Goal: Information Seeking & Learning: Learn about a topic

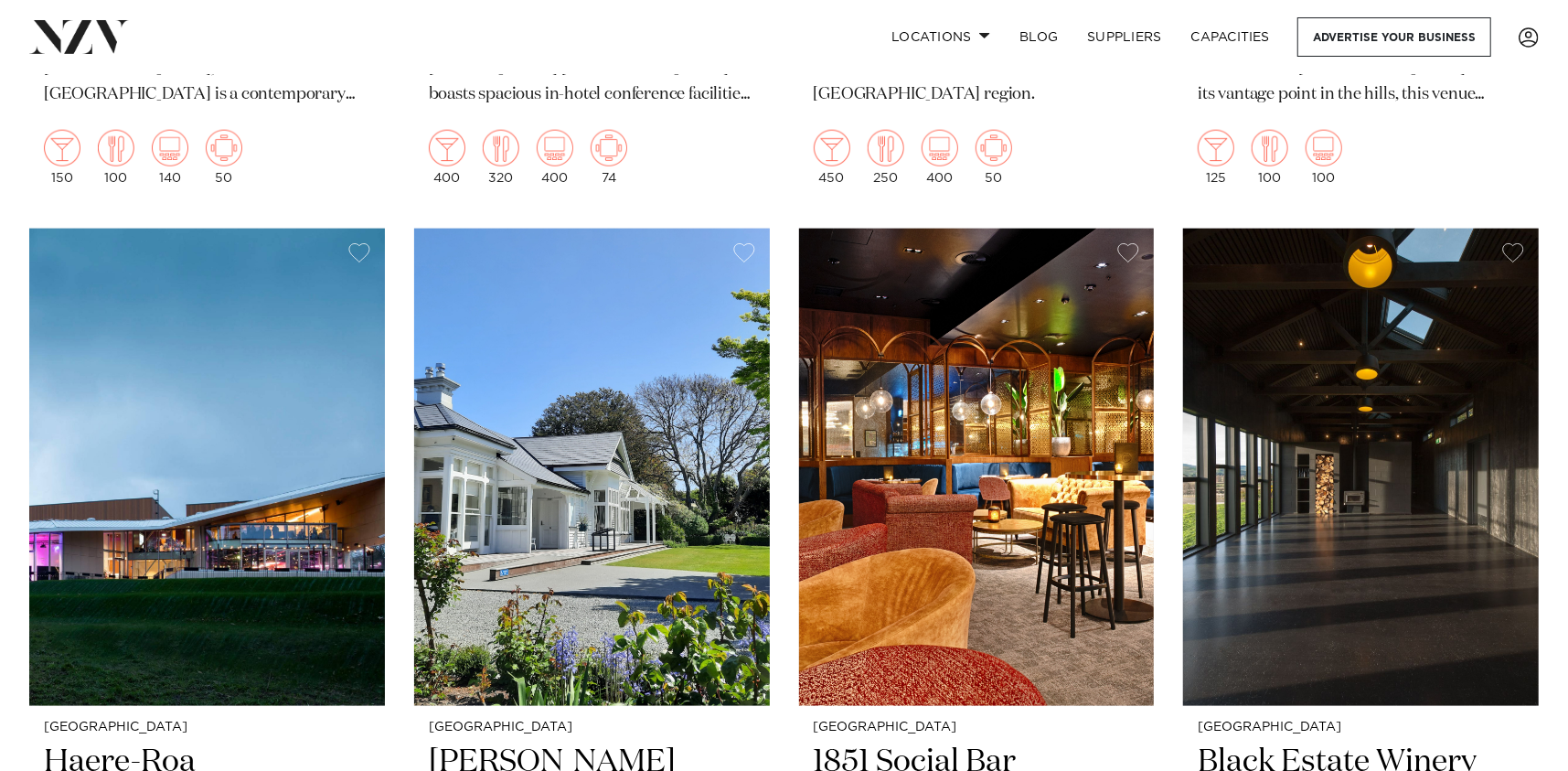
scroll to position [1555, 0]
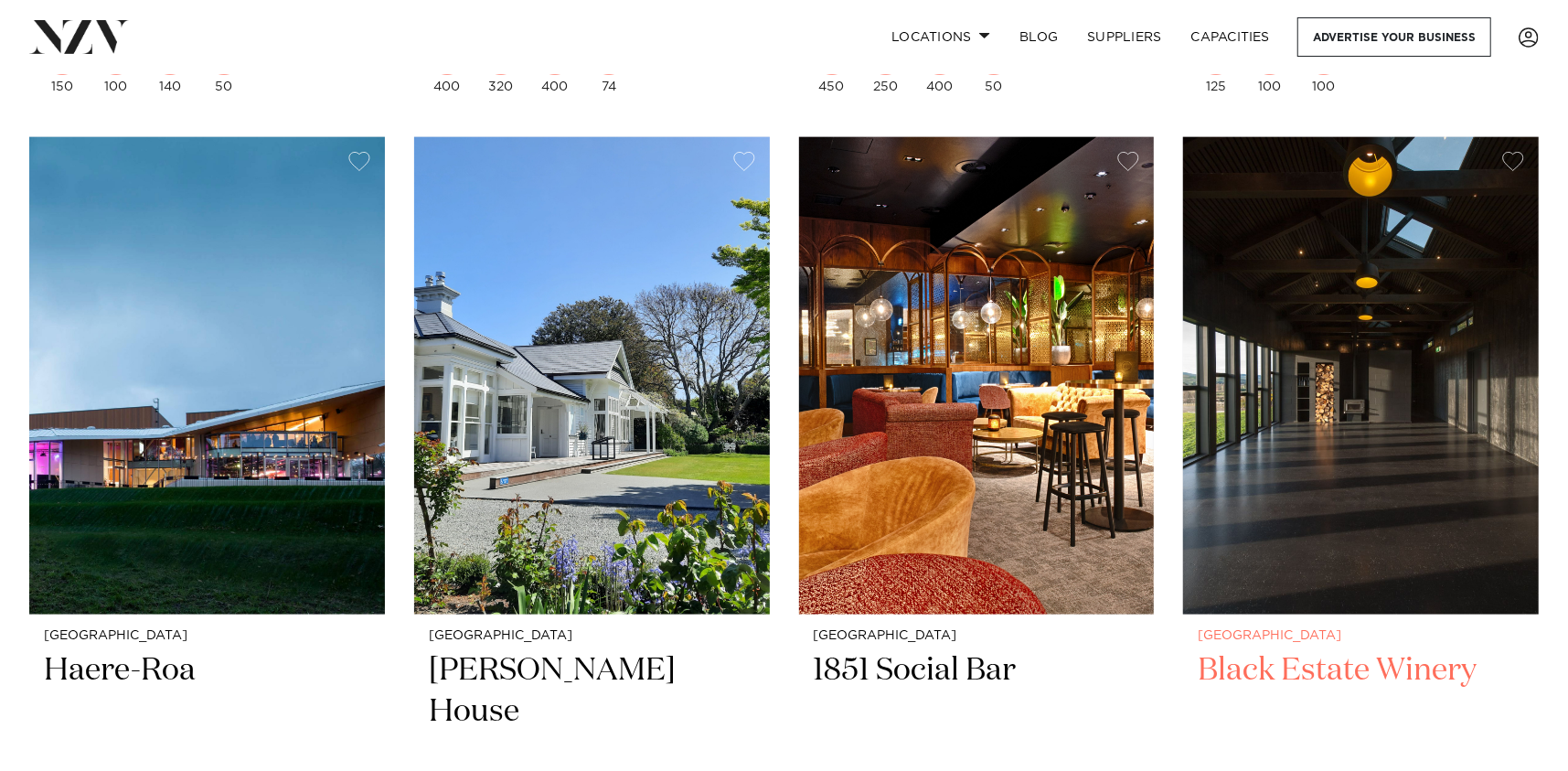
click at [1303, 469] on img at bounding box center [1361, 376] width 356 height 478
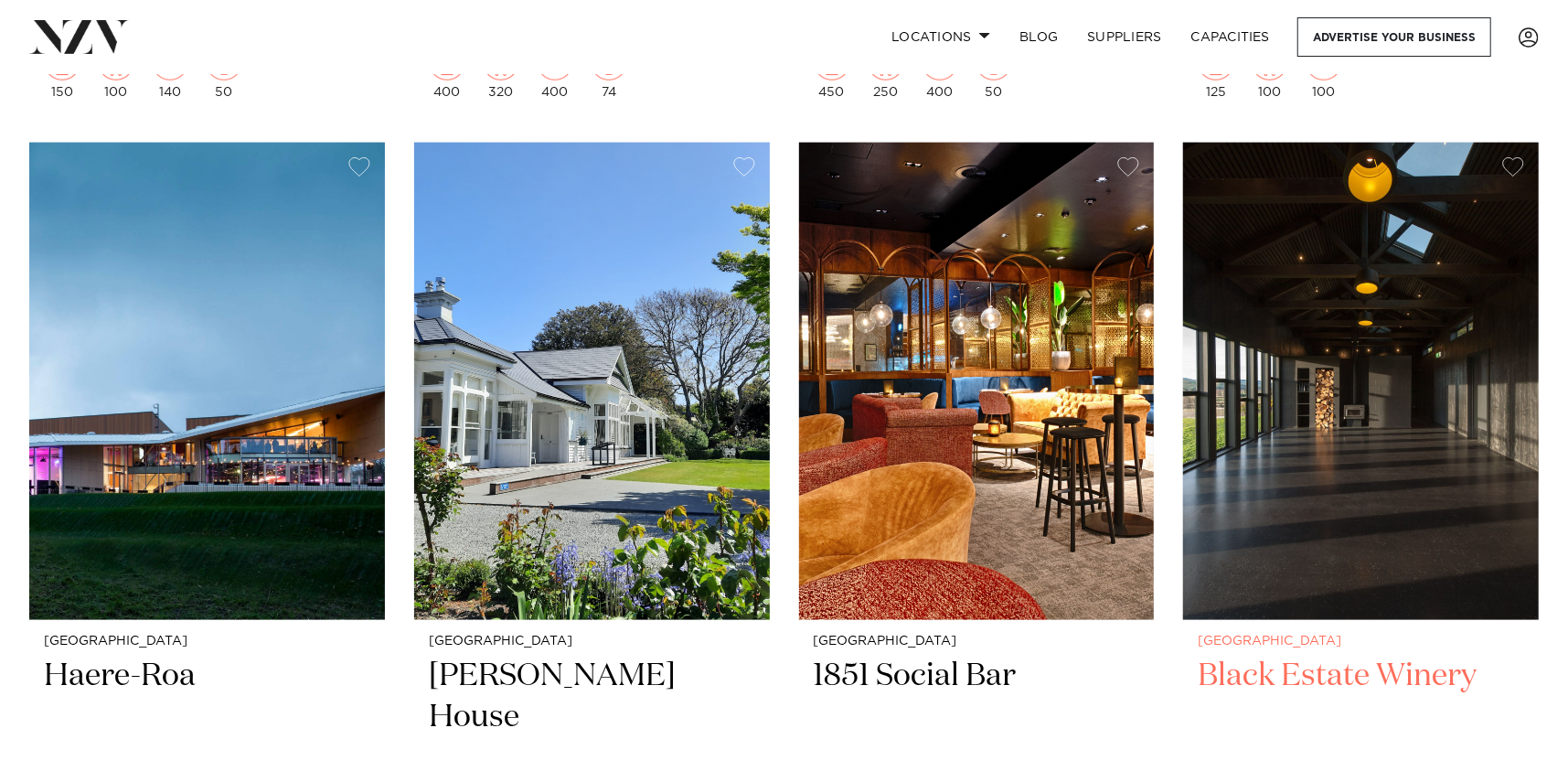
click at [1319, 503] on img at bounding box center [1361, 381] width 356 height 478
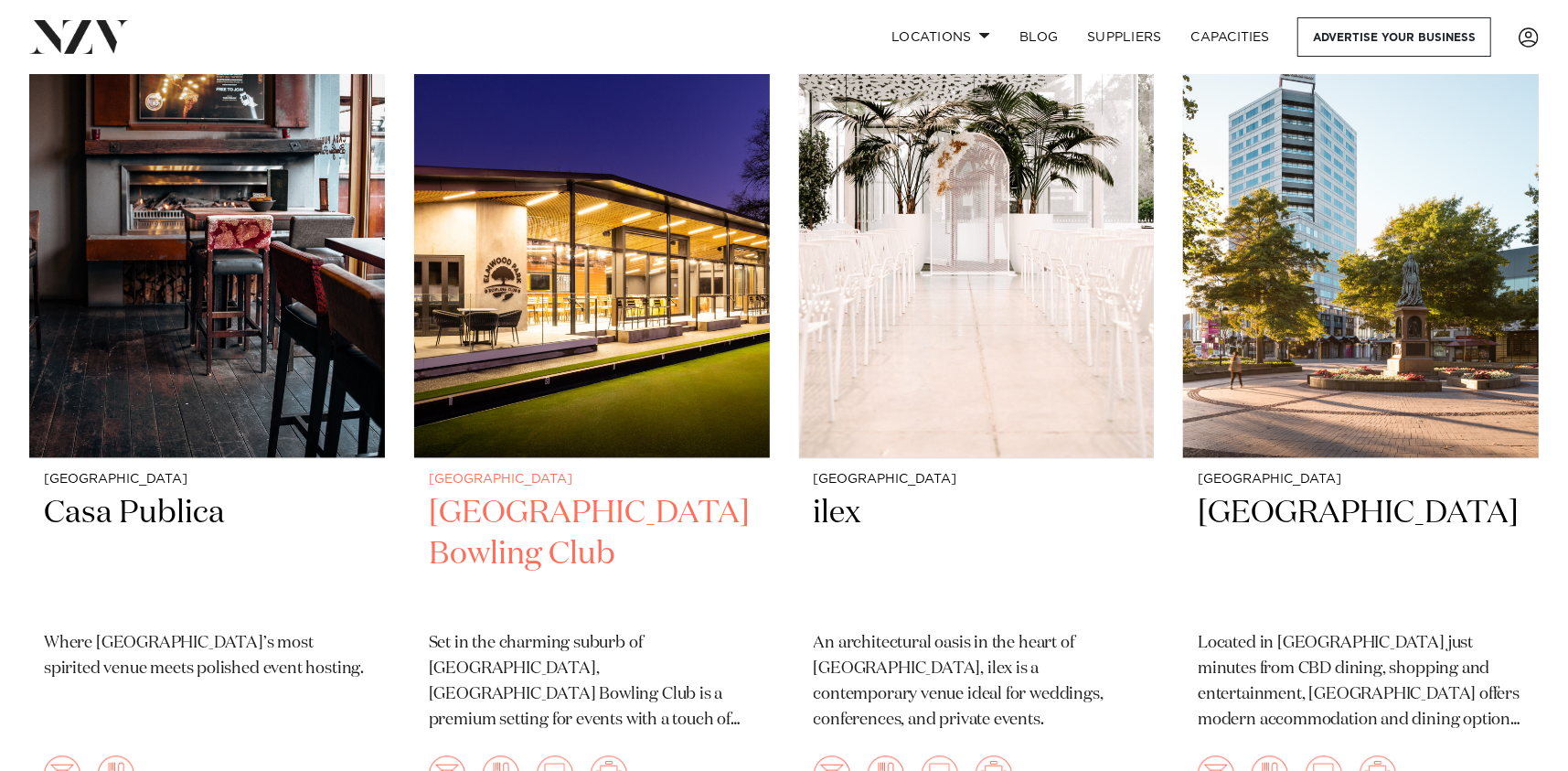
scroll to position [2642, 0]
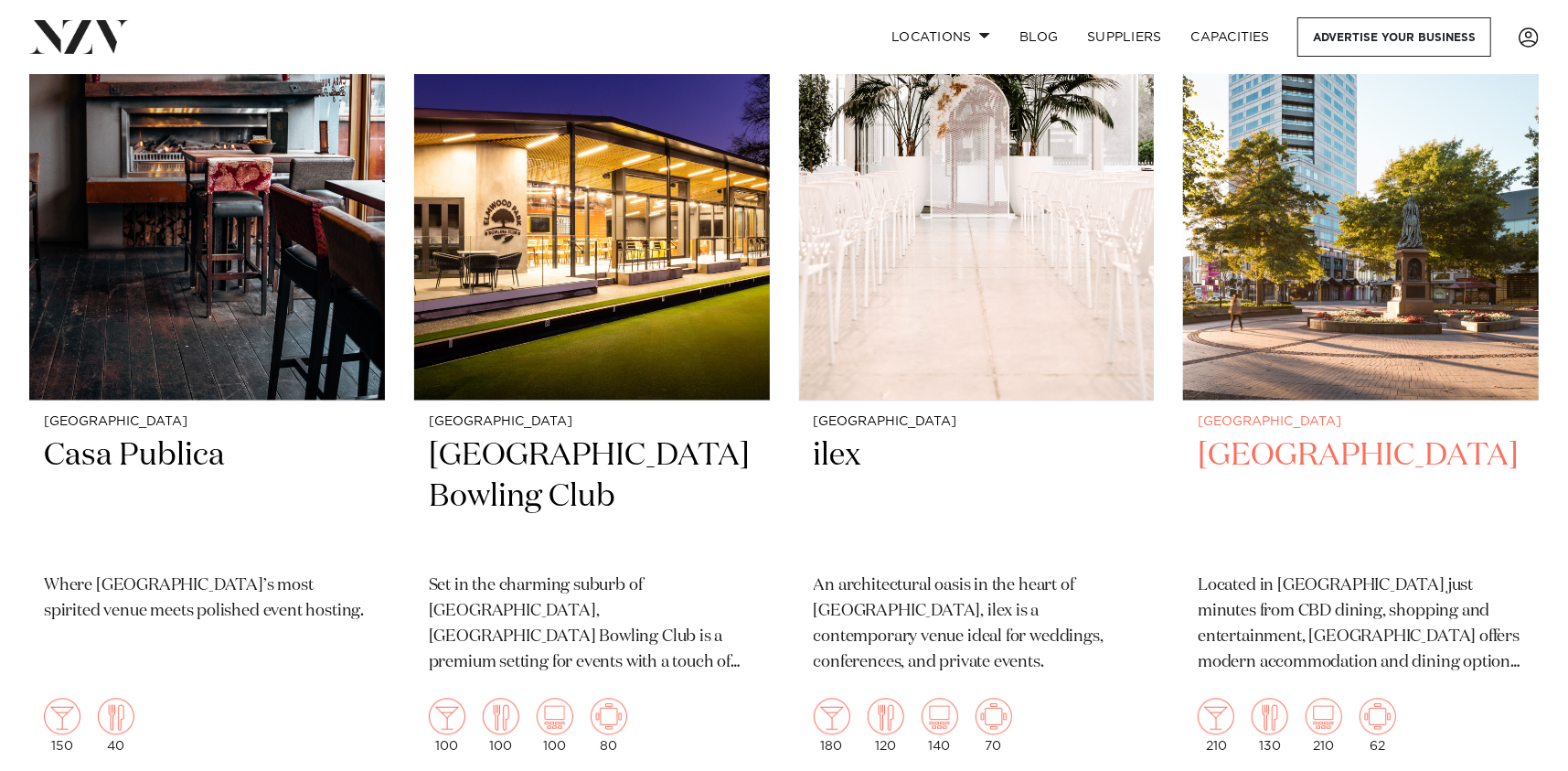
click at [1290, 462] on h2 "[GEOGRAPHIC_DATA]" at bounding box center [1361, 497] width 326 height 123
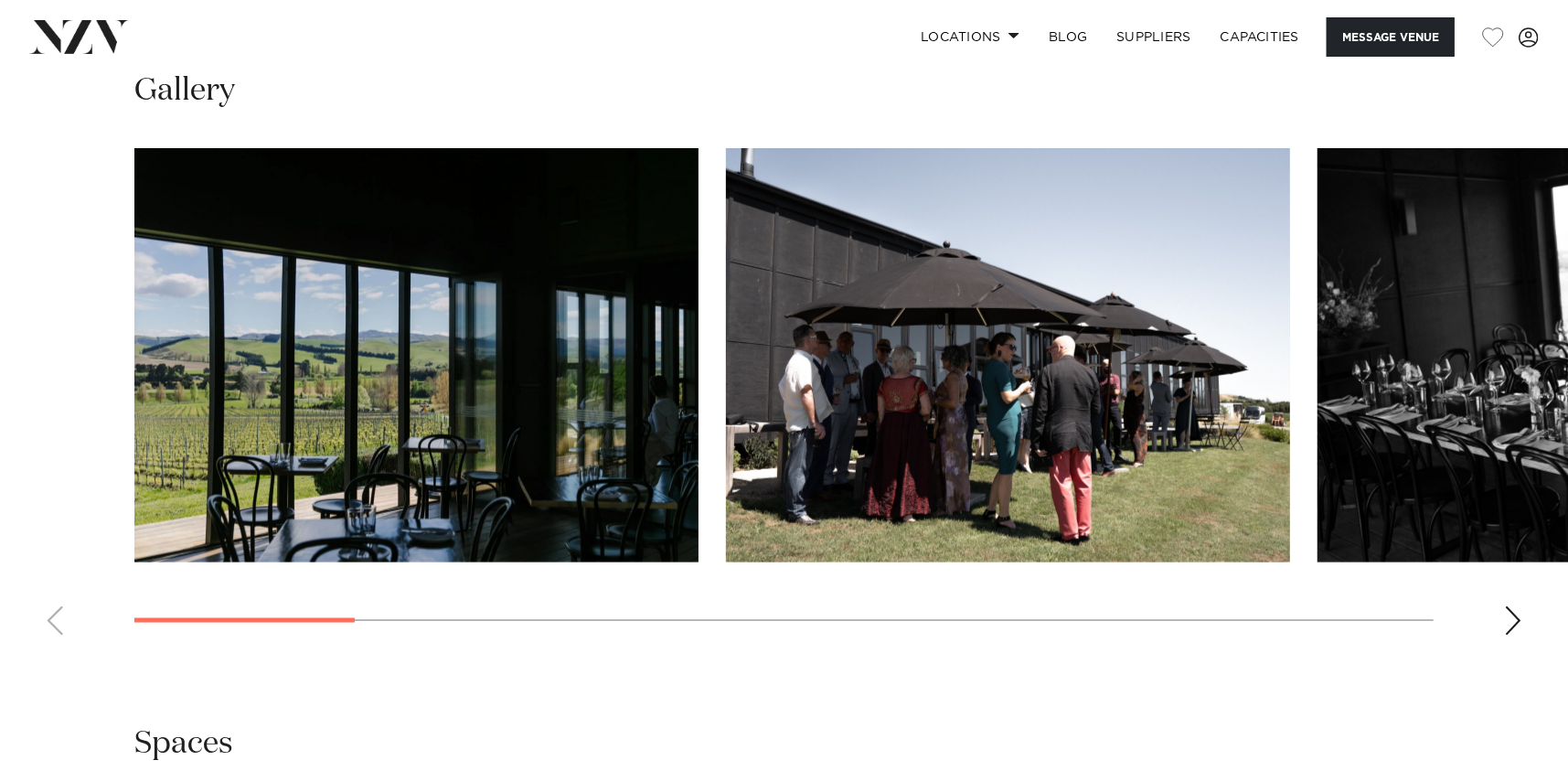
scroll to position [1737, 0]
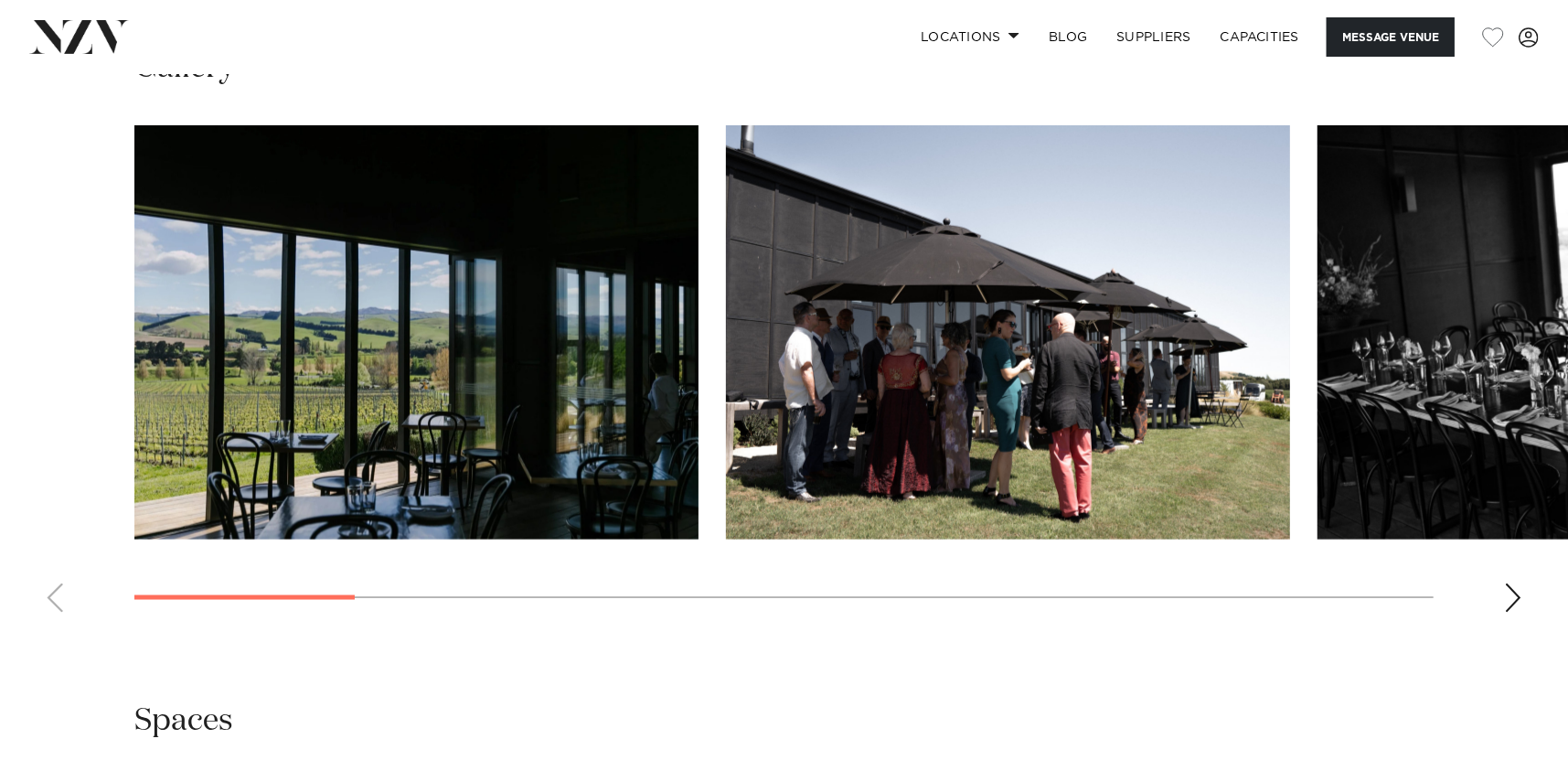
click at [1509, 594] on div "Next slide" at bounding box center [1514, 597] width 19 height 29
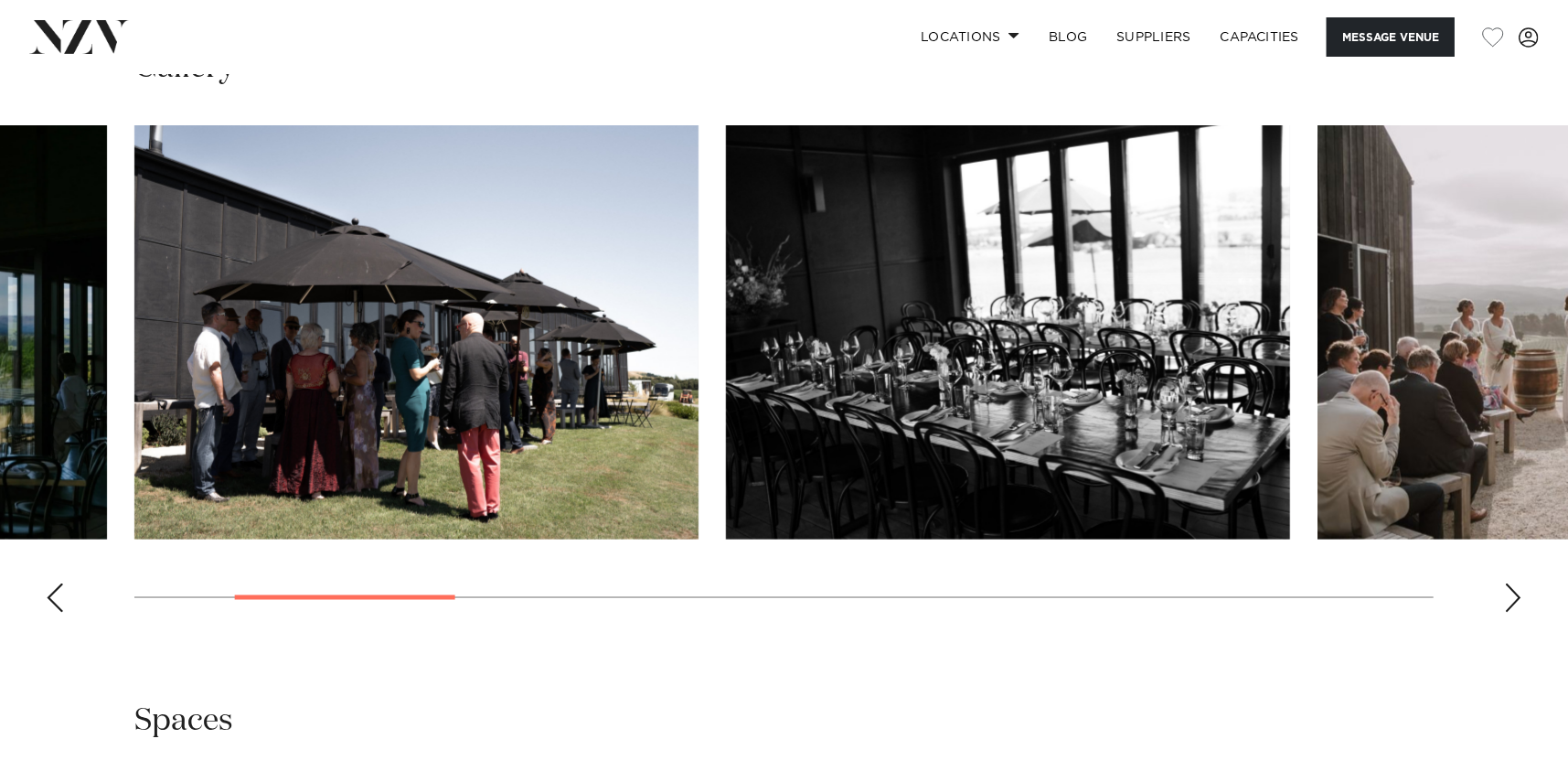
click at [1509, 594] on div "Next slide" at bounding box center [1514, 597] width 19 height 29
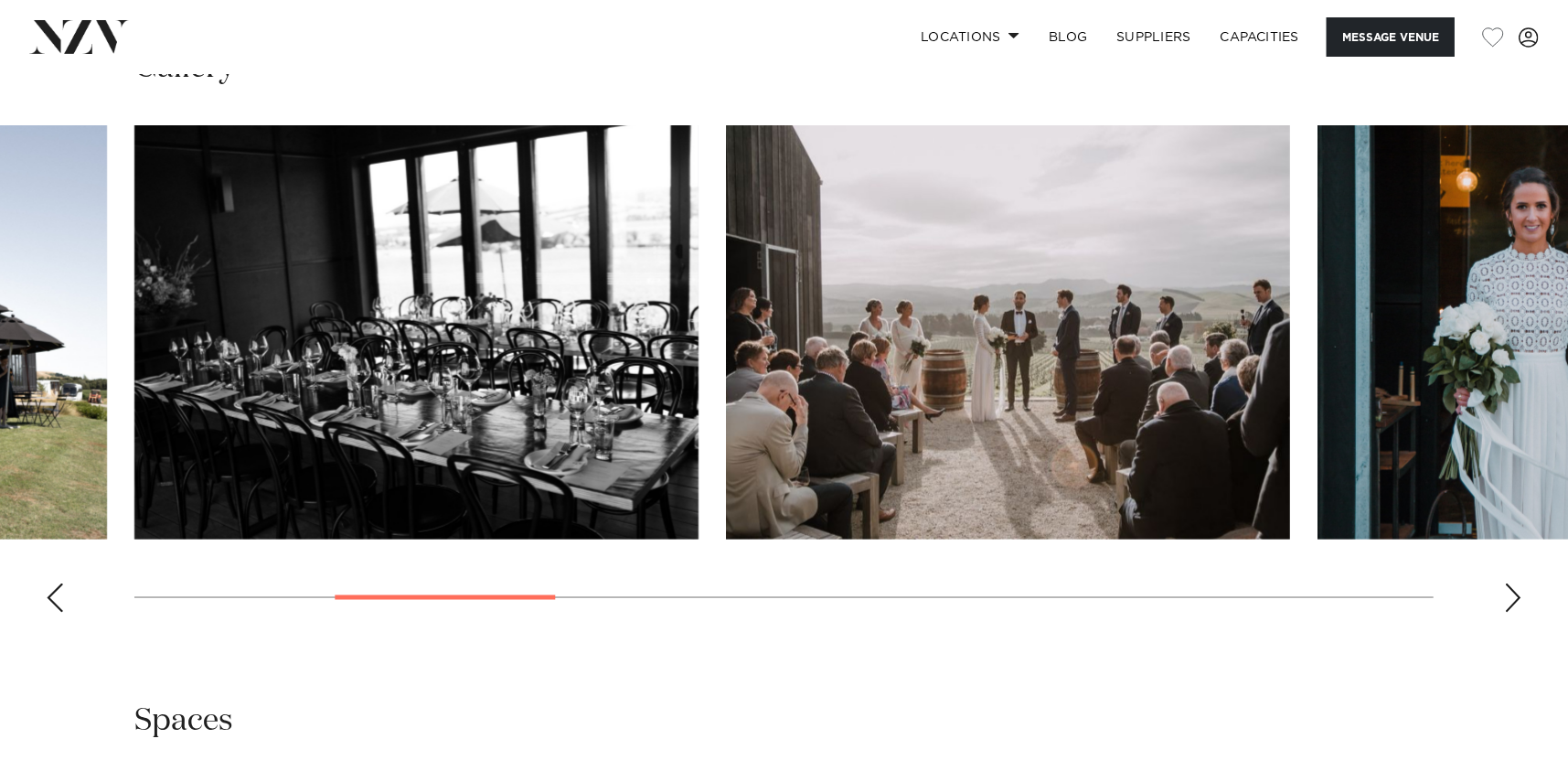
click at [1509, 594] on div "Next slide" at bounding box center [1514, 597] width 19 height 29
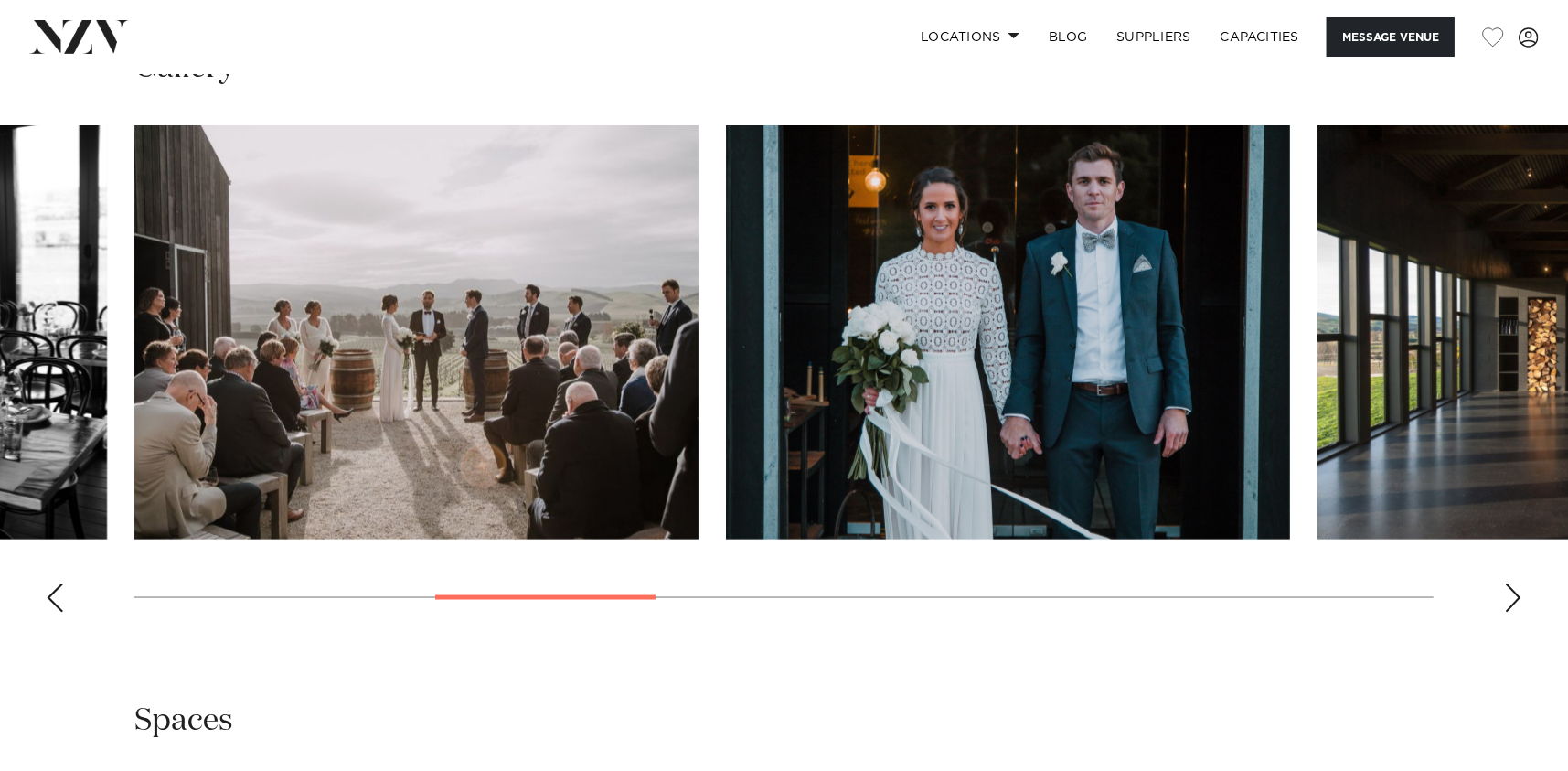
click at [1509, 594] on div "Next slide" at bounding box center [1514, 597] width 19 height 29
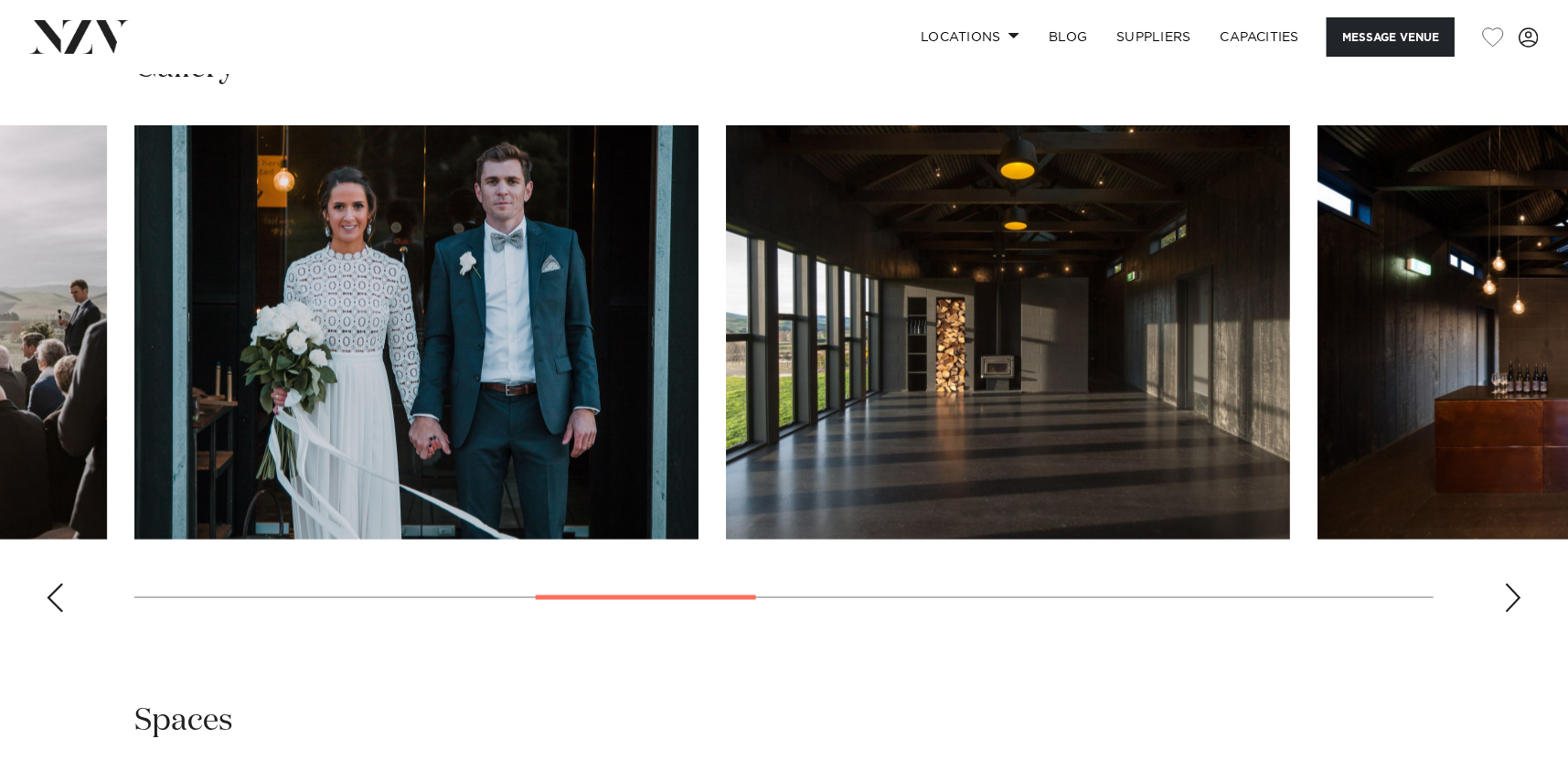
click at [1509, 594] on div "Next slide" at bounding box center [1514, 597] width 19 height 29
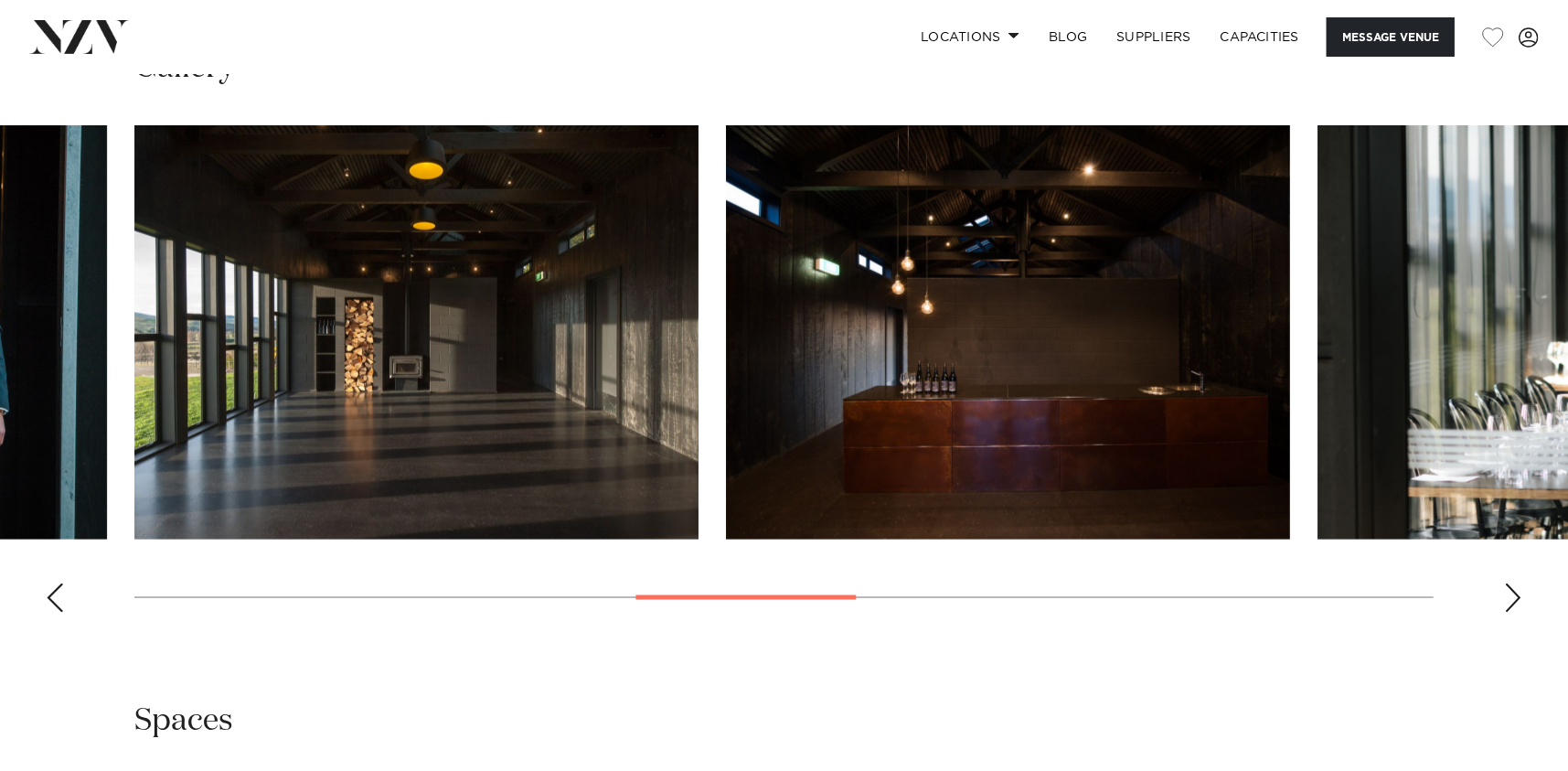
click at [1509, 594] on div "Next slide" at bounding box center [1514, 597] width 19 height 29
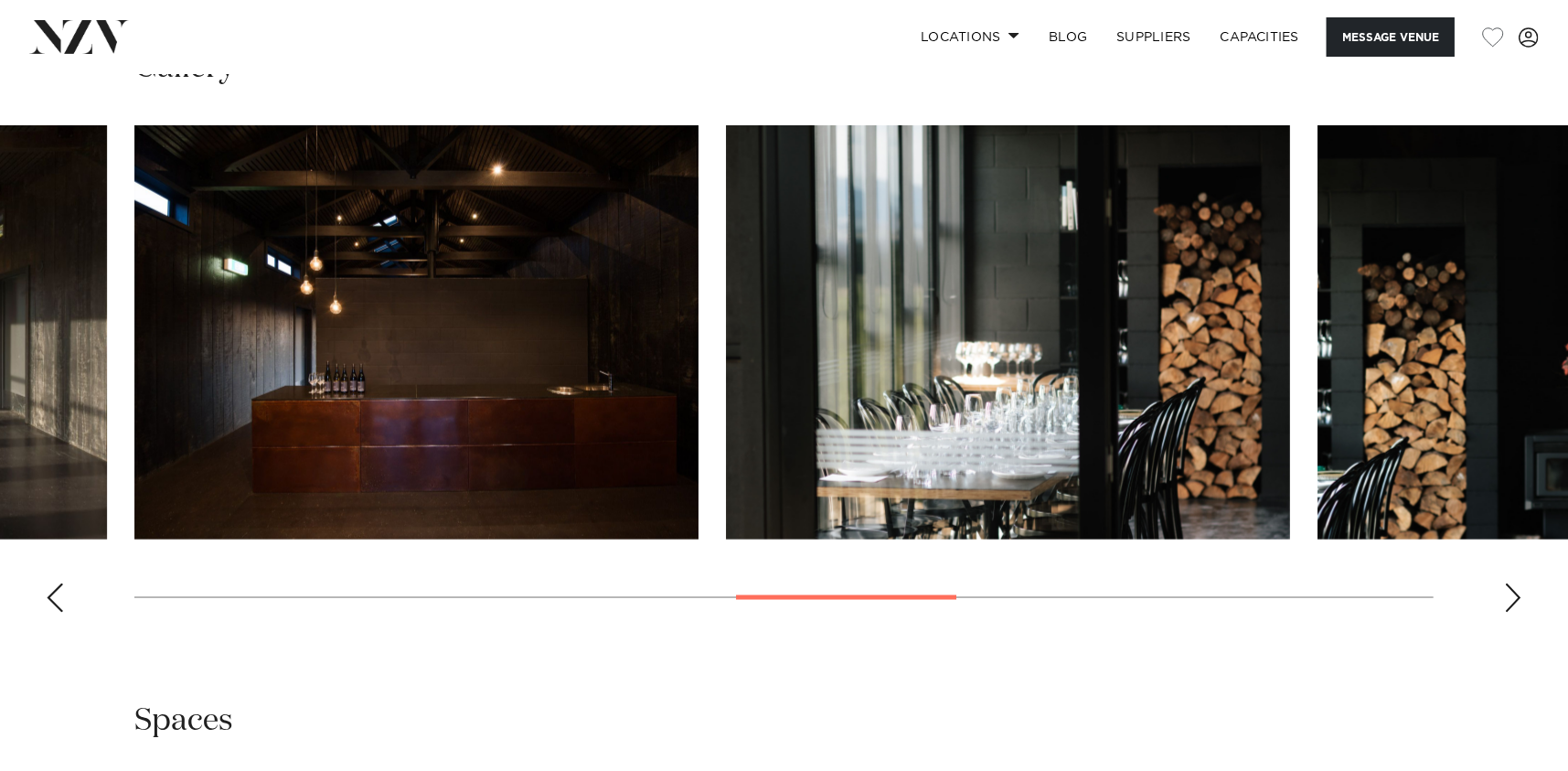
click at [1509, 594] on div "Next slide" at bounding box center [1514, 597] width 19 height 29
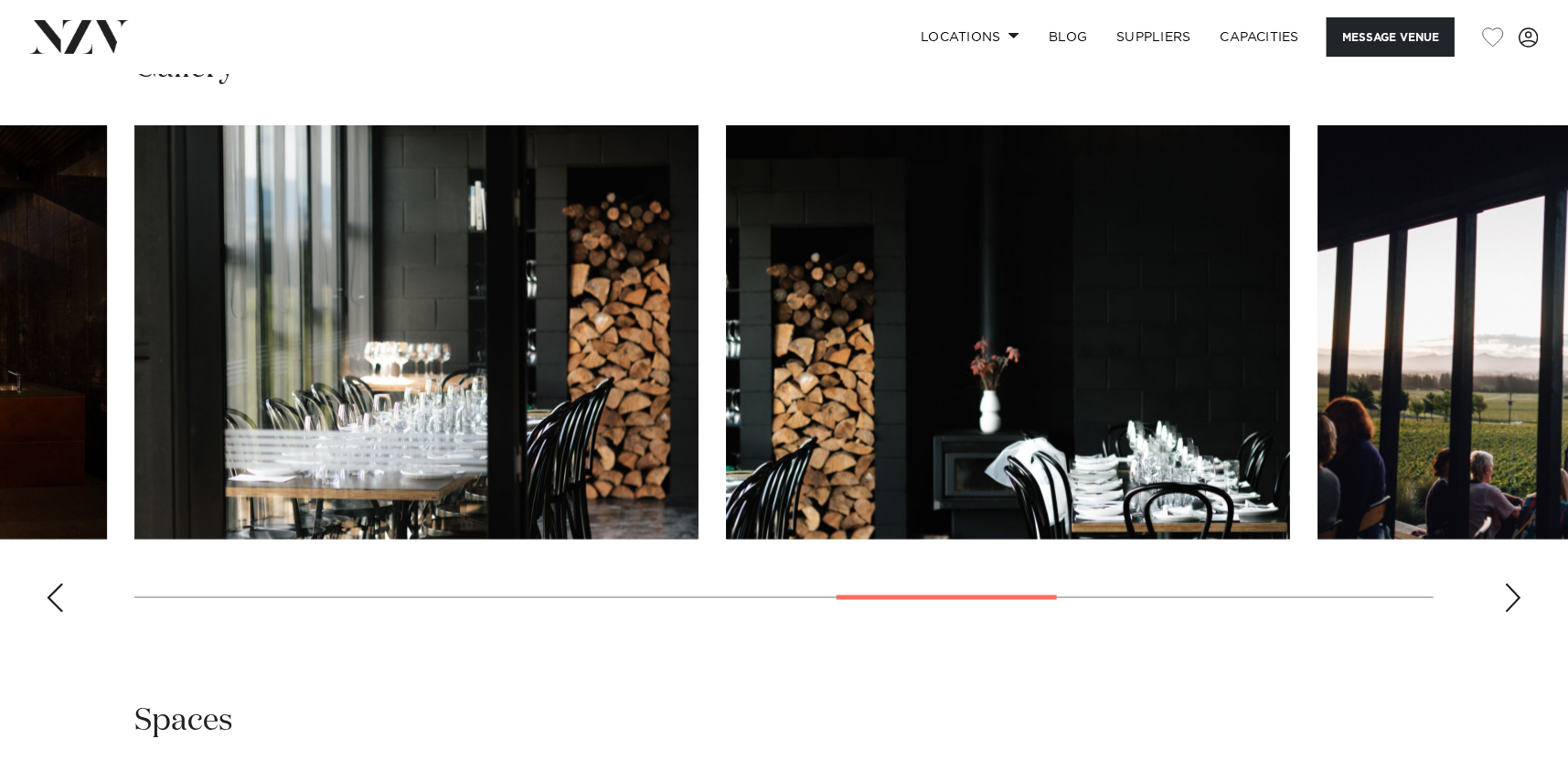
click at [1509, 594] on div "Next slide" at bounding box center [1514, 597] width 19 height 29
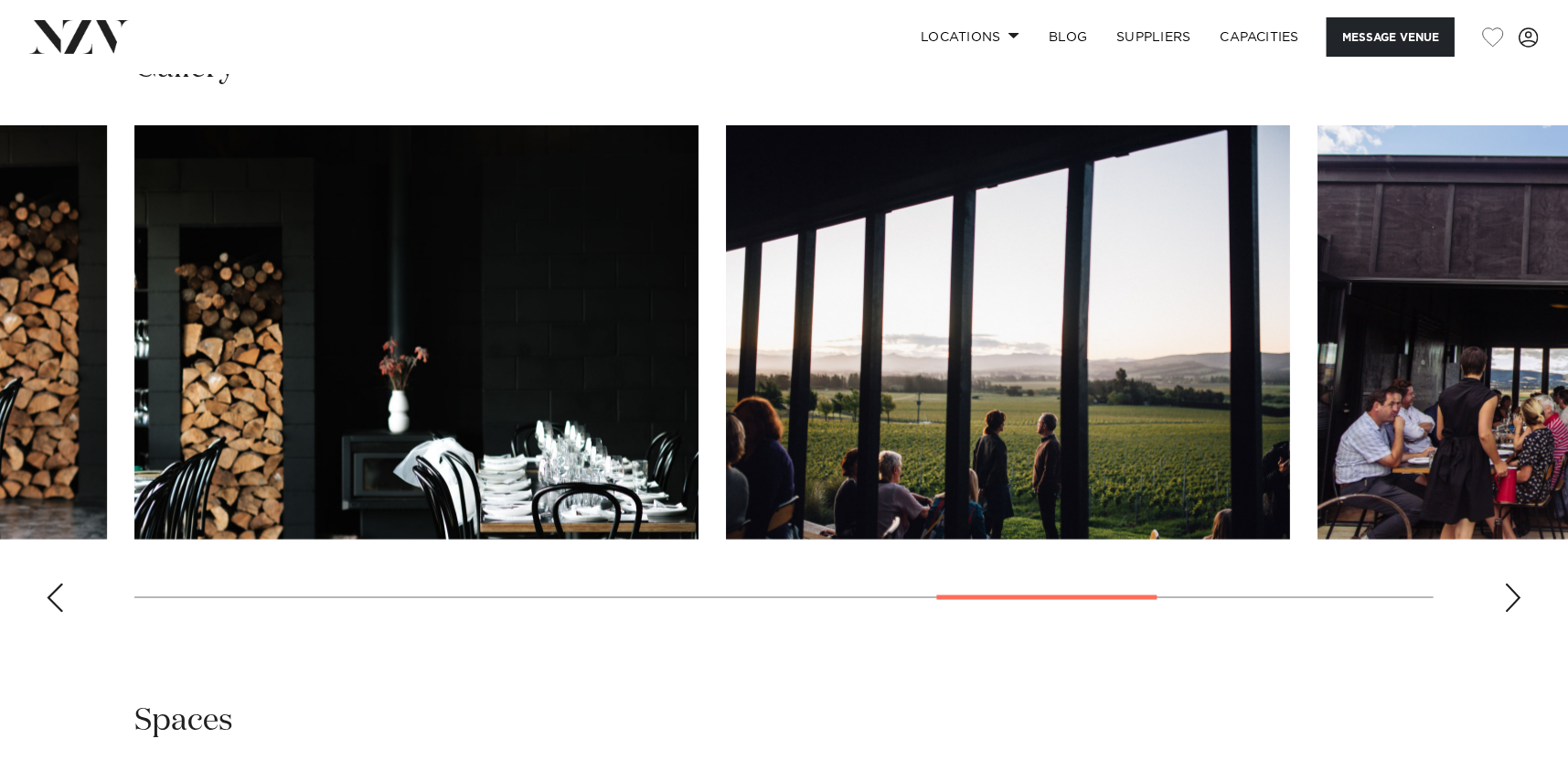
click at [1509, 594] on div "Next slide" at bounding box center [1514, 597] width 19 height 29
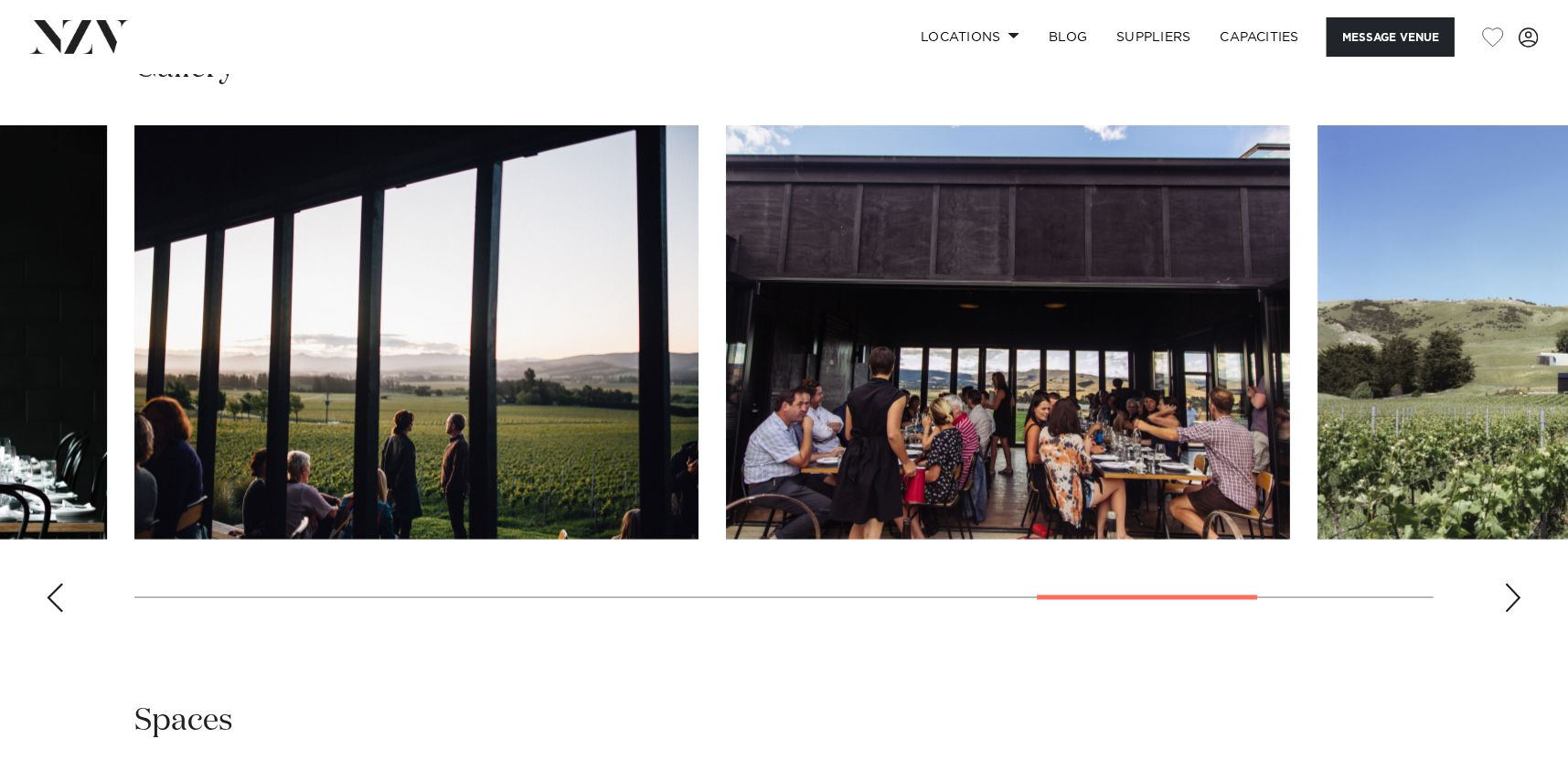
click at [1509, 594] on div "Next slide" at bounding box center [1514, 597] width 19 height 29
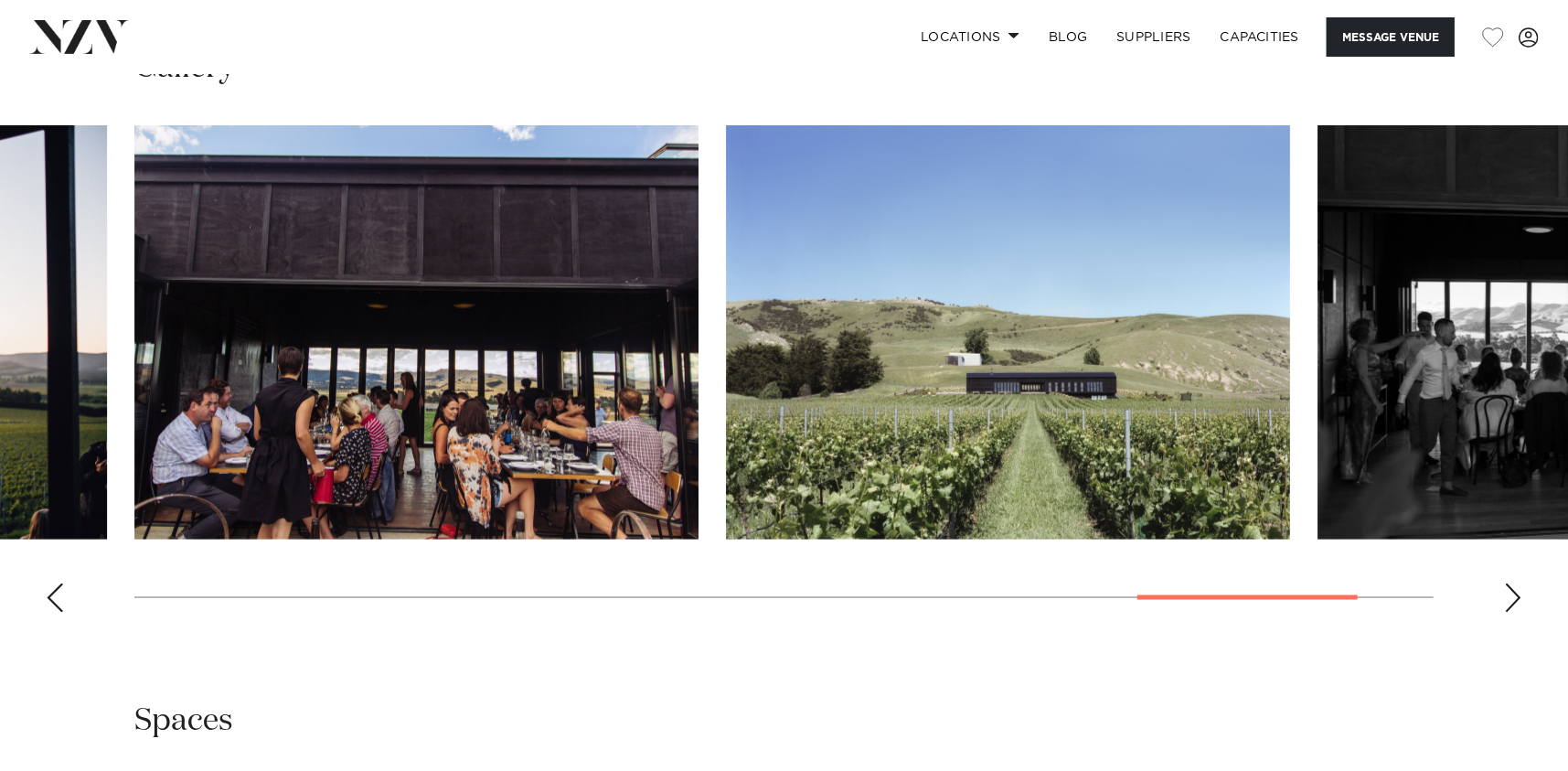
click at [1509, 594] on div "Next slide" at bounding box center [1514, 597] width 19 height 29
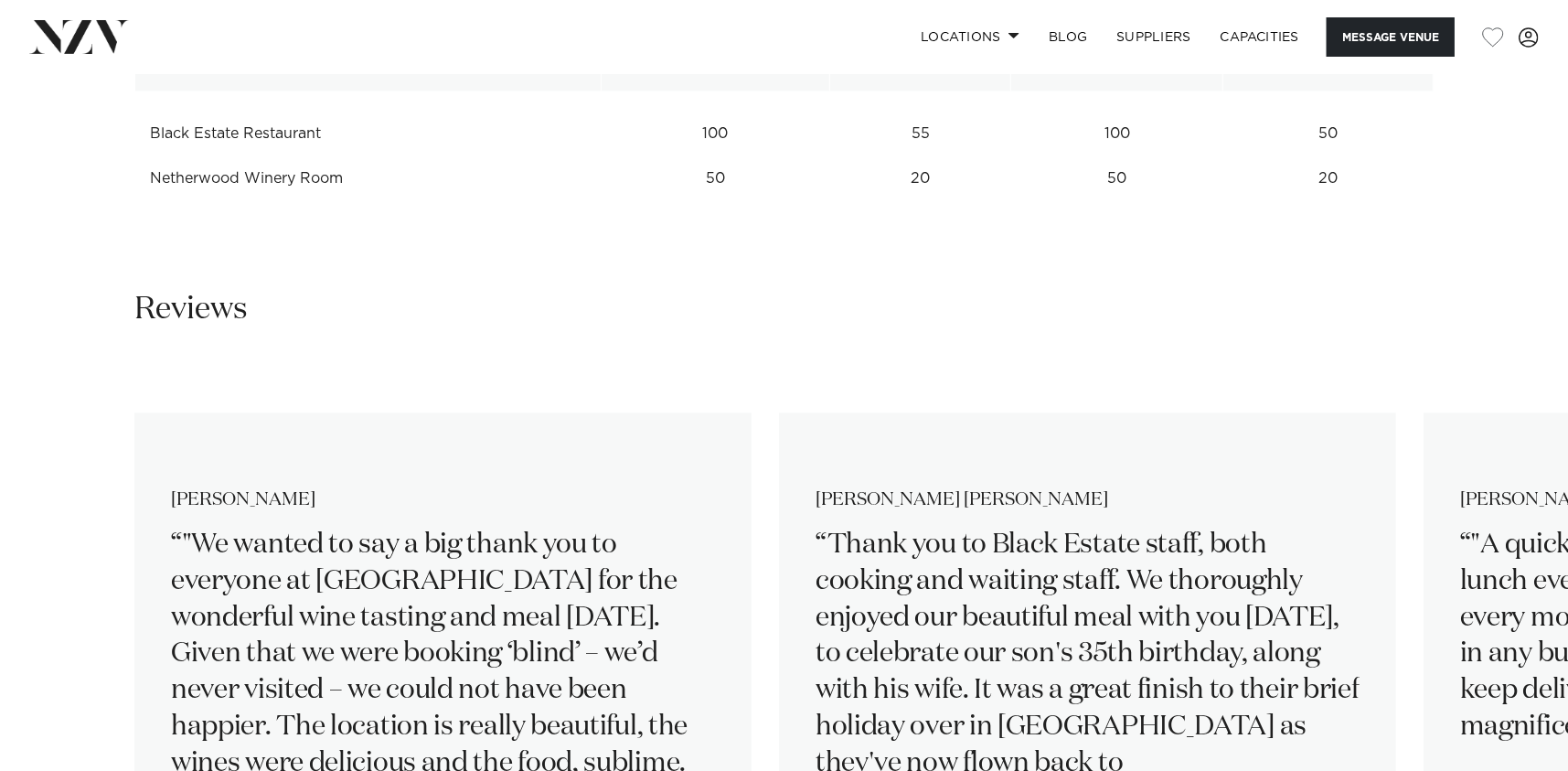
scroll to position [2652, 0]
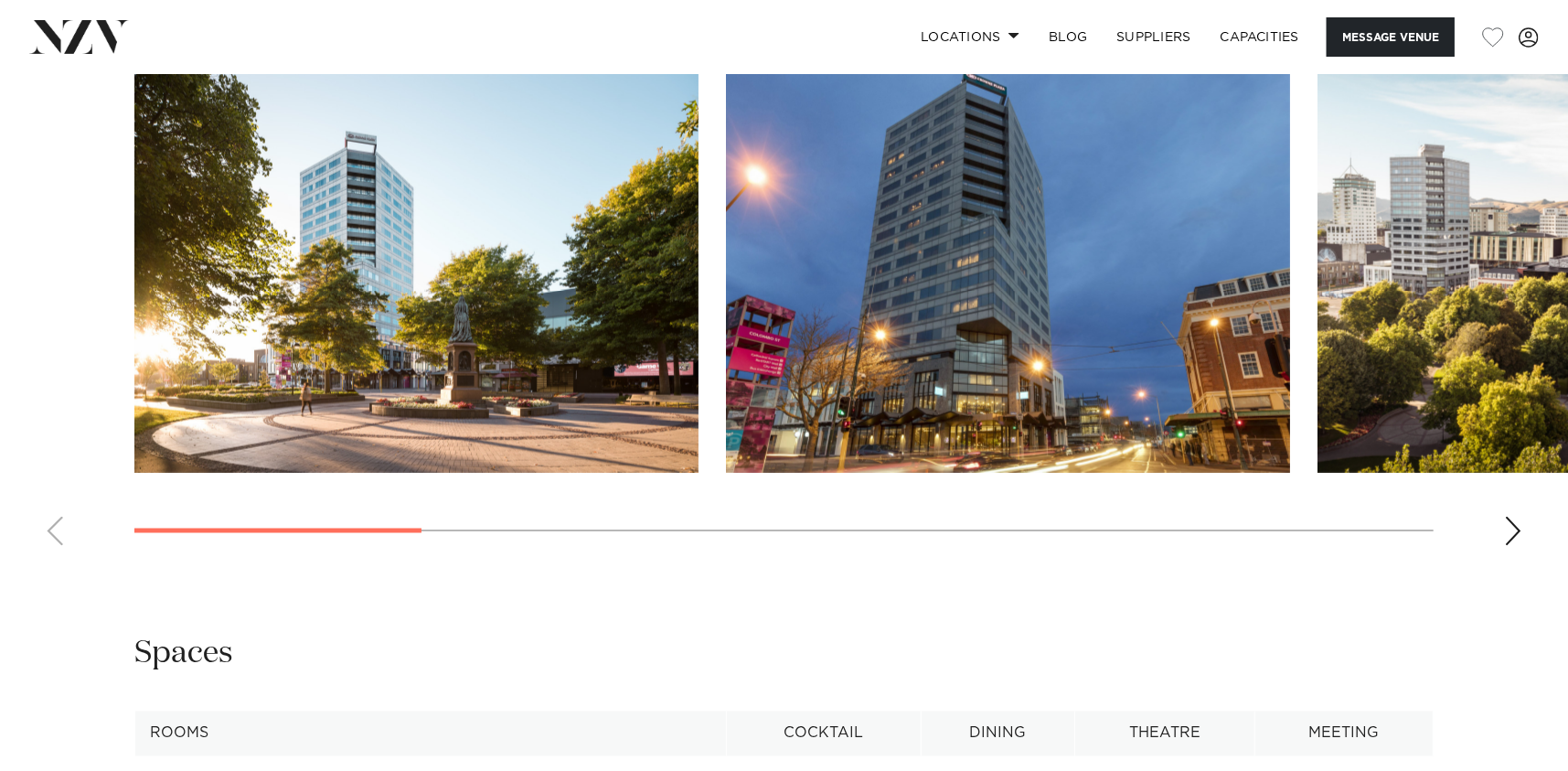
scroll to position [1737, 0]
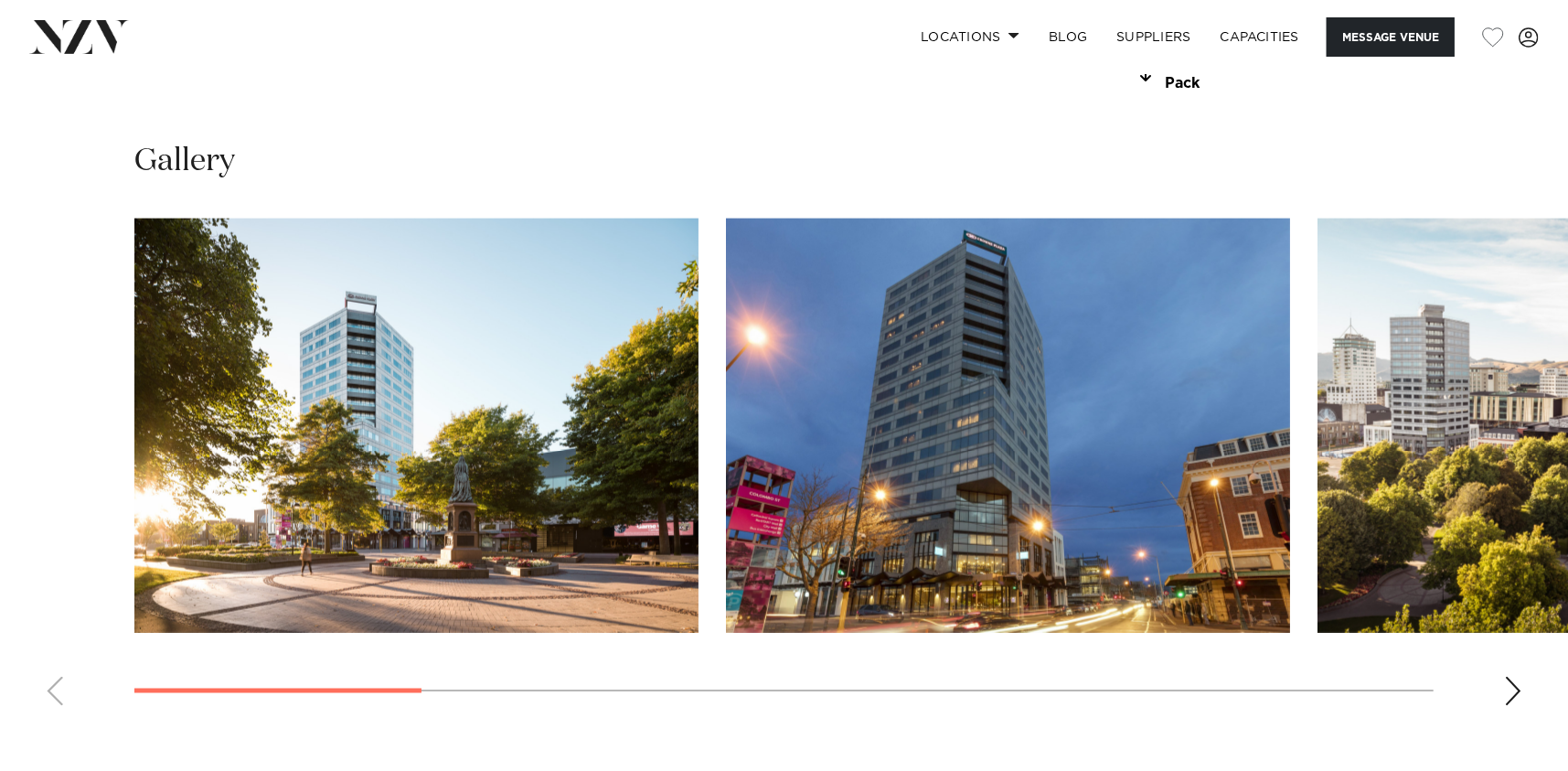
click at [1517, 688] on div "Next slide" at bounding box center [1514, 691] width 19 height 29
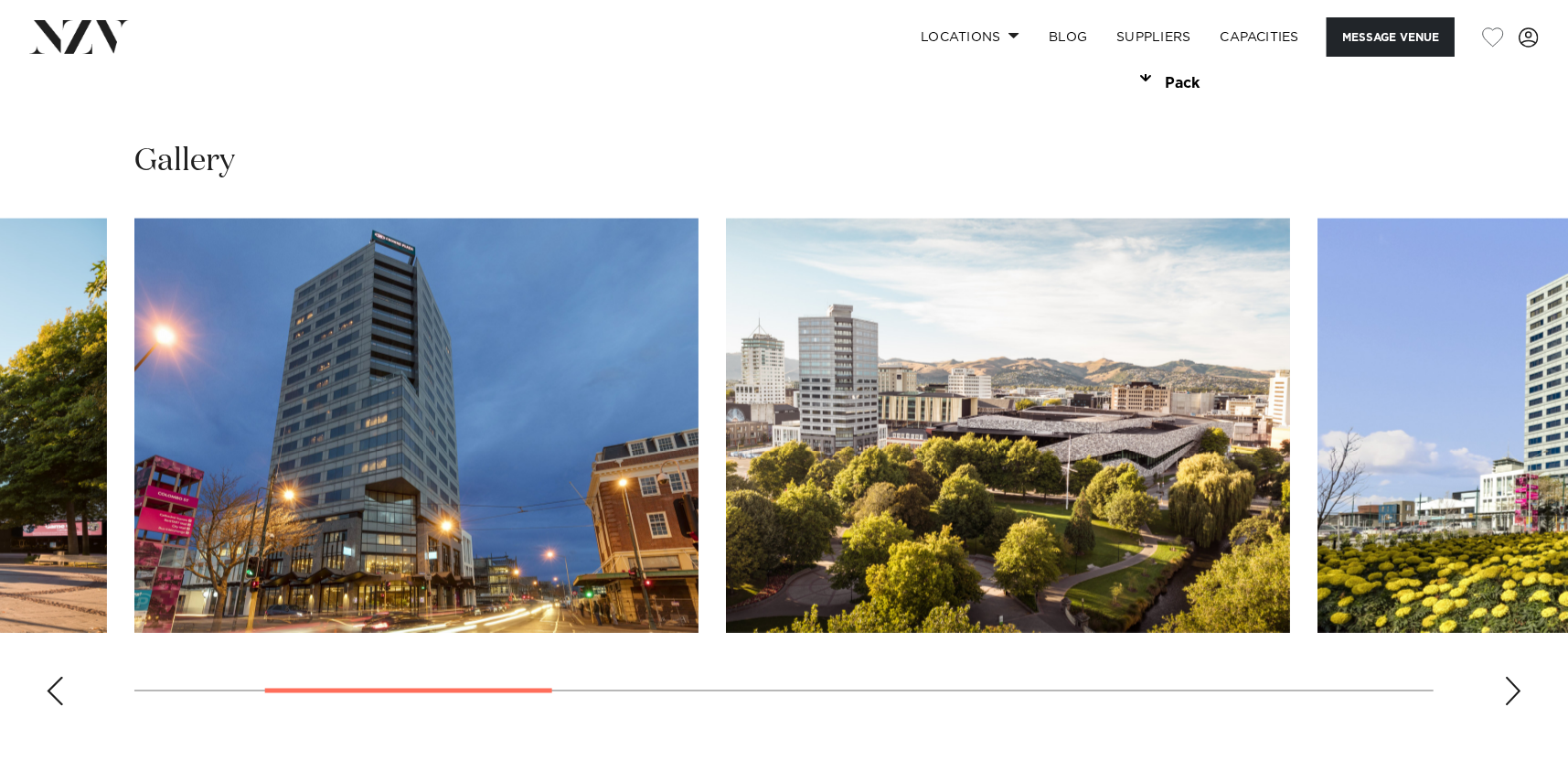
click at [1517, 688] on div "Next slide" at bounding box center [1514, 691] width 19 height 29
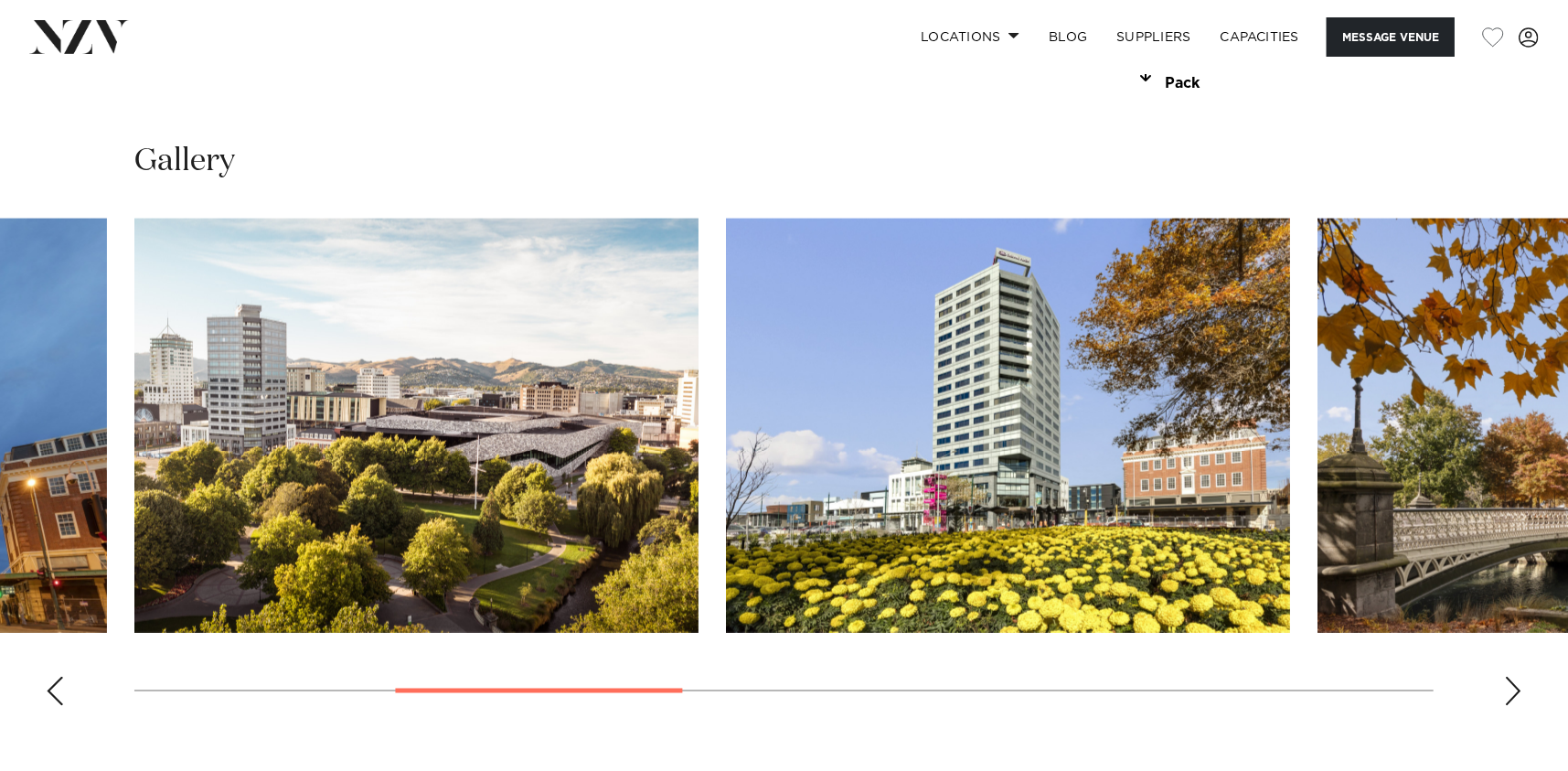
click at [1517, 688] on div "Next slide" at bounding box center [1514, 691] width 19 height 29
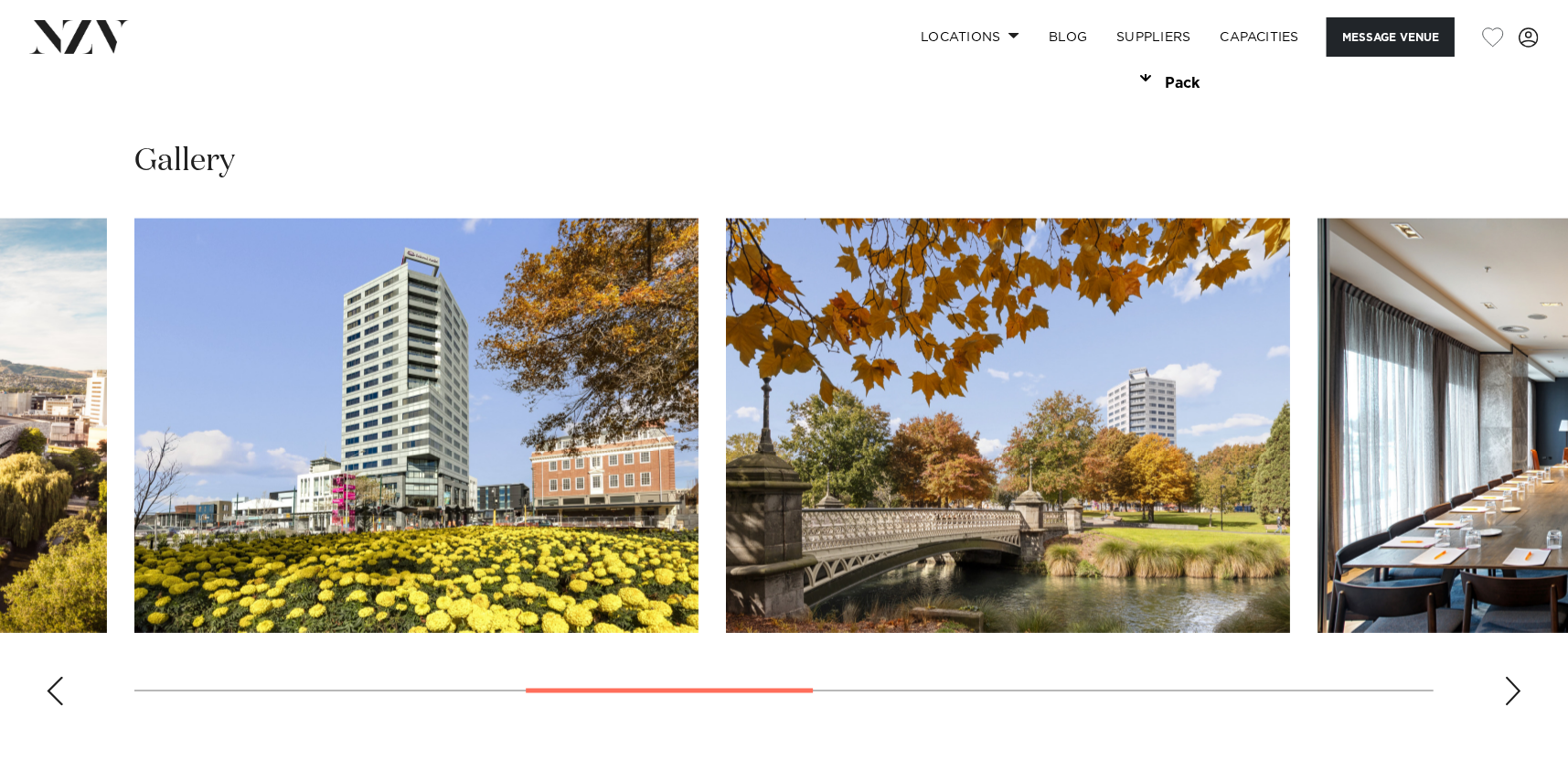
click at [1517, 688] on div "Next slide" at bounding box center [1514, 691] width 19 height 29
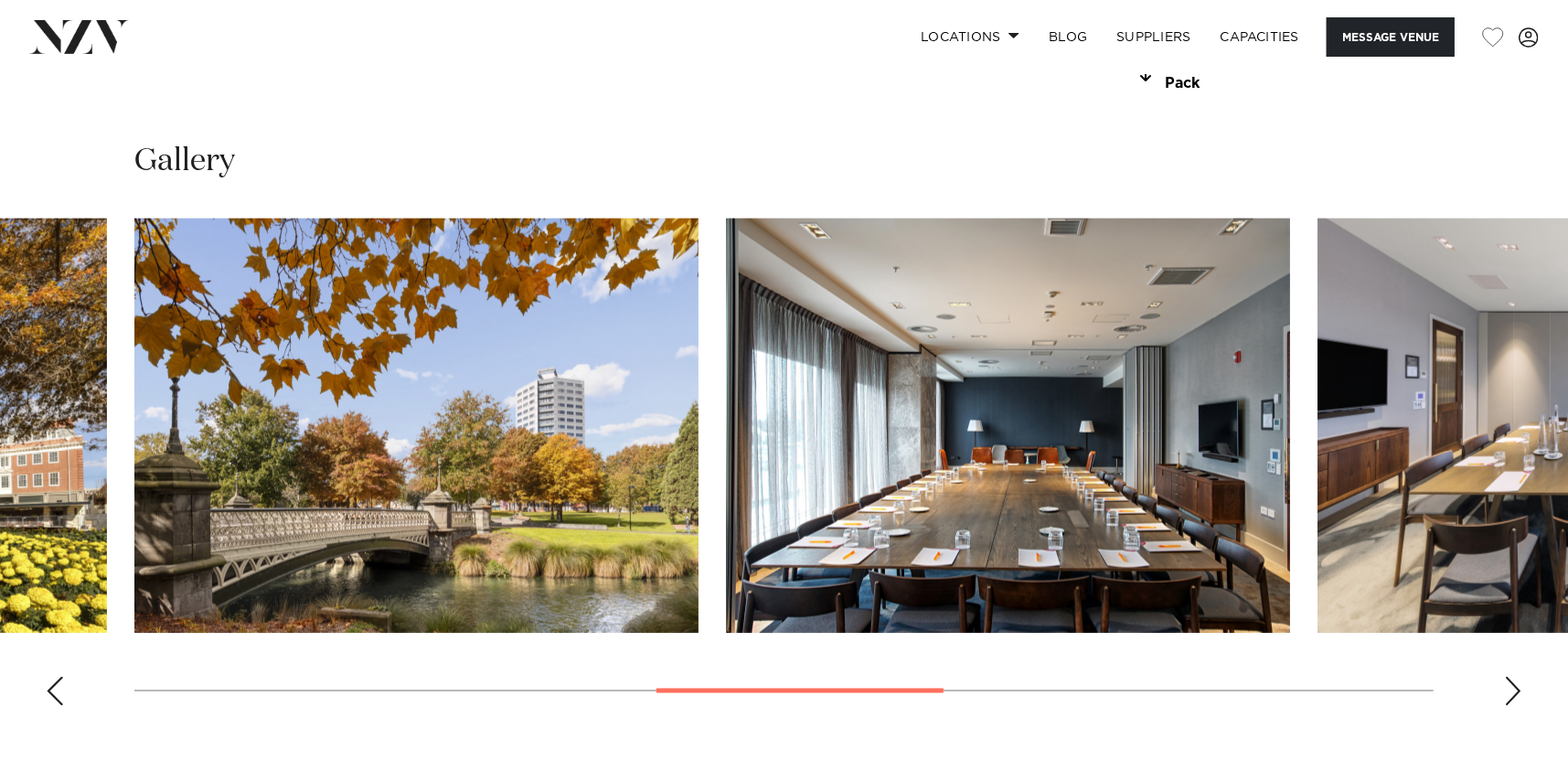
click at [1517, 688] on div "Next slide" at bounding box center [1514, 691] width 19 height 29
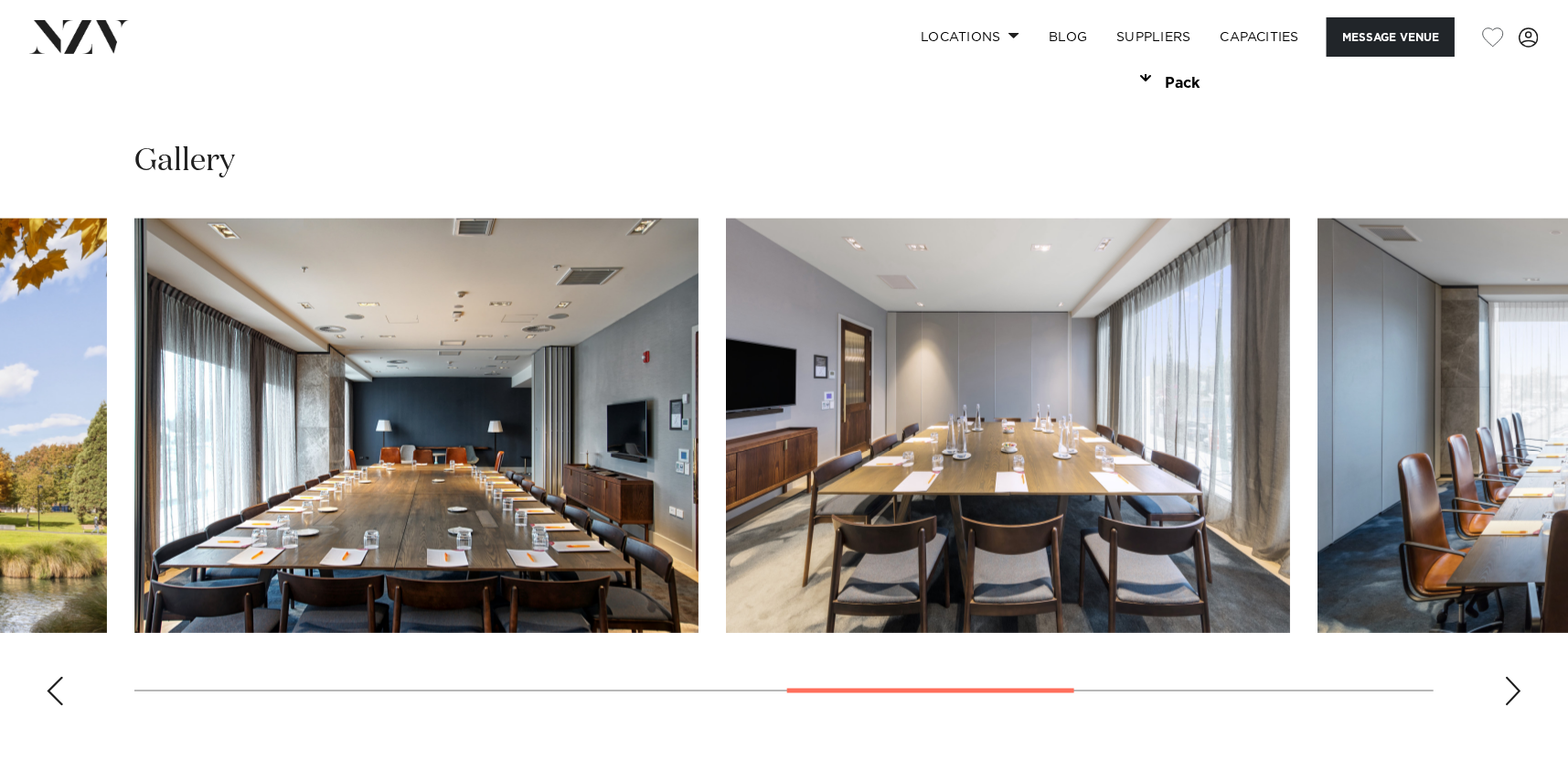
click at [1517, 688] on div "Next slide" at bounding box center [1514, 691] width 19 height 29
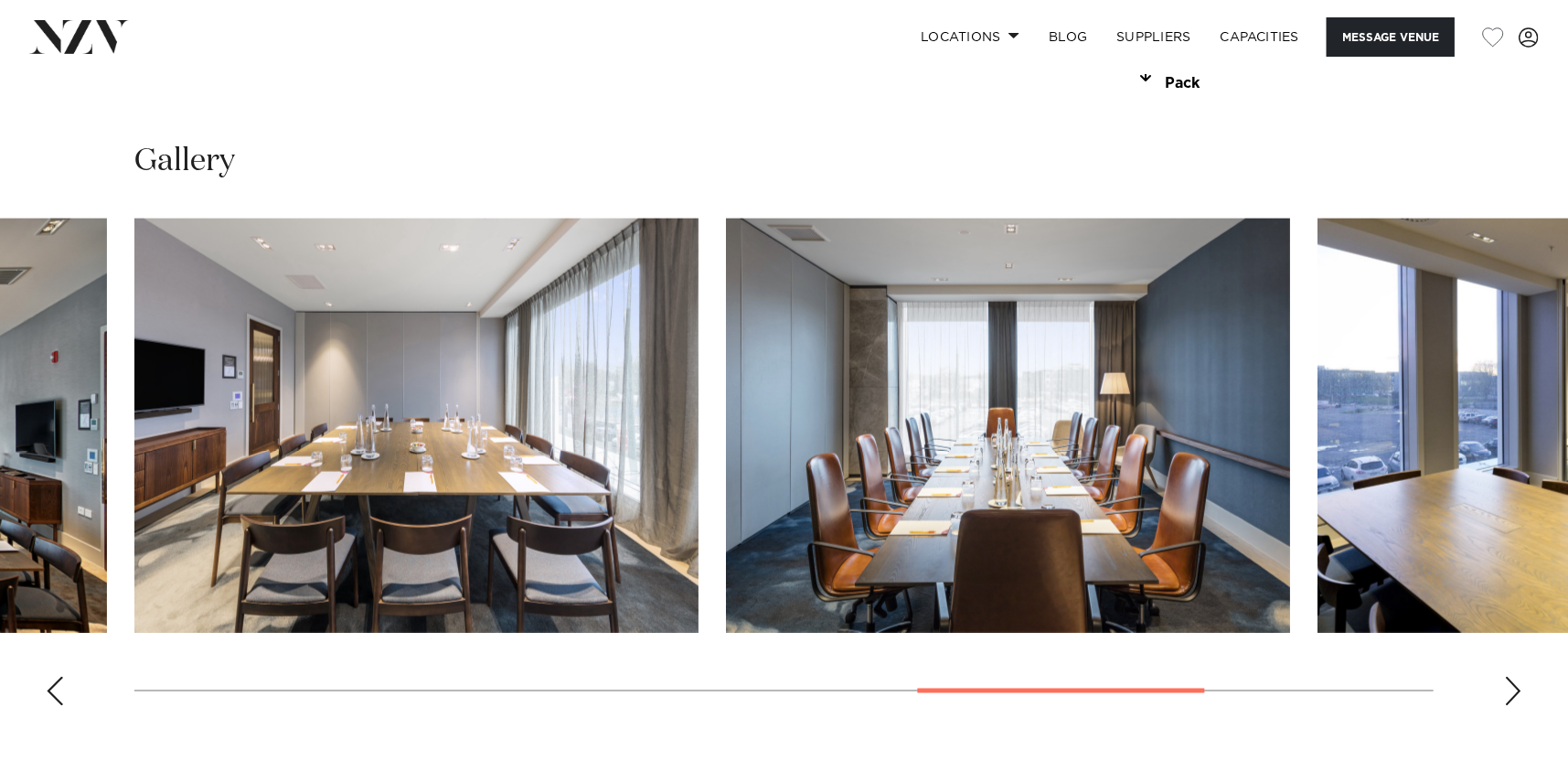
click at [1517, 688] on div "Next slide" at bounding box center [1514, 691] width 19 height 29
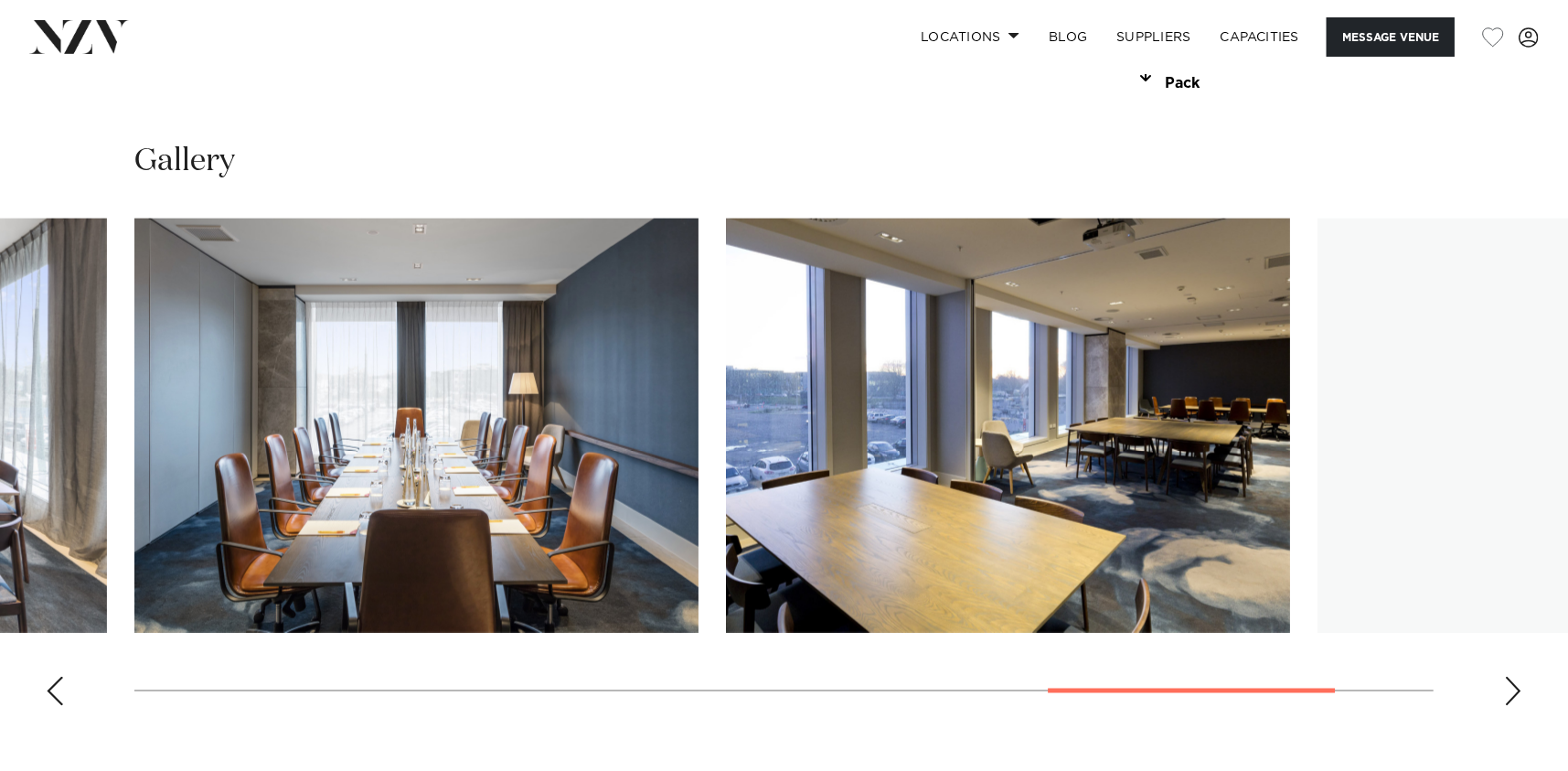
click at [1517, 688] on div "Next slide" at bounding box center [1514, 691] width 19 height 29
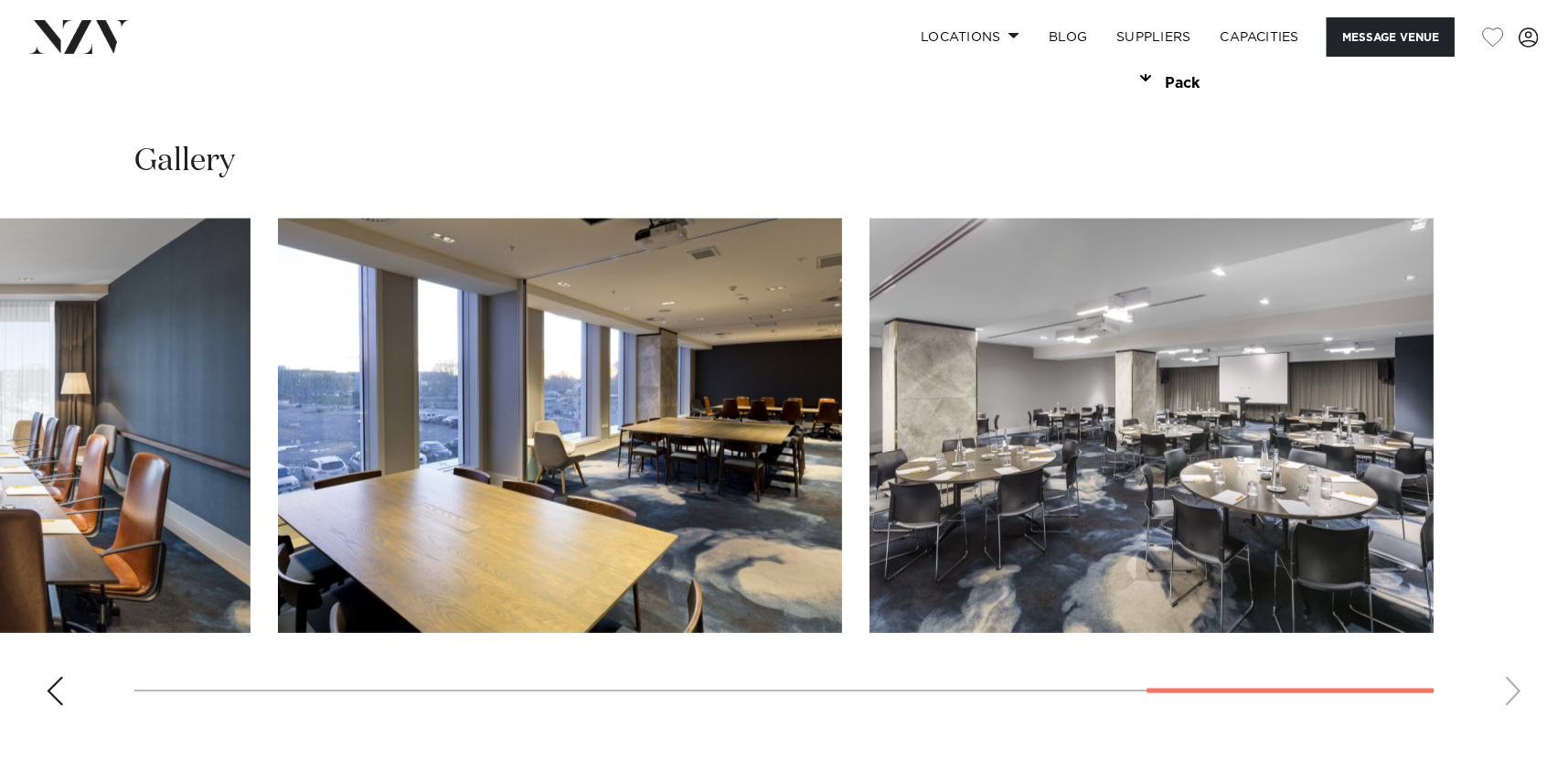
click at [1517, 688] on swiper-container at bounding box center [784, 469] width 1568 height 502
click at [1005, 31] on link "Locations" at bounding box center [970, 37] width 128 height 39
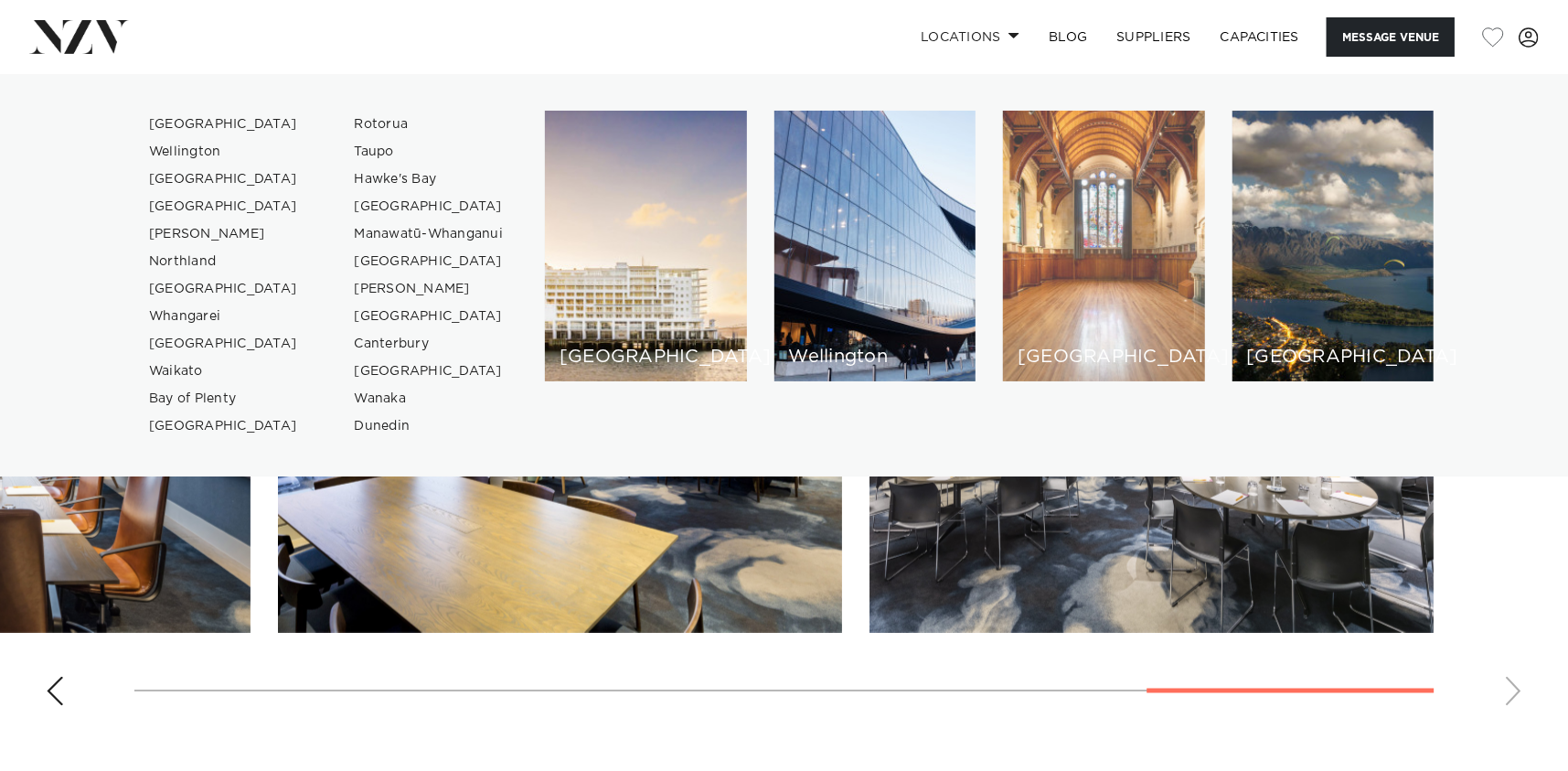
click at [1082, 299] on div "[GEOGRAPHIC_DATA]" at bounding box center [1105, 246] width 202 height 271
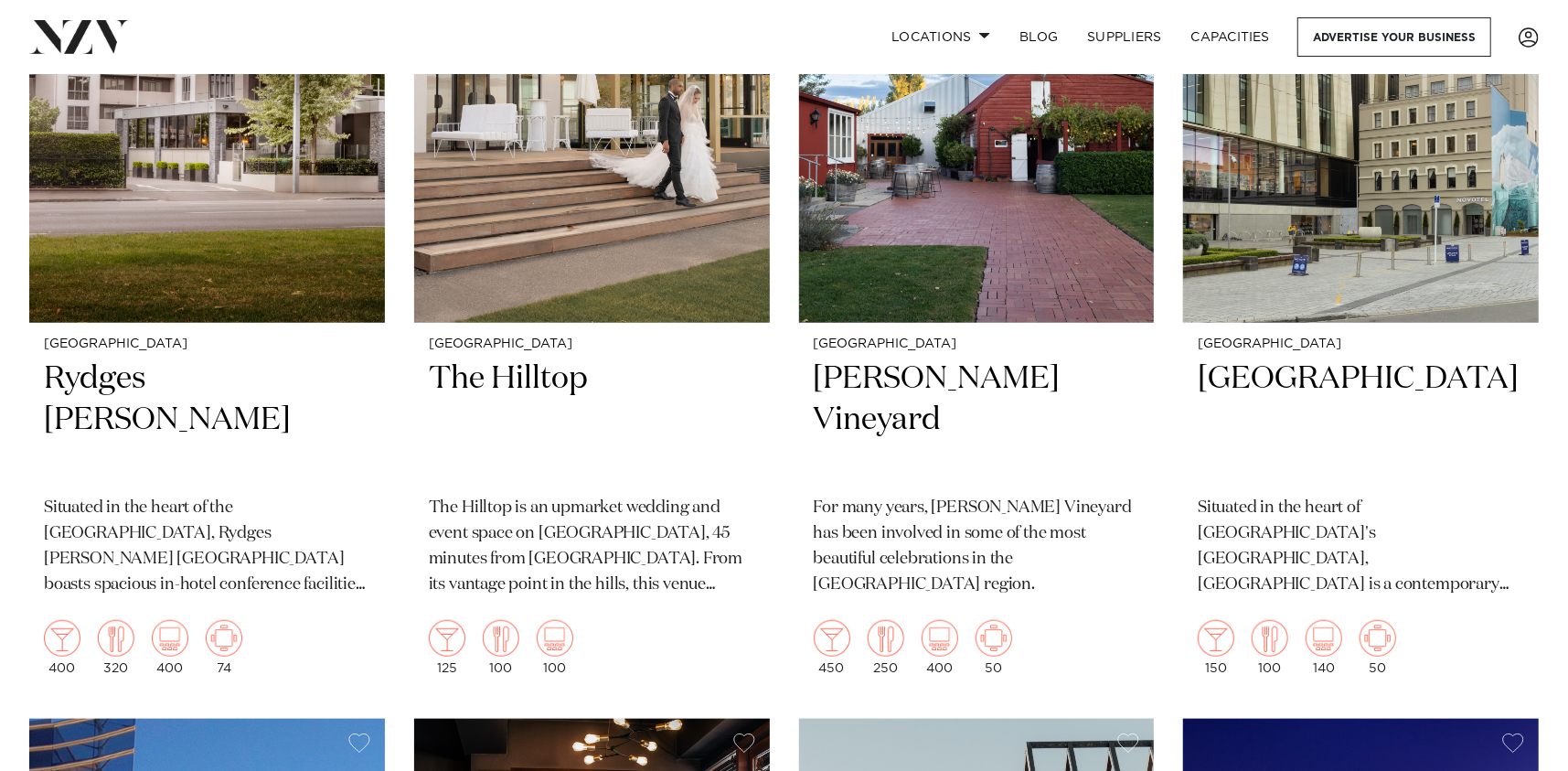
scroll to position [1006, 0]
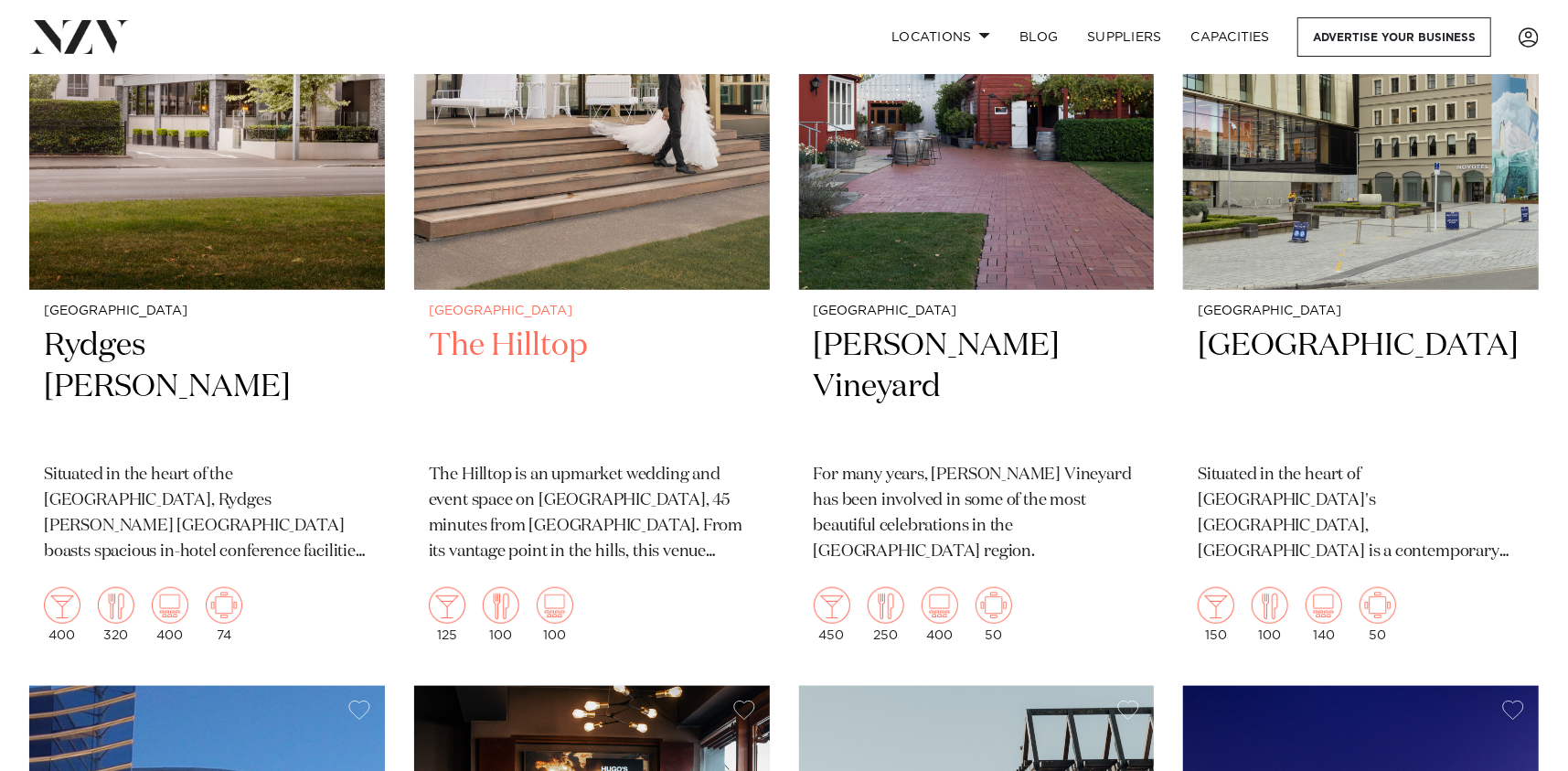
click at [517, 344] on h2 "The Hilltop" at bounding box center [592, 387] width 326 height 123
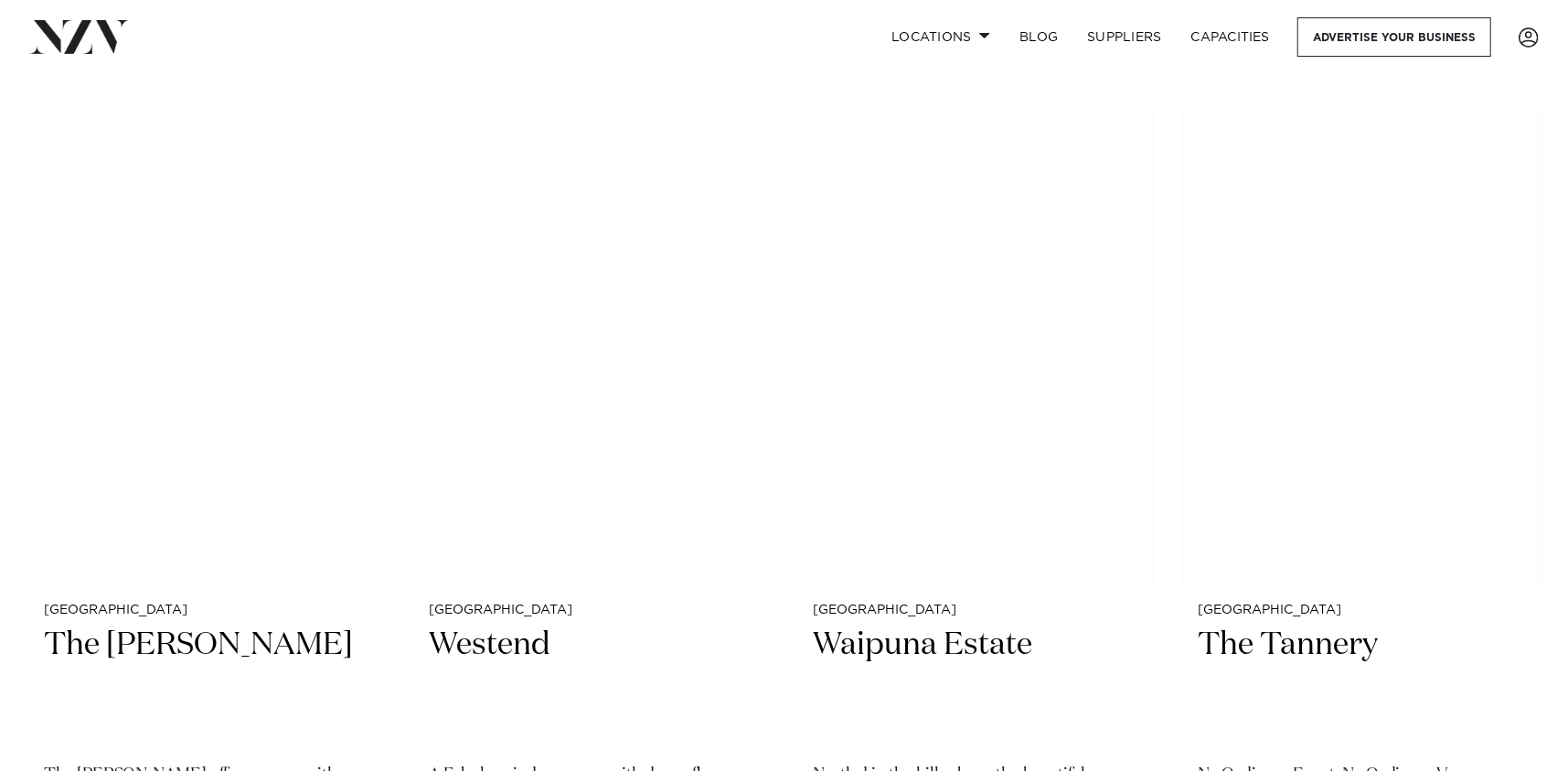
scroll to position [5121, 0]
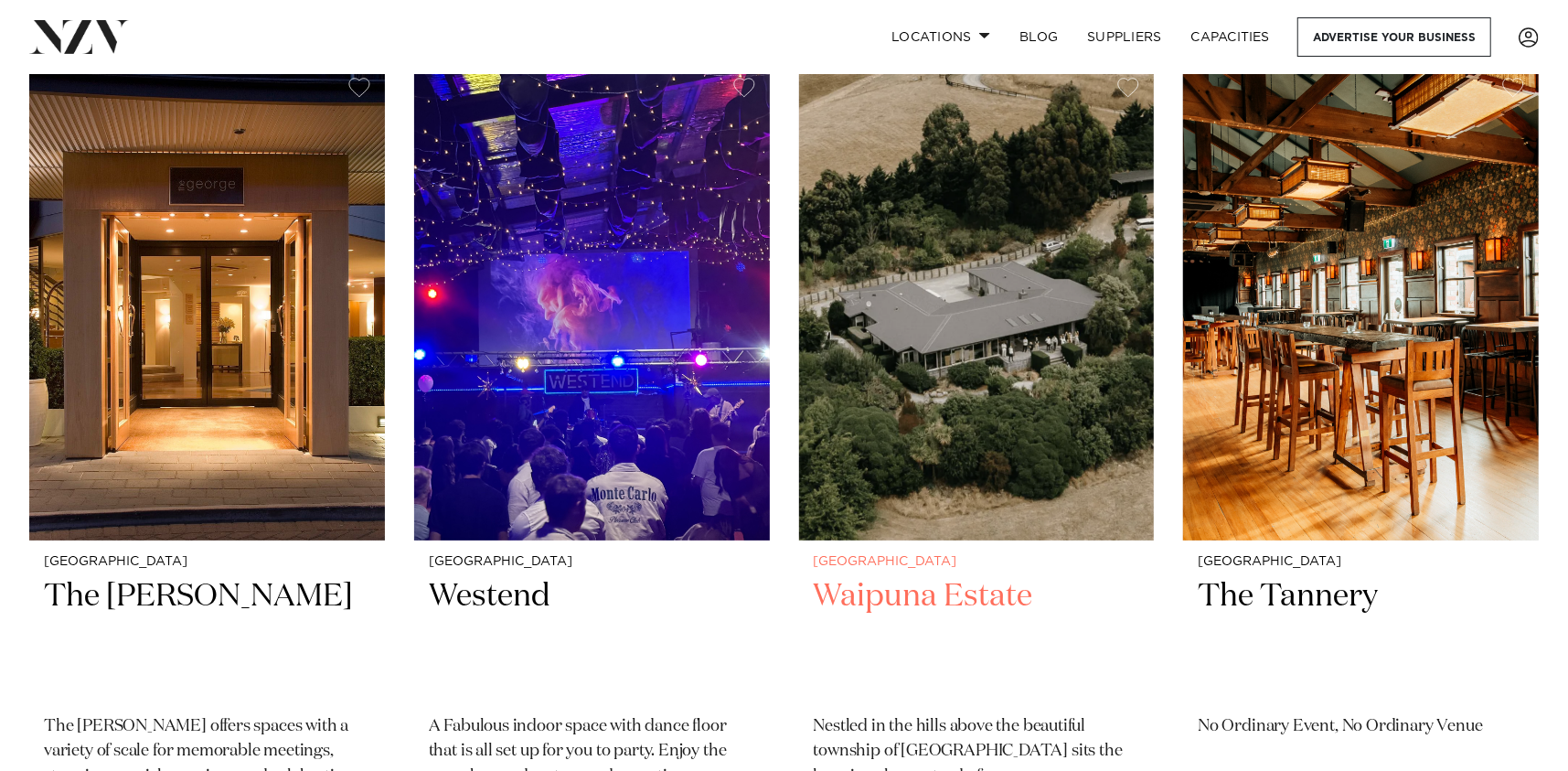
click at [925, 593] on h2 "Waipuna Estate" at bounding box center [976, 638] width 326 height 123
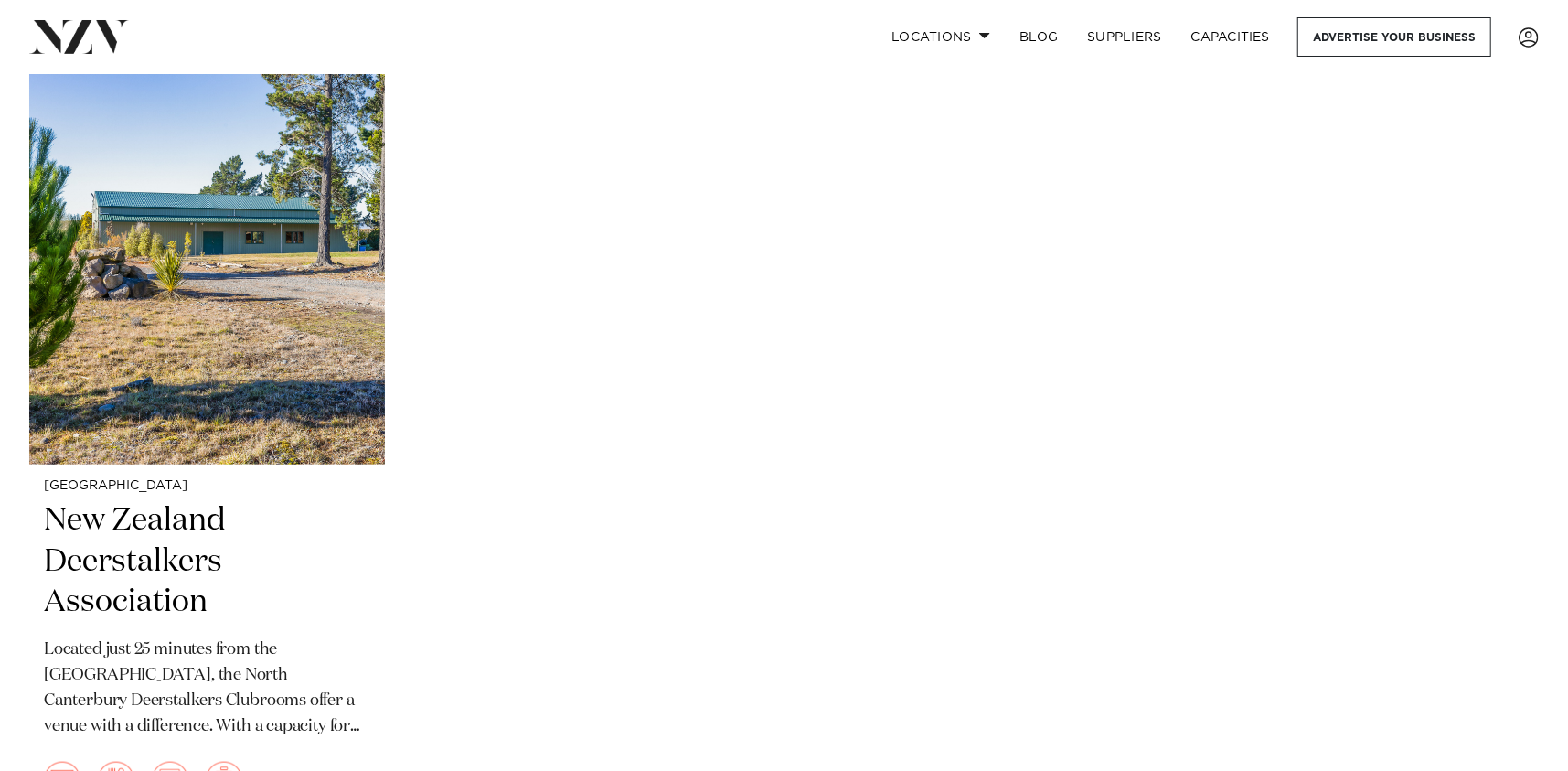
scroll to position [6103, 0]
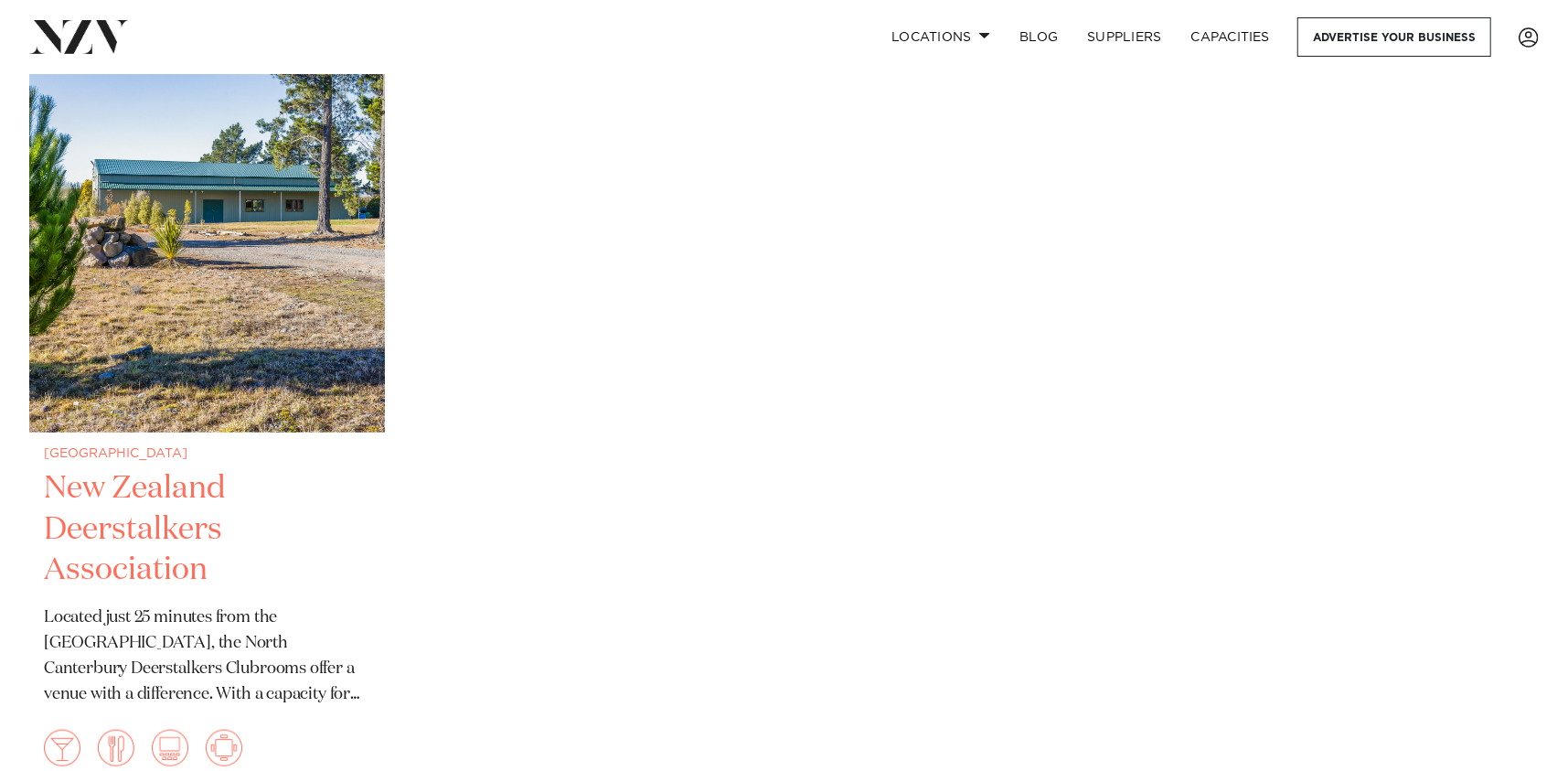
click at [120, 518] on h2 "New Zealand Deerstalkers Association" at bounding box center [207, 530] width 326 height 123
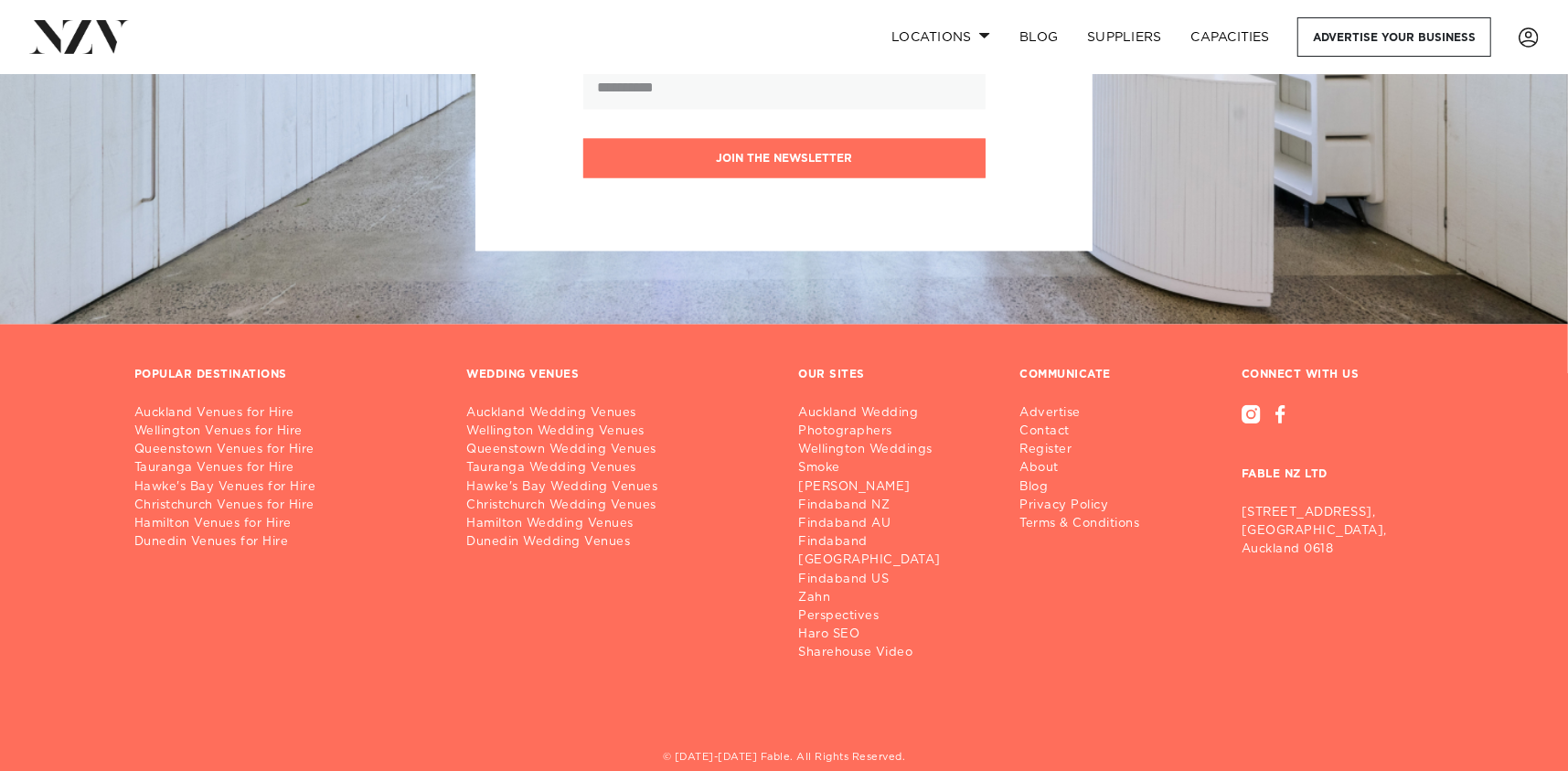
scroll to position [7312, 0]
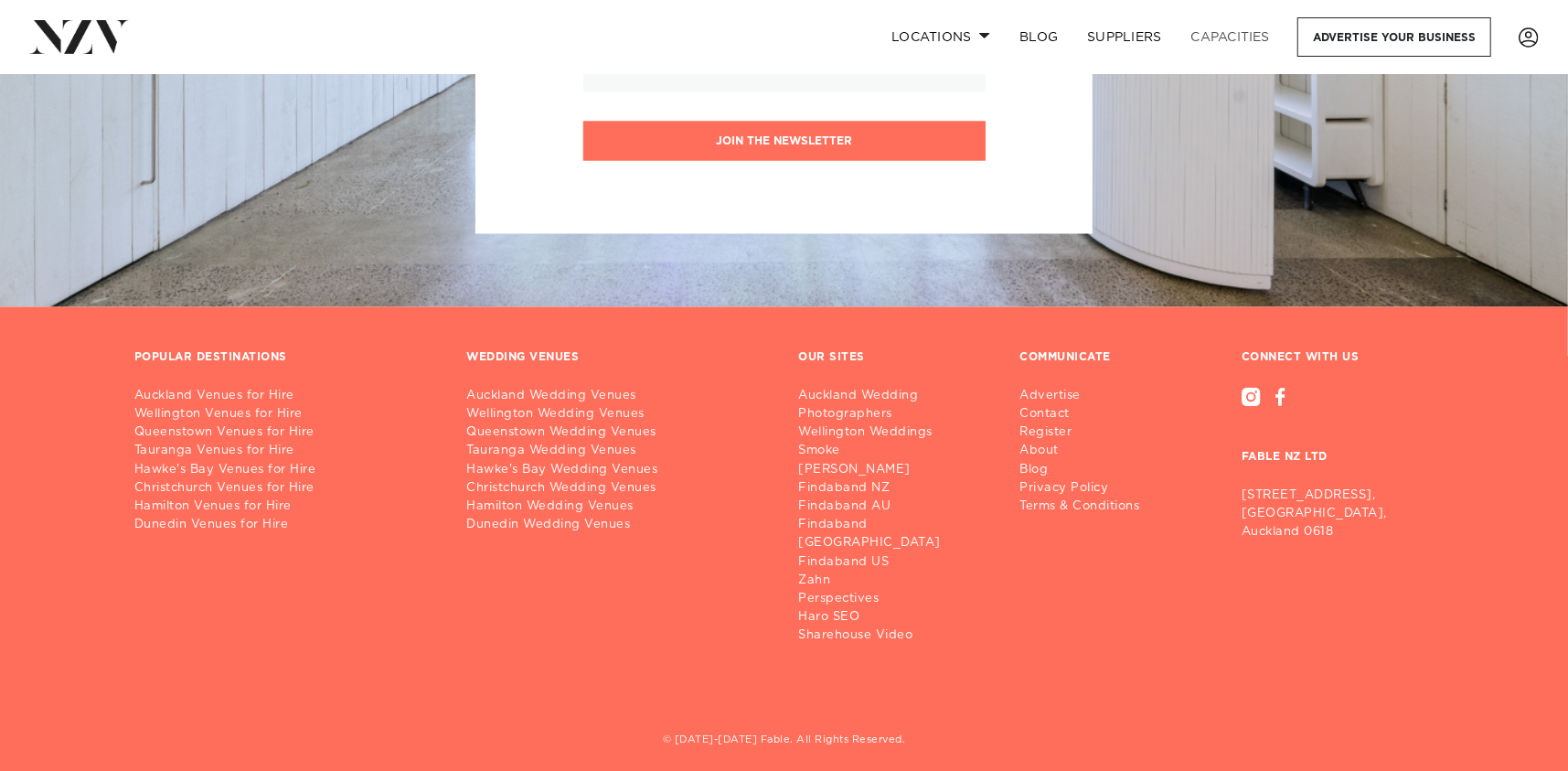
click at [1221, 33] on link "Capacities" at bounding box center [1231, 37] width 108 height 39
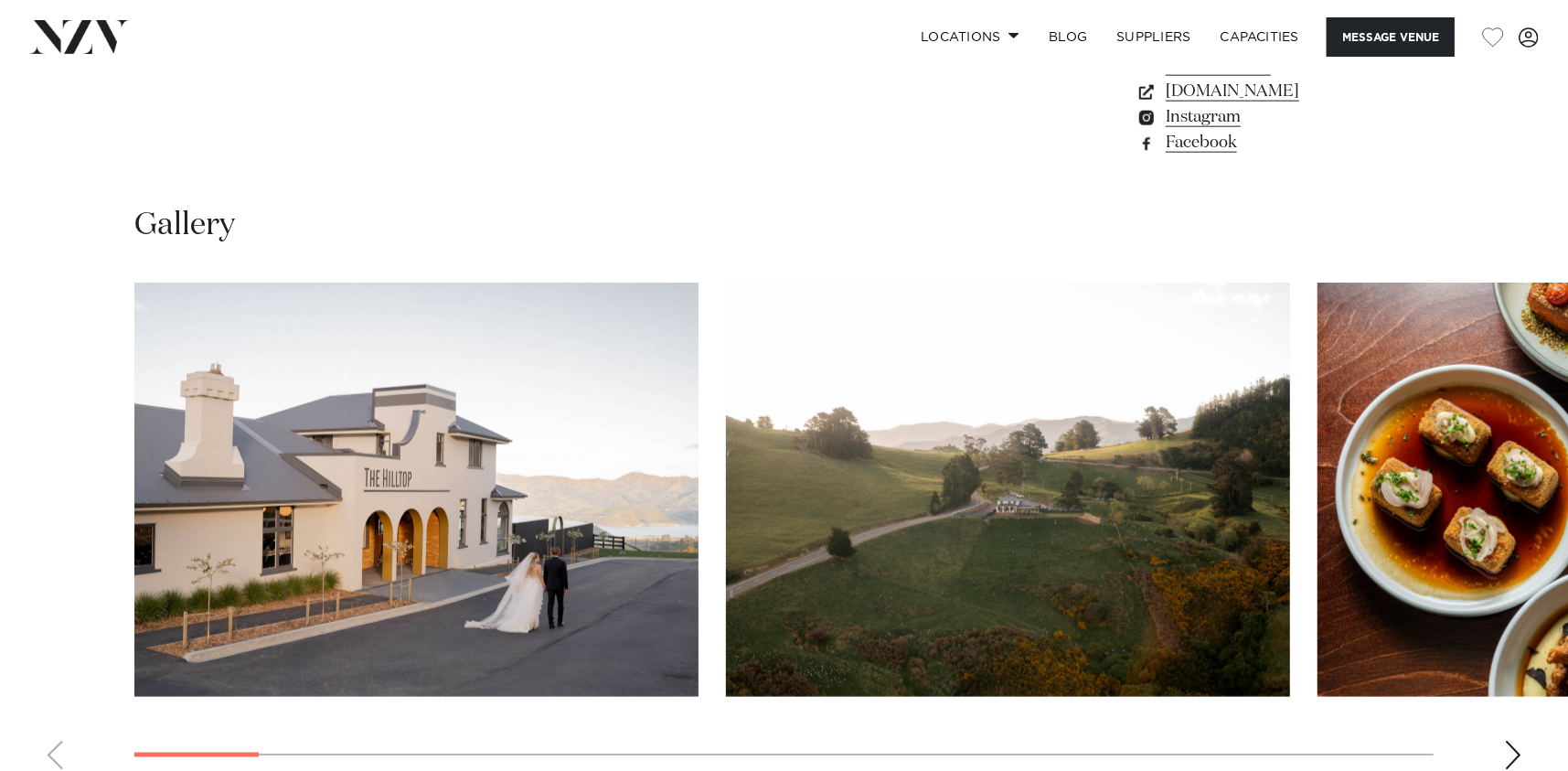
scroll to position [1737, 0]
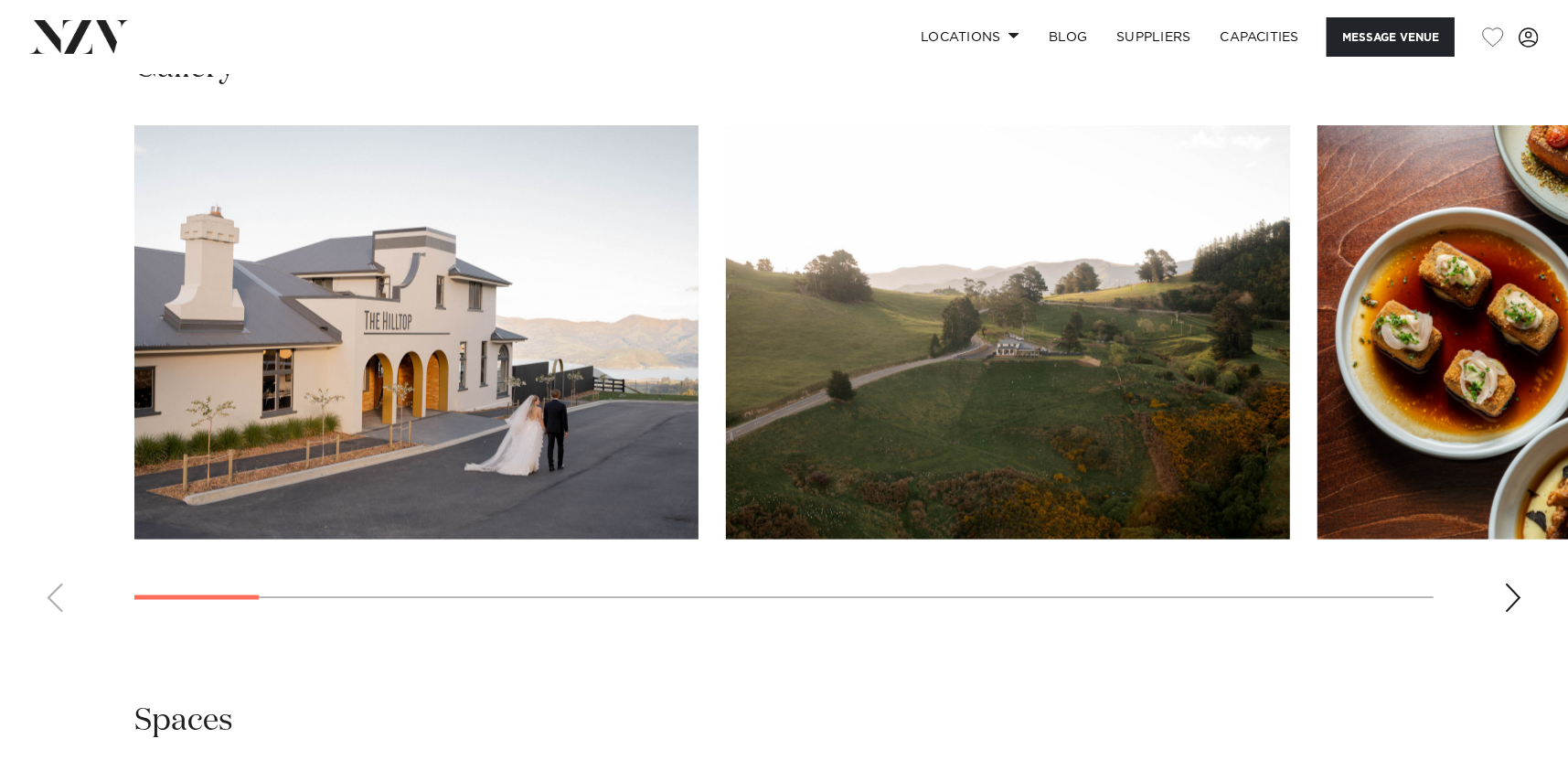
click at [1516, 594] on div "Next slide" at bounding box center [1514, 597] width 19 height 29
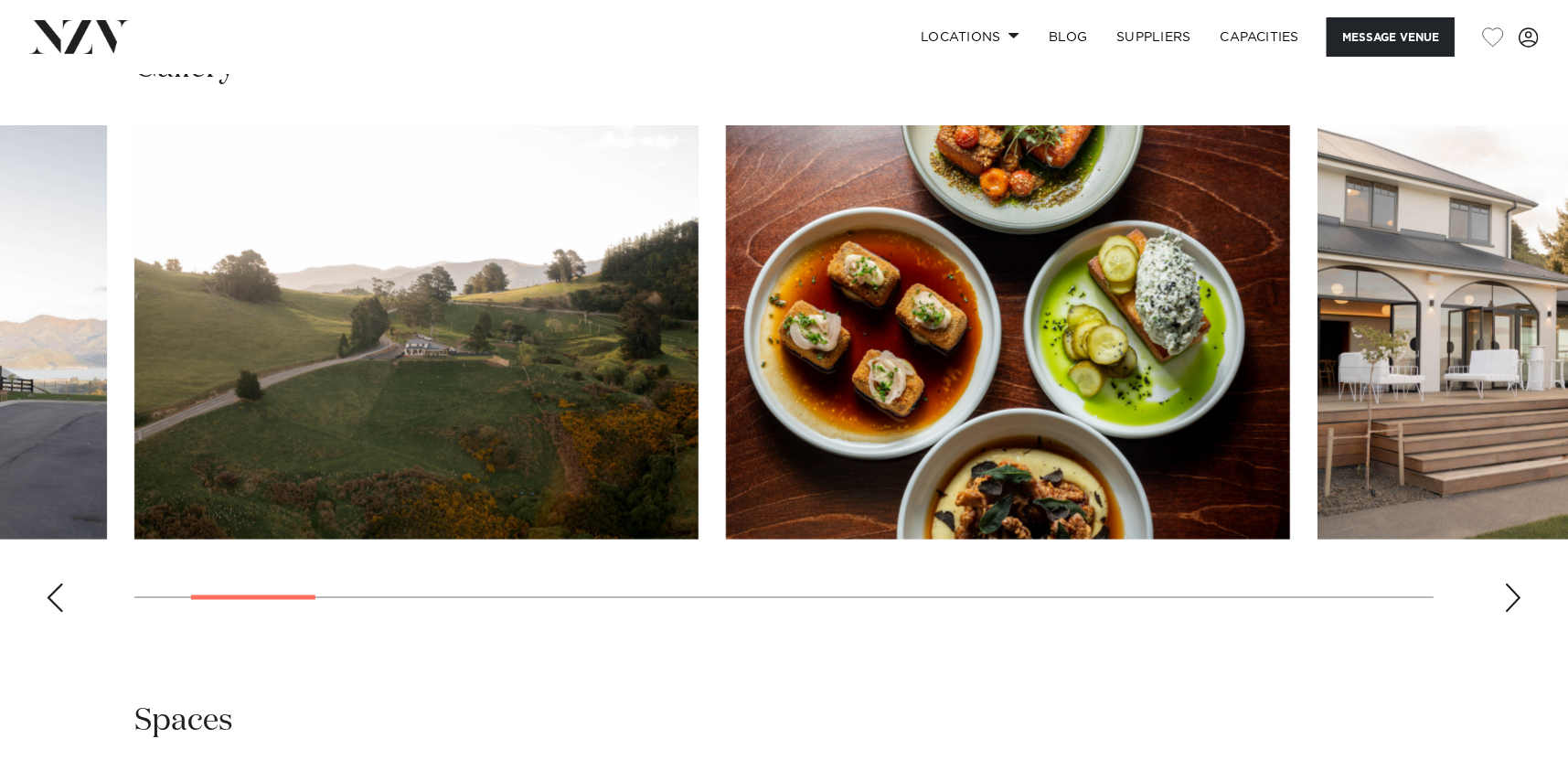
click at [1516, 594] on div "Next slide" at bounding box center [1514, 597] width 19 height 29
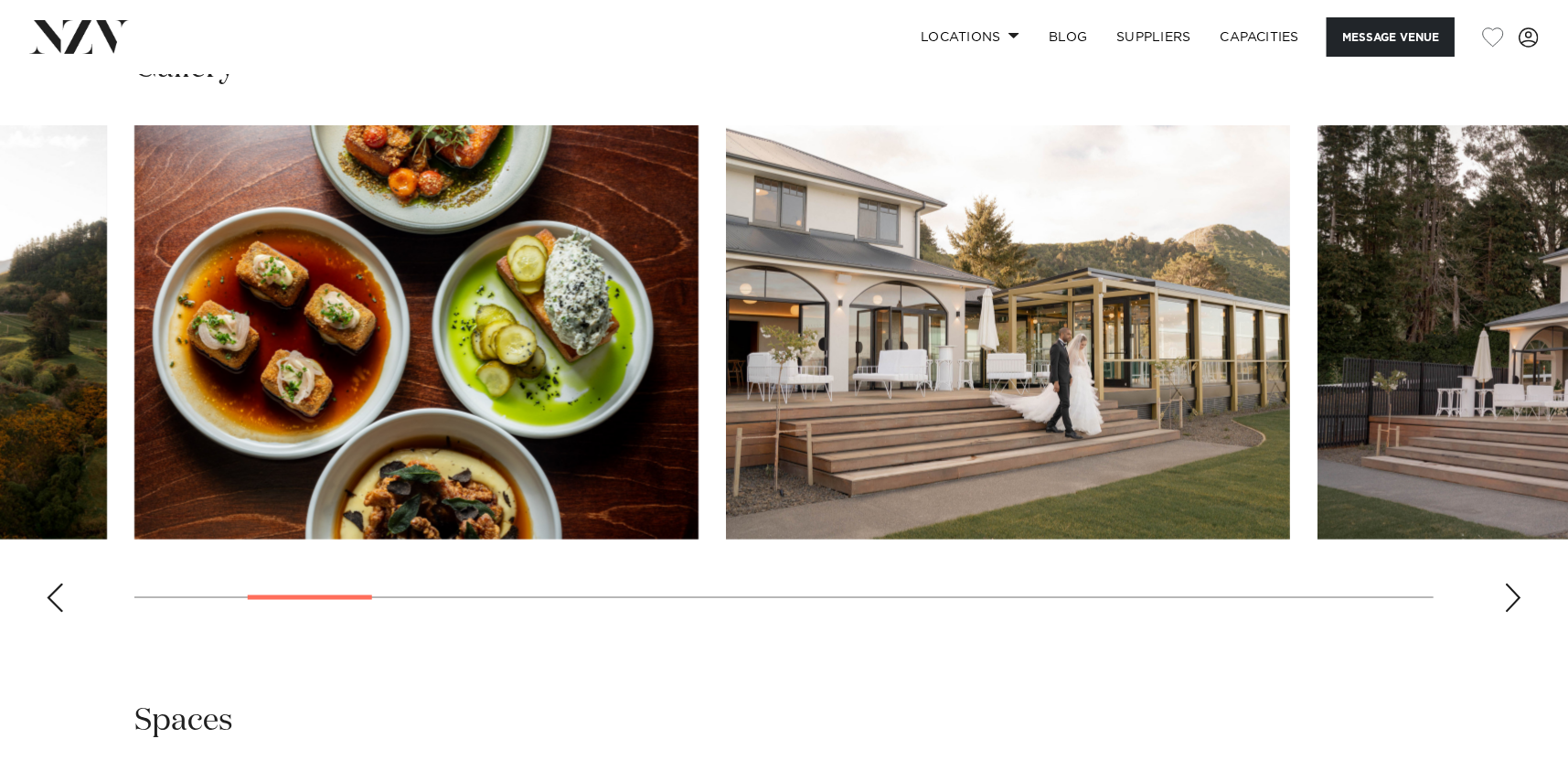
click at [1516, 594] on div "Next slide" at bounding box center [1514, 597] width 19 height 29
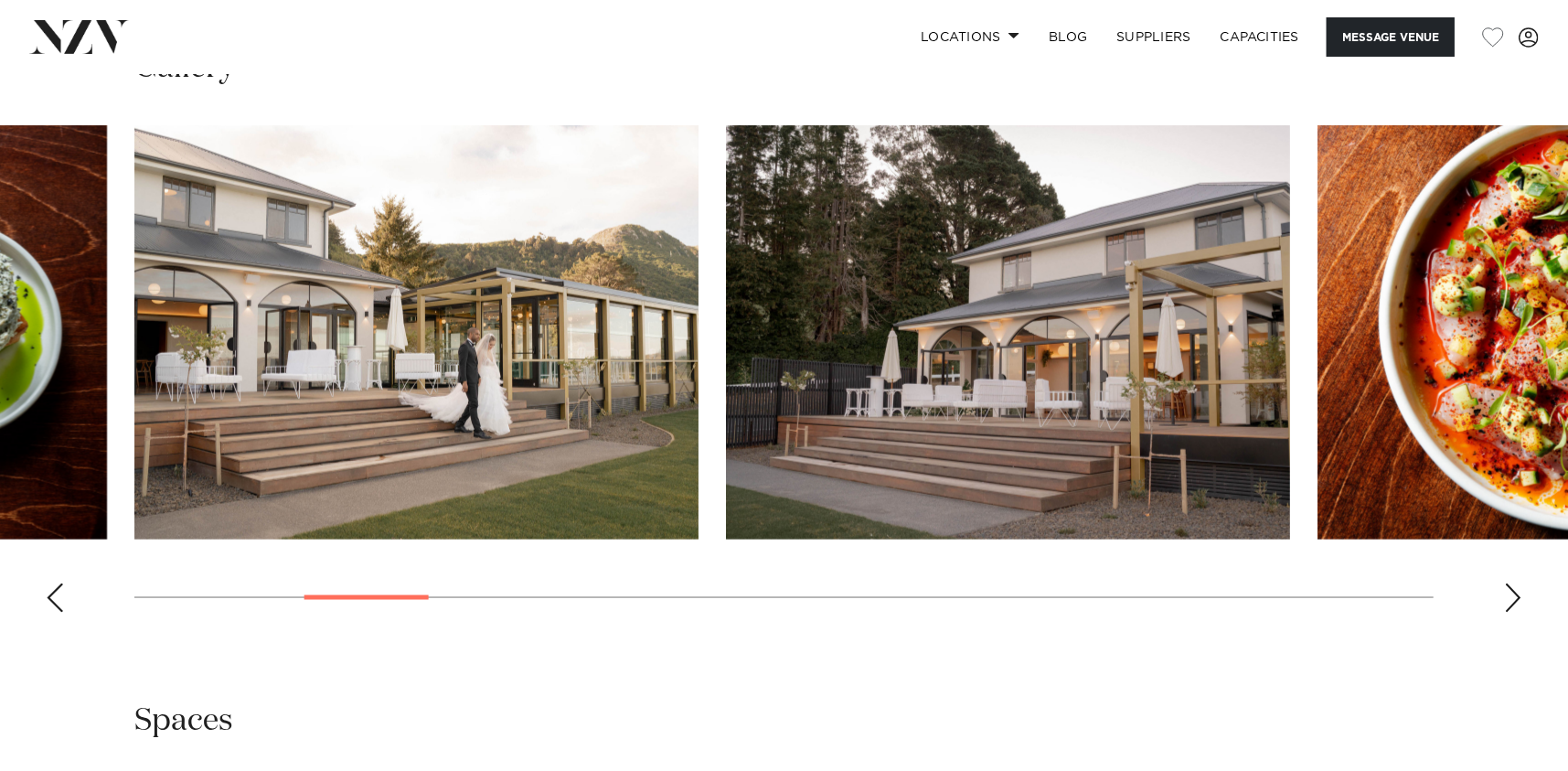
click at [1516, 594] on div "Next slide" at bounding box center [1514, 597] width 19 height 29
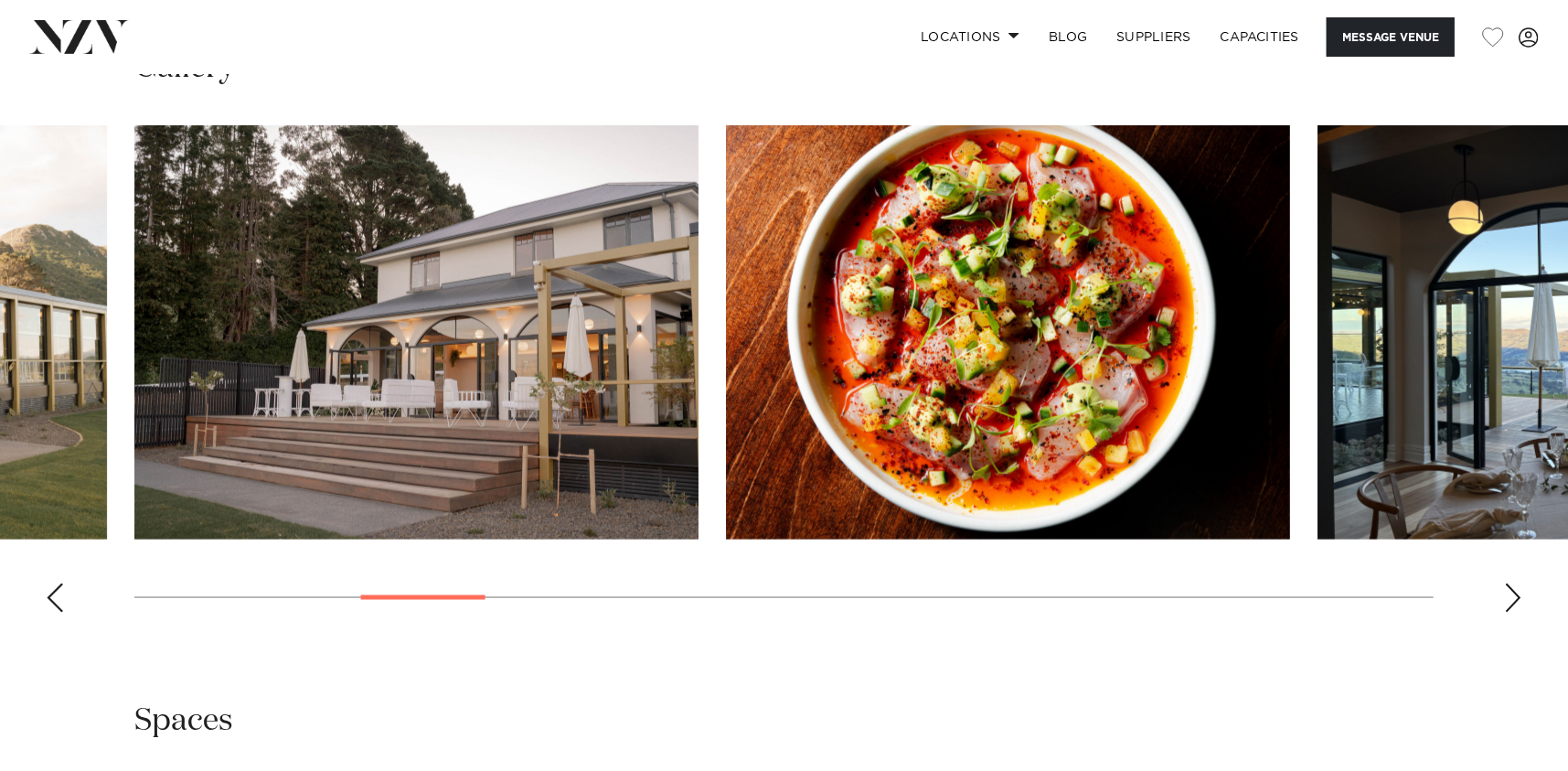
click at [1516, 594] on div "Next slide" at bounding box center [1514, 597] width 19 height 29
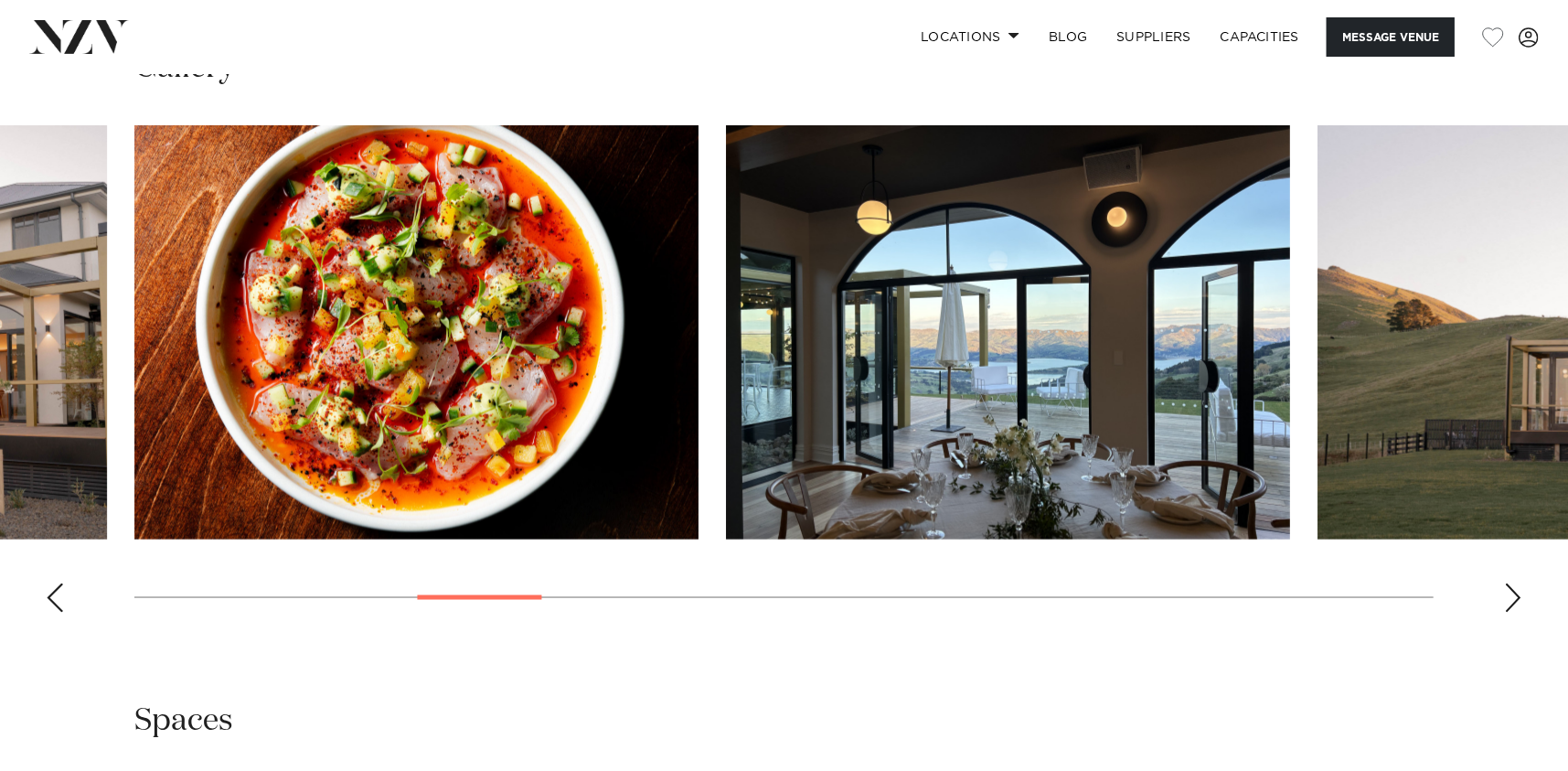
click at [1516, 594] on div "Next slide" at bounding box center [1514, 597] width 19 height 29
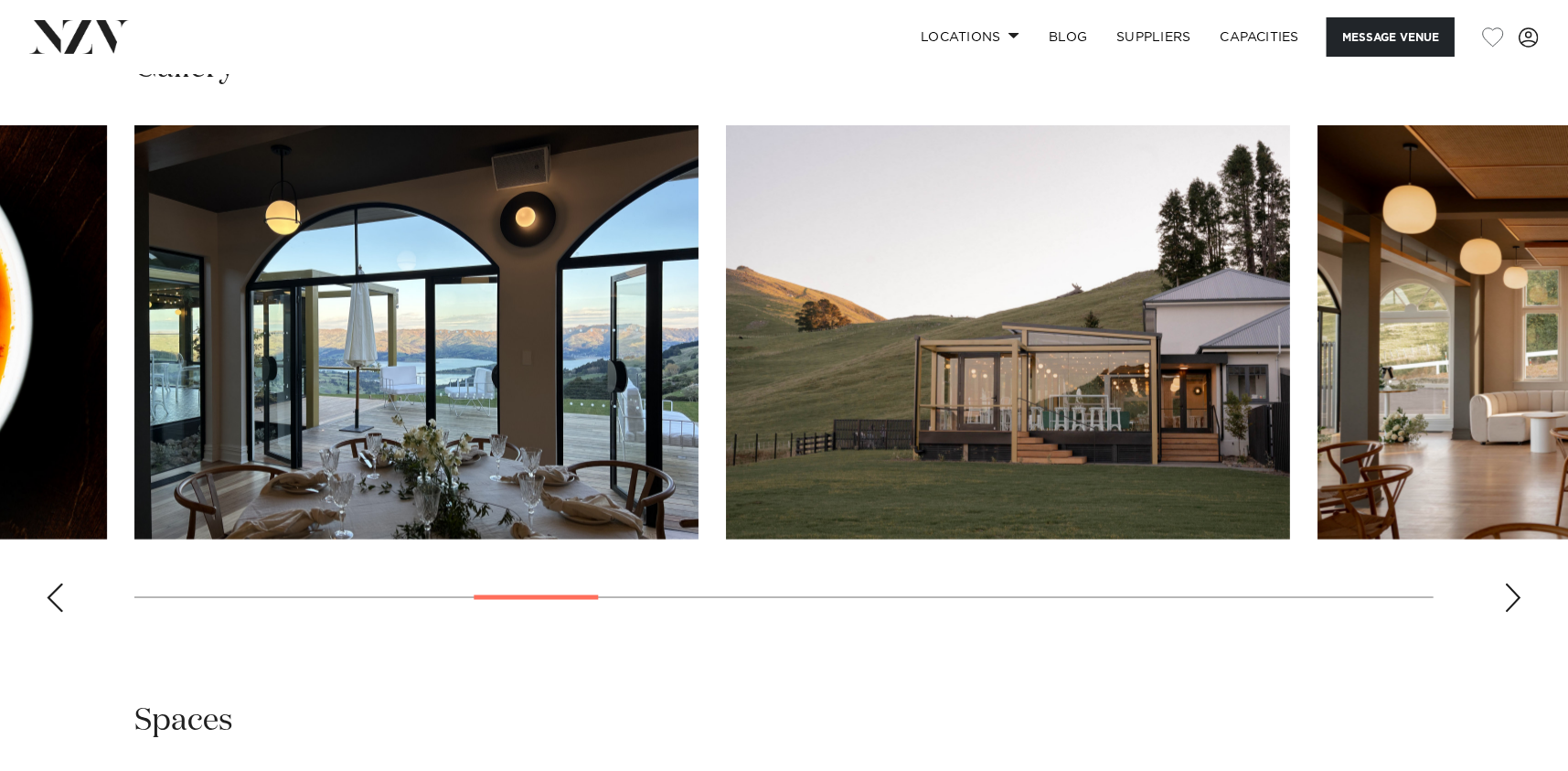
click at [1516, 594] on div "Next slide" at bounding box center [1514, 597] width 19 height 29
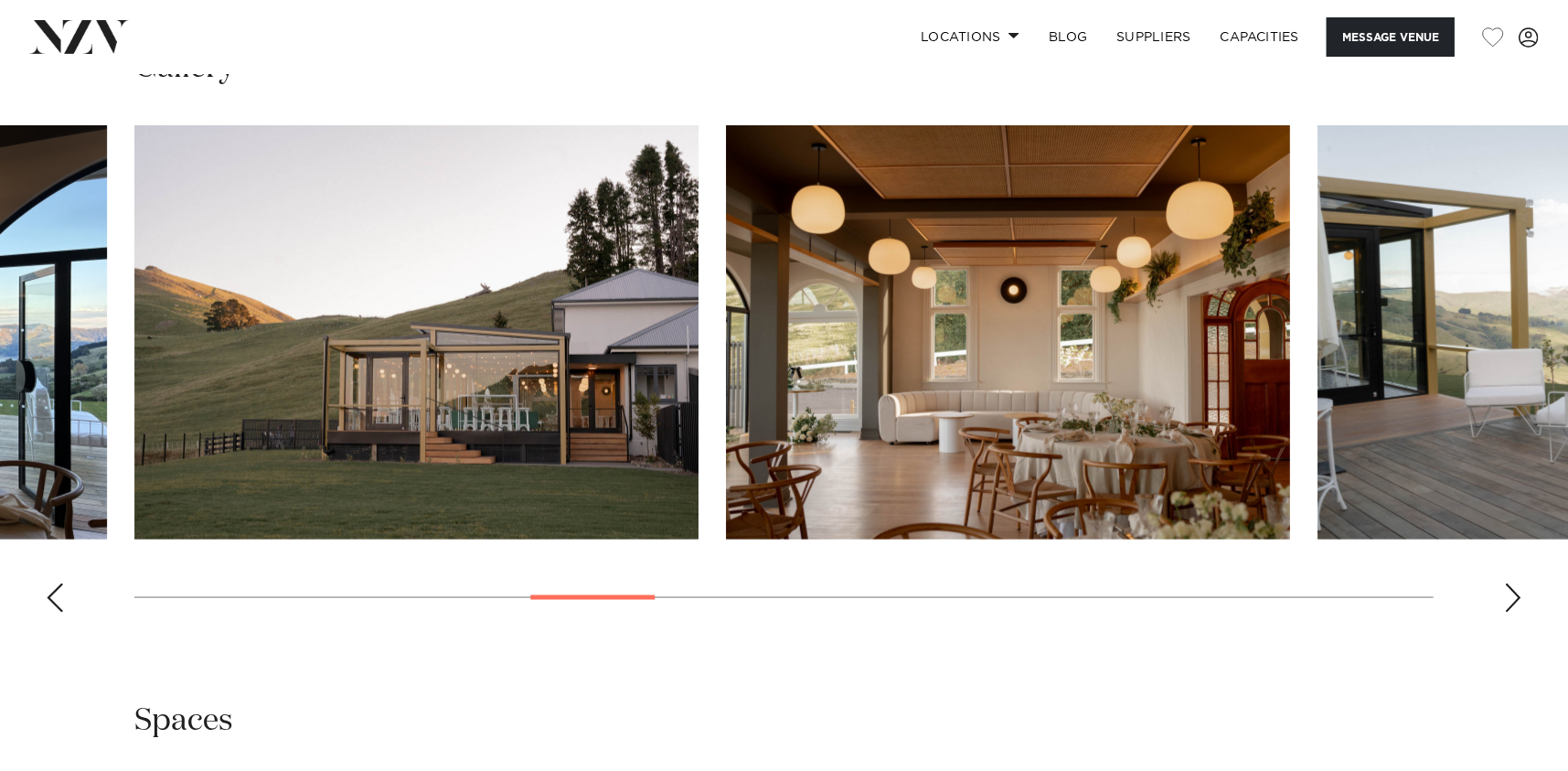
click at [1516, 594] on div "Next slide" at bounding box center [1514, 597] width 19 height 29
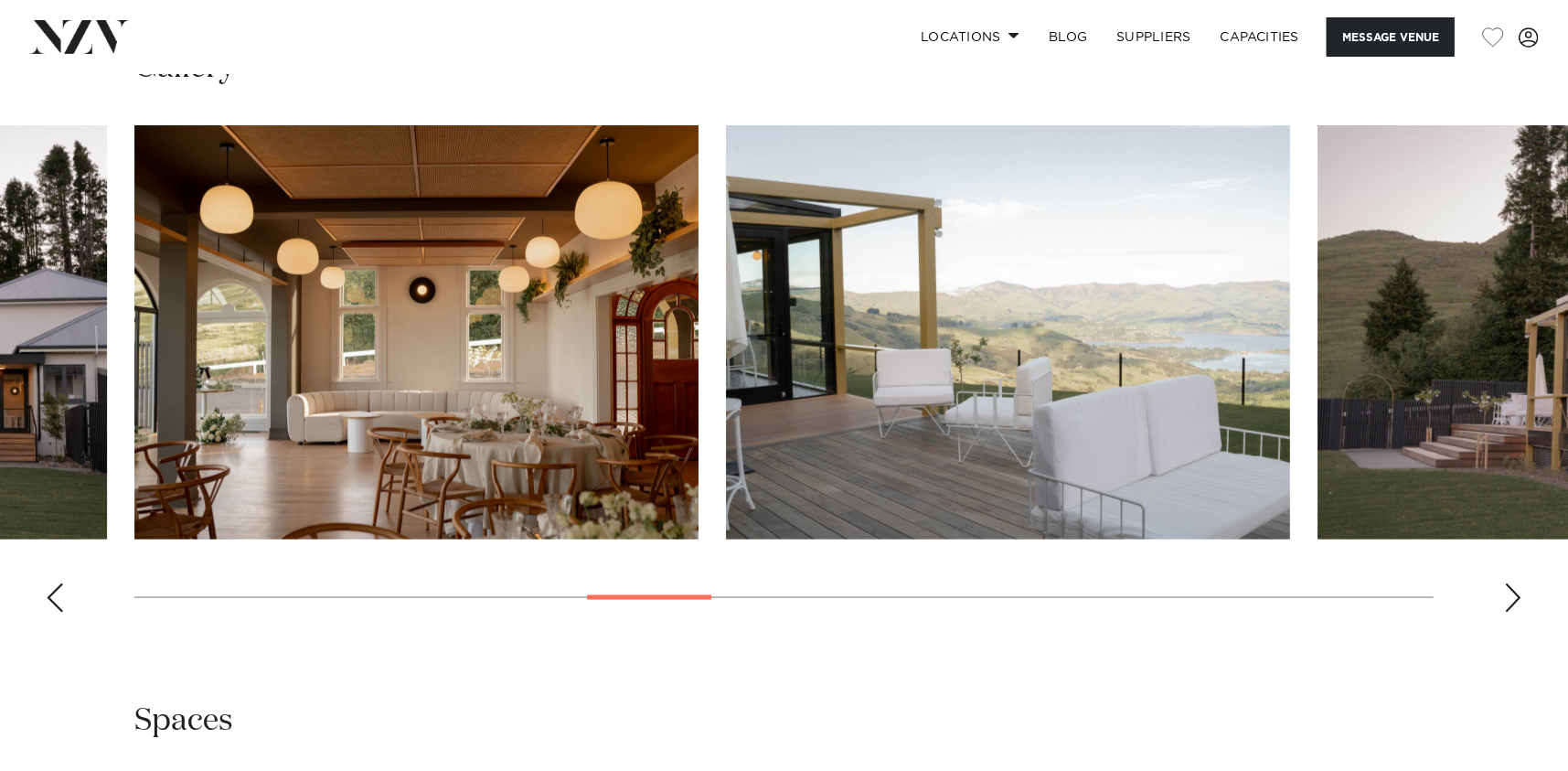
click at [1516, 594] on div "Next slide" at bounding box center [1514, 597] width 19 height 29
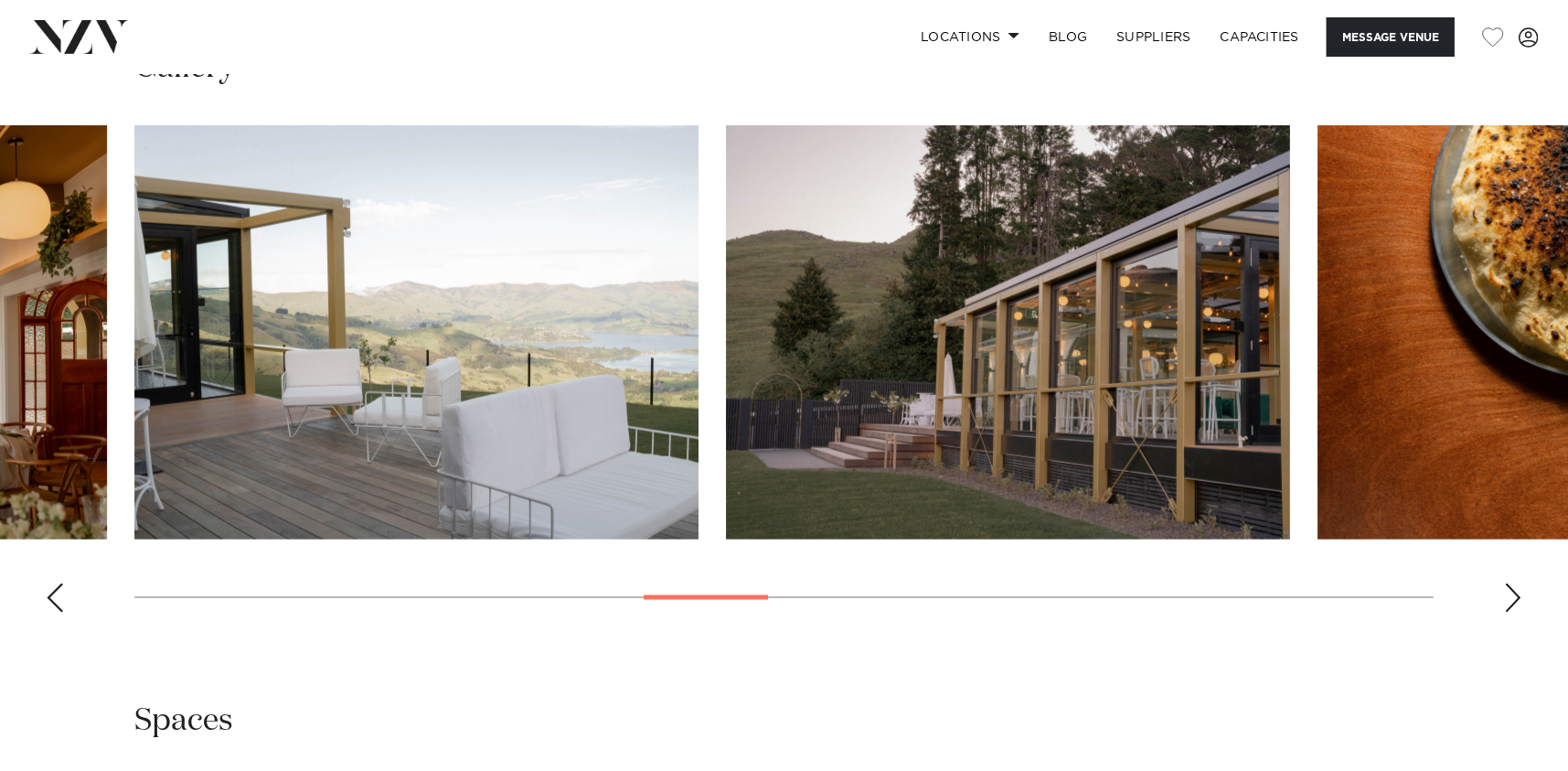
click at [1516, 594] on div "Next slide" at bounding box center [1514, 597] width 19 height 29
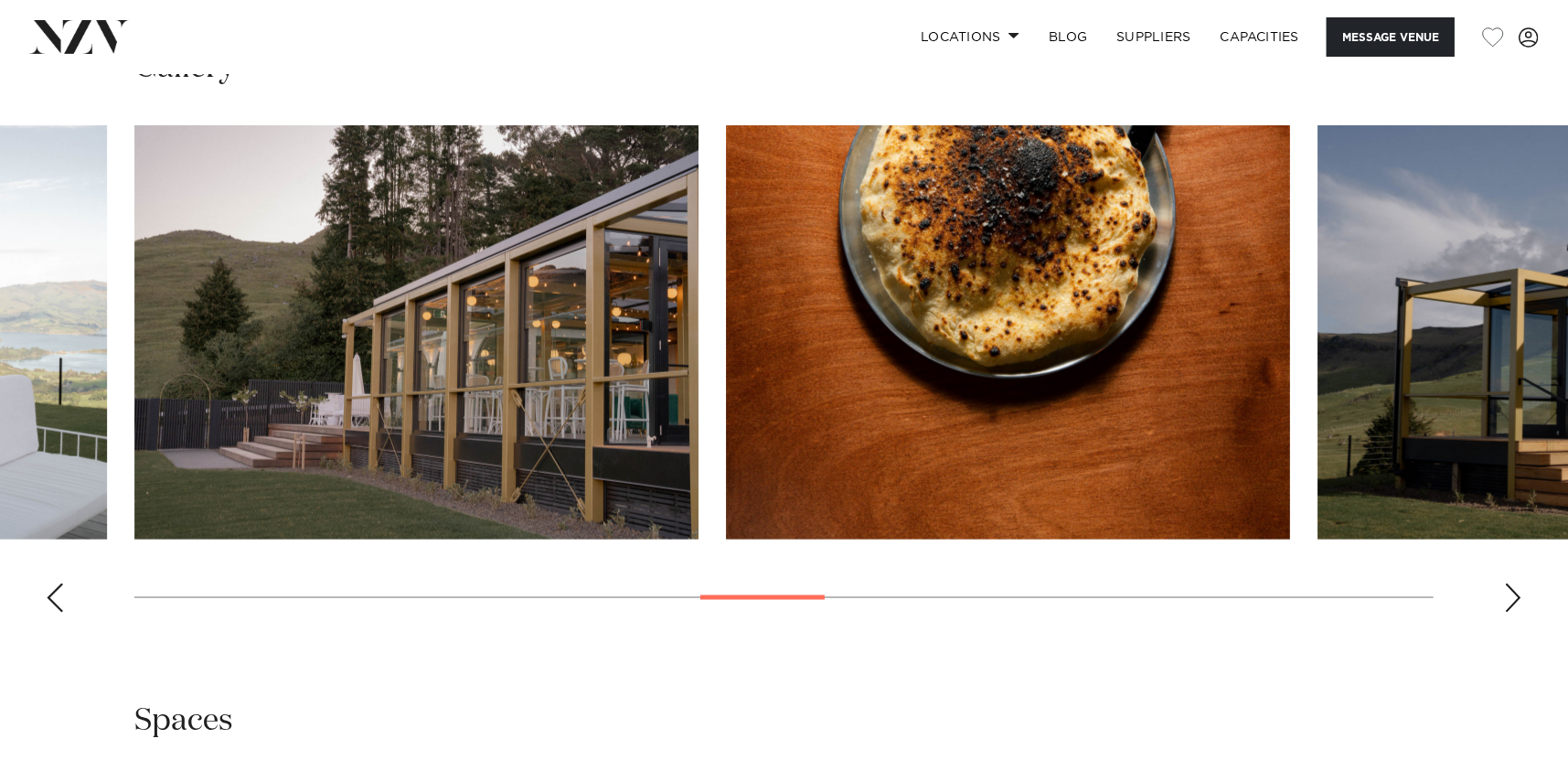
click at [1516, 594] on div "Next slide" at bounding box center [1514, 597] width 19 height 29
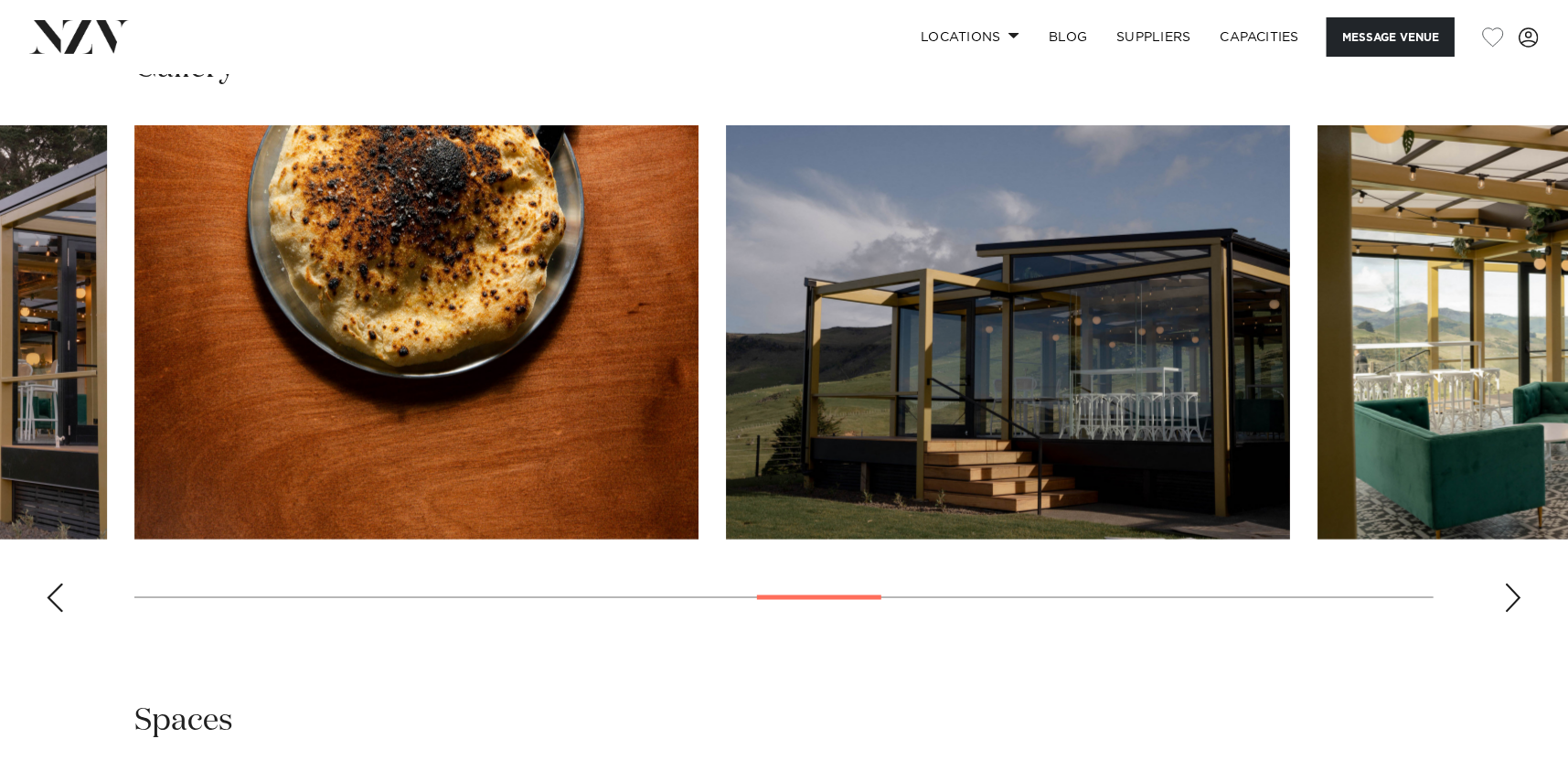
click at [1516, 594] on div "Next slide" at bounding box center [1514, 597] width 19 height 29
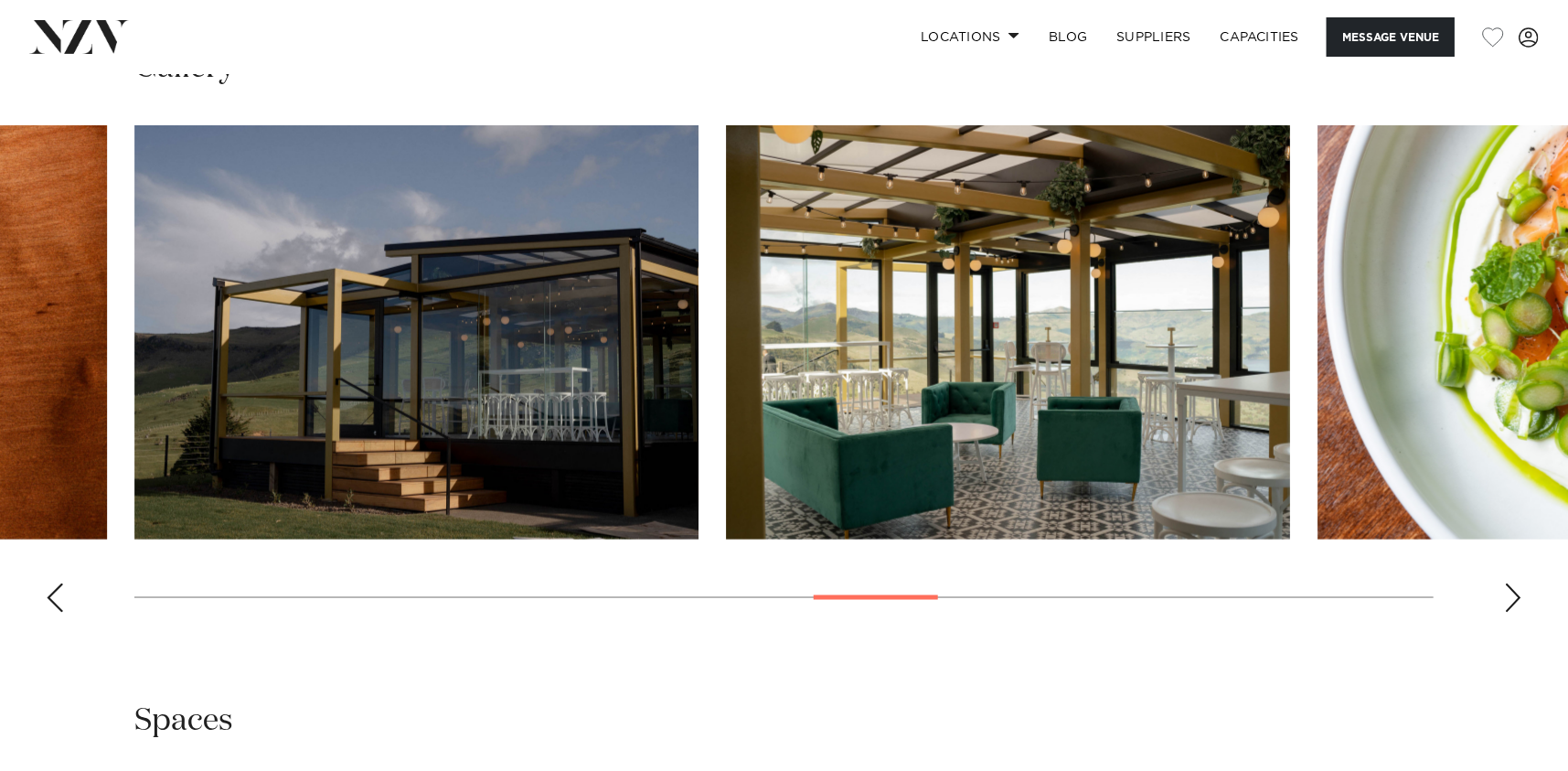
click at [1516, 594] on div "Next slide" at bounding box center [1514, 597] width 19 height 29
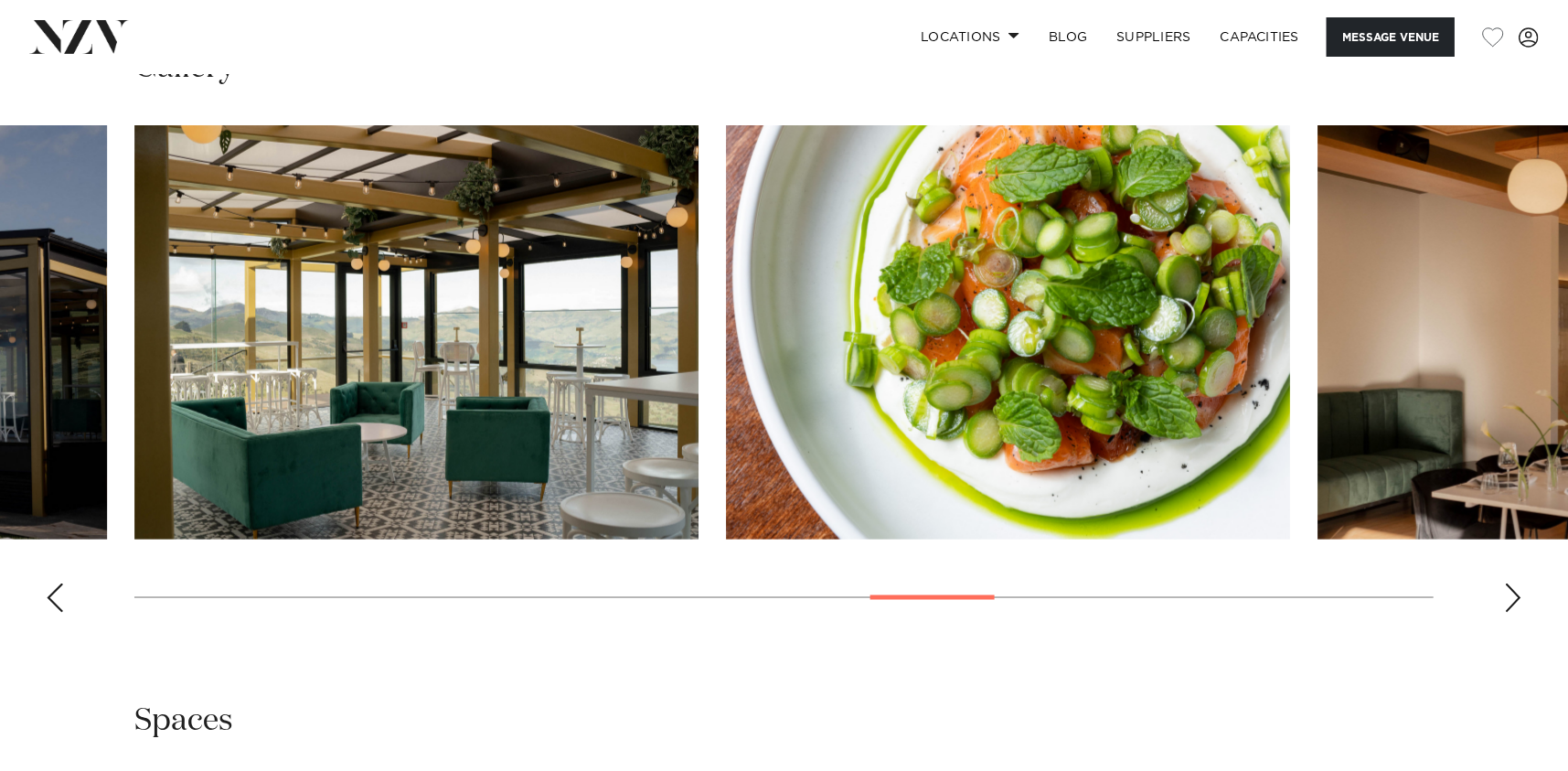
click at [1516, 594] on div "Next slide" at bounding box center [1514, 597] width 19 height 29
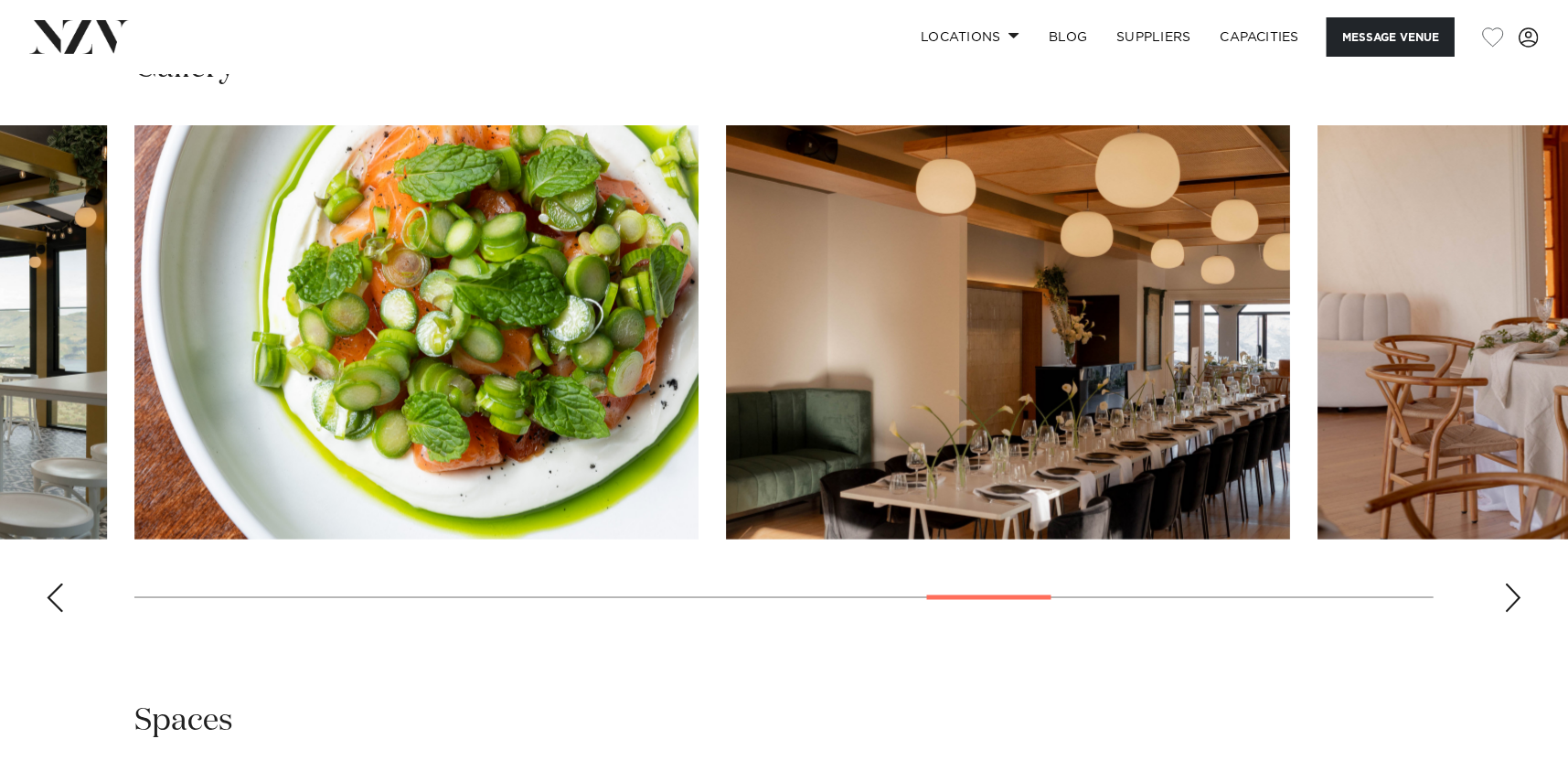
click at [1516, 594] on div "Next slide" at bounding box center [1514, 597] width 19 height 29
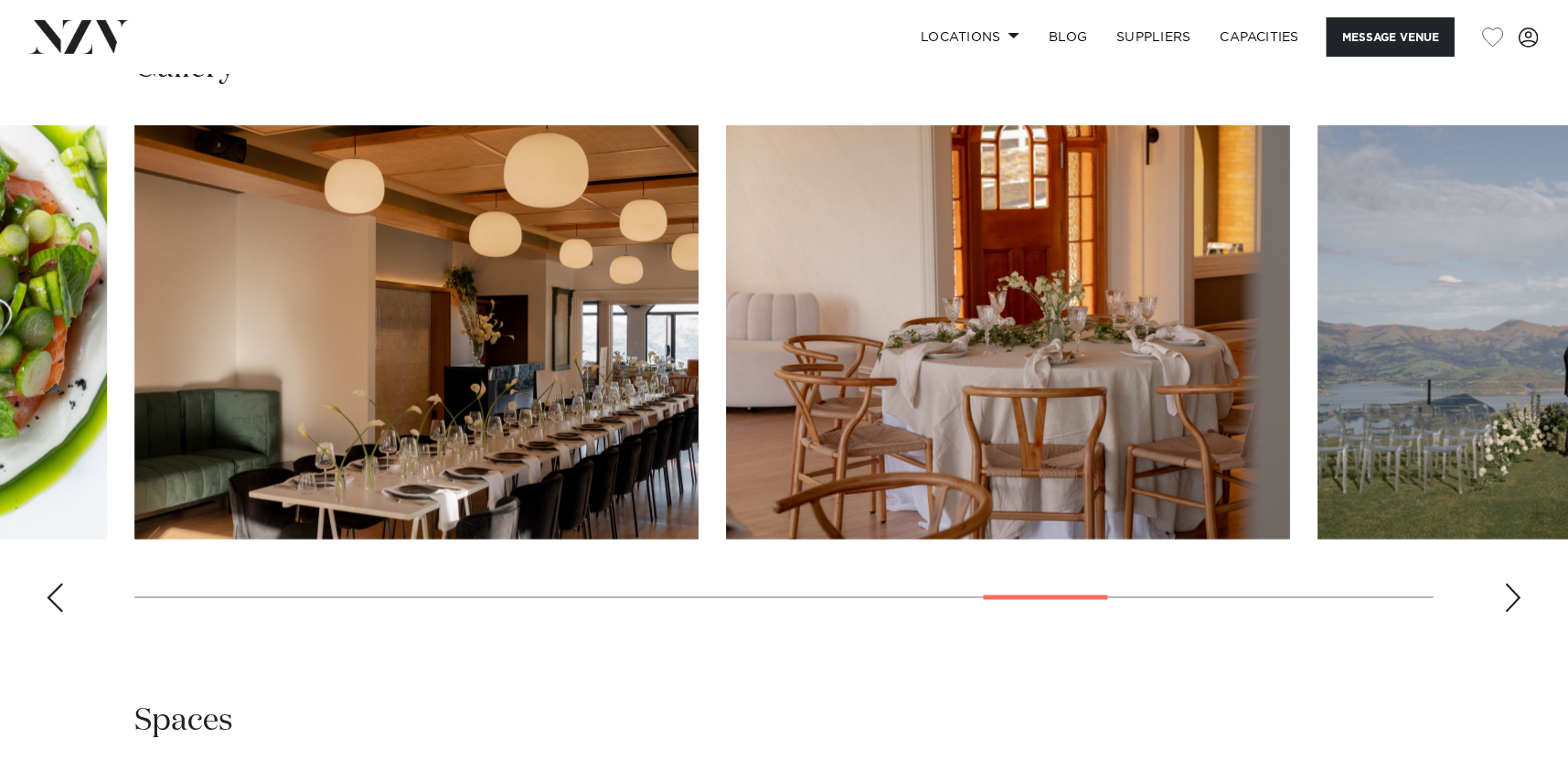
click at [1516, 594] on div "Next slide" at bounding box center [1514, 597] width 19 height 29
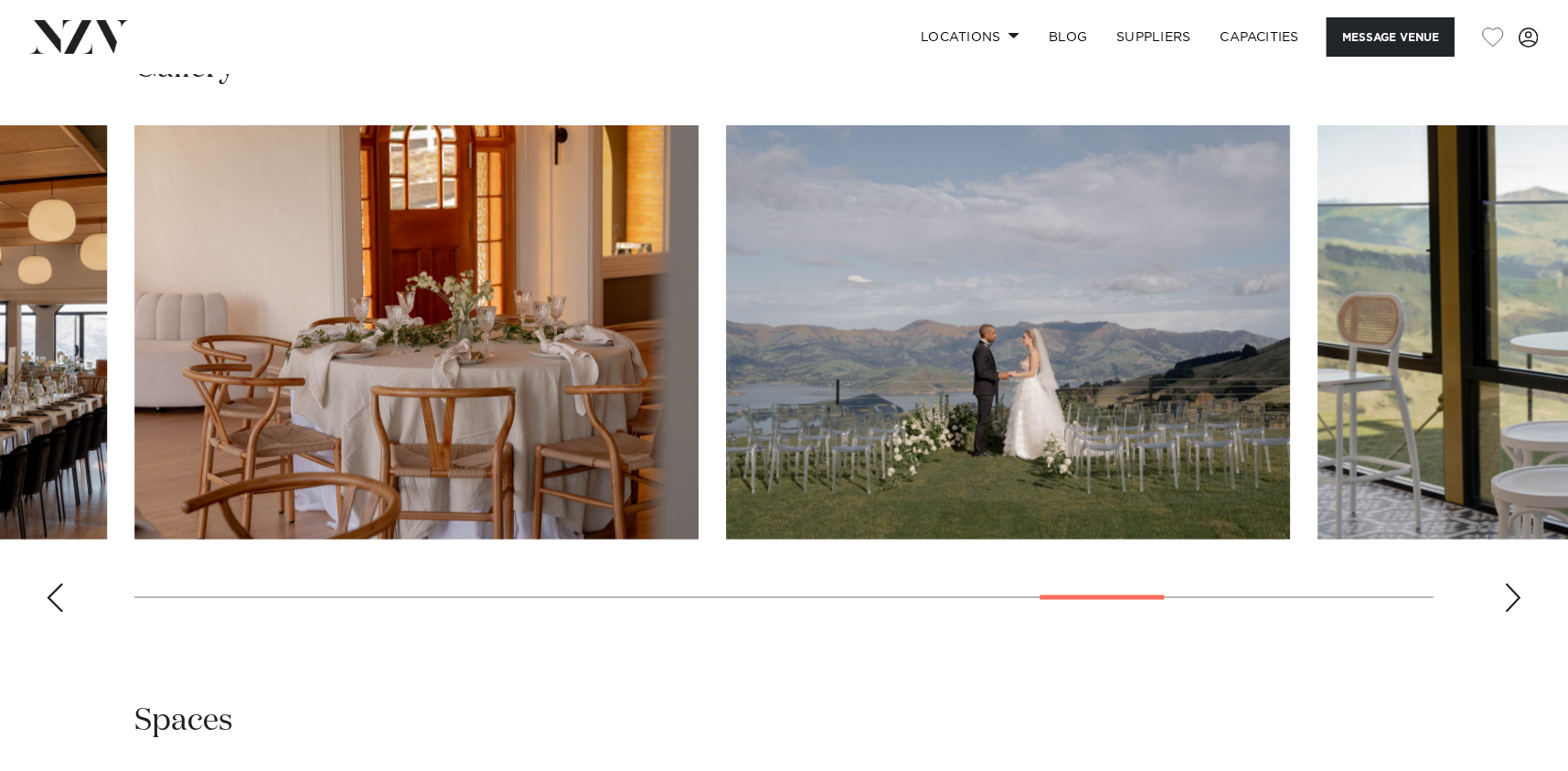
click at [1516, 594] on div "Next slide" at bounding box center [1514, 597] width 19 height 29
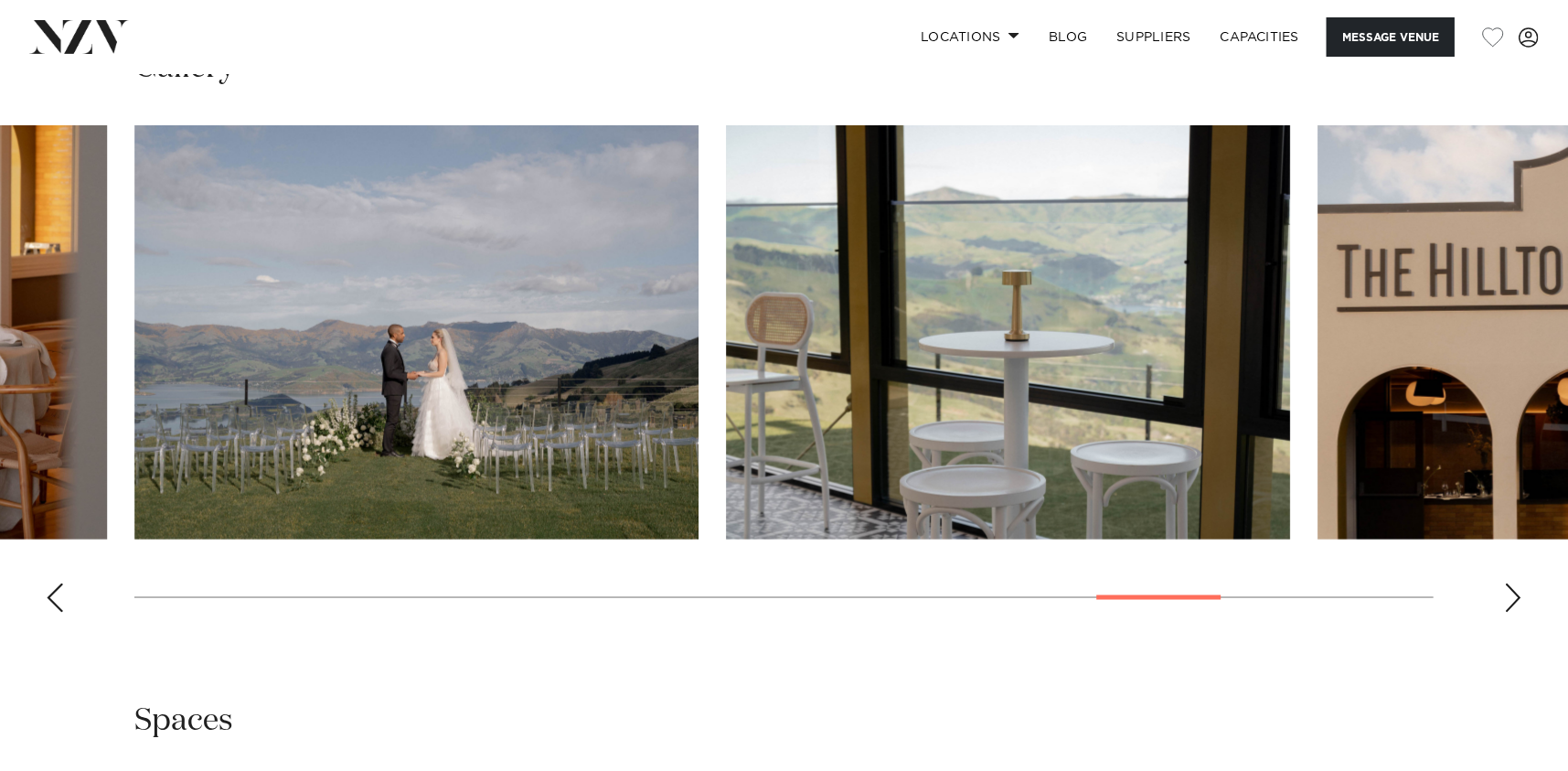
click at [1516, 594] on div "Next slide" at bounding box center [1514, 597] width 19 height 29
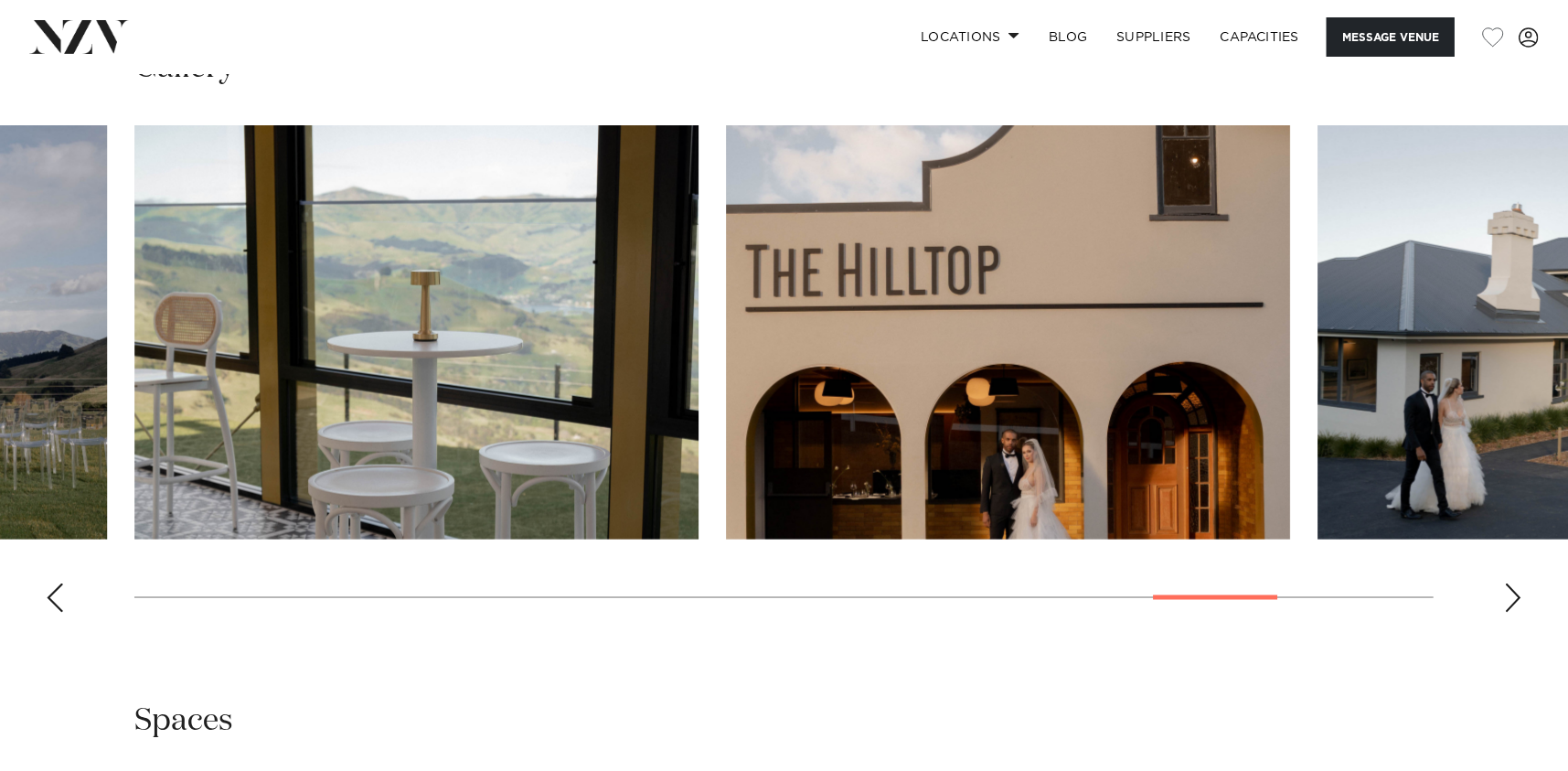
click at [1516, 594] on div "Next slide" at bounding box center [1514, 597] width 19 height 29
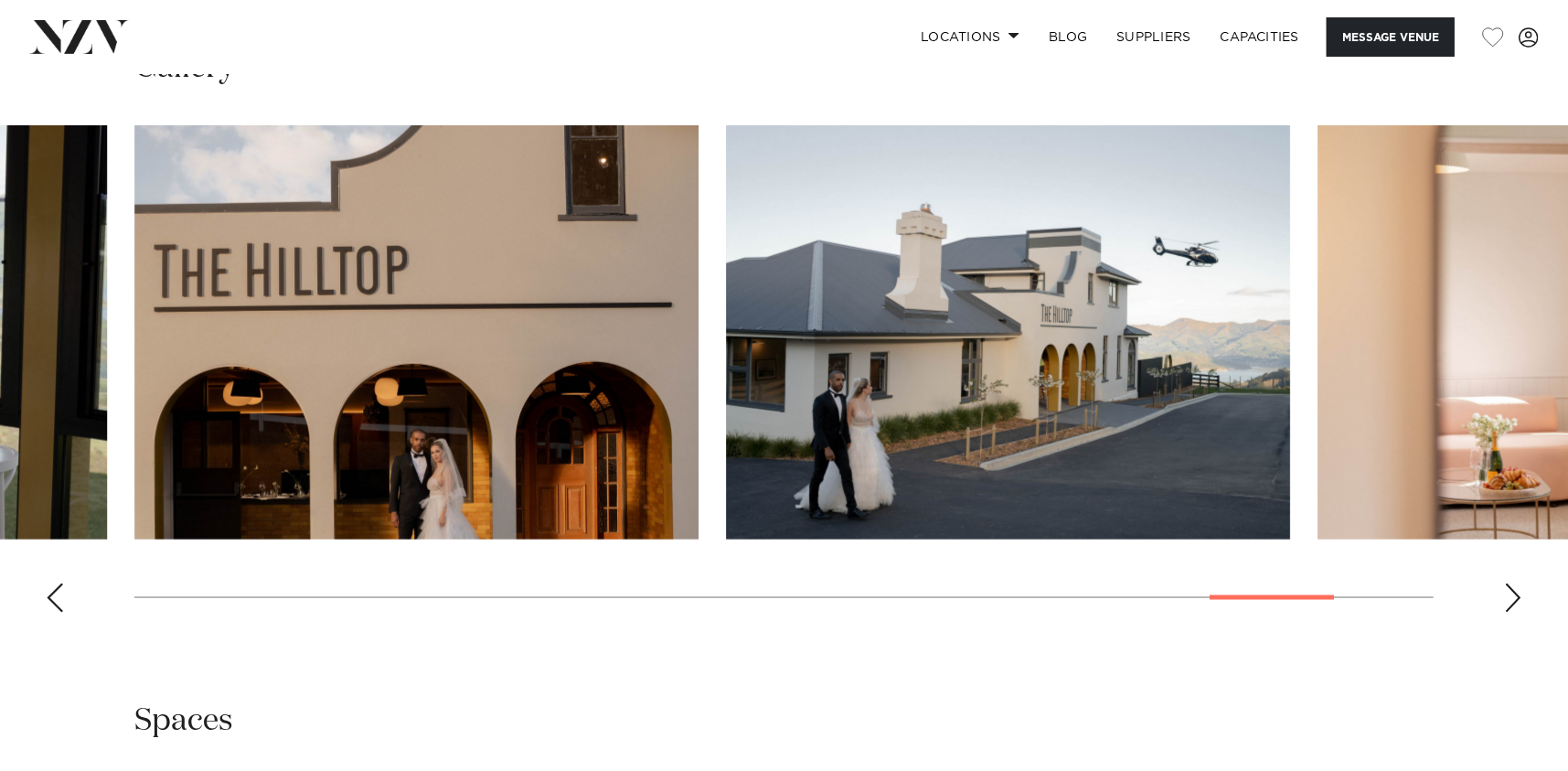
click at [1516, 594] on div "Next slide" at bounding box center [1514, 597] width 19 height 29
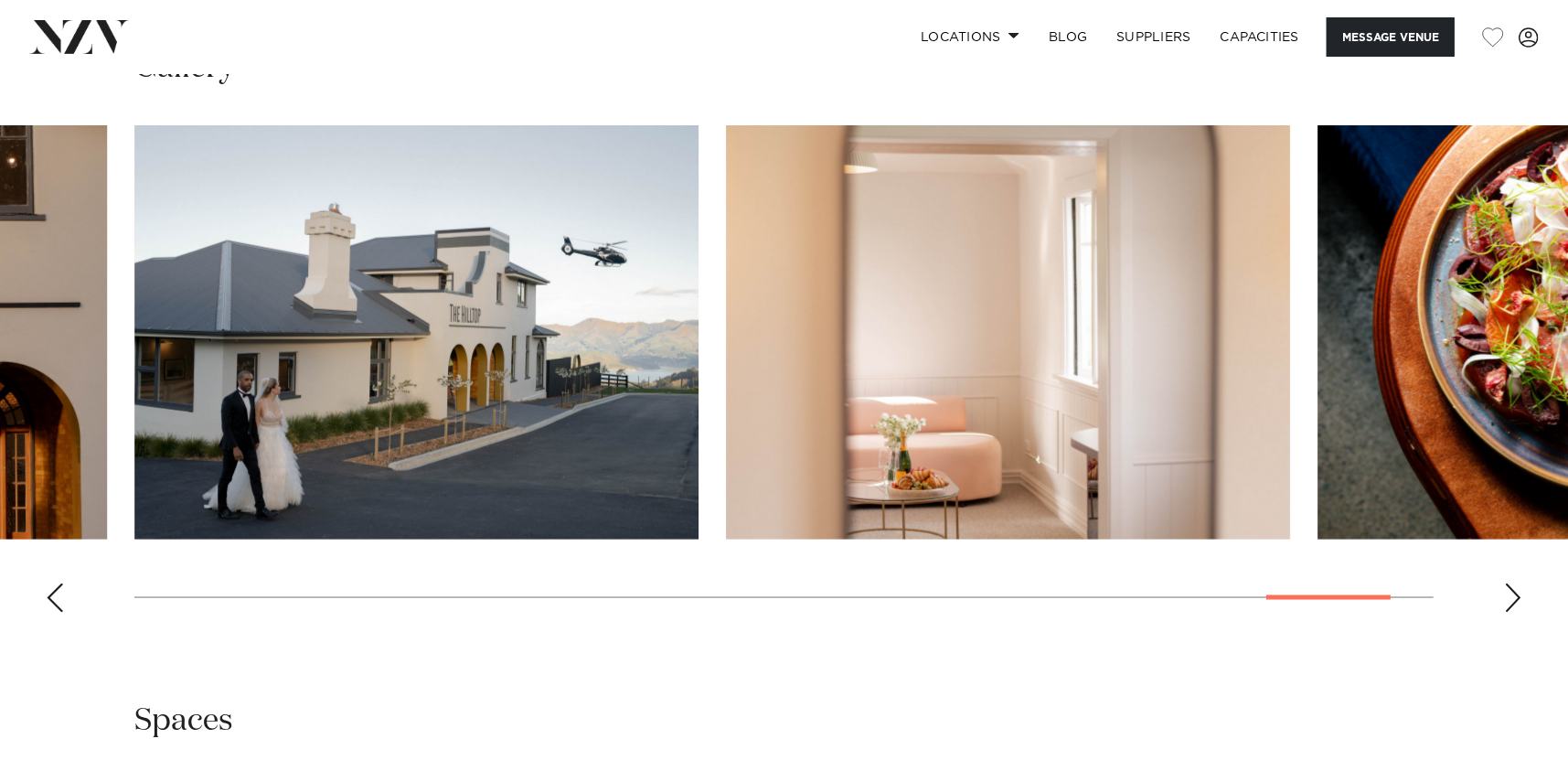
click at [1516, 594] on div "Next slide" at bounding box center [1514, 597] width 19 height 29
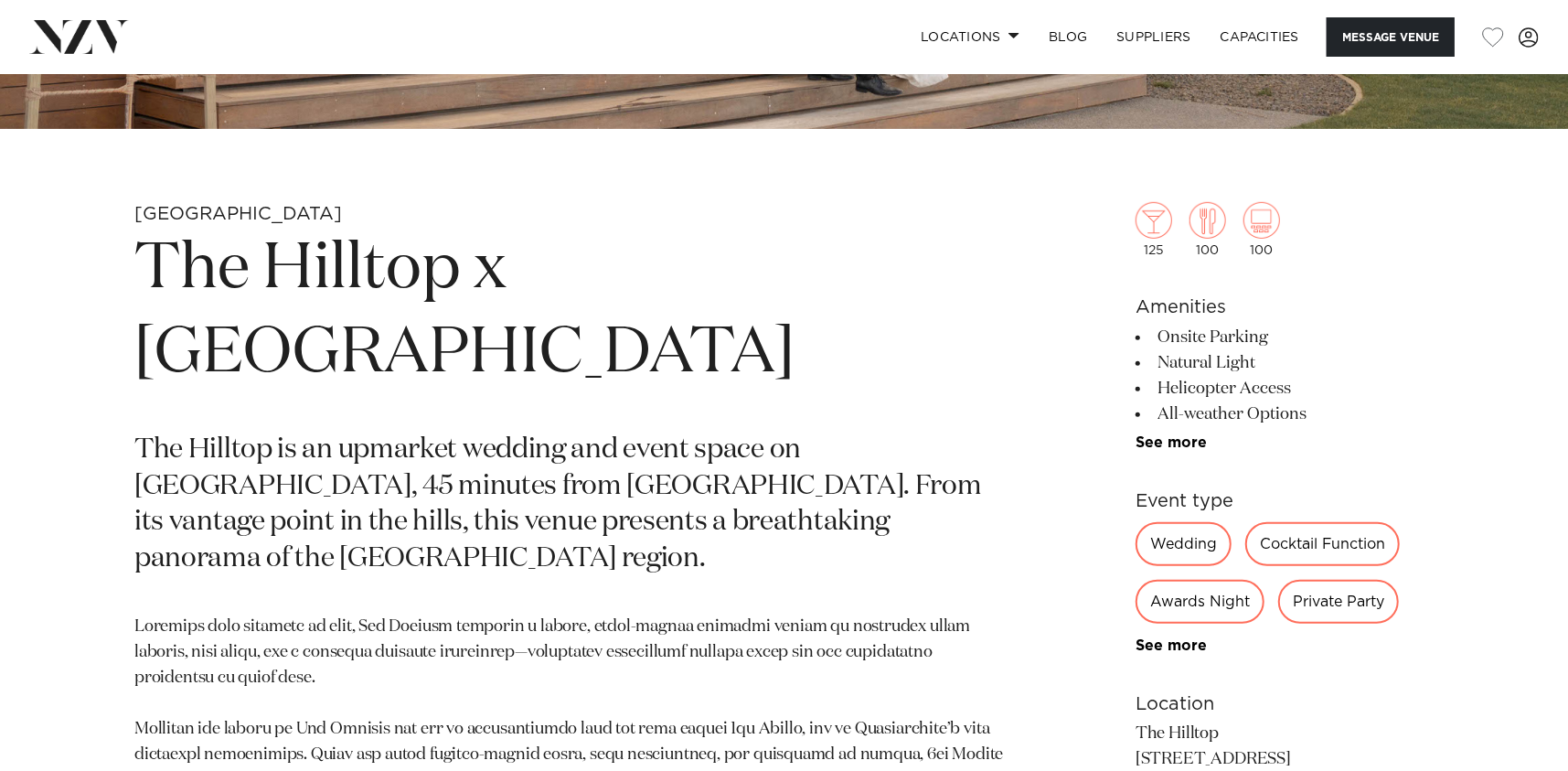
scroll to position [679, 0]
click at [46, 389] on div "Christchurch The Hilltop x 5th Street The Hilltop is an upmarket wedding and ev…" at bounding box center [784, 641] width 1539 height 877
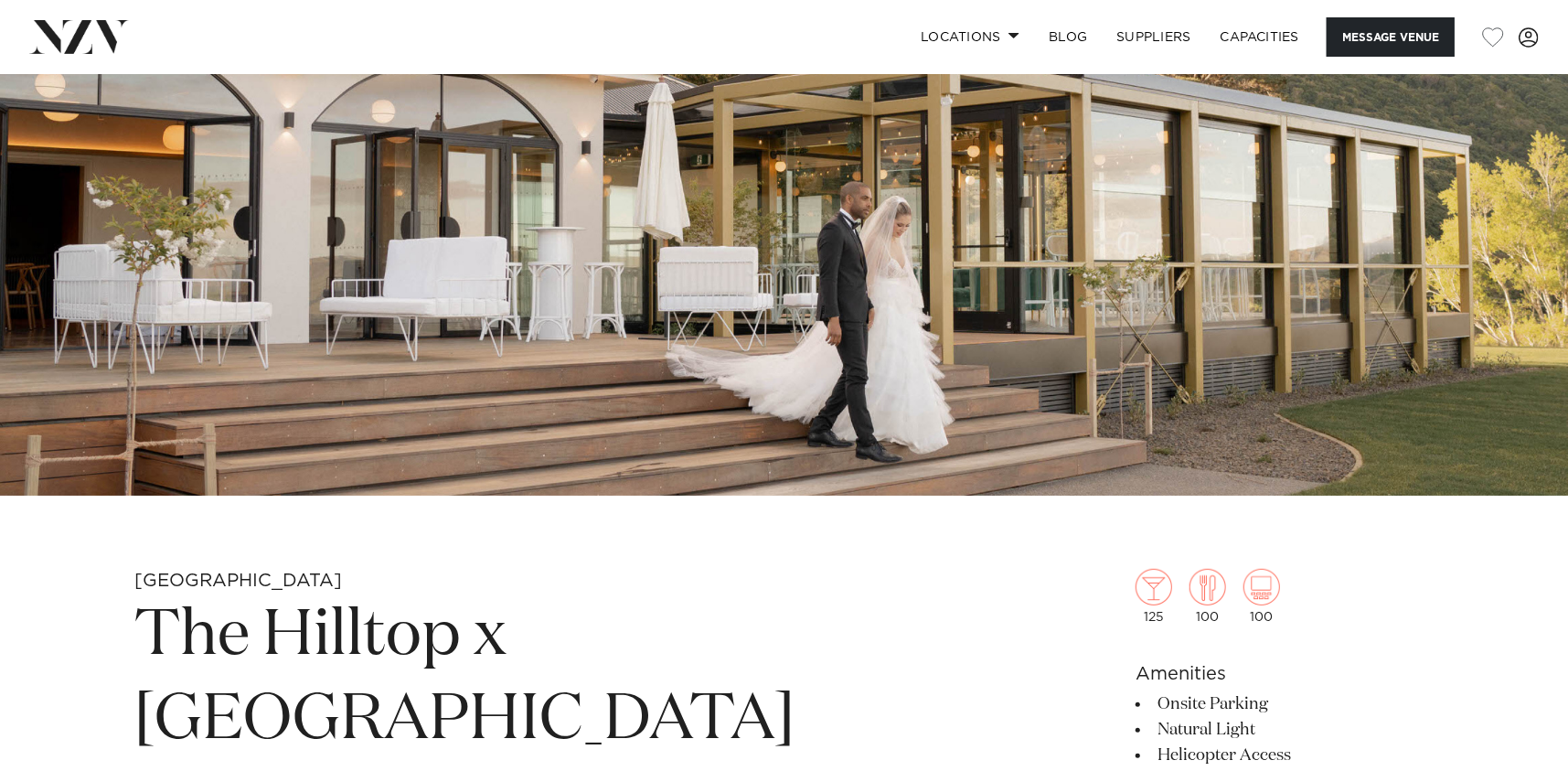
scroll to position [0, 0]
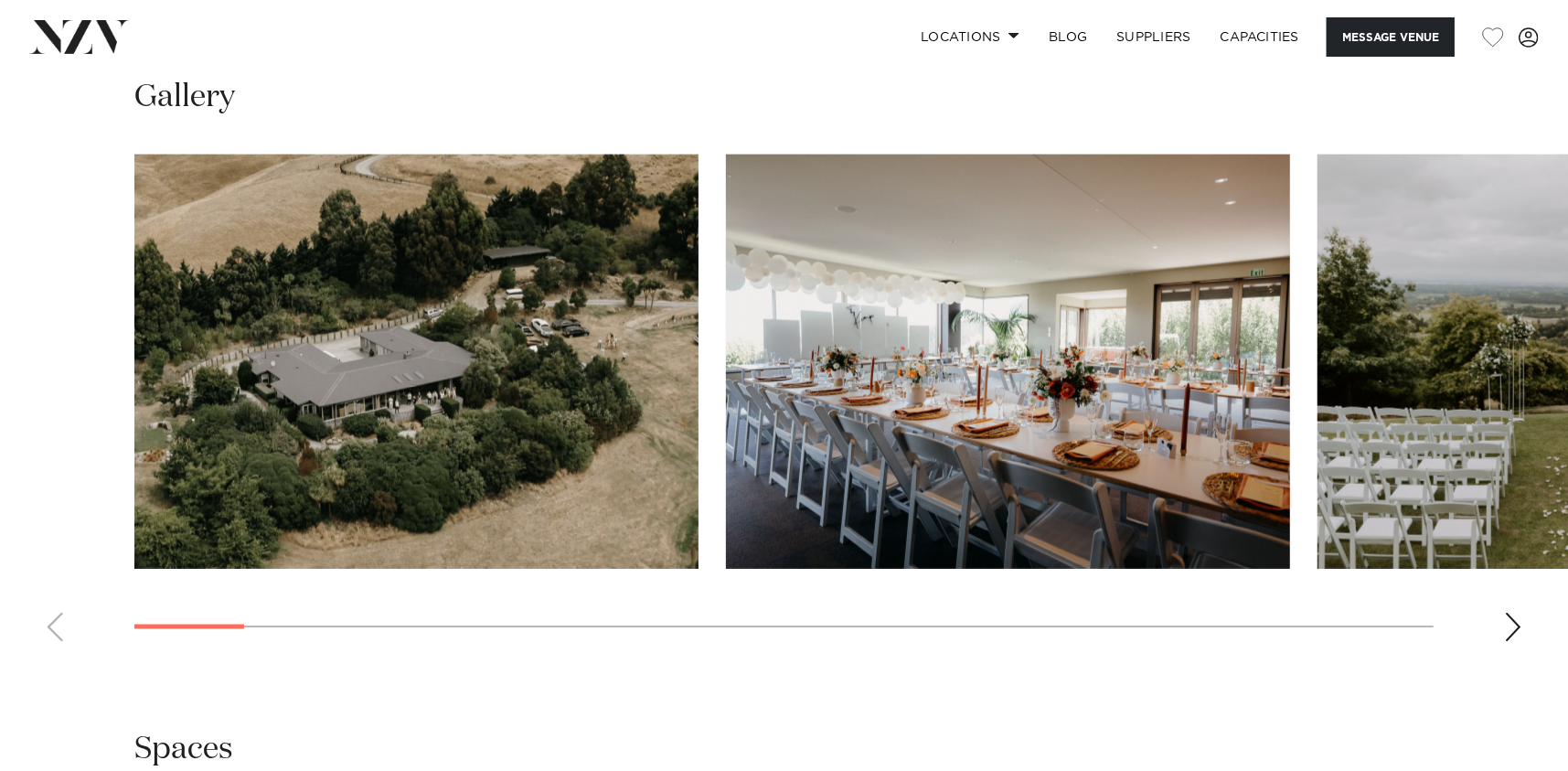
scroll to position [1829, 0]
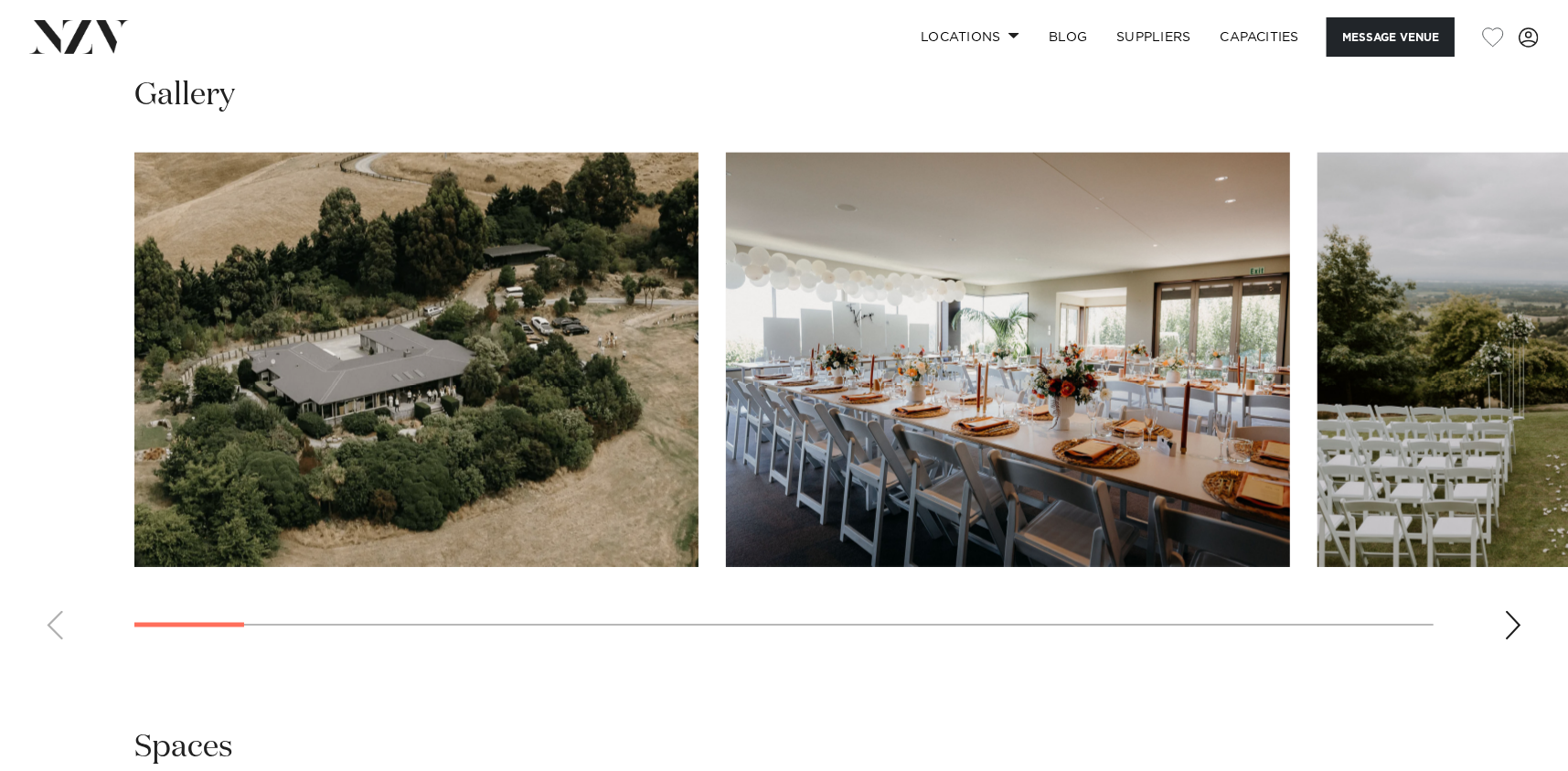
click at [1518, 624] on div "Next slide" at bounding box center [1514, 625] width 19 height 29
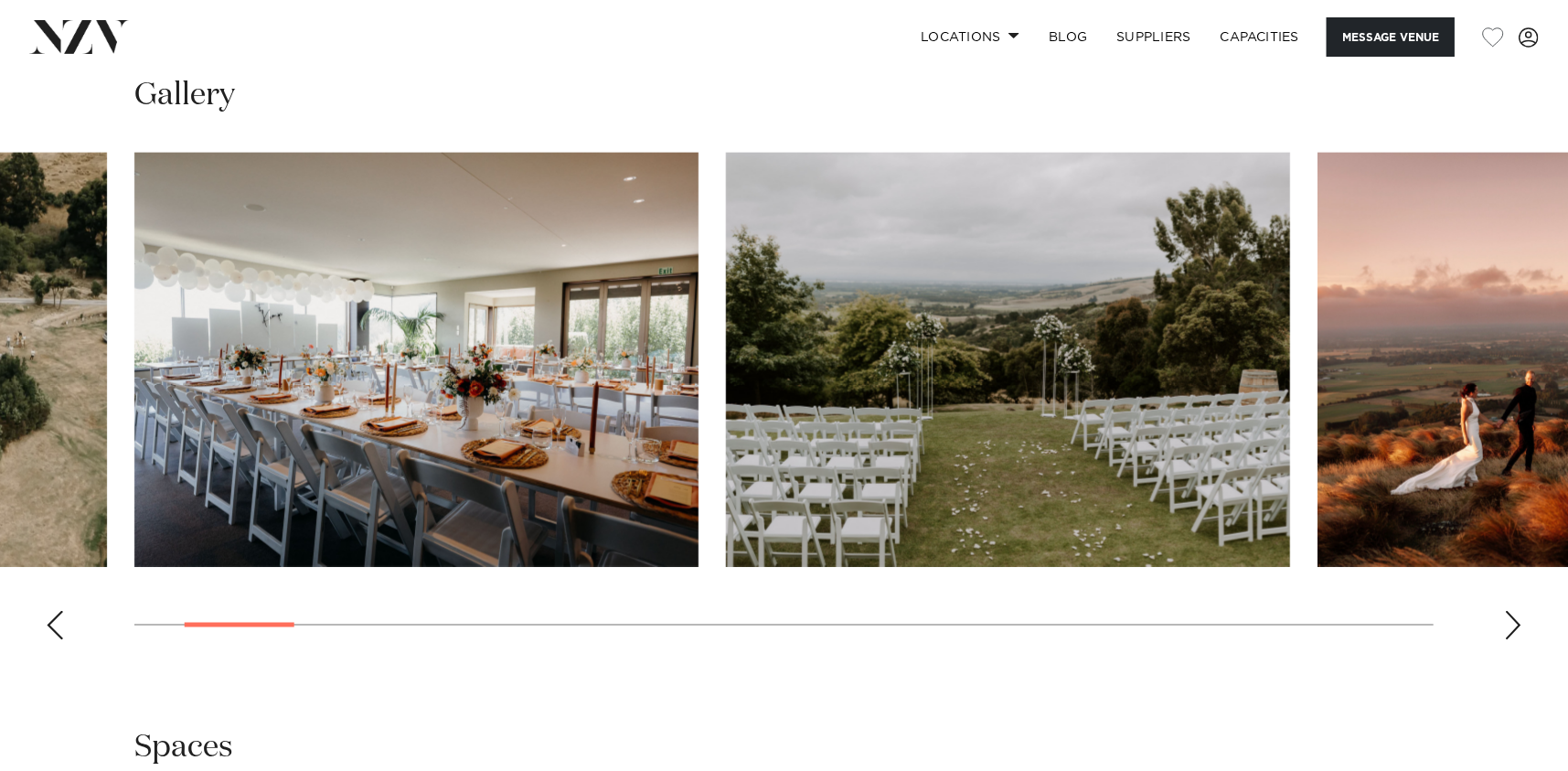
click at [1518, 624] on div "Next slide" at bounding box center [1514, 625] width 19 height 29
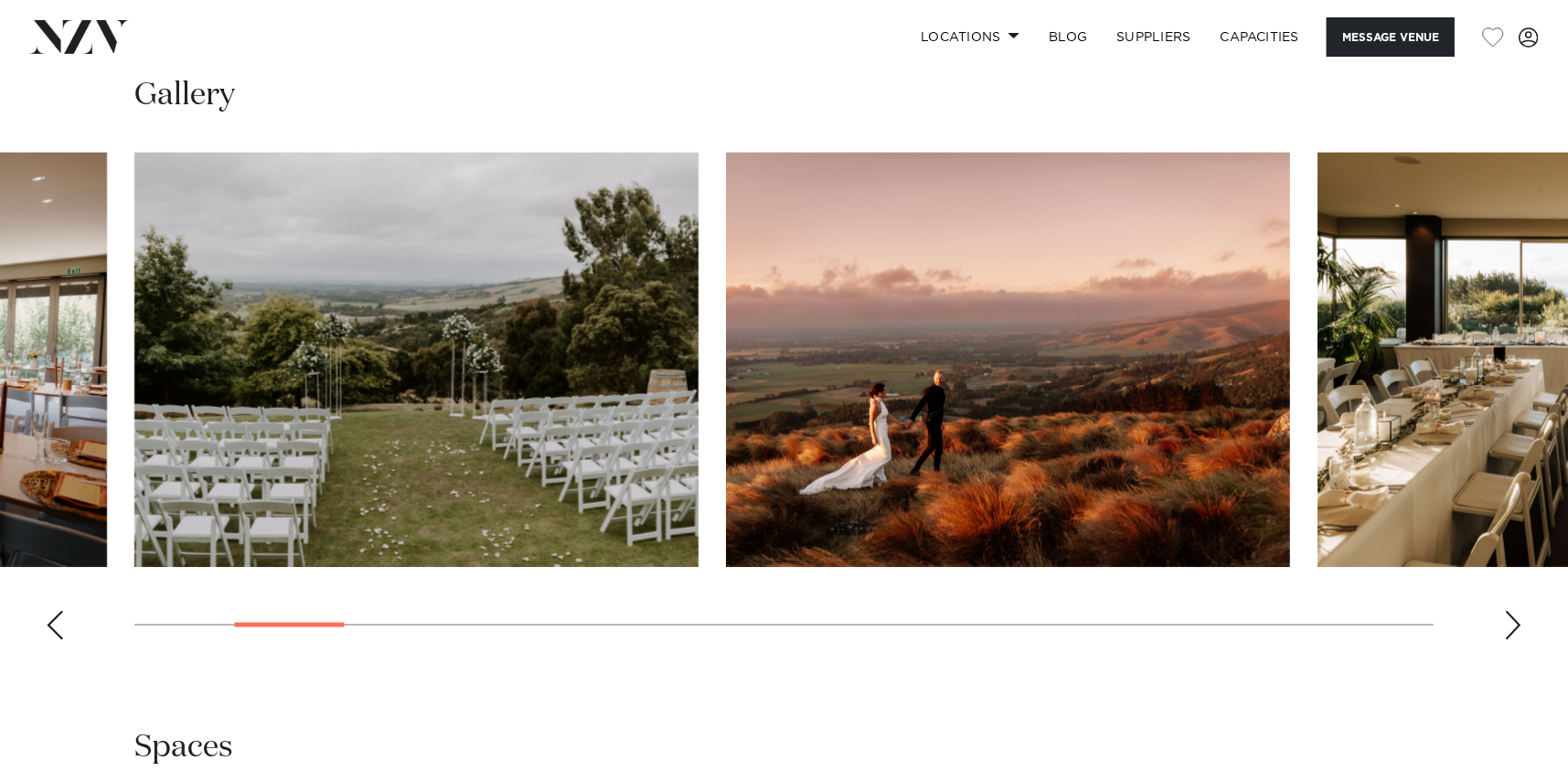
click at [1518, 624] on div "Next slide" at bounding box center [1514, 625] width 19 height 29
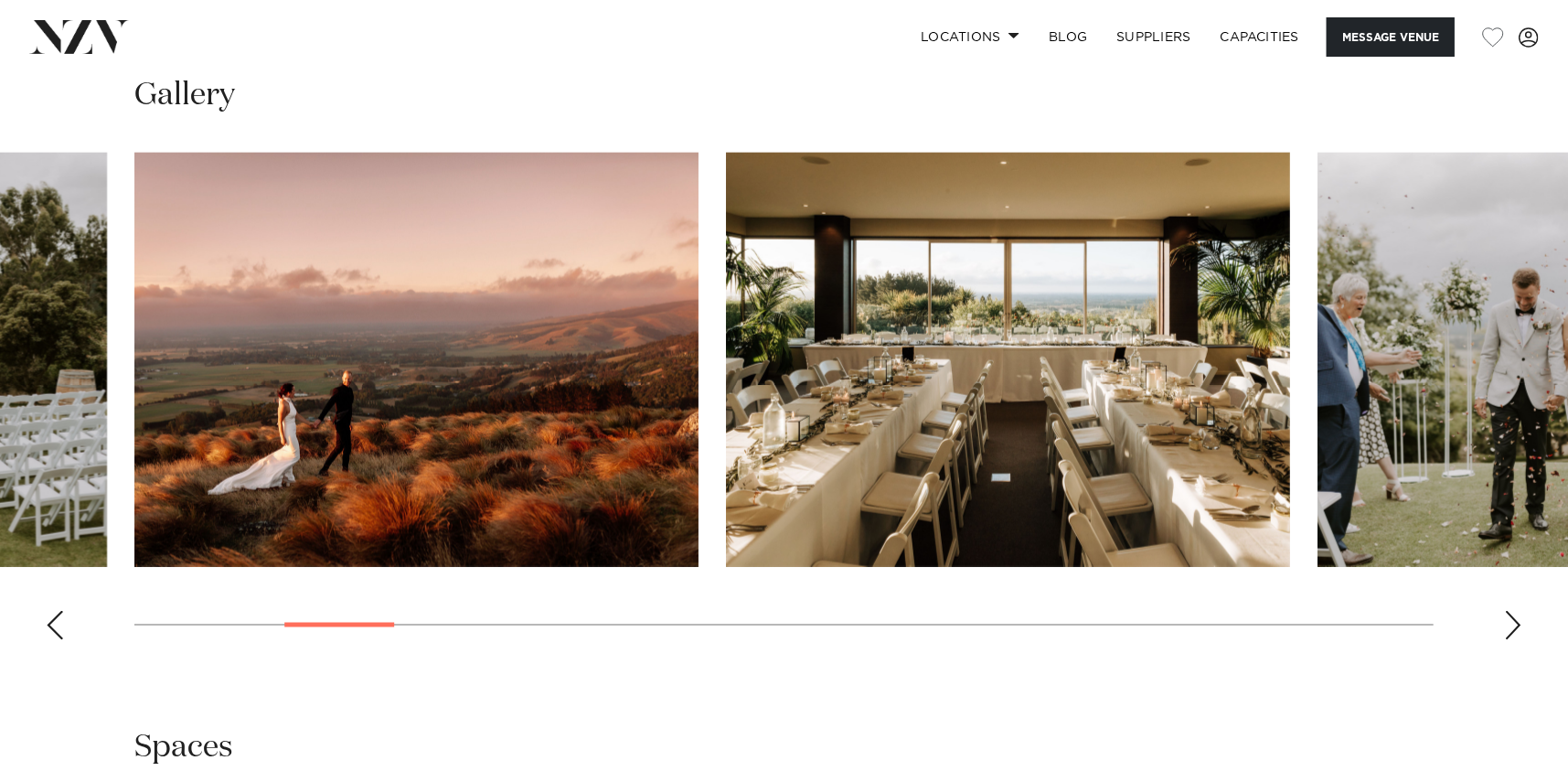
click at [1518, 624] on div "Next slide" at bounding box center [1514, 625] width 19 height 29
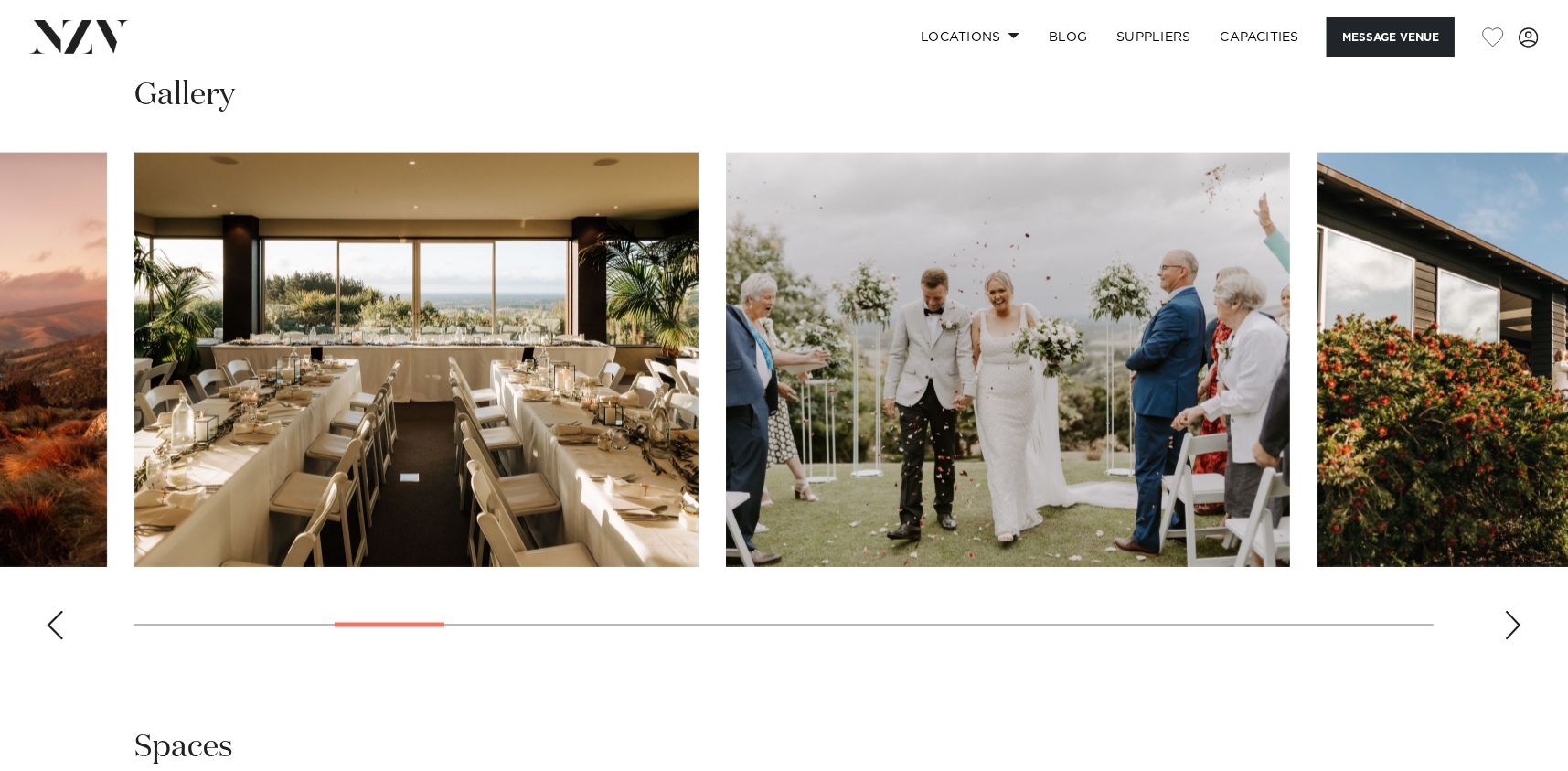
click at [1518, 624] on div "Next slide" at bounding box center [1514, 625] width 19 height 29
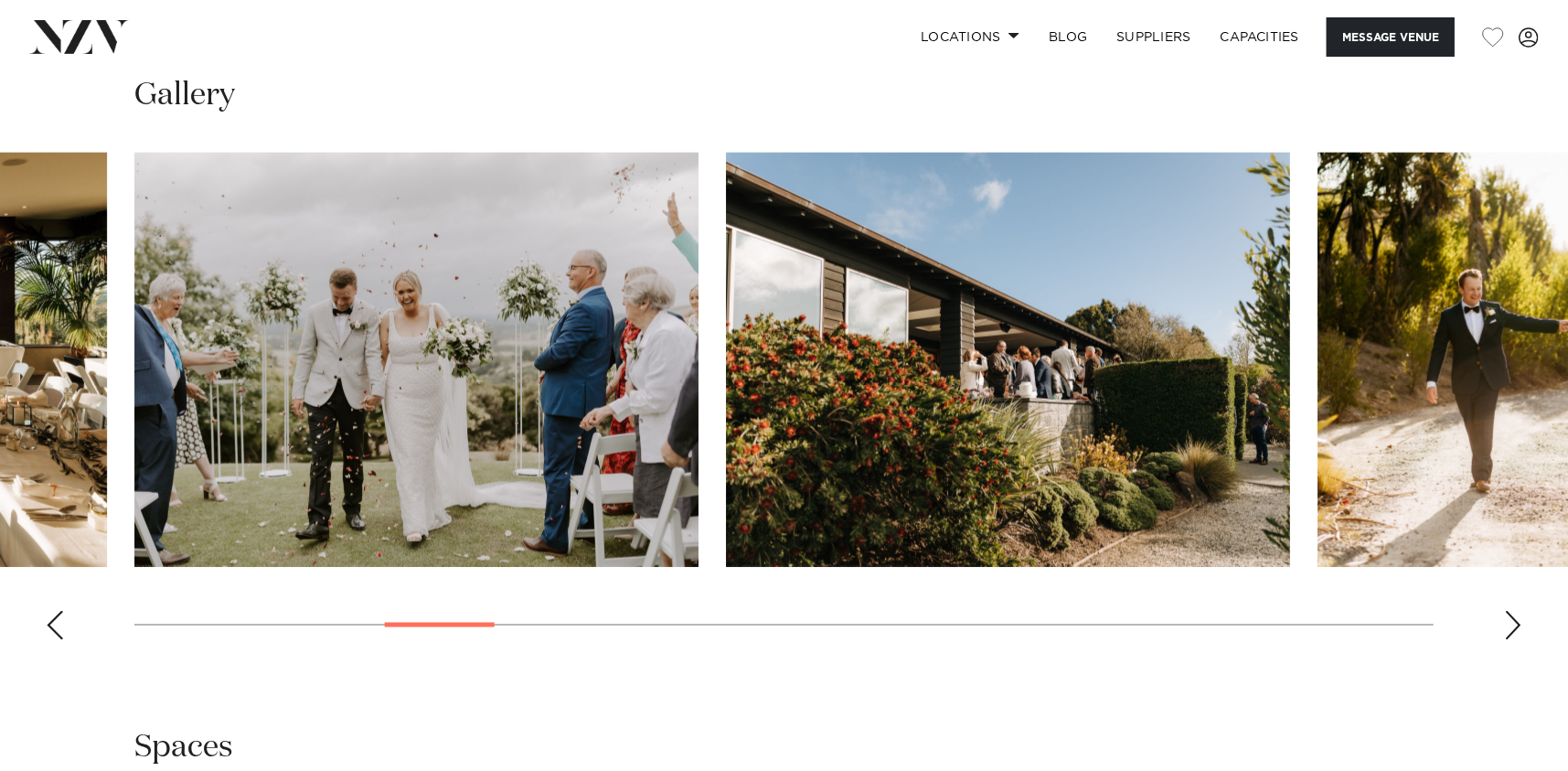
click at [1518, 624] on div "Next slide" at bounding box center [1514, 625] width 19 height 29
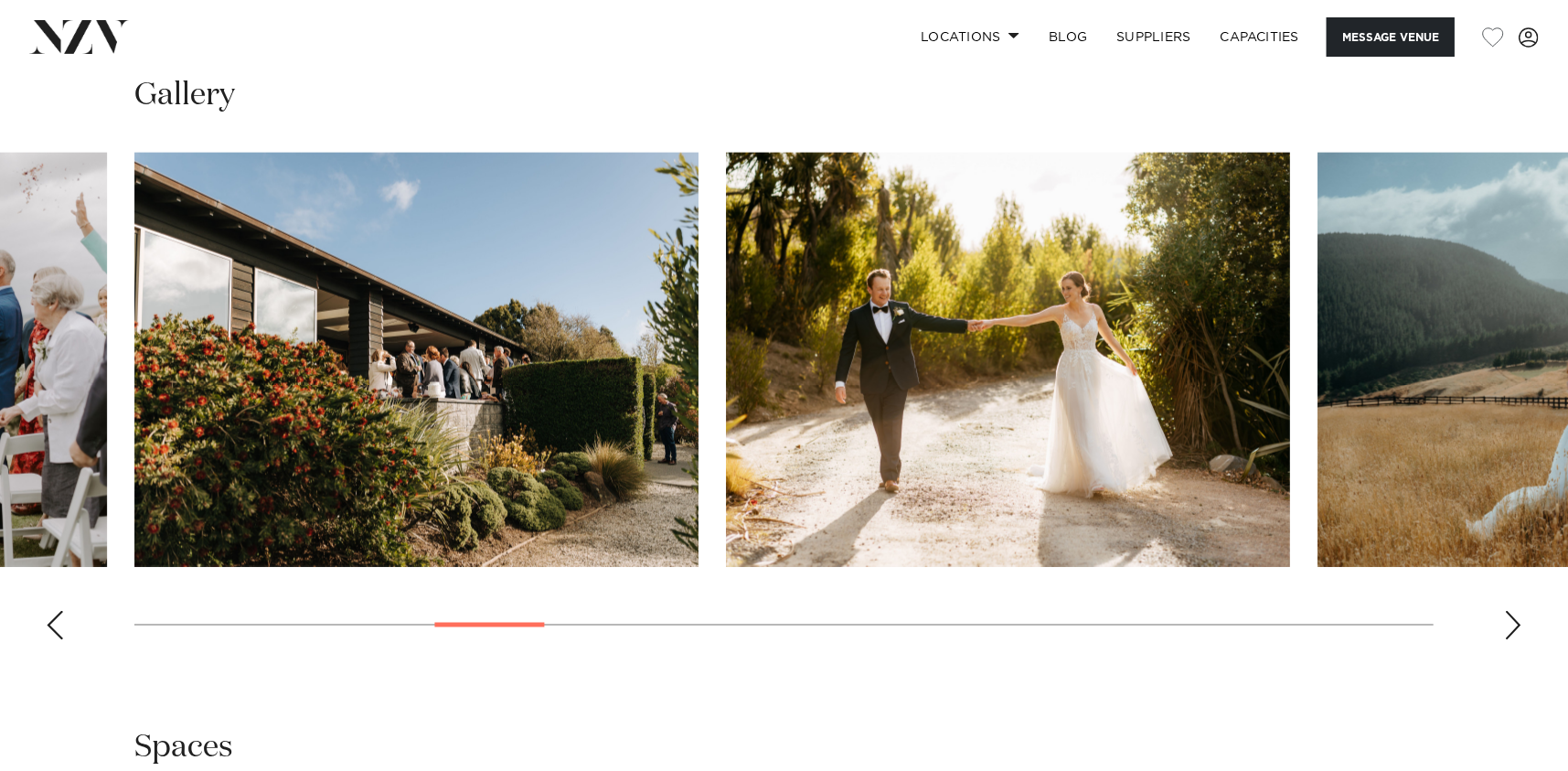
click at [1518, 624] on div "Next slide" at bounding box center [1514, 625] width 19 height 29
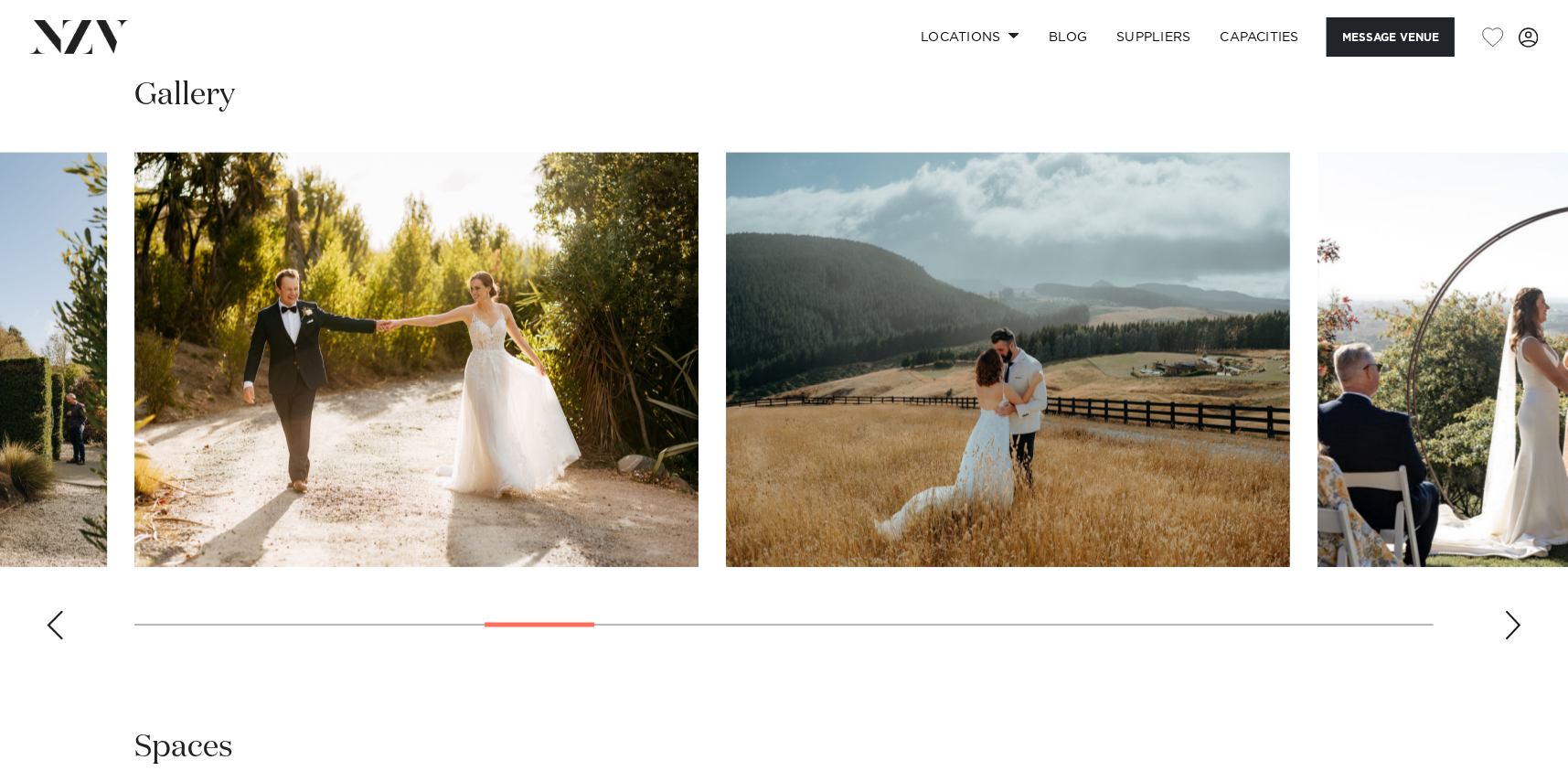
click at [1518, 624] on div "Next slide" at bounding box center [1514, 625] width 19 height 29
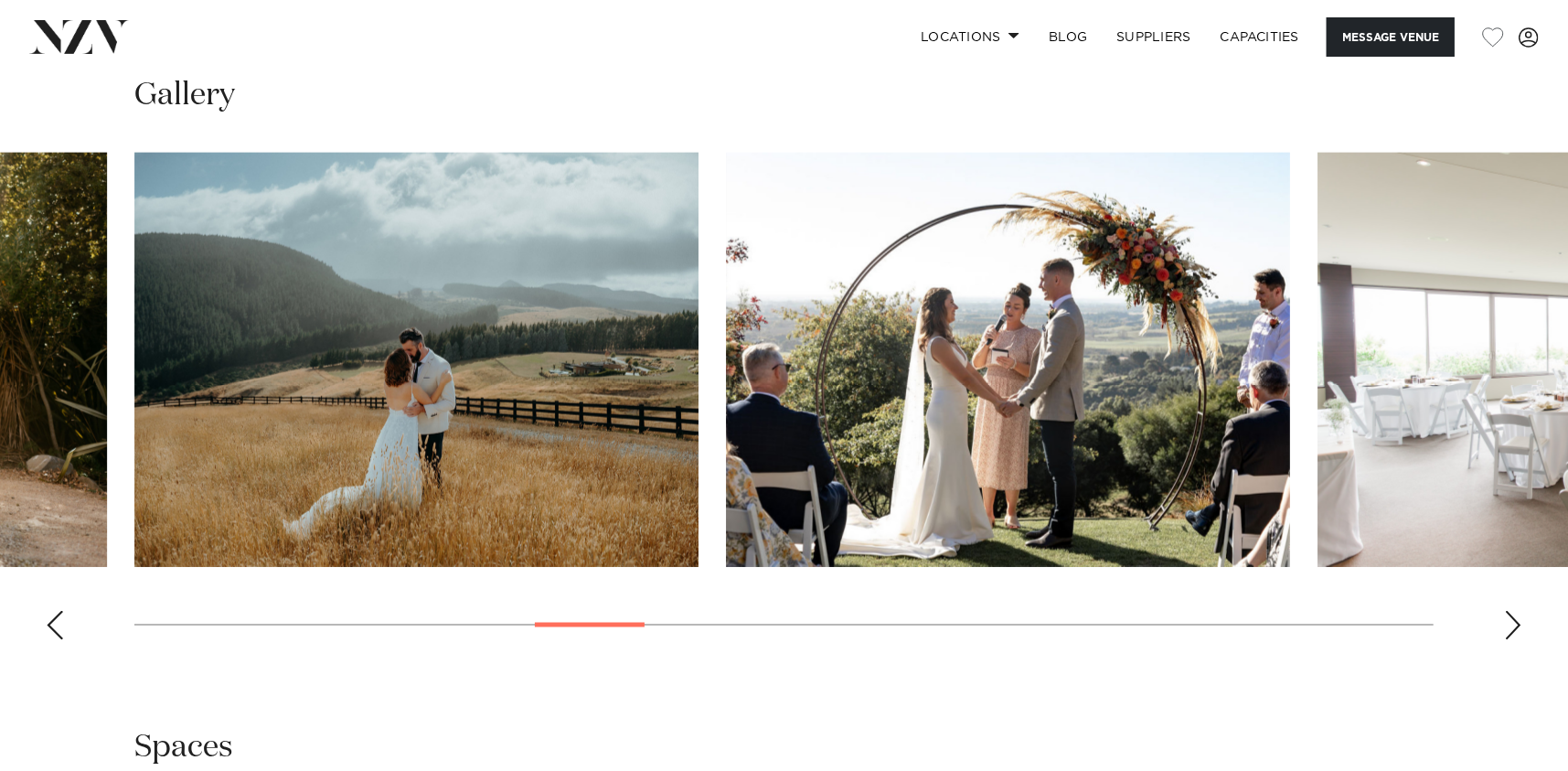
click at [1518, 624] on div "Next slide" at bounding box center [1514, 625] width 19 height 29
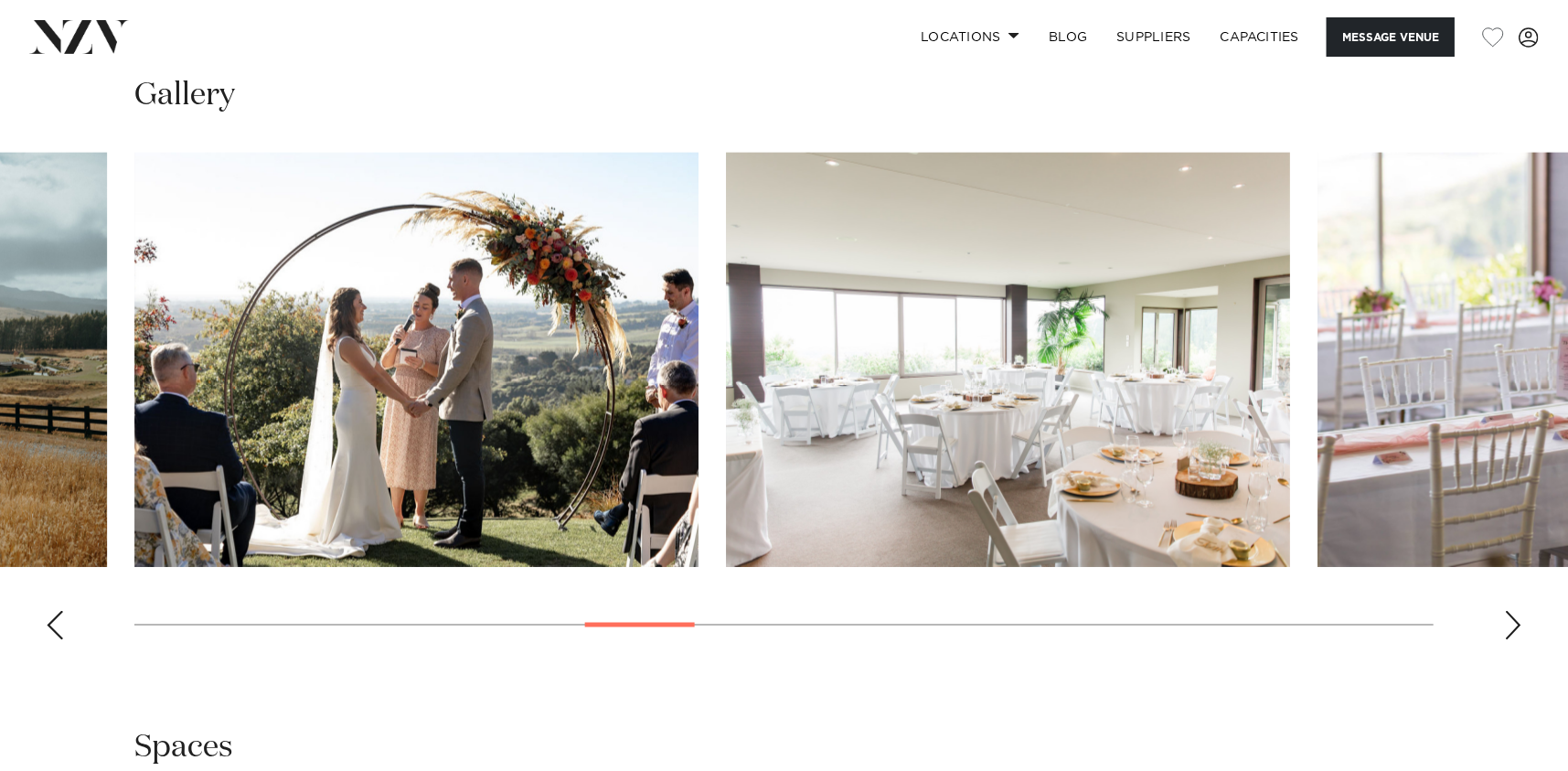
click at [1509, 630] on div "Next slide" at bounding box center [1514, 625] width 19 height 29
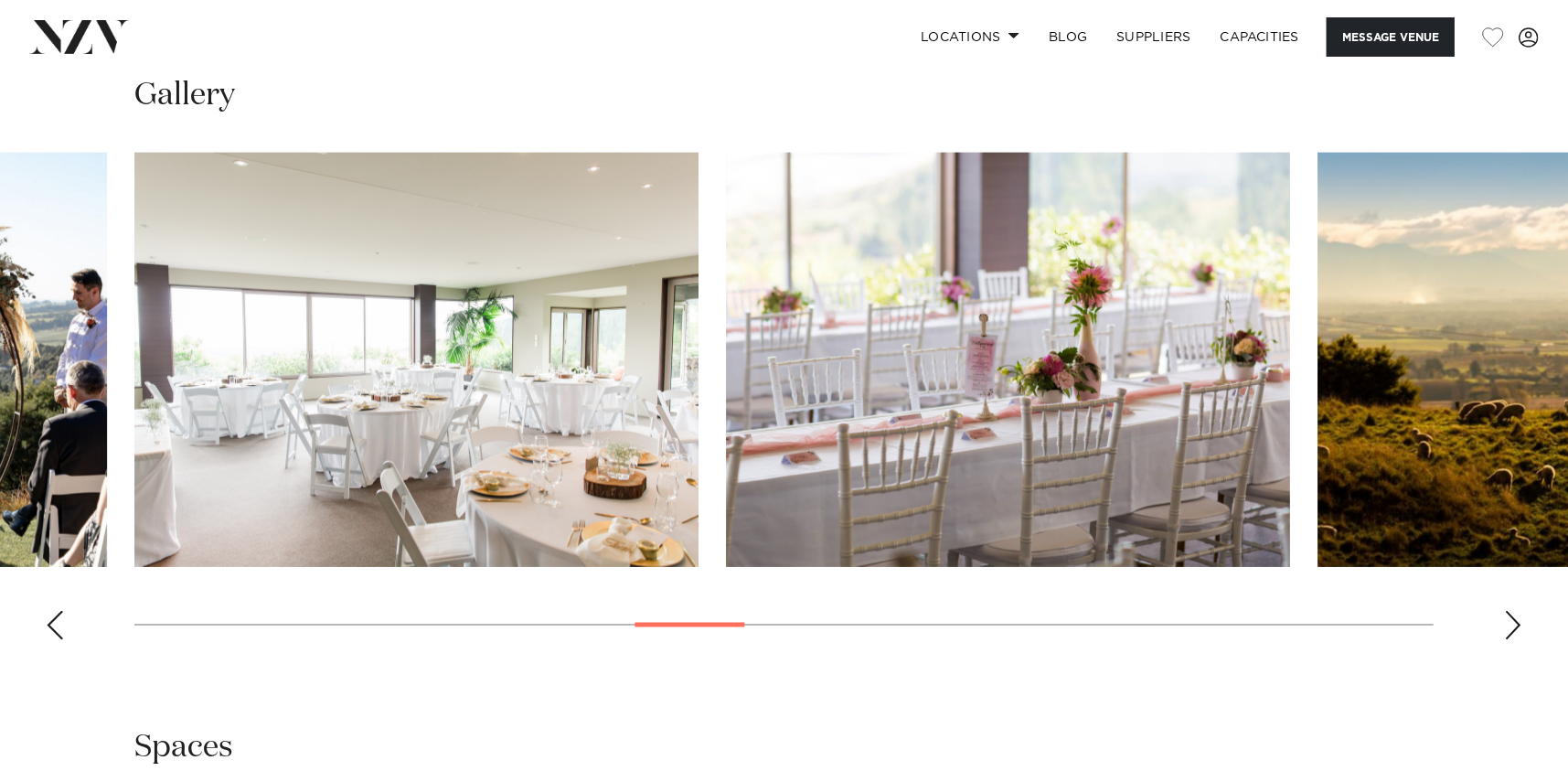
click at [1509, 630] on div "Next slide" at bounding box center [1514, 625] width 19 height 29
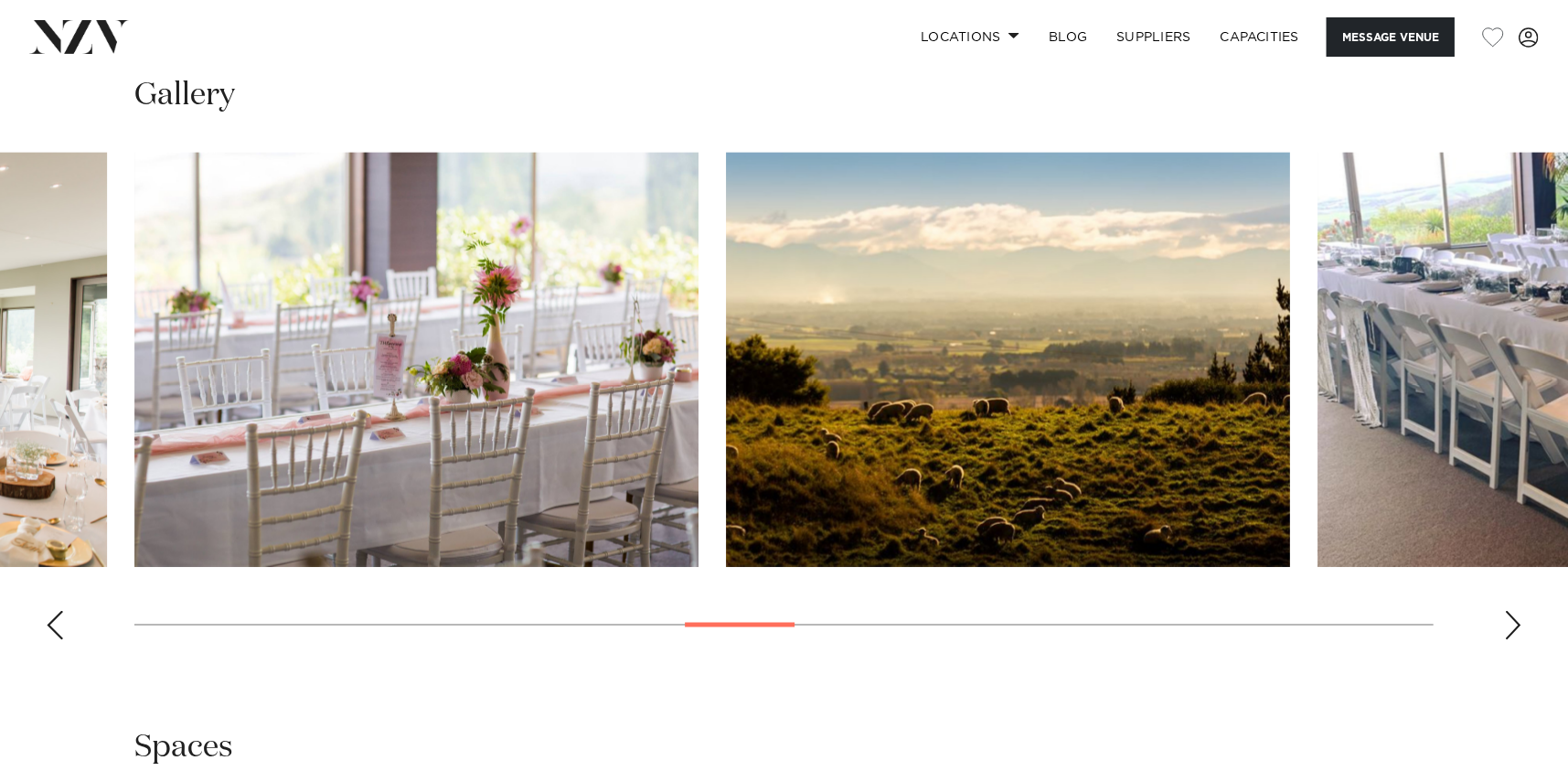
click at [1509, 630] on div "Next slide" at bounding box center [1514, 625] width 19 height 29
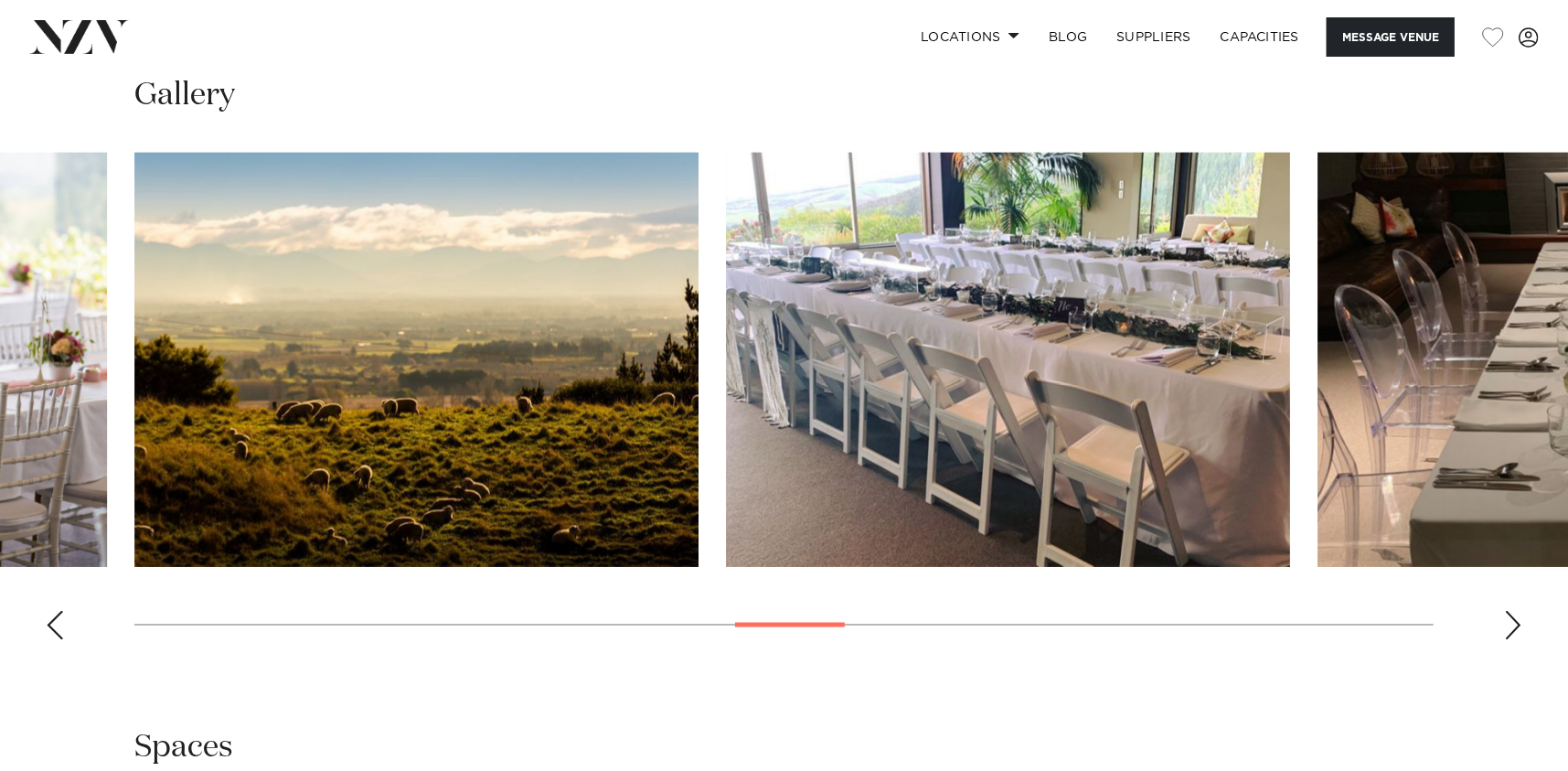
click at [1509, 630] on div "Next slide" at bounding box center [1514, 625] width 19 height 29
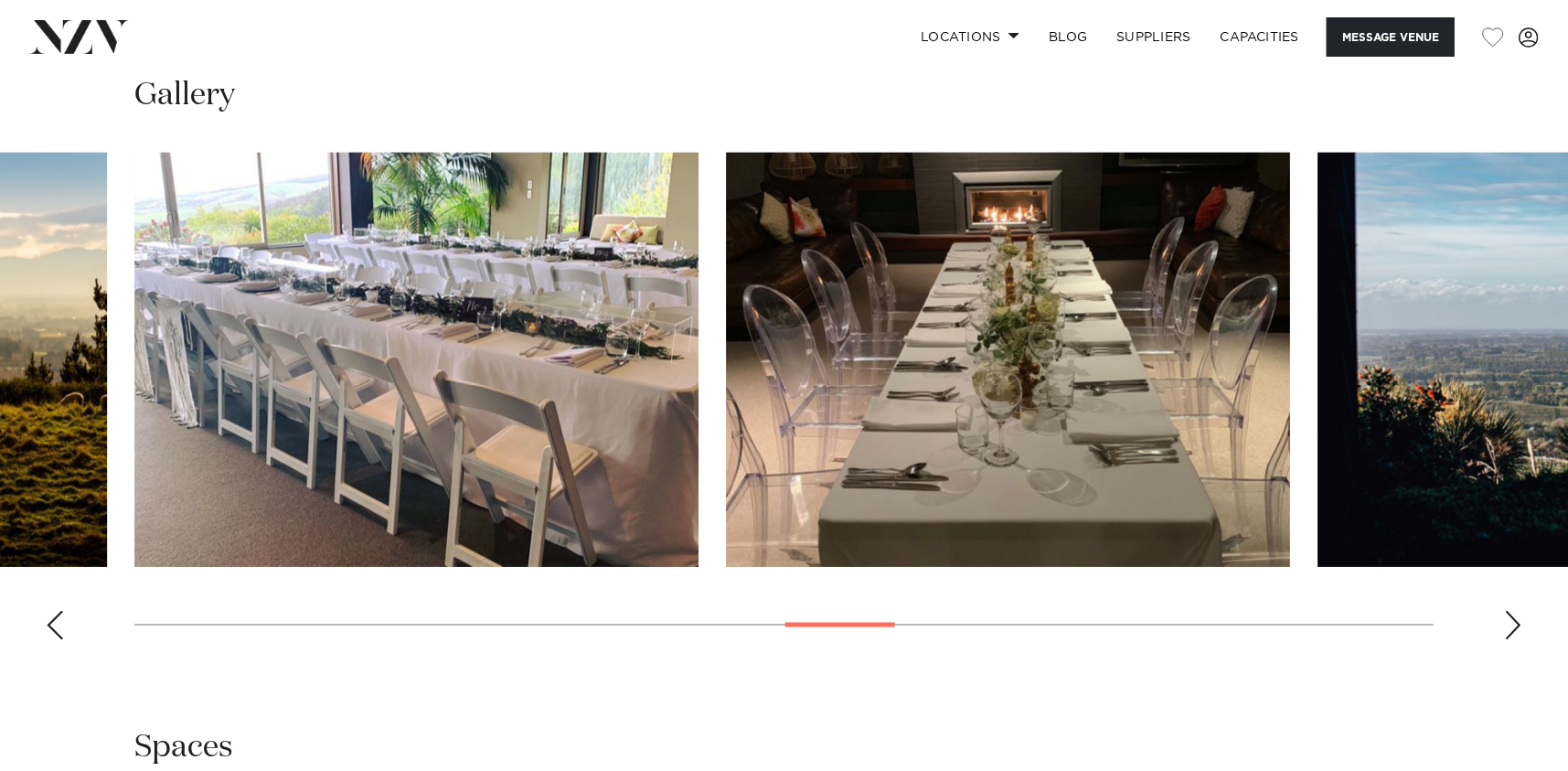
click at [1509, 630] on div "Next slide" at bounding box center [1514, 625] width 19 height 29
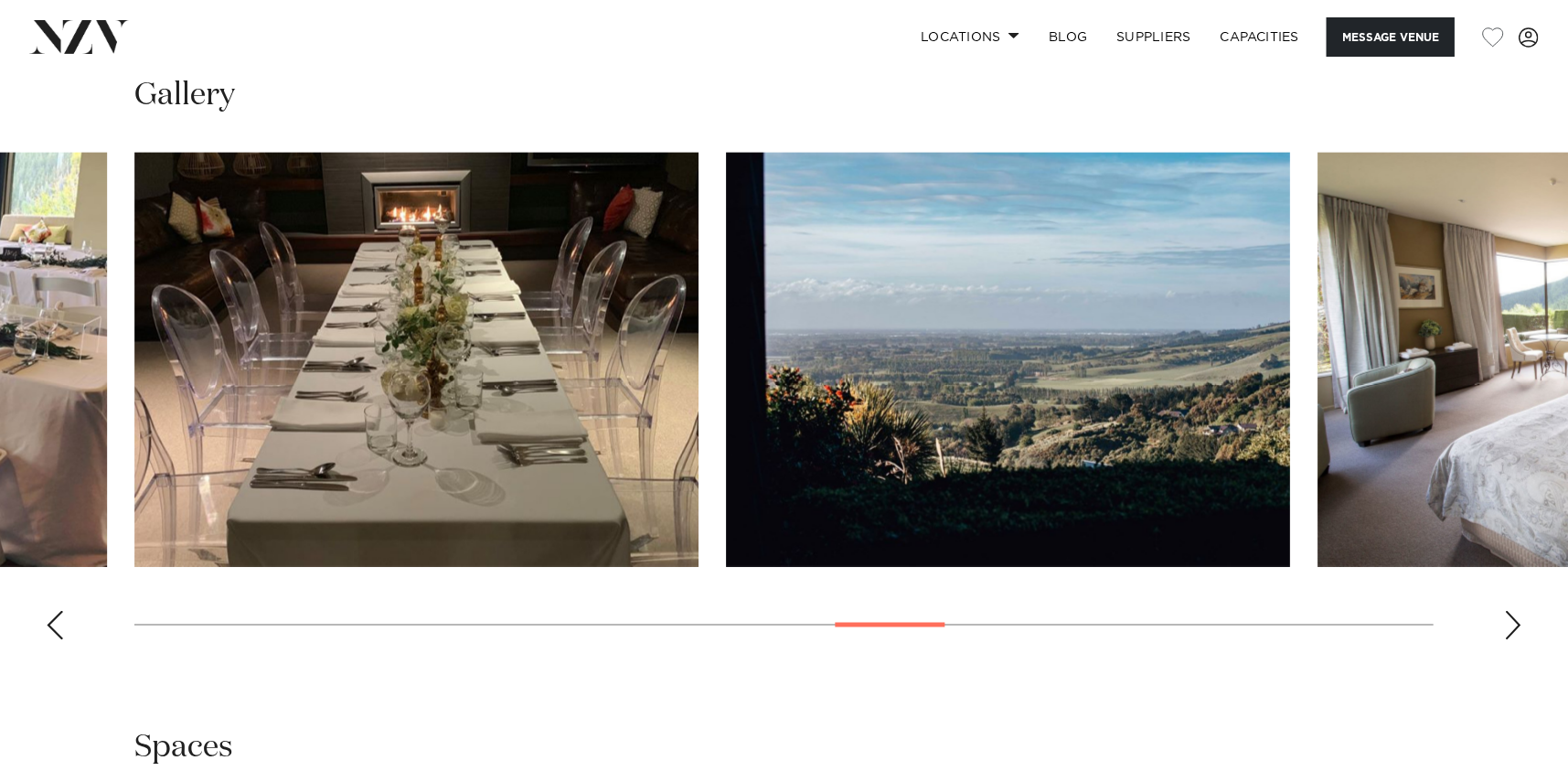
click at [1509, 630] on div "Next slide" at bounding box center [1514, 625] width 19 height 29
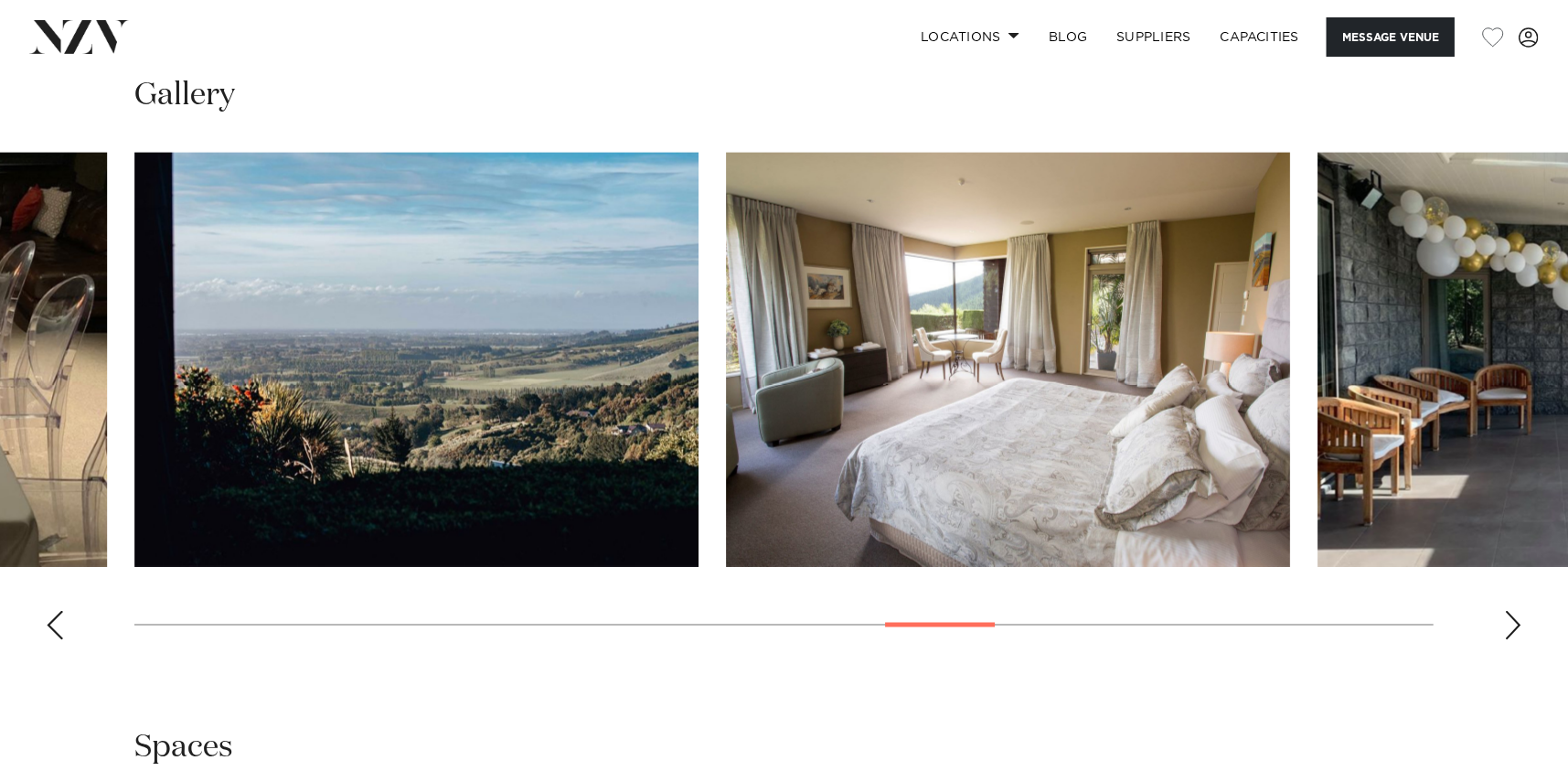
click at [1509, 630] on div "Next slide" at bounding box center [1514, 625] width 19 height 29
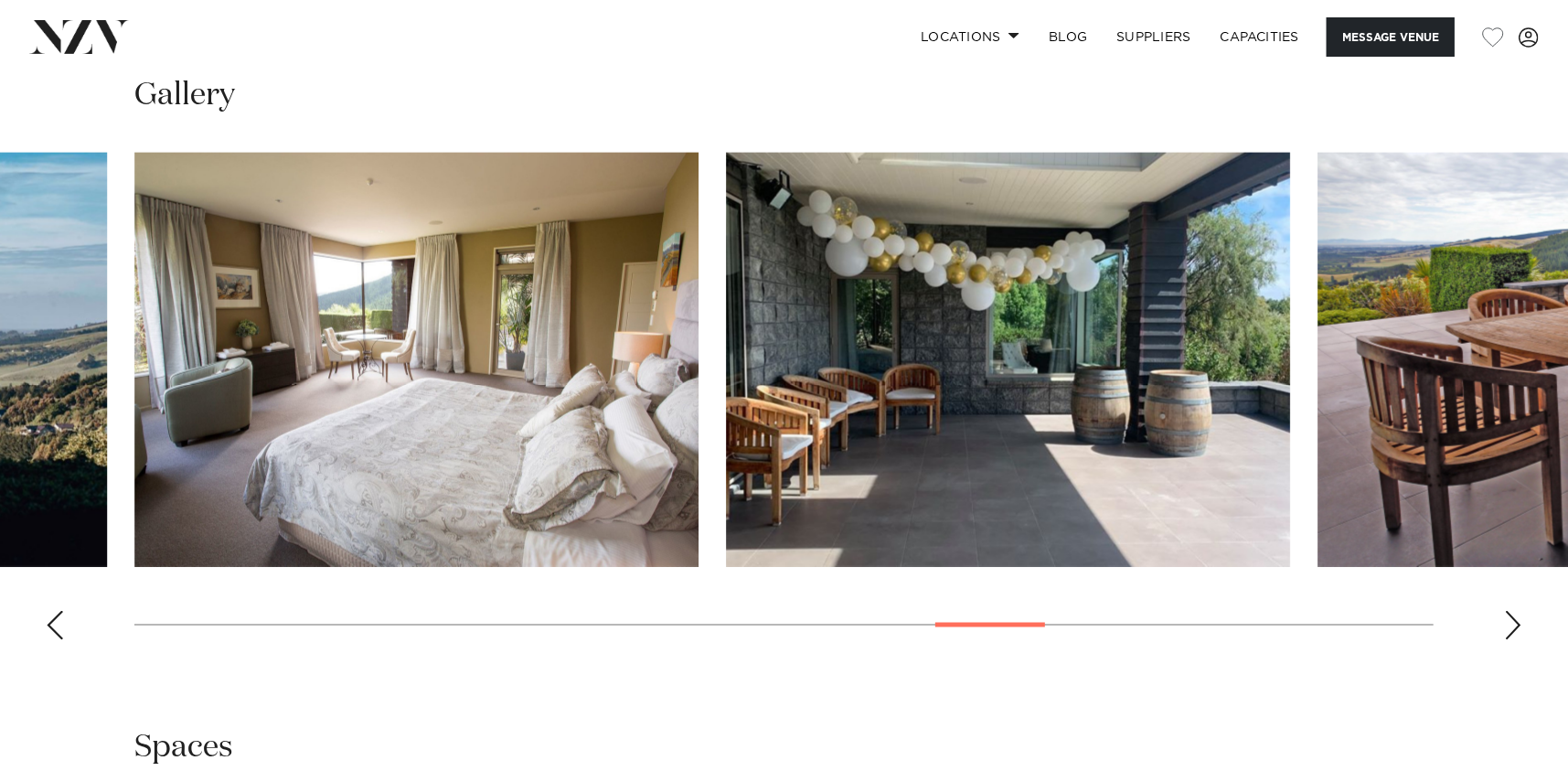
click at [1509, 630] on div "Next slide" at bounding box center [1514, 625] width 19 height 29
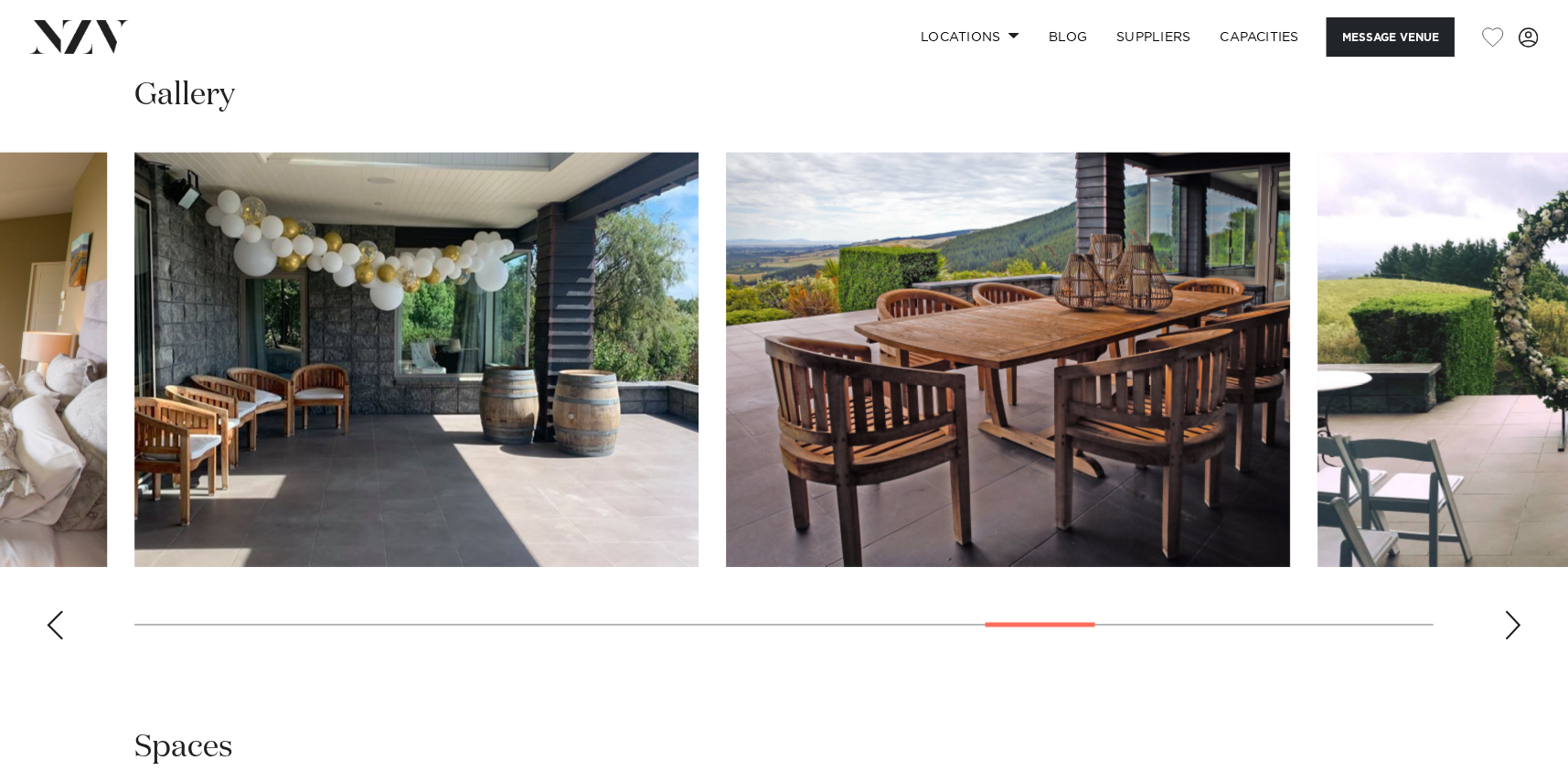
click at [1509, 630] on div "Next slide" at bounding box center [1514, 625] width 19 height 29
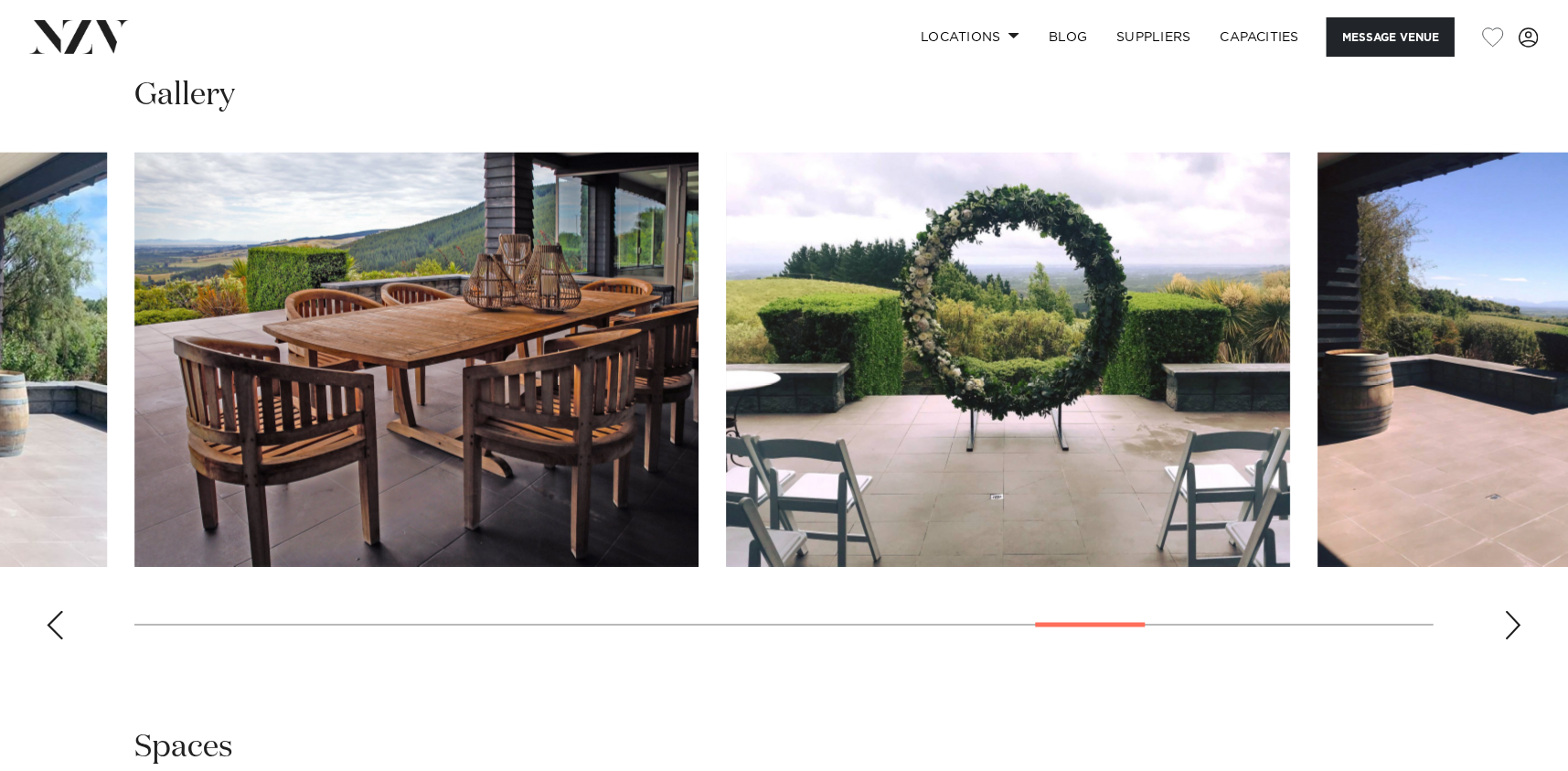
click at [1509, 630] on div "Next slide" at bounding box center [1514, 625] width 19 height 29
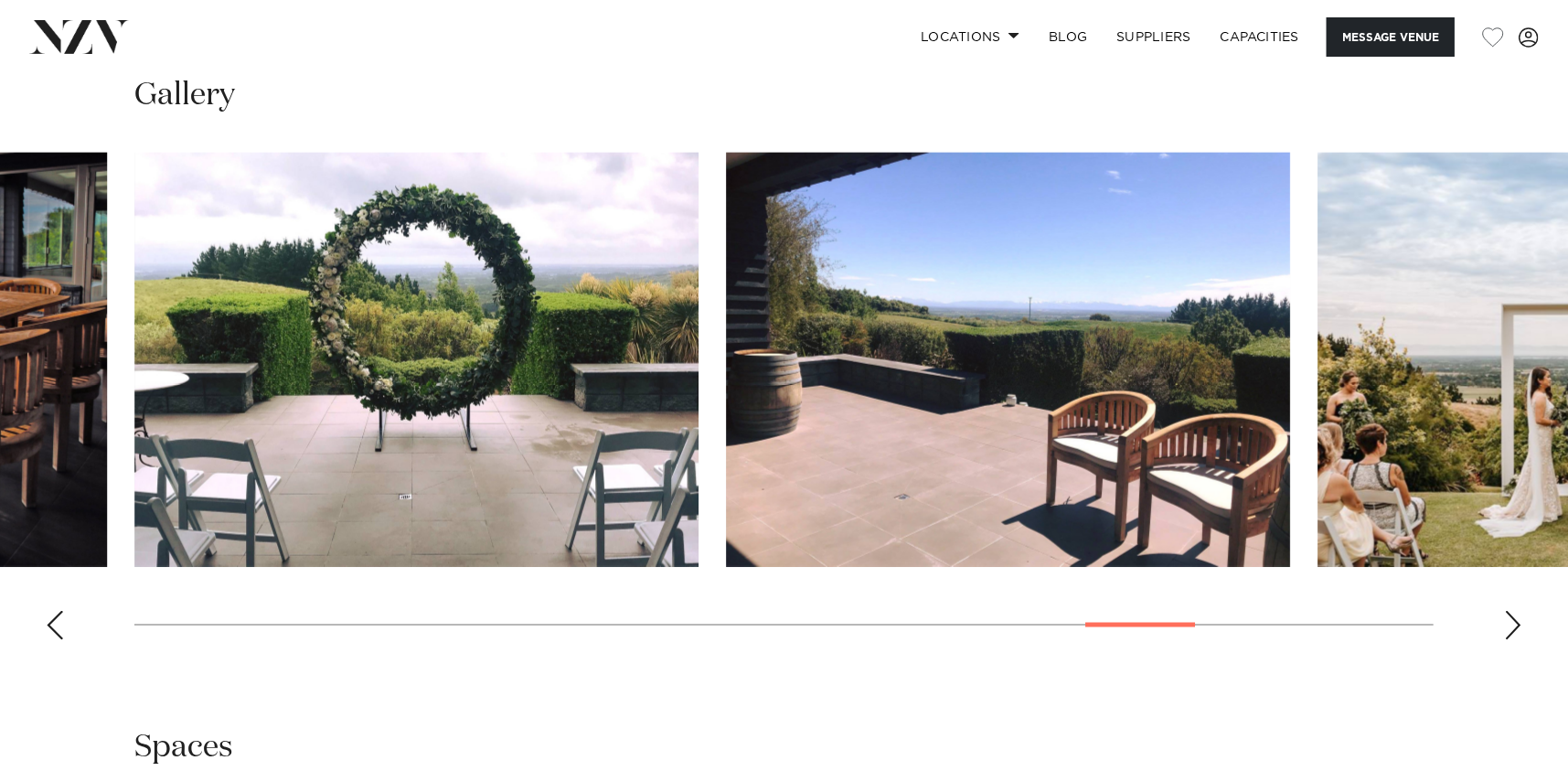
click at [1509, 630] on div "Next slide" at bounding box center [1514, 625] width 19 height 29
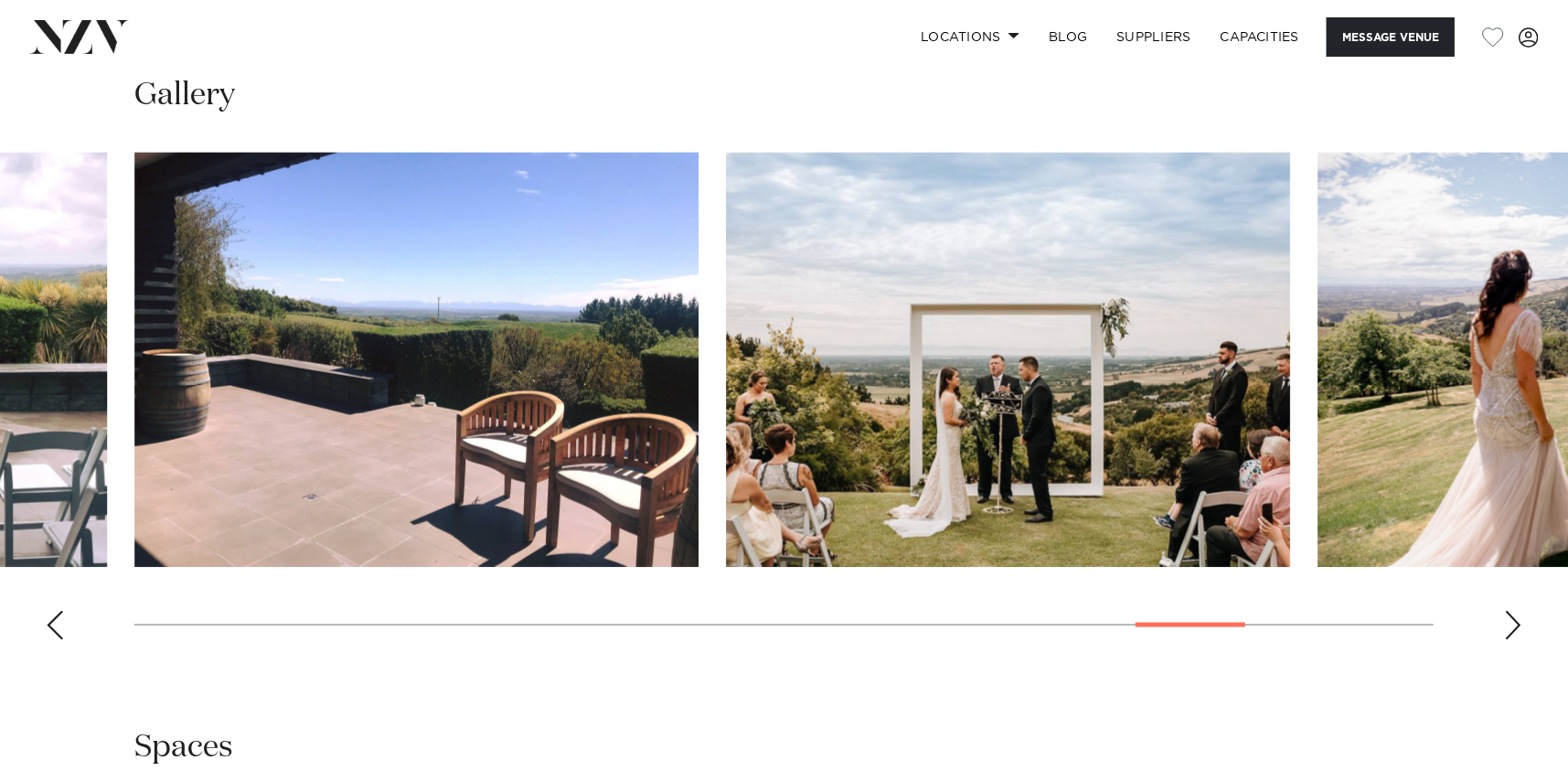
click at [1513, 621] on div "Next slide" at bounding box center [1514, 625] width 19 height 29
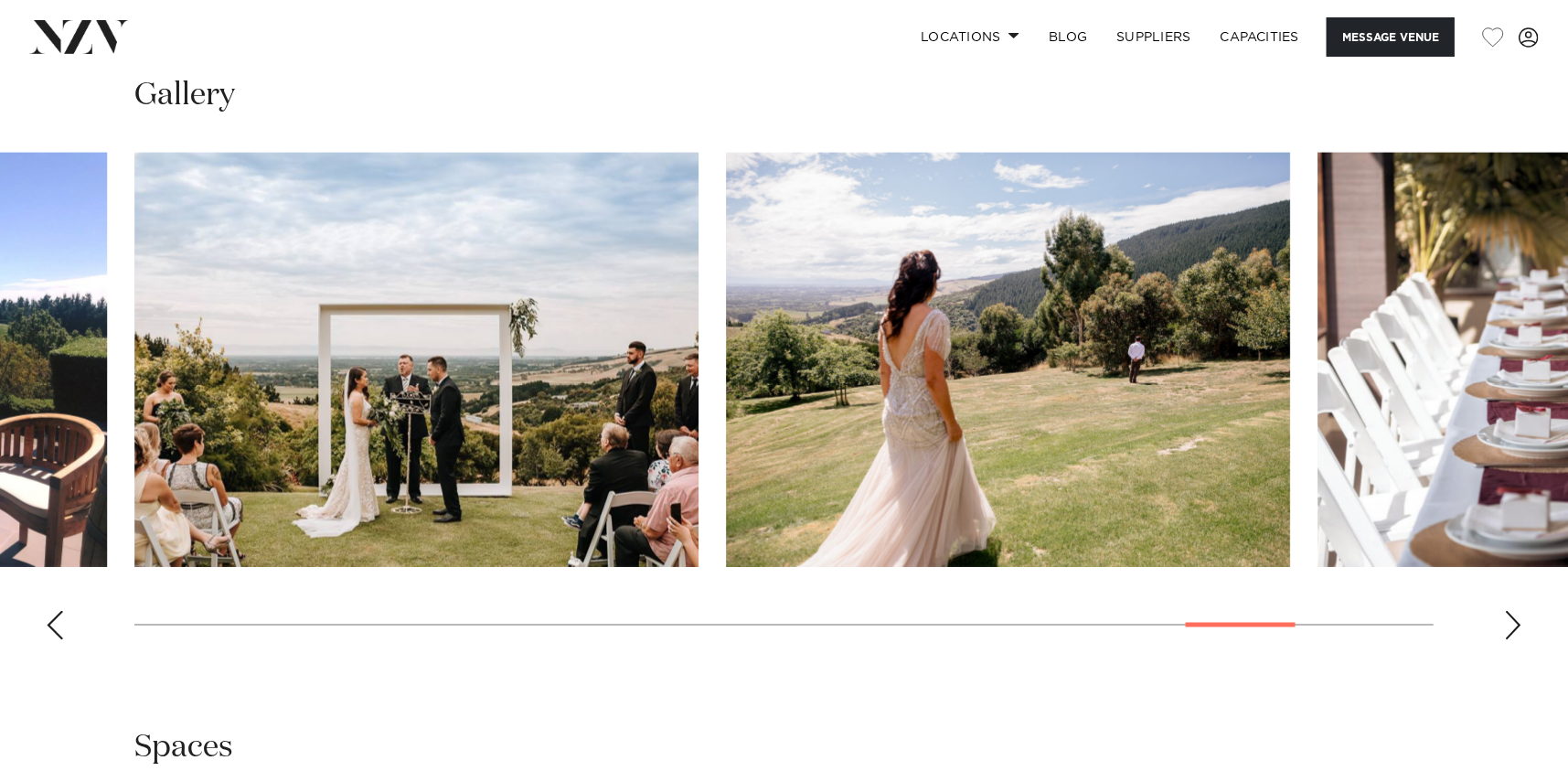
click at [1513, 621] on div "Next slide" at bounding box center [1514, 625] width 19 height 29
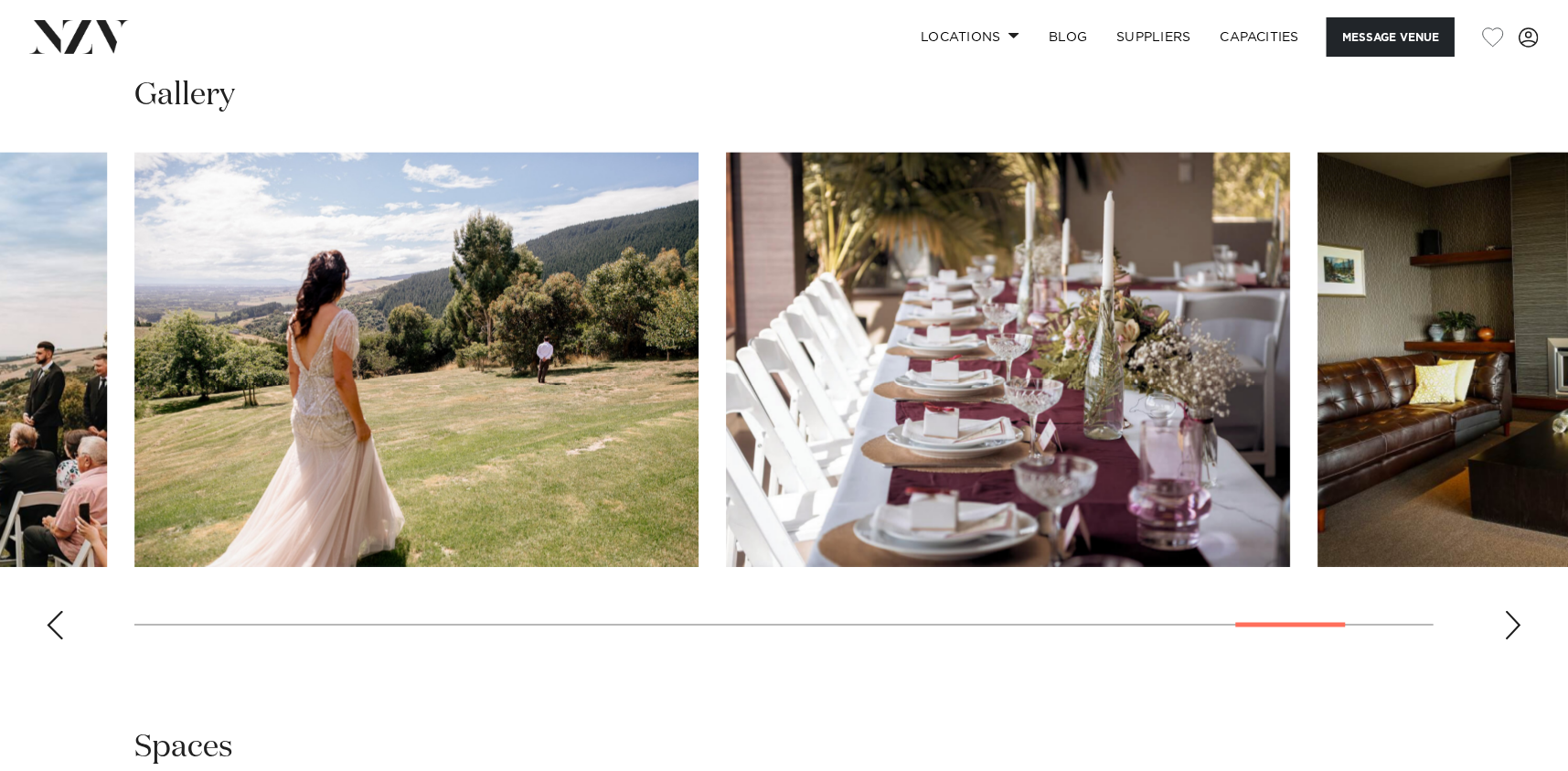
click at [1513, 621] on div "Next slide" at bounding box center [1514, 625] width 19 height 29
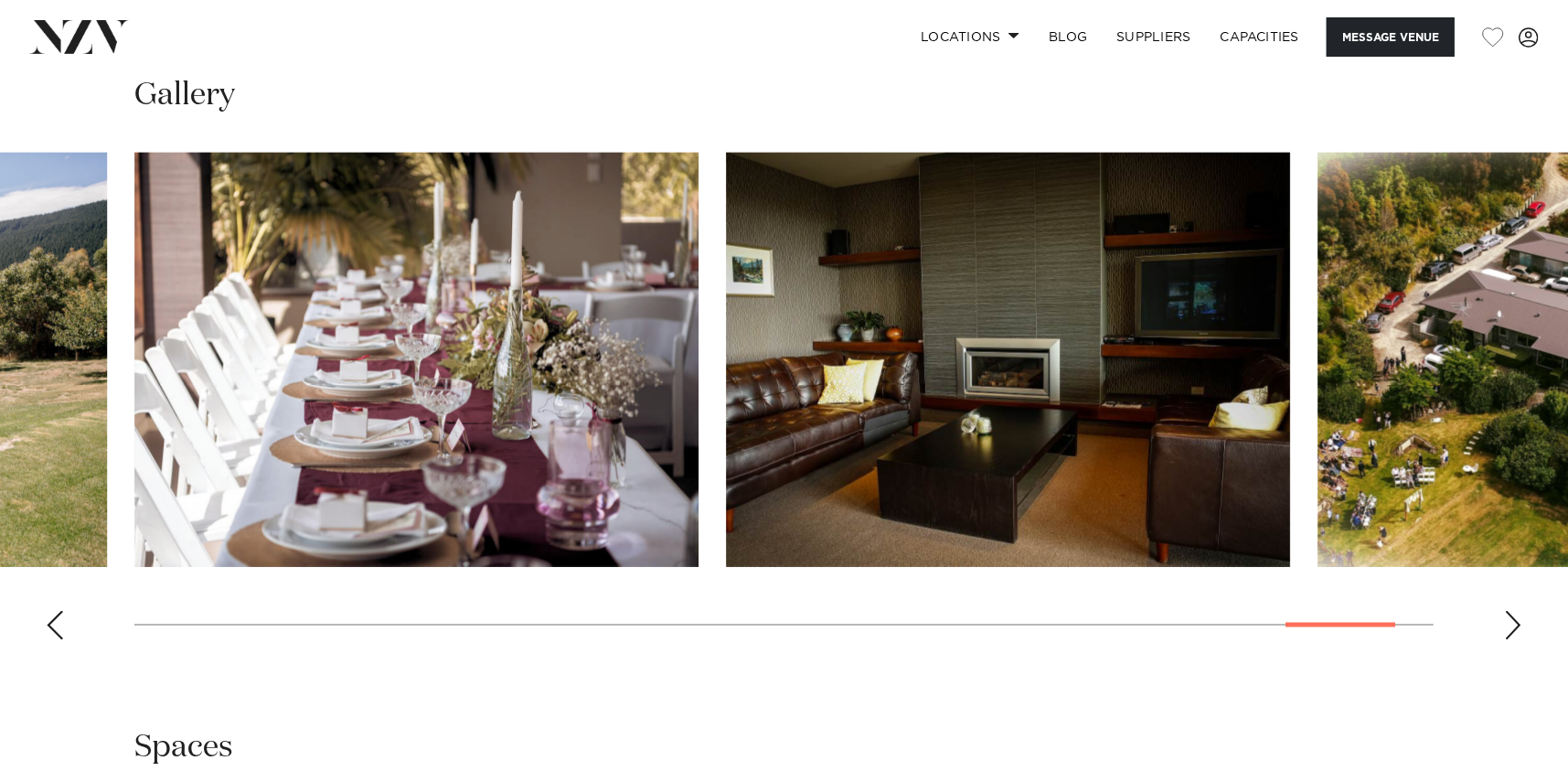
click at [1513, 621] on div "Next slide" at bounding box center [1514, 625] width 19 height 29
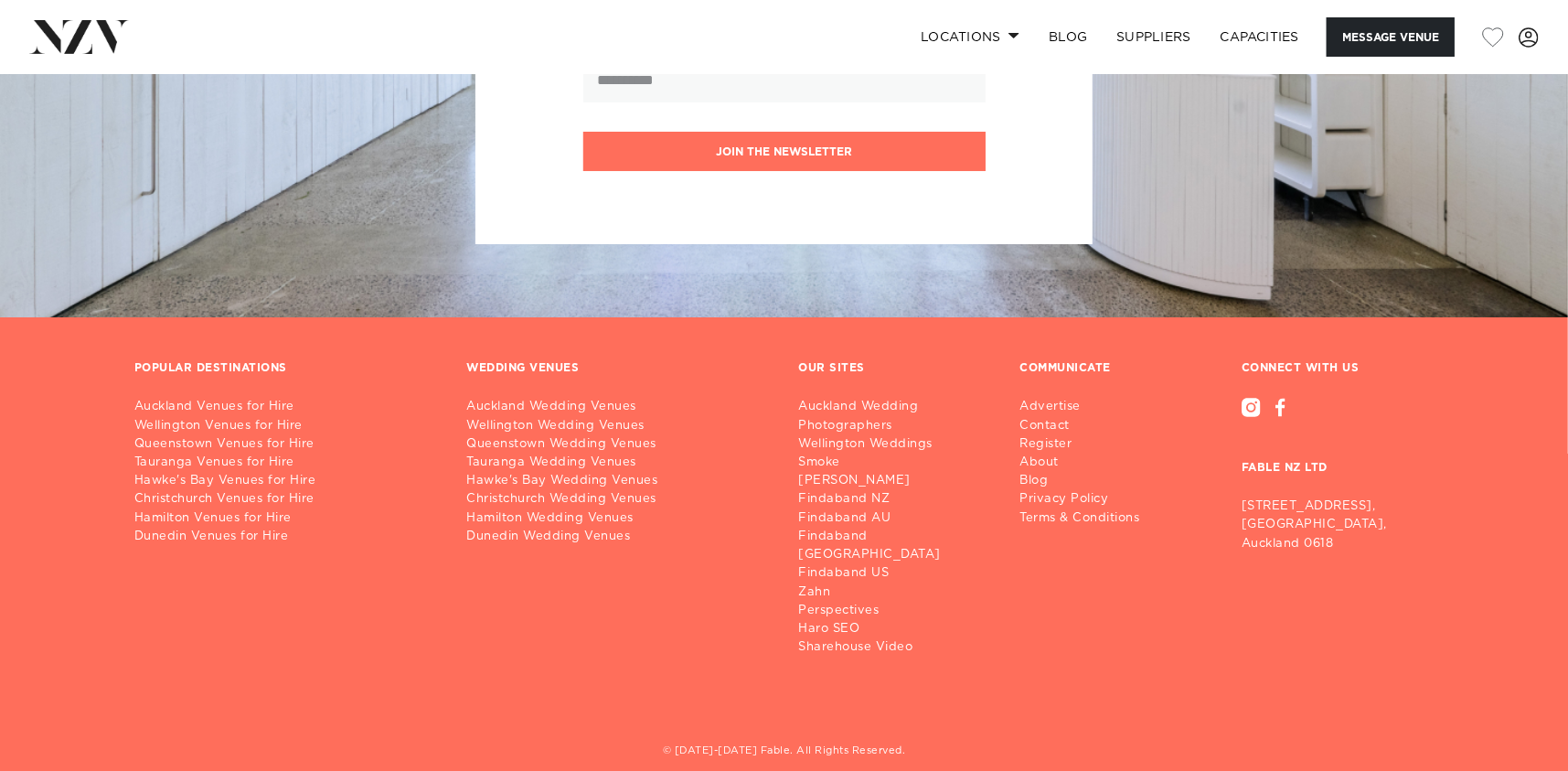
scroll to position [4722, 0]
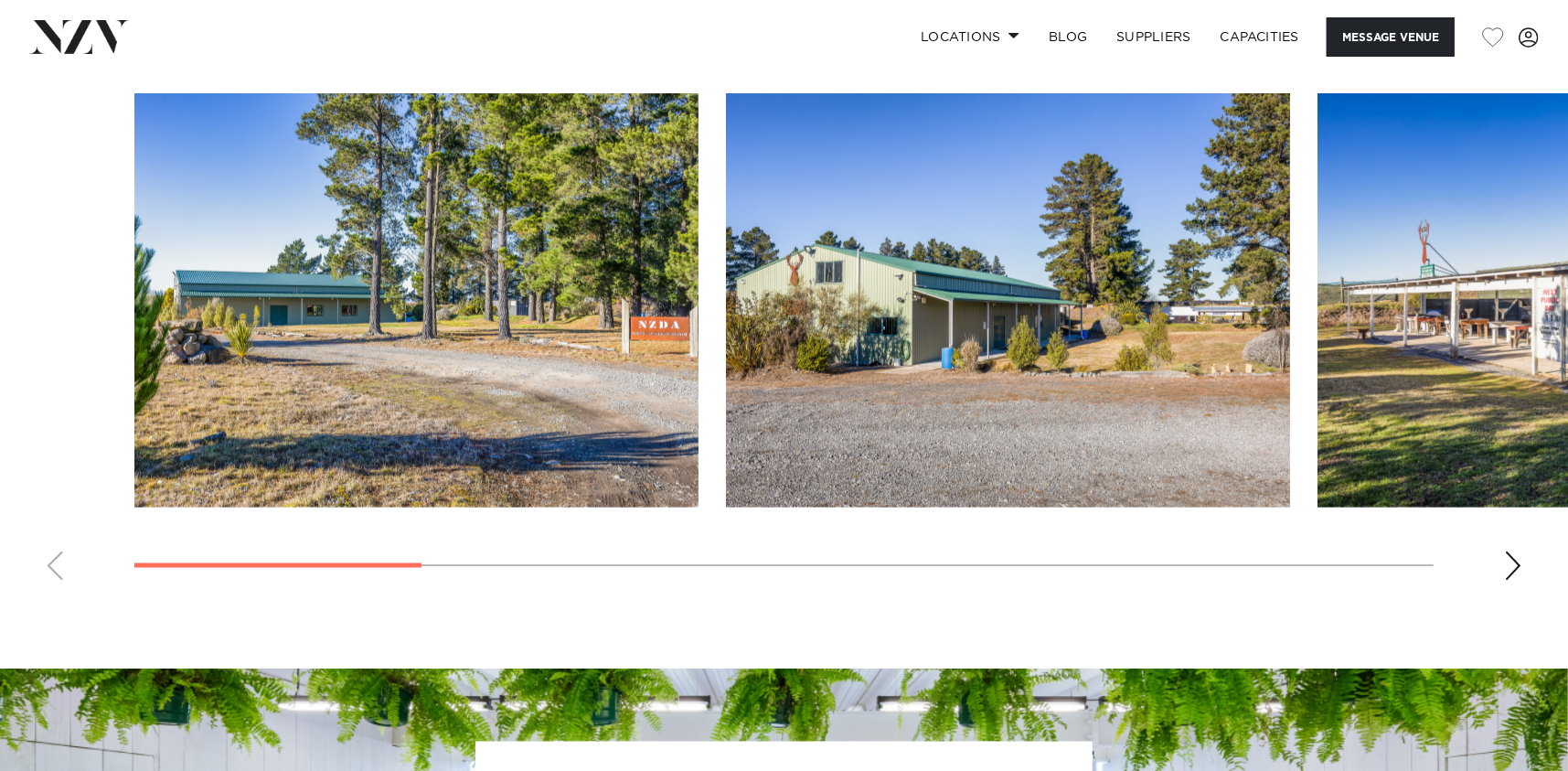
scroll to position [1737, 0]
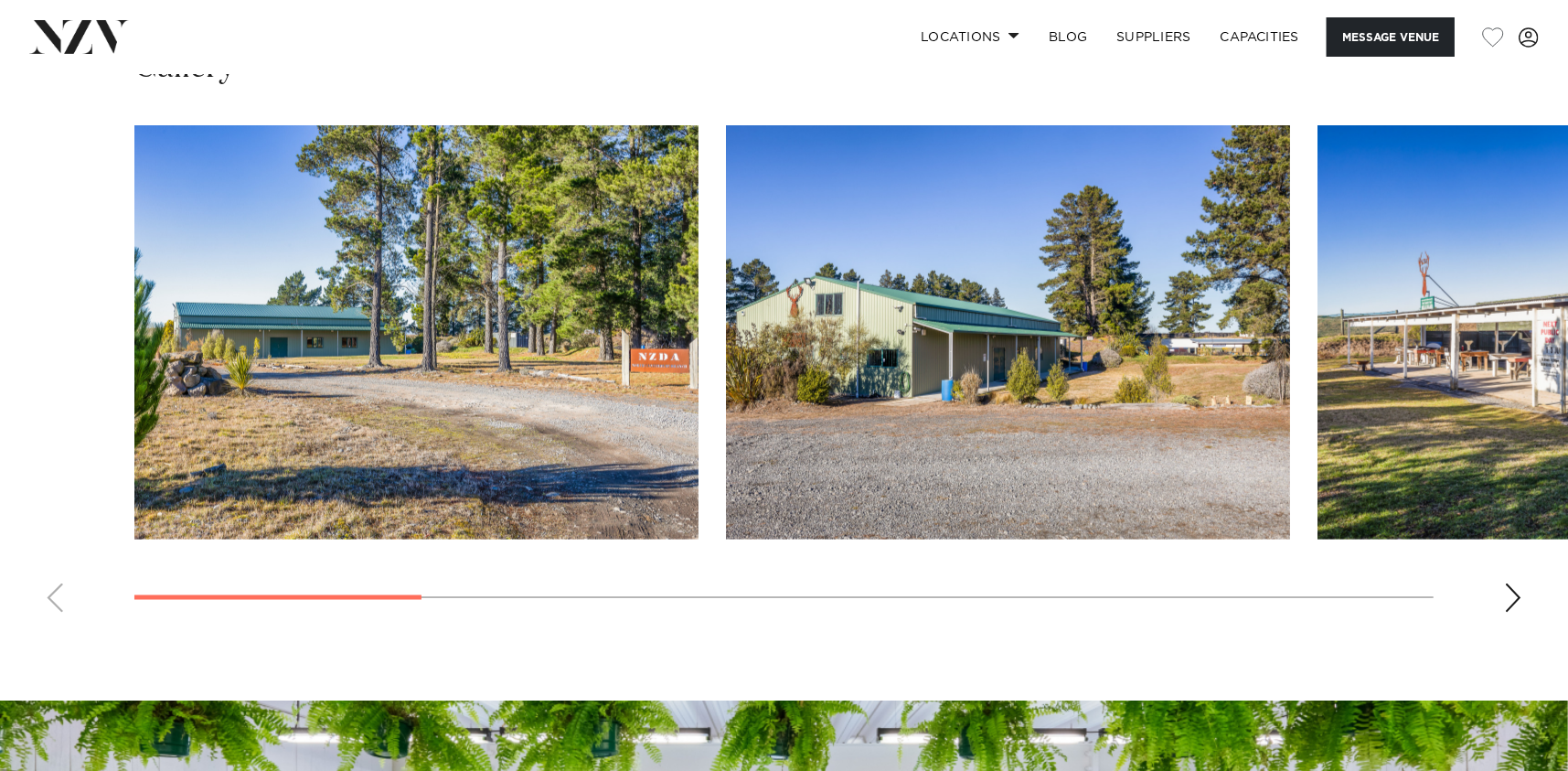
click at [1512, 591] on div "Next slide" at bounding box center [1514, 597] width 19 height 29
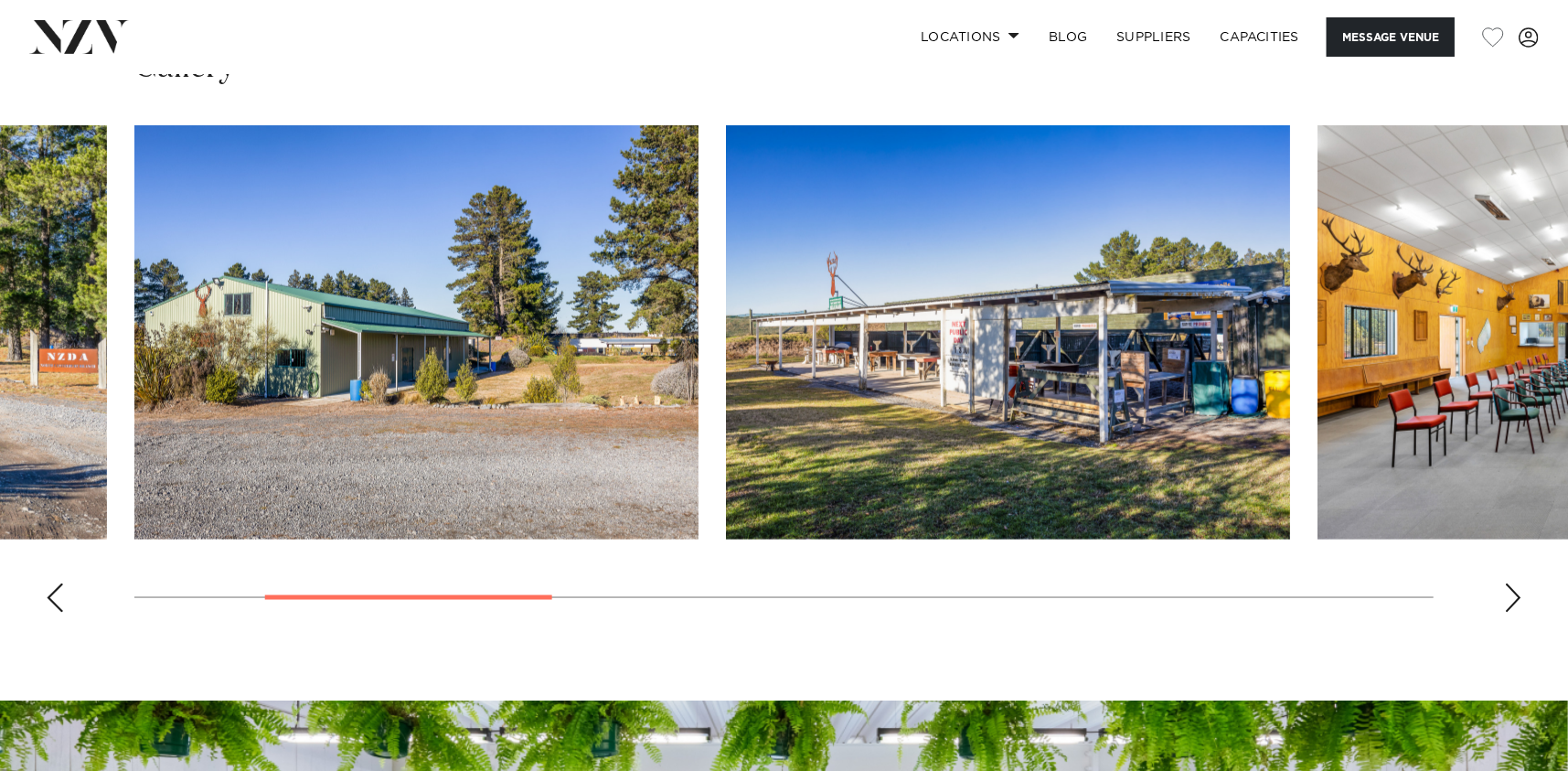
click at [1512, 591] on div "Next slide" at bounding box center [1514, 597] width 19 height 29
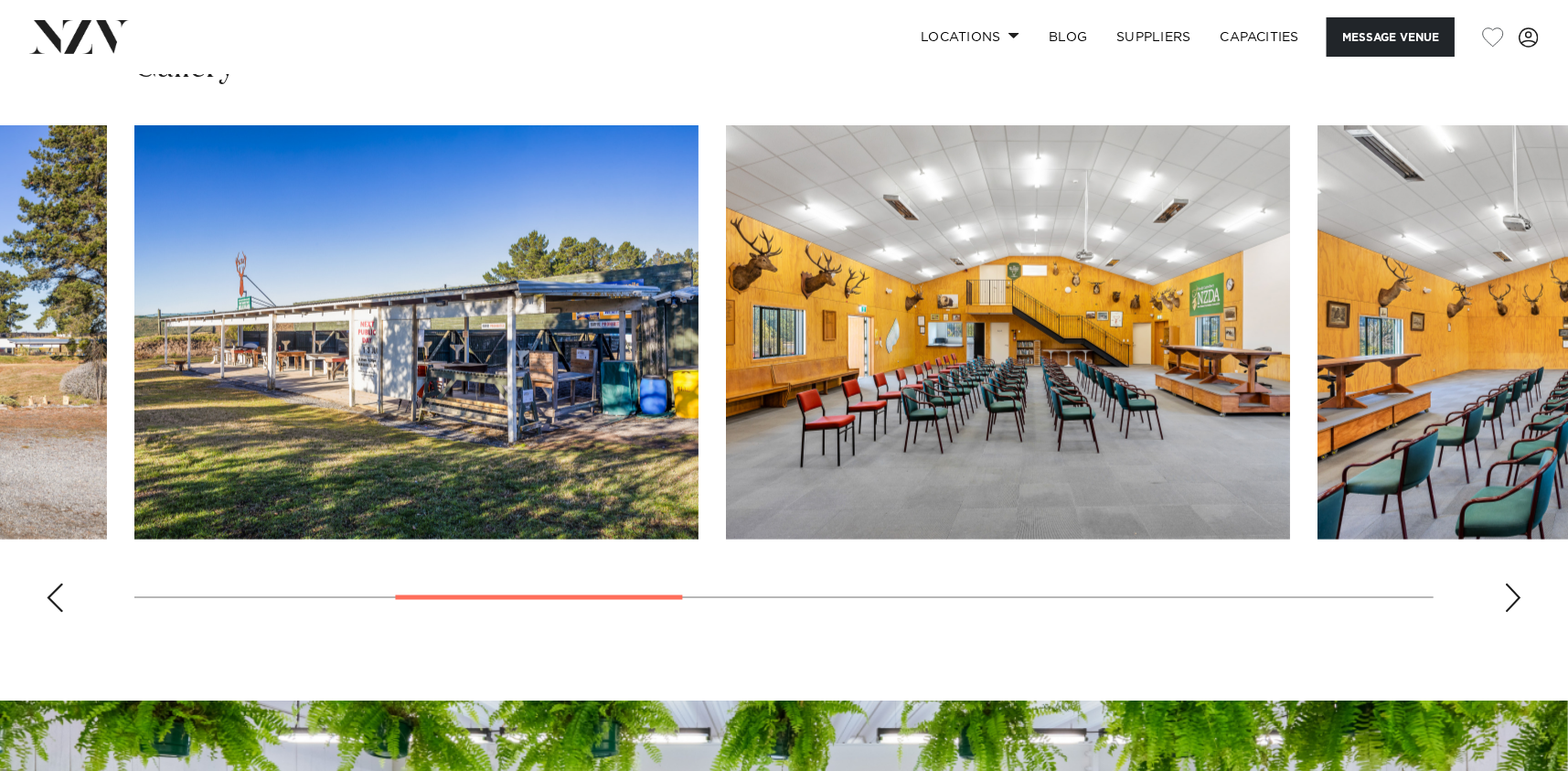
click at [1512, 591] on div "Next slide" at bounding box center [1514, 597] width 19 height 29
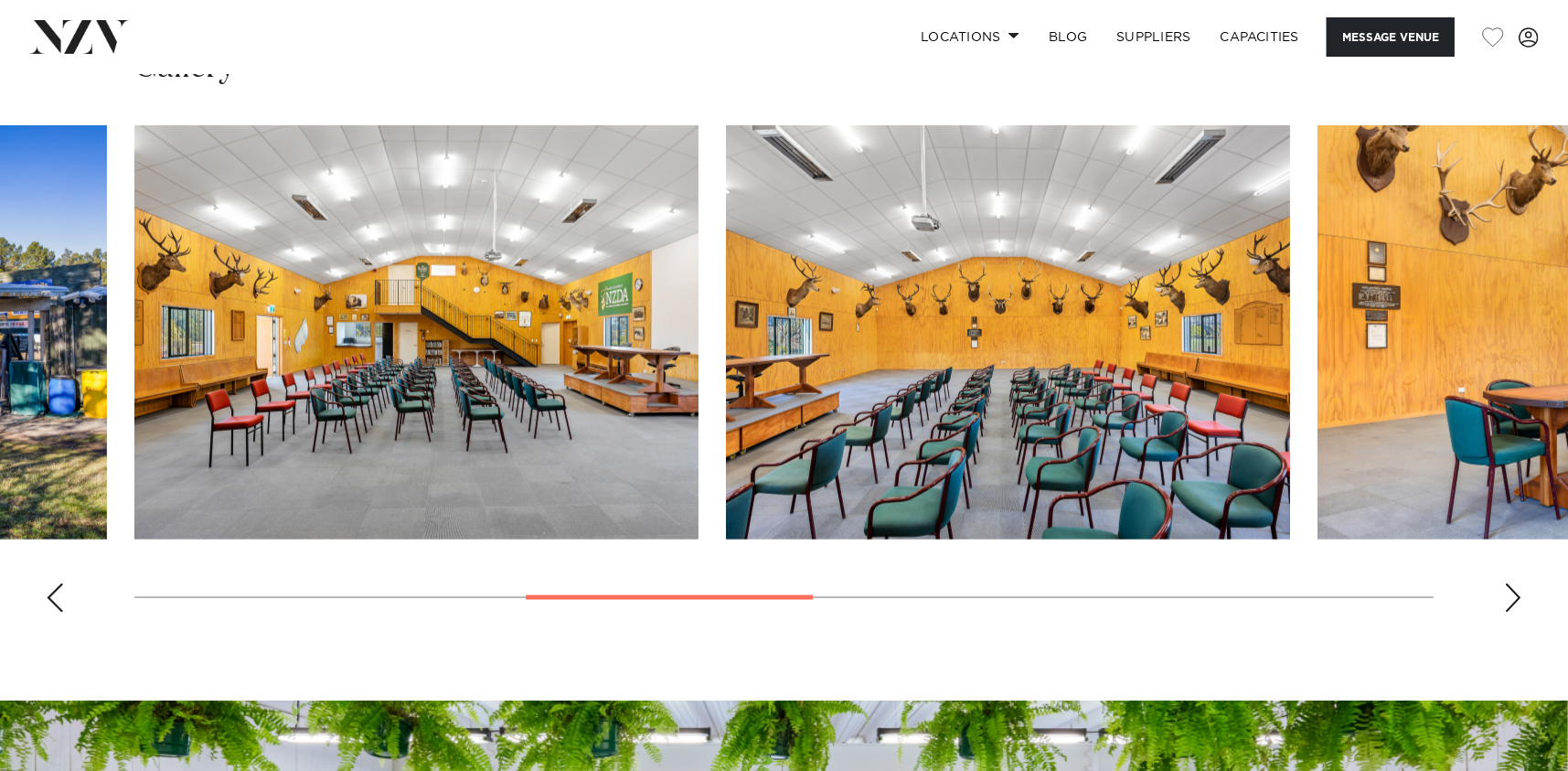
click at [1512, 591] on div "Next slide" at bounding box center [1514, 597] width 19 height 29
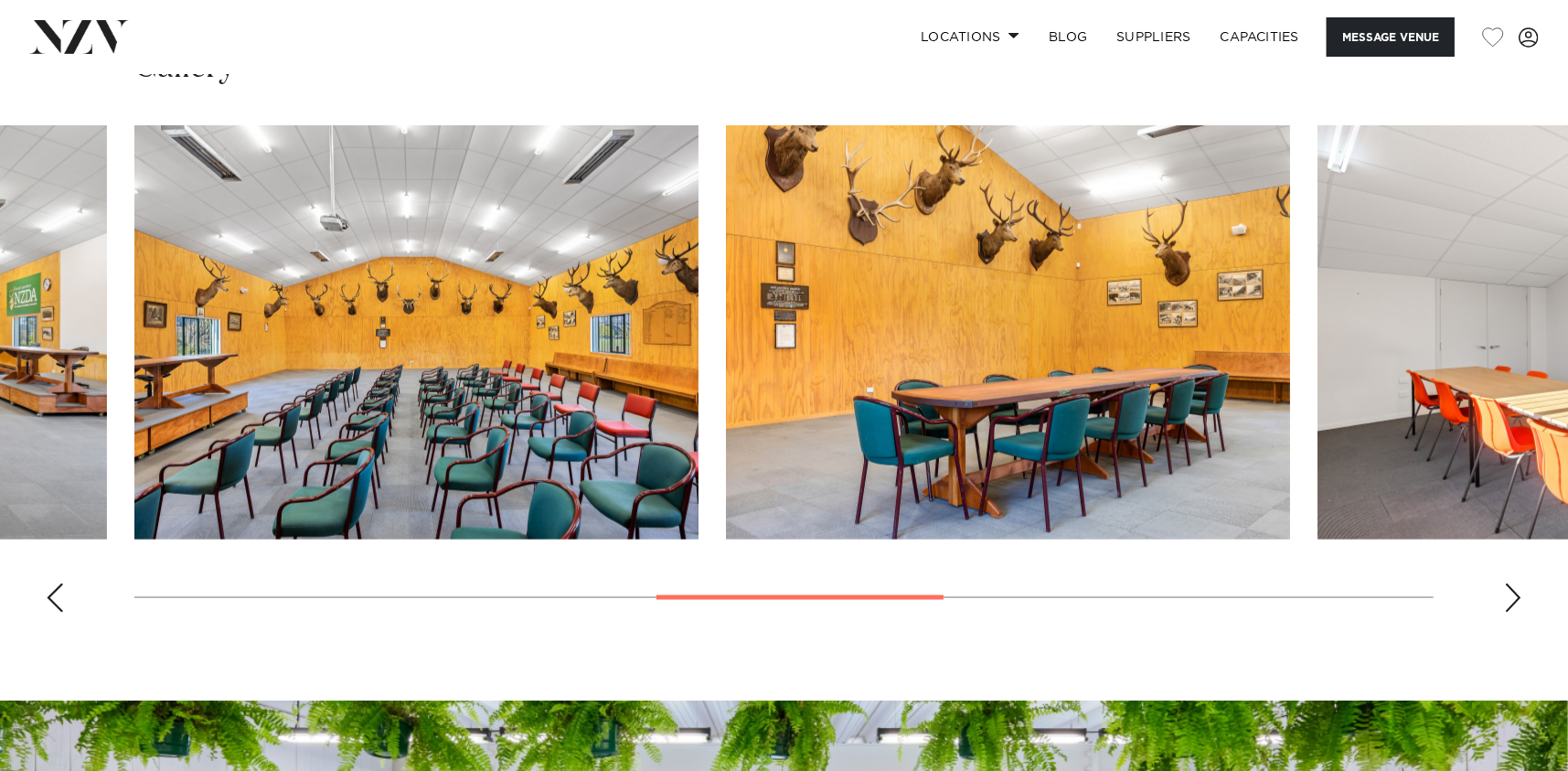
click at [1512, 591] on div "Next slide" at bounding box center [1514, 597] width 19 height 29
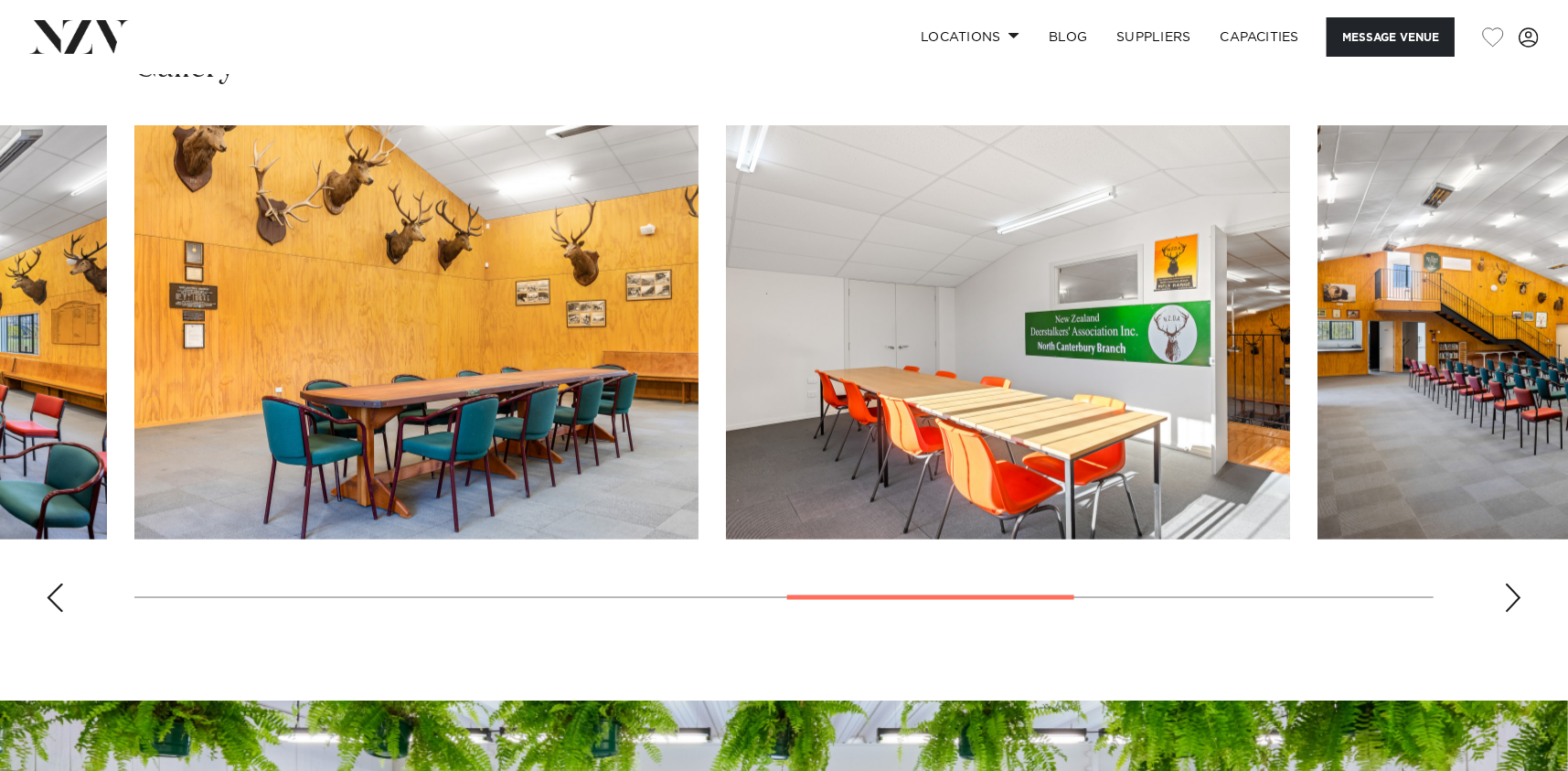
click at [1512, 591] on div "Next slide" at bounding box center [1514, 597] width 19 height 29
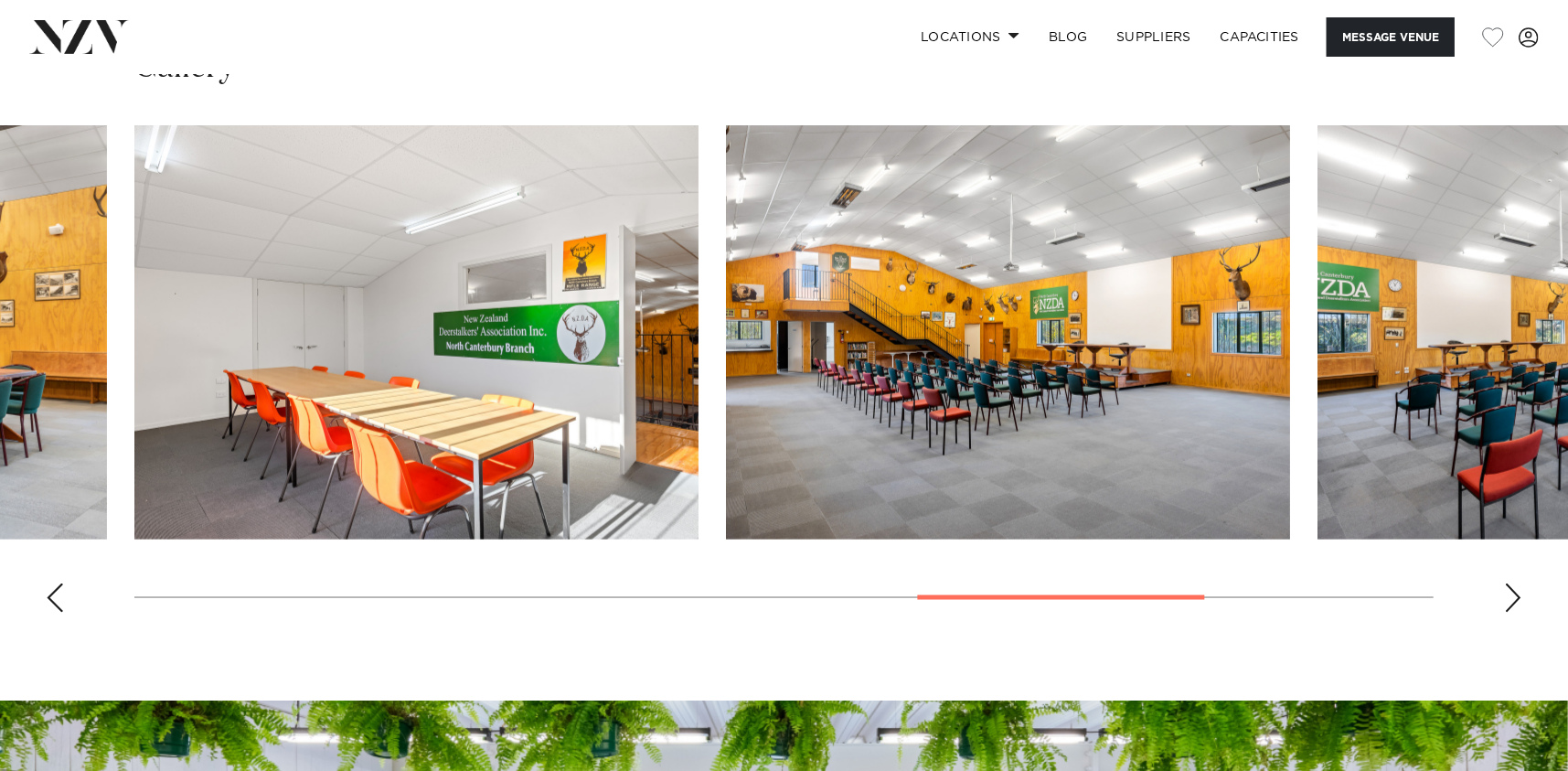
click at [1512, 591] on div "Next slide" at bounding box center [1514, 597] width 19 height 29
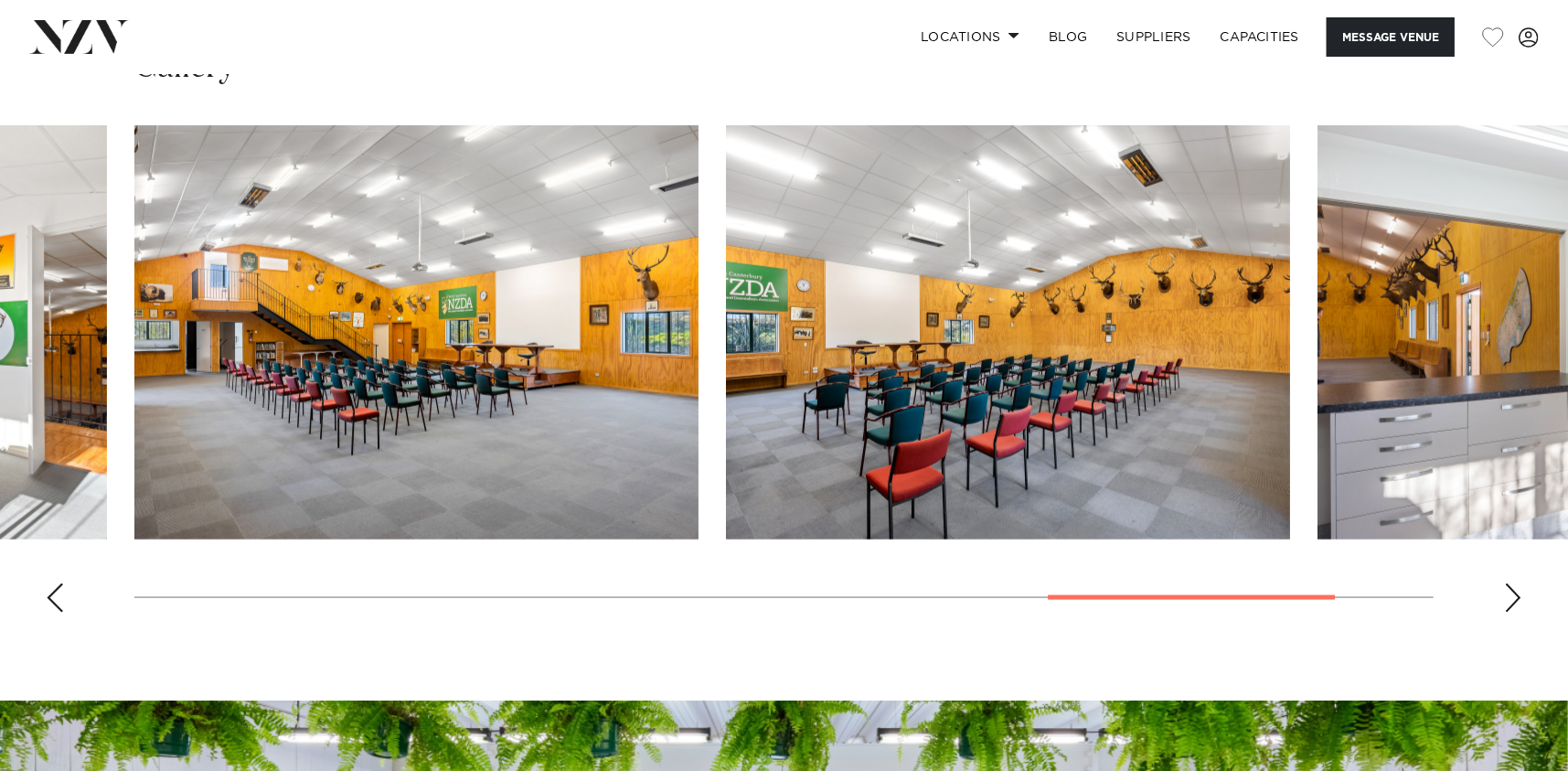
click at [1512, 591] on div "Next slide" at bounding box center [1514, 597] width 19 height 29
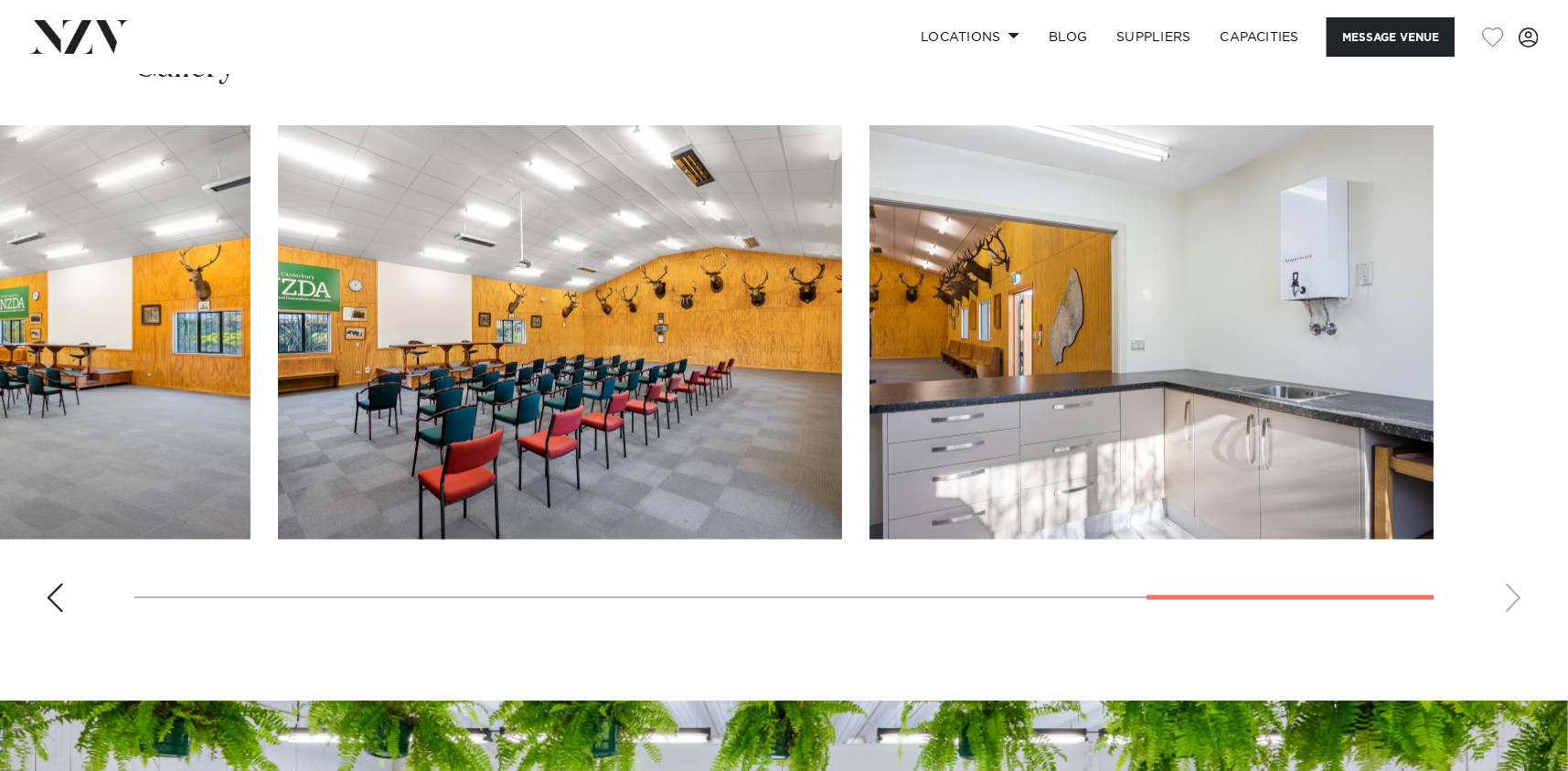
click at [1512, 591] on swiper-container at bounding box center [784, 376] width 1568 height 502
click at [1014, 36] on span at bounding box center [1014, 35] width 12 height 7
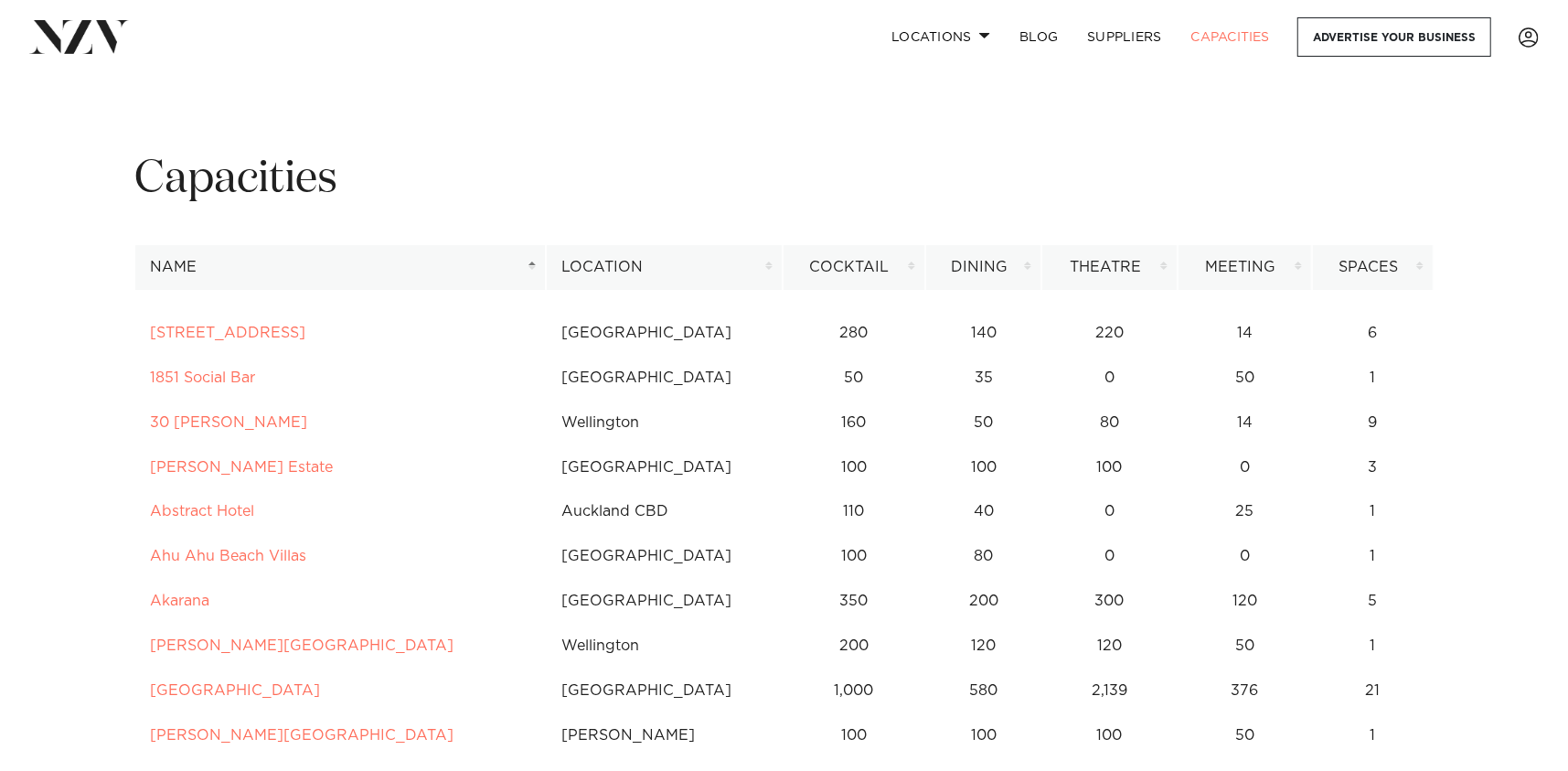
click at [769, 266] on th "Location" at bounding box center [663, 267] width 235 height 45
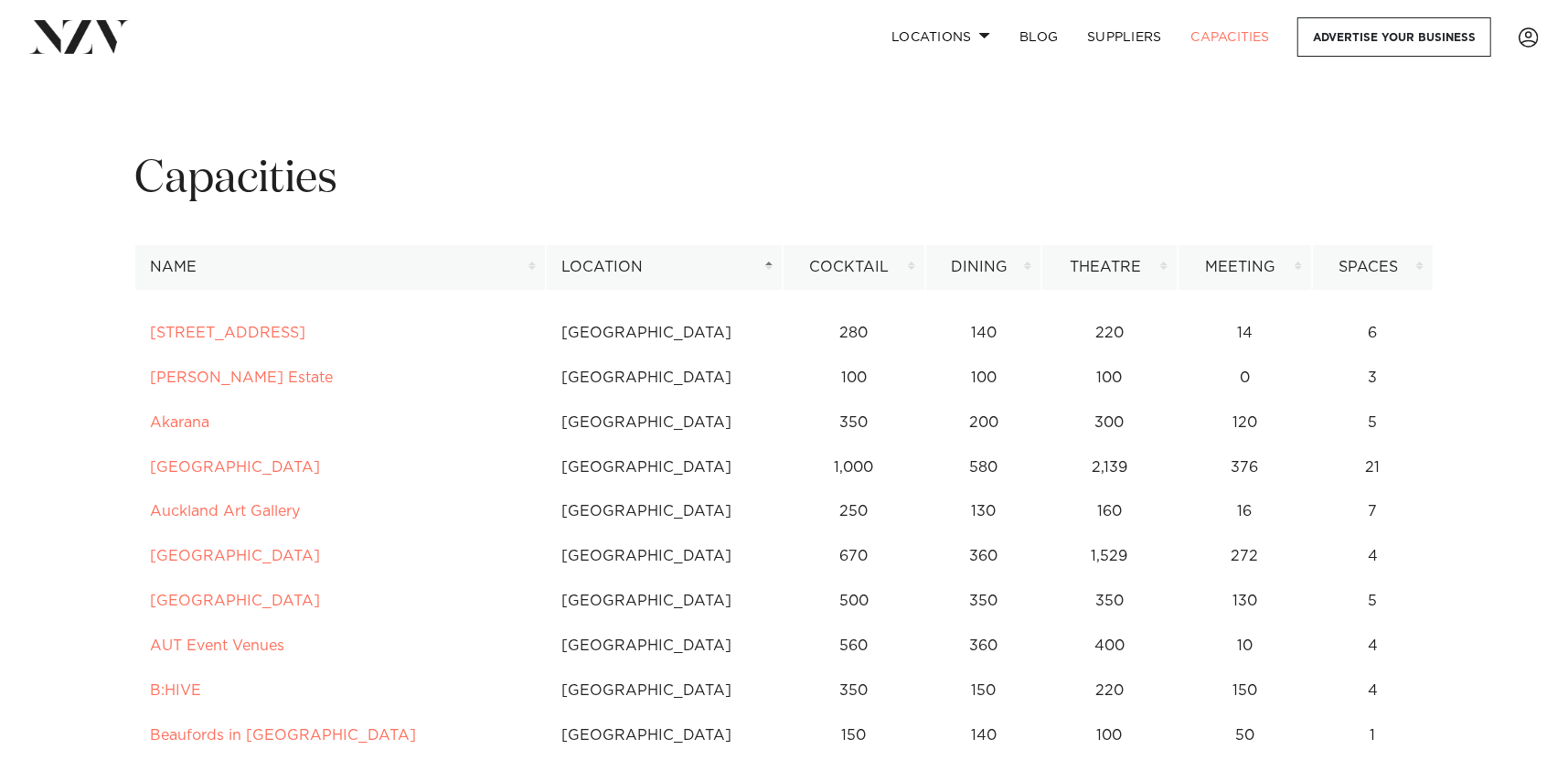
click at [769, 266] on th "Location" at bounding box center [663, 267] width 235 height 45
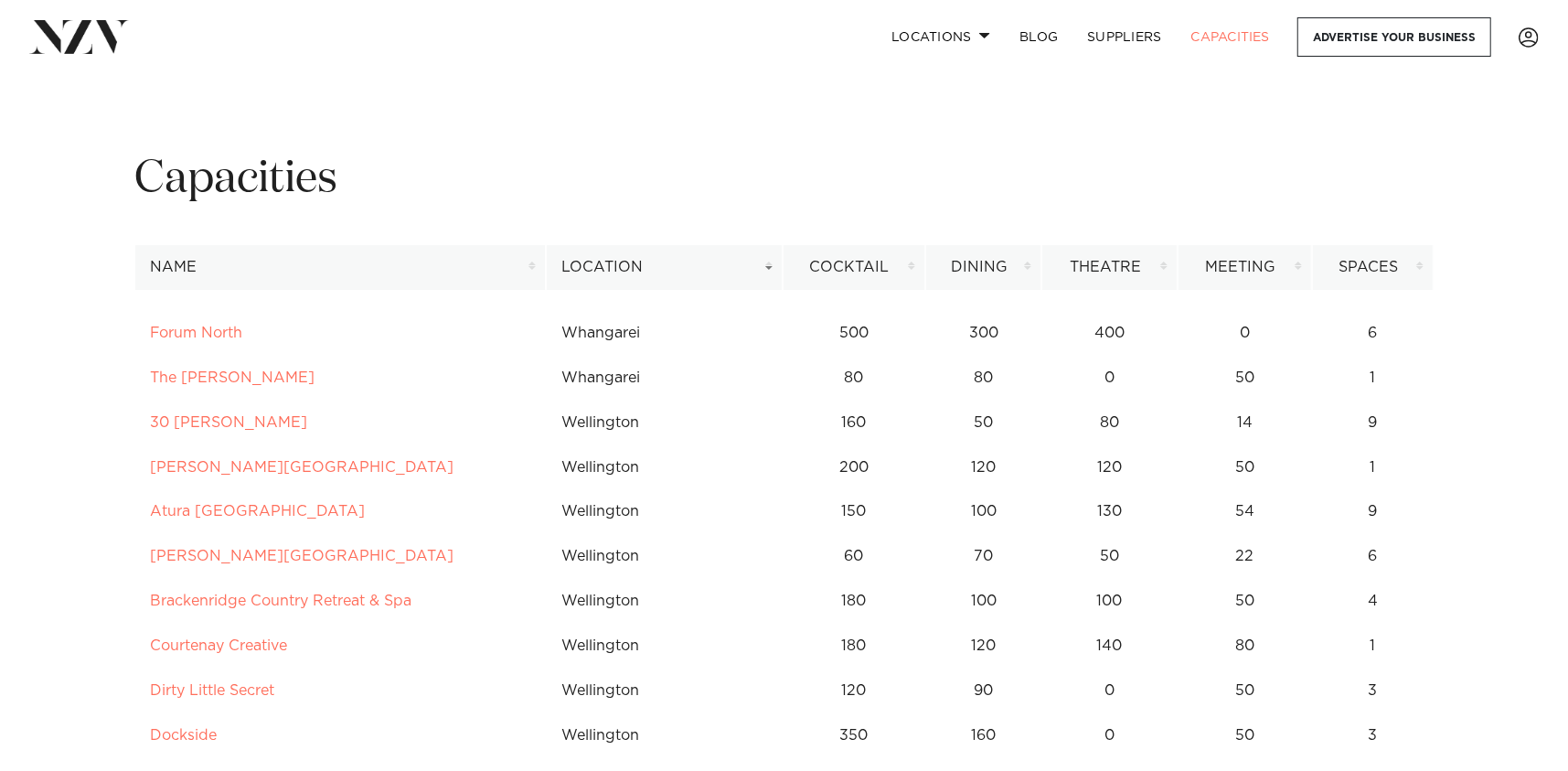
click at [769, 266] on th "Location" at bounding box center [663, 267] width 235 height 45
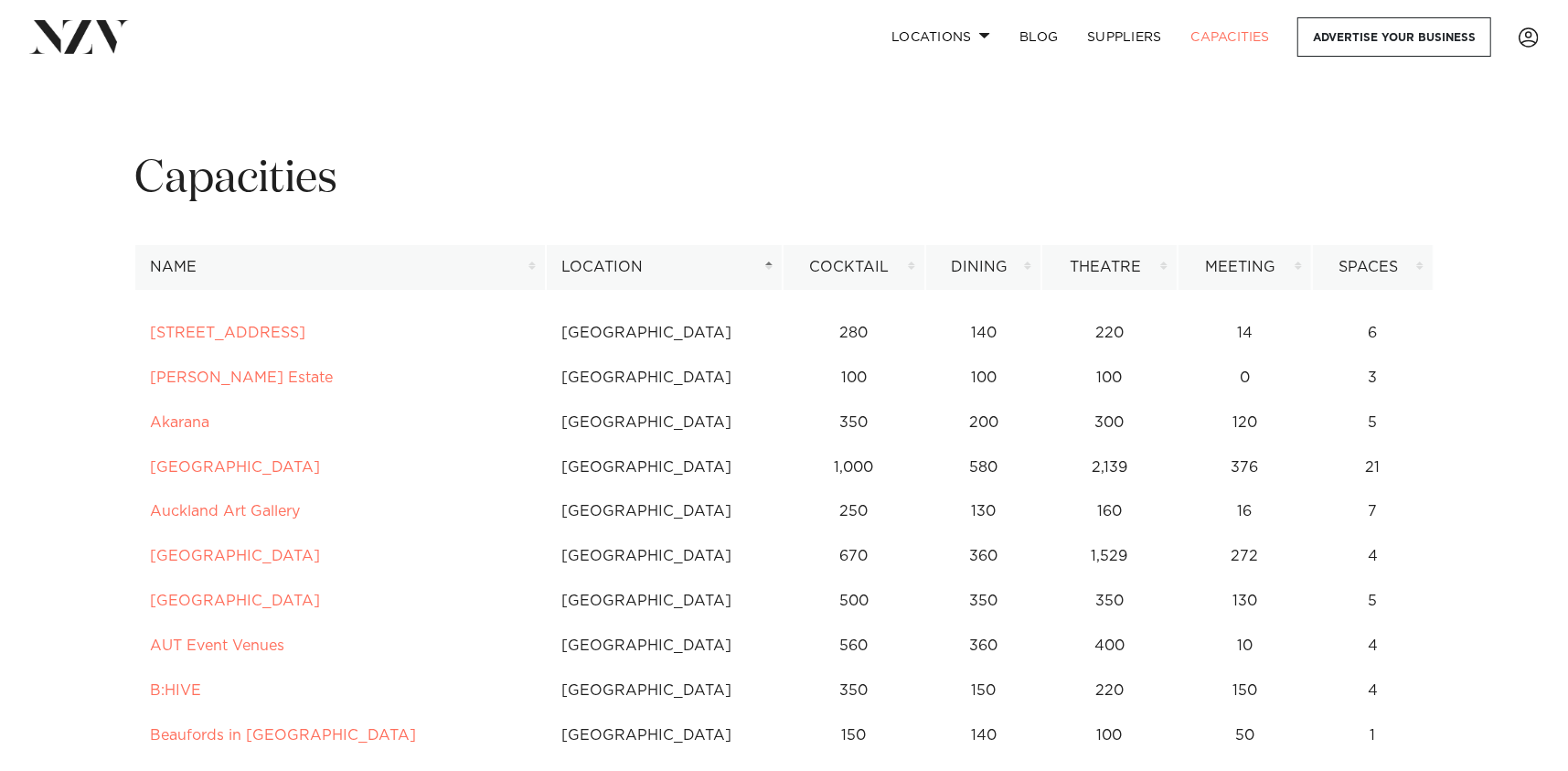
click at [769, 266] on th "Location" at bounding box center [663, 267] width 235 height 45
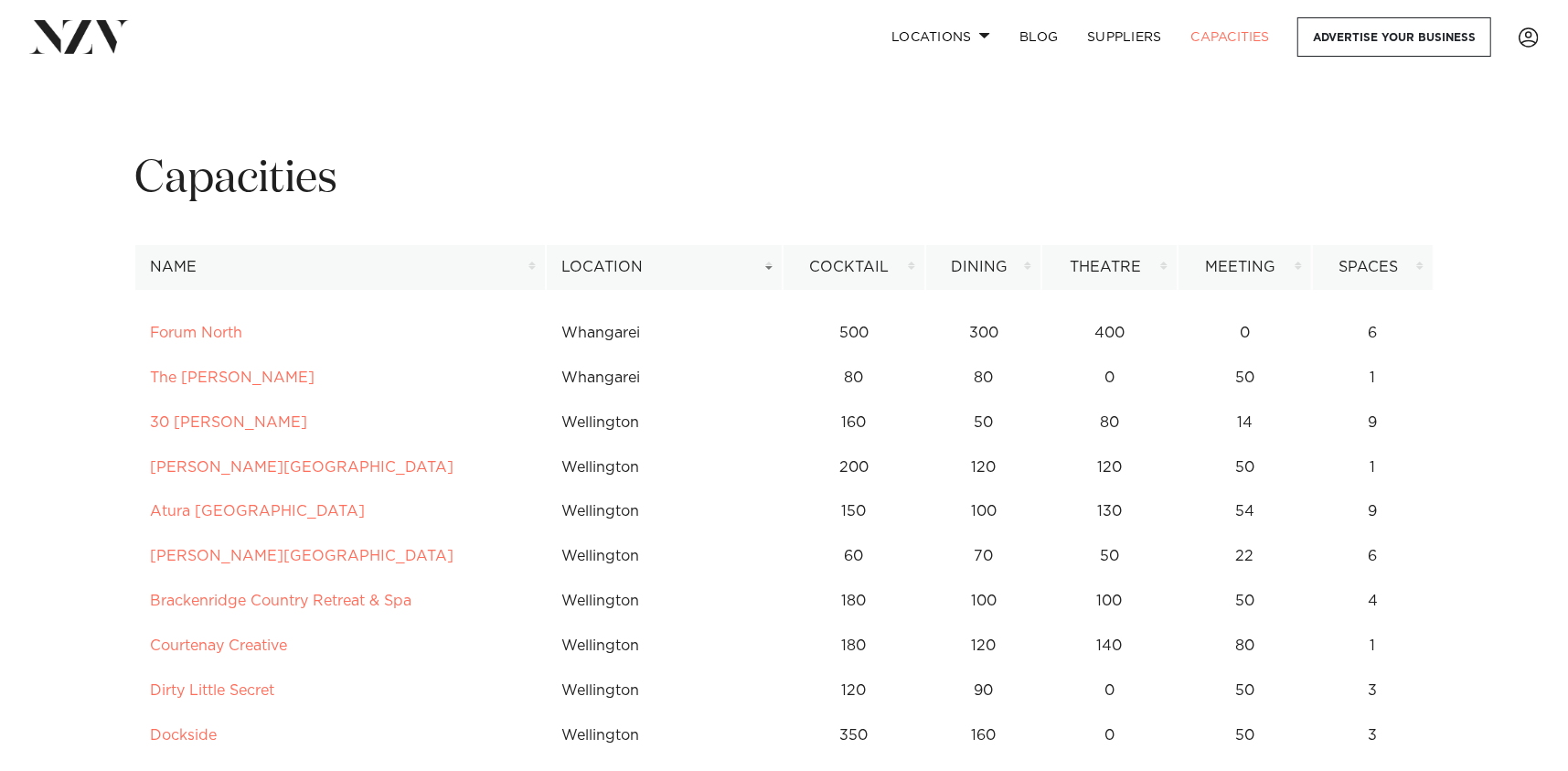
click at [769, 263] on th "Location" at bounding box center [663, 267] width 235 height 45
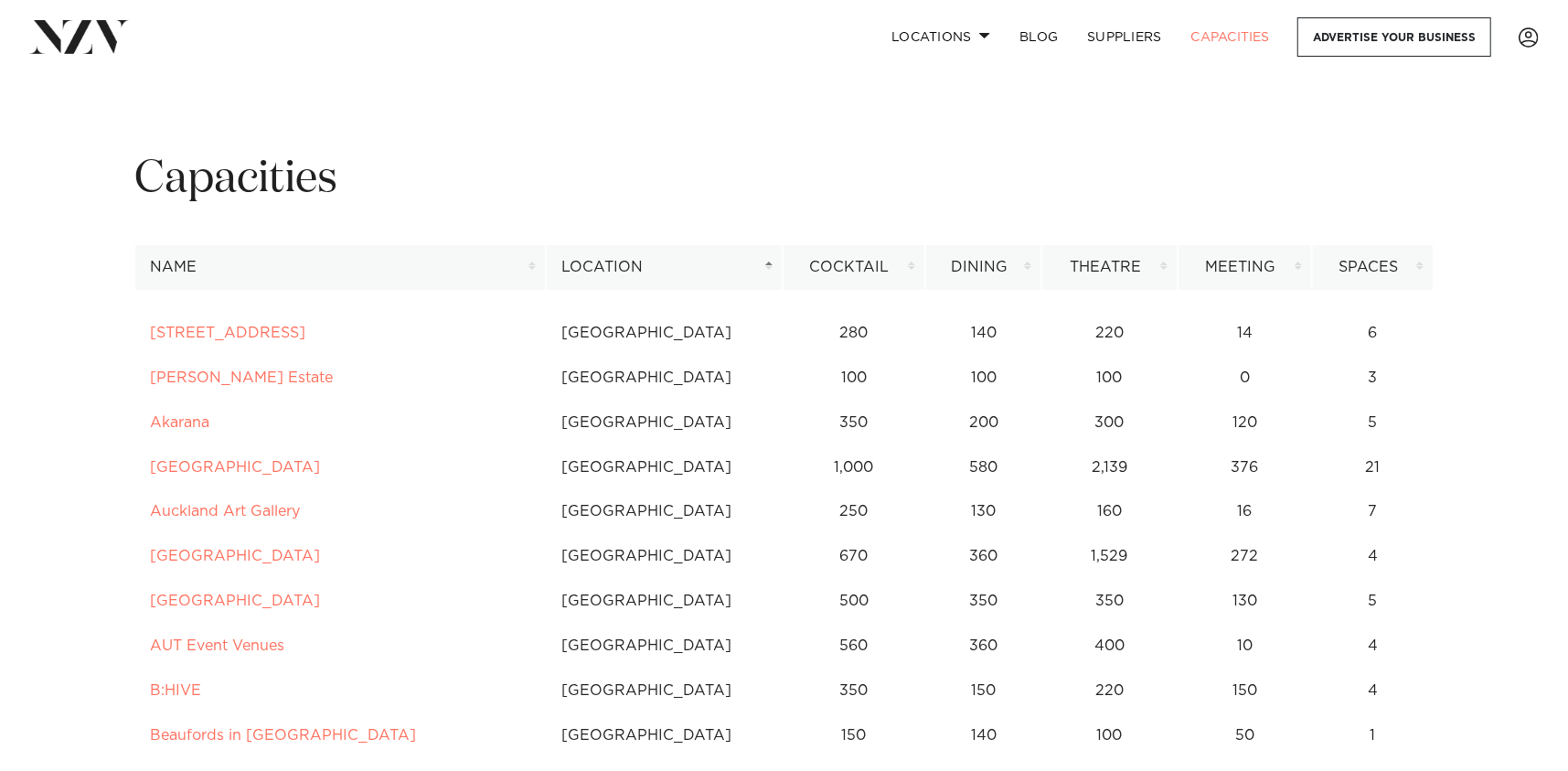
click at [769, 263] on th "Location" at bounding box center [663, 267] width 235 height 45
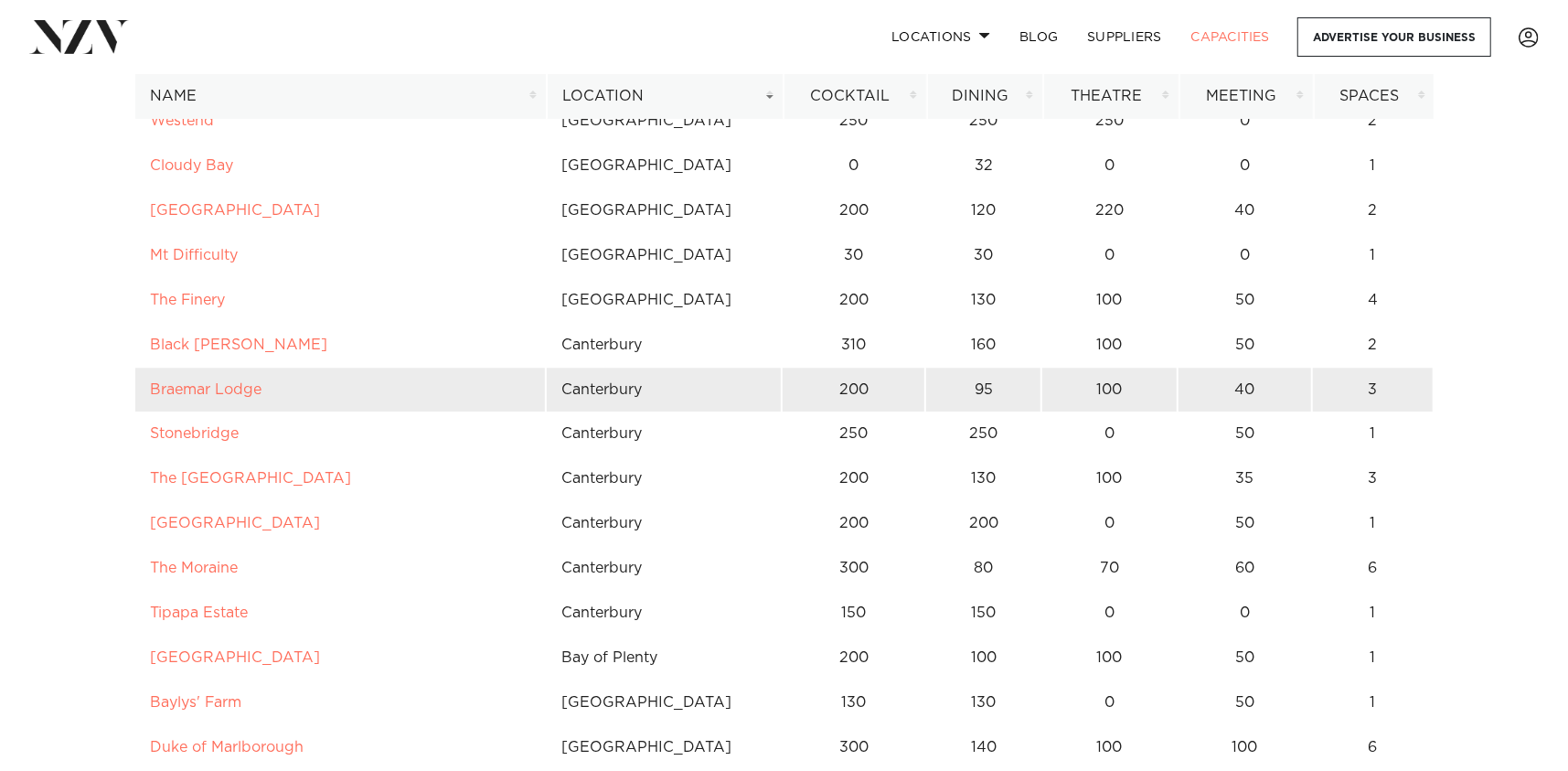
scroll to position [8323, 0]
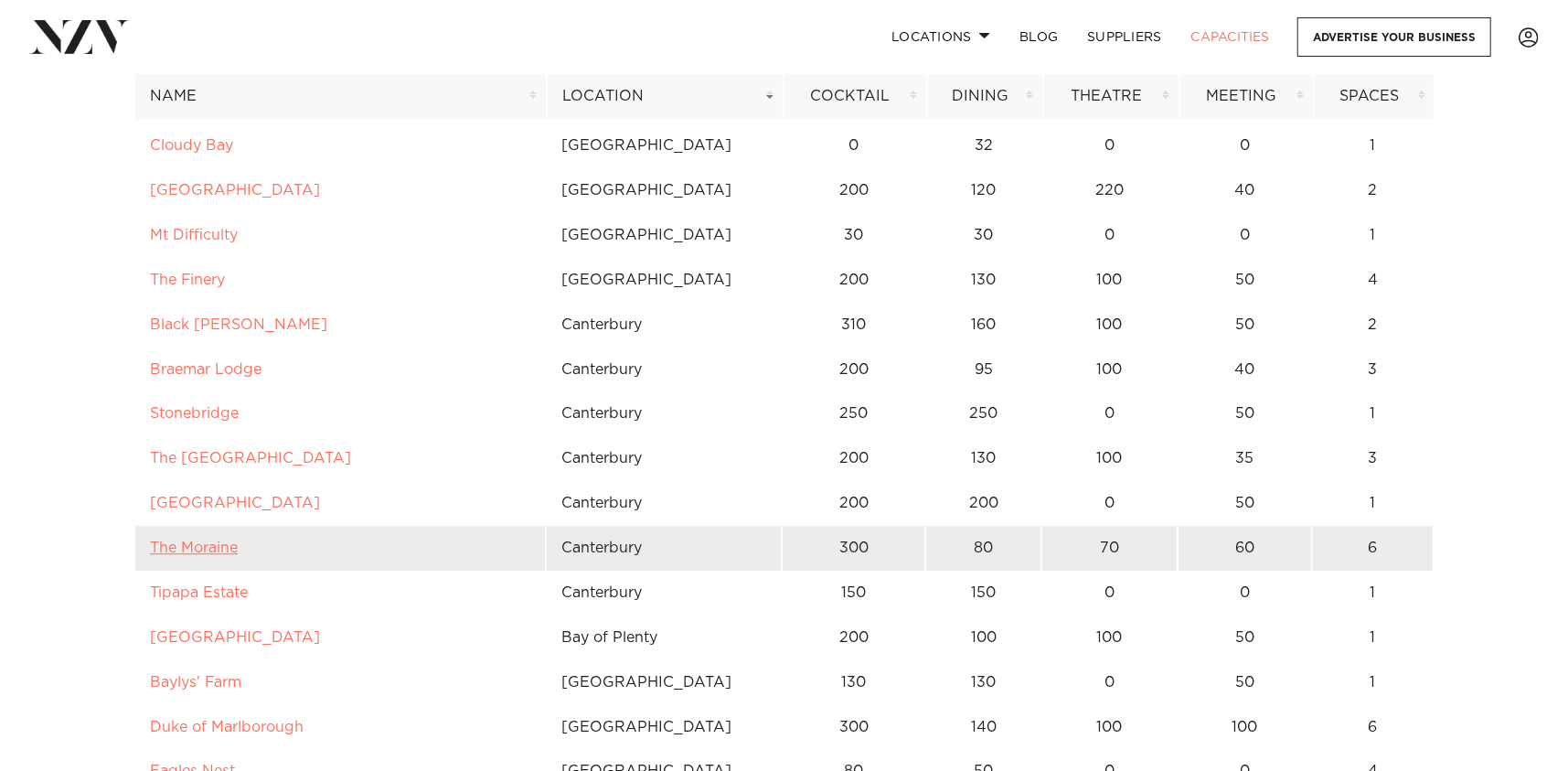
click at [196, 548] on link "The Moraine" at bounding box center [193, 548] width 88 height 15
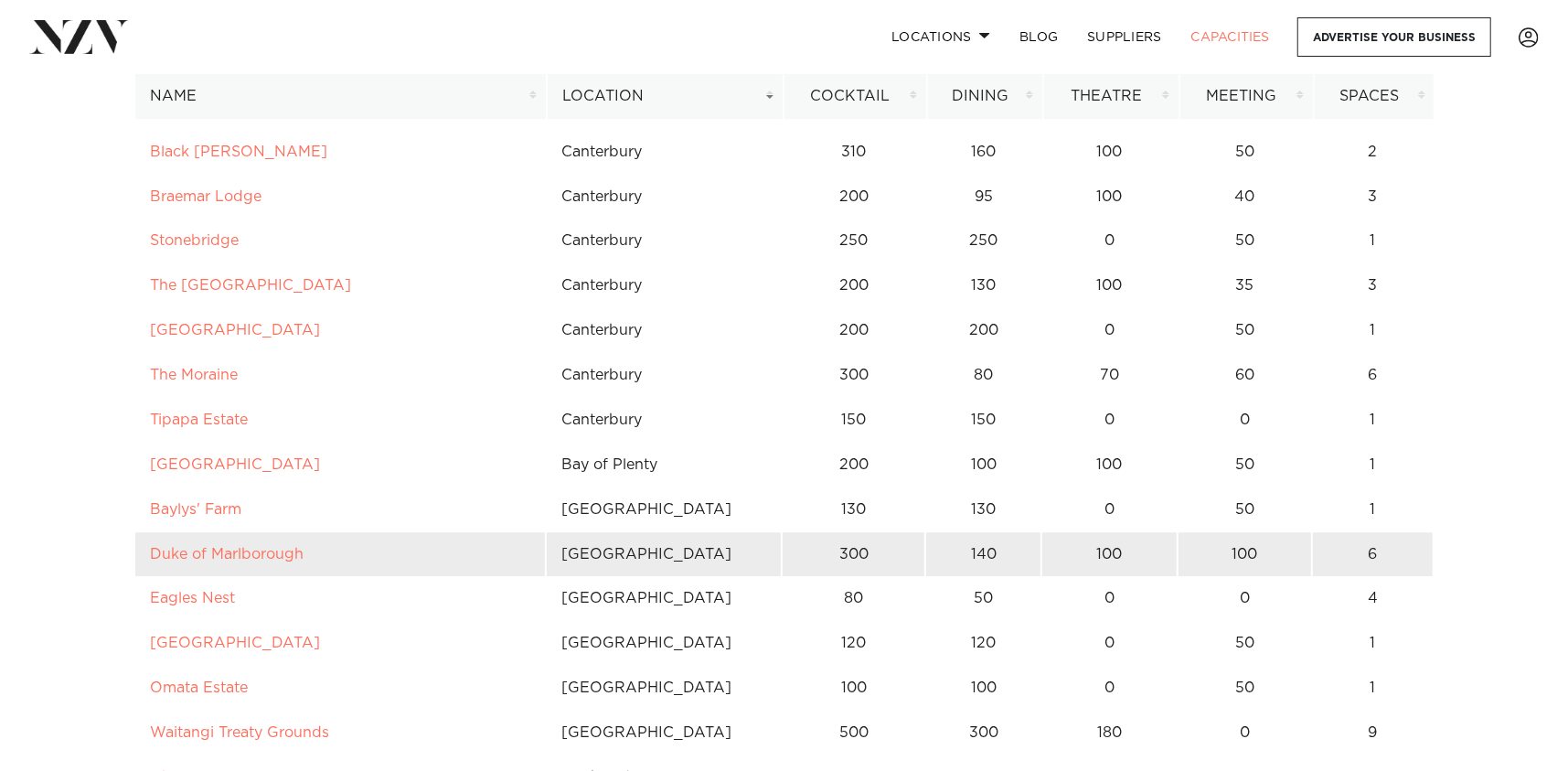
scroll to position [8505, 0]
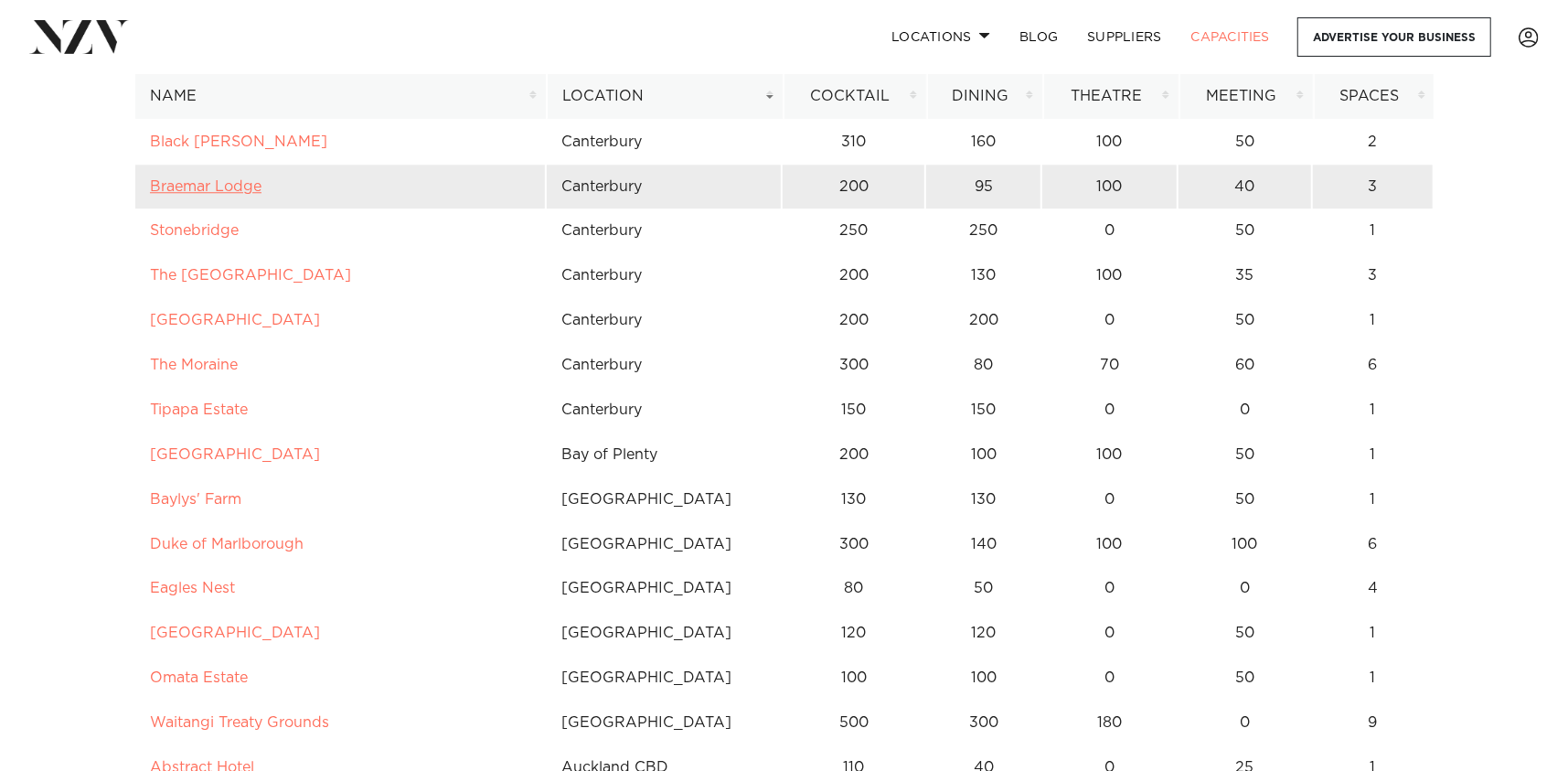
click at [213, 184] on link "Braemar Lodge" at bounding box center [205, 187] width 111 height 15
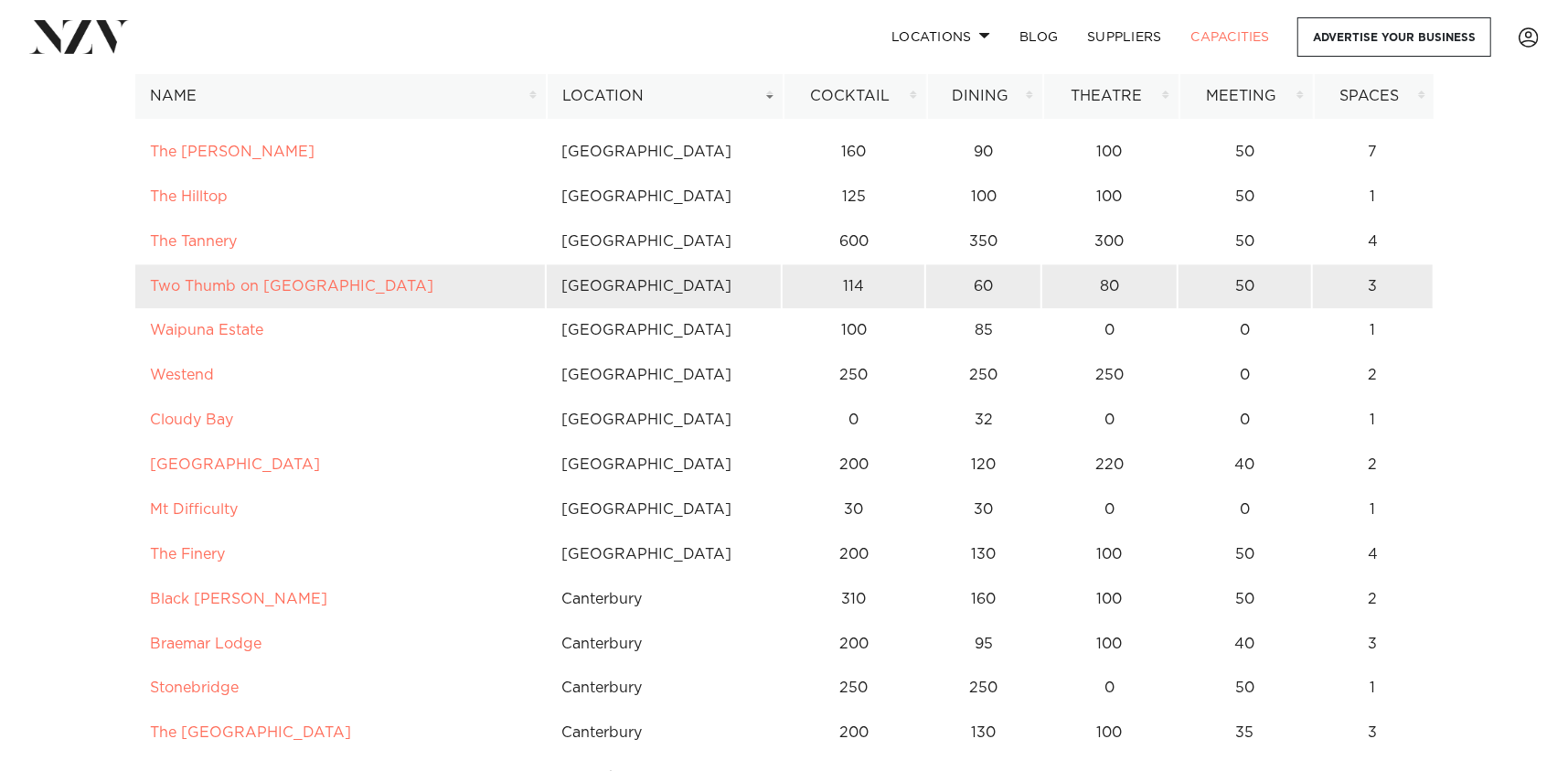
scroll to position [7957, 0]
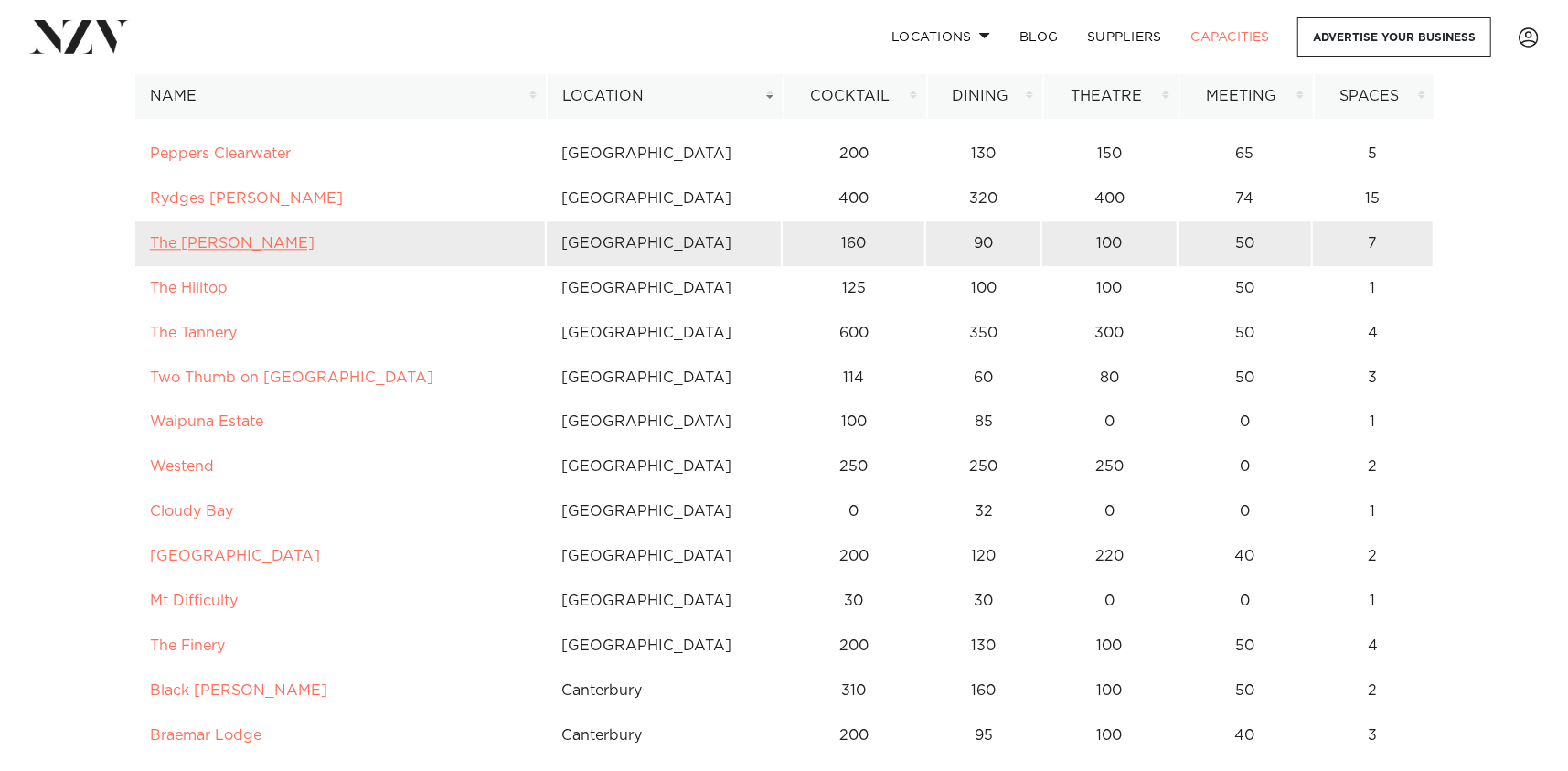
click at [186, 244] on link "The [PERSON_NAME]" at bounding box center [232, 243] width 164 height 15
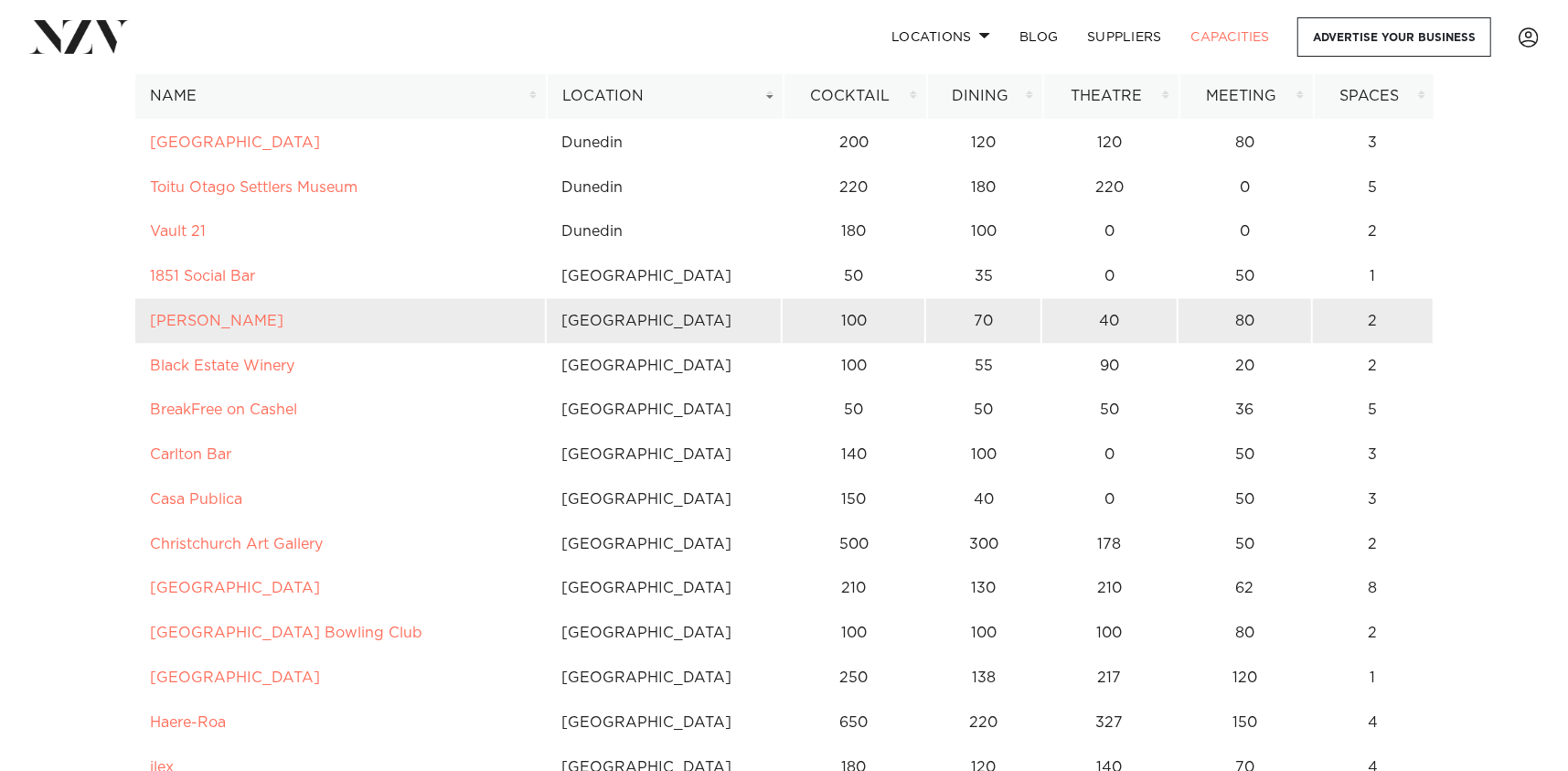
scroll to position [7042, 0]
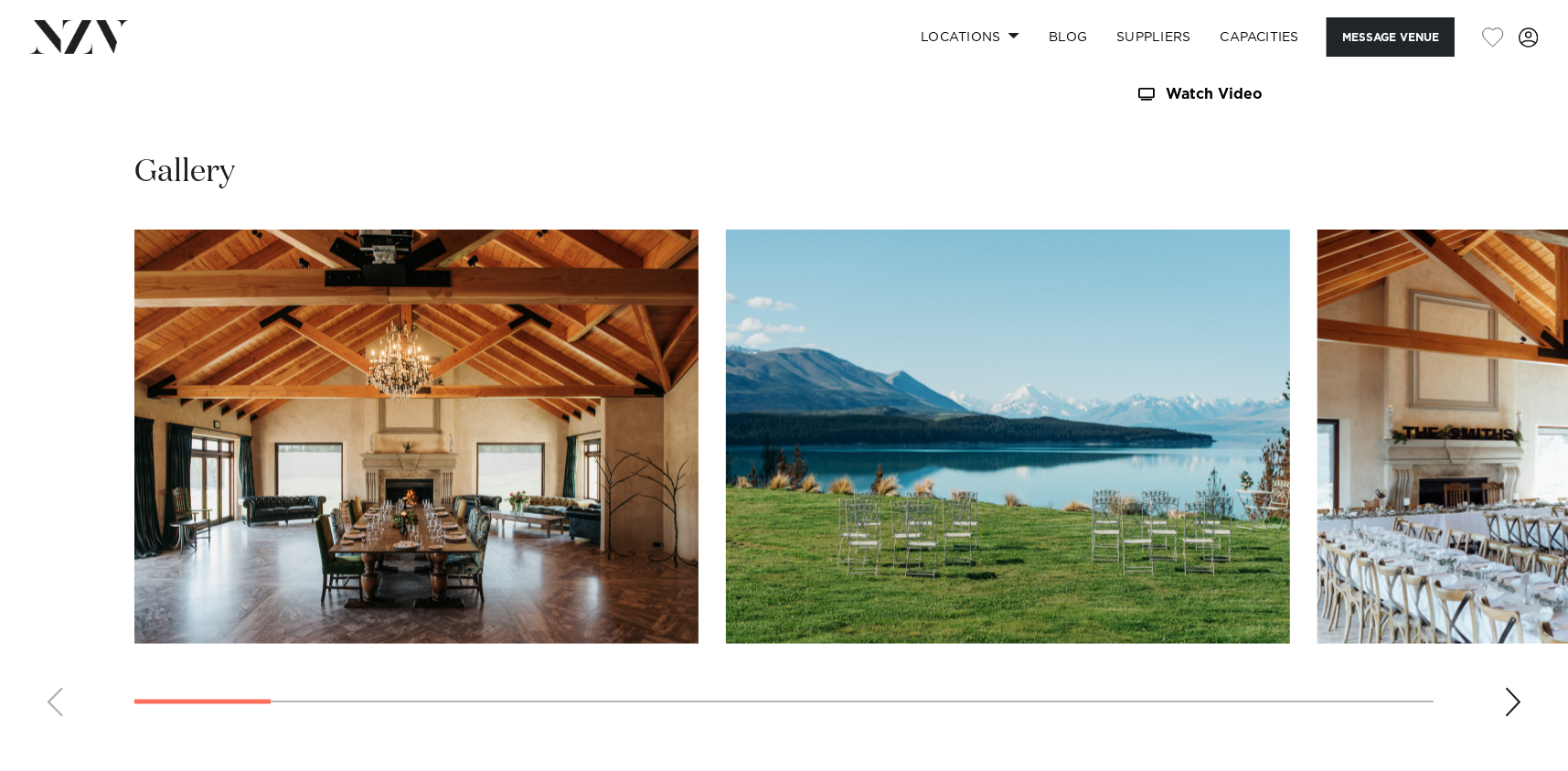
scroll to position [1737, 0]
click at [1512, 687] on div "Next slide" at bounding box center [1514, 701] width 19 height 29
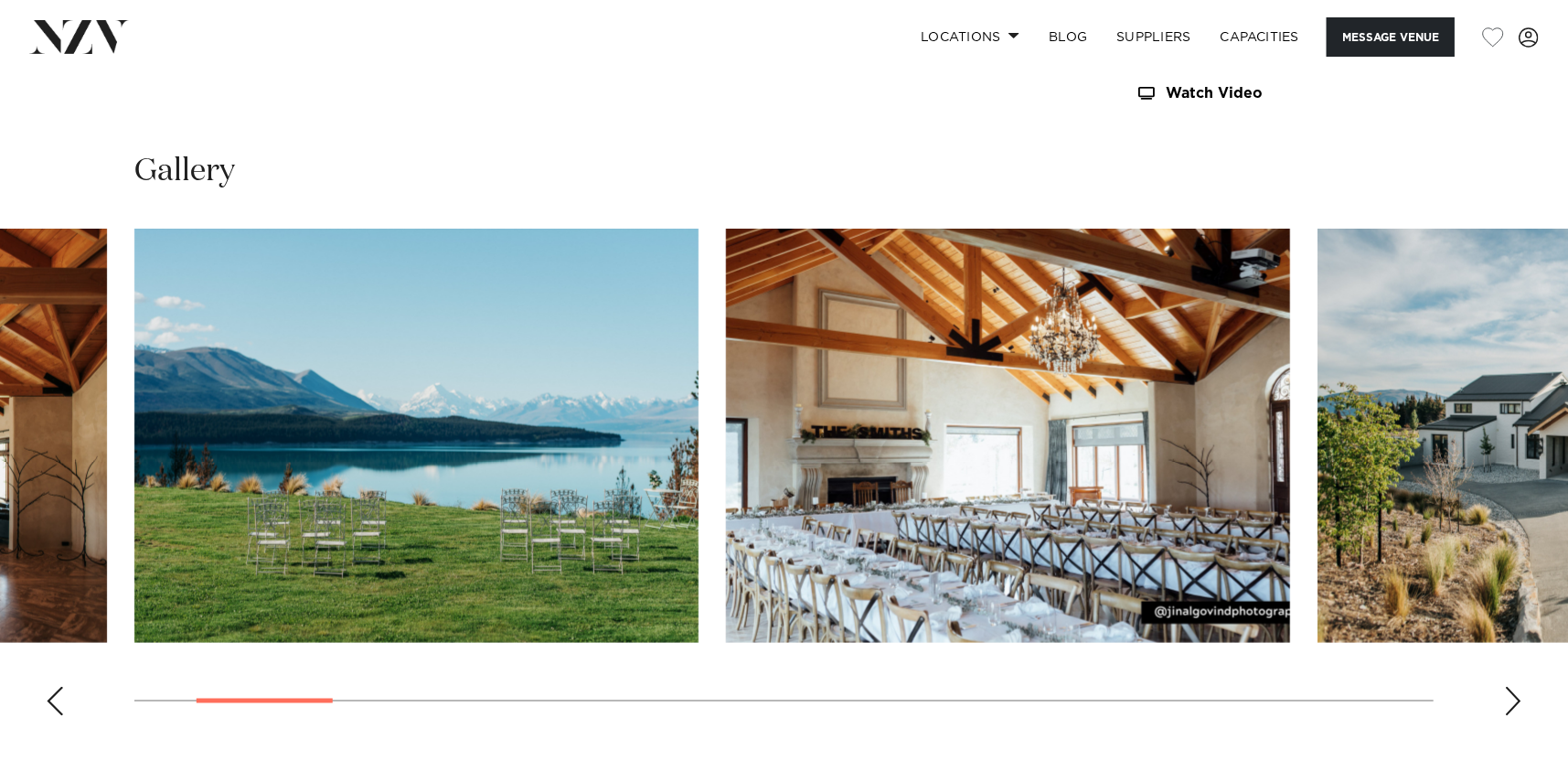
click at [1512, 687] on div "Next slide" at bounding box center [1514, 701] width 19 height 29
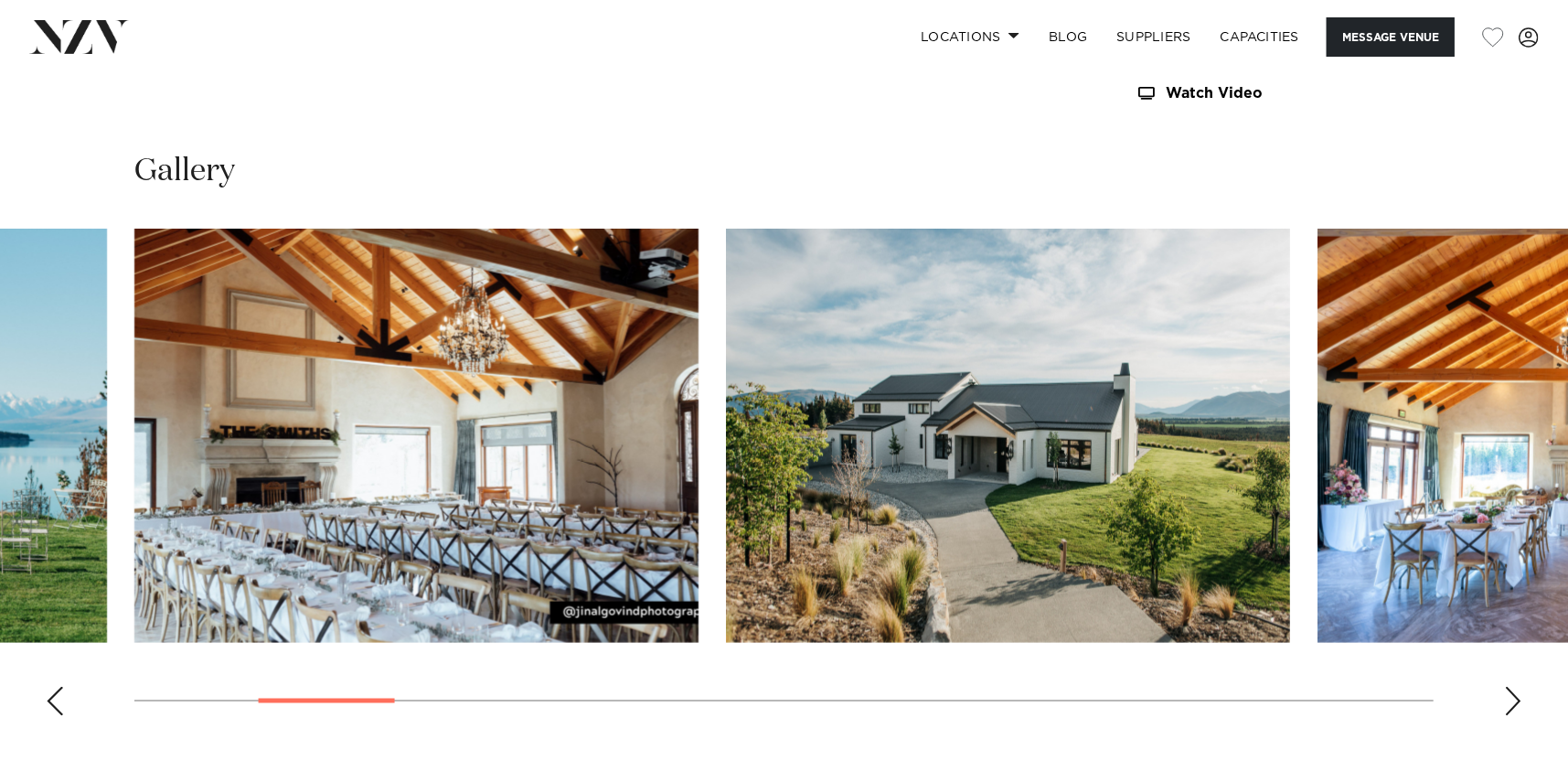
click at [1512, 687] on div "Next slide" at bounding box center [1514, 701] width 19 height 29
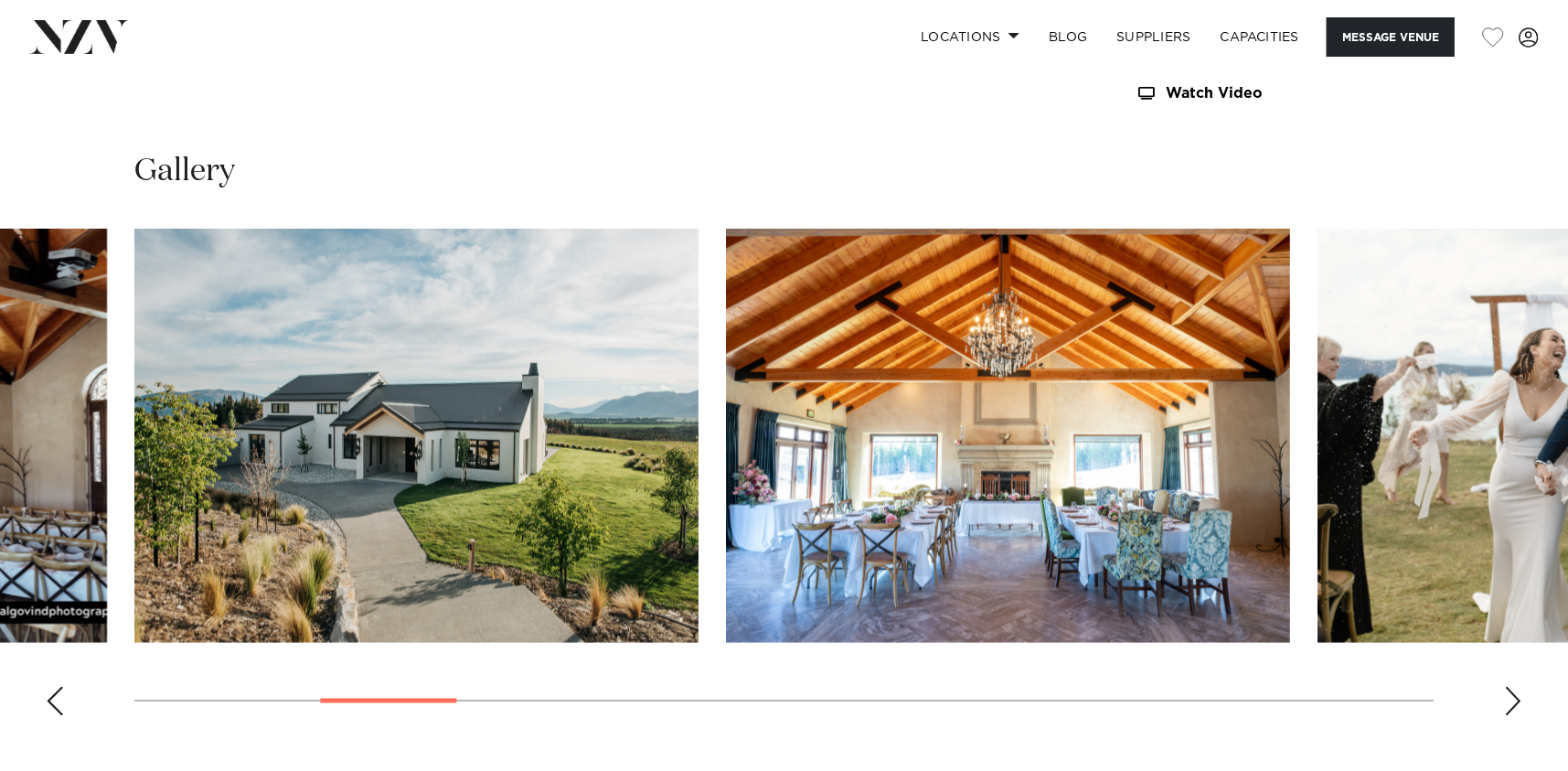
click at [1512, 687] on div "Next slide" at bounding box center [1514, 701] width 19 height 29
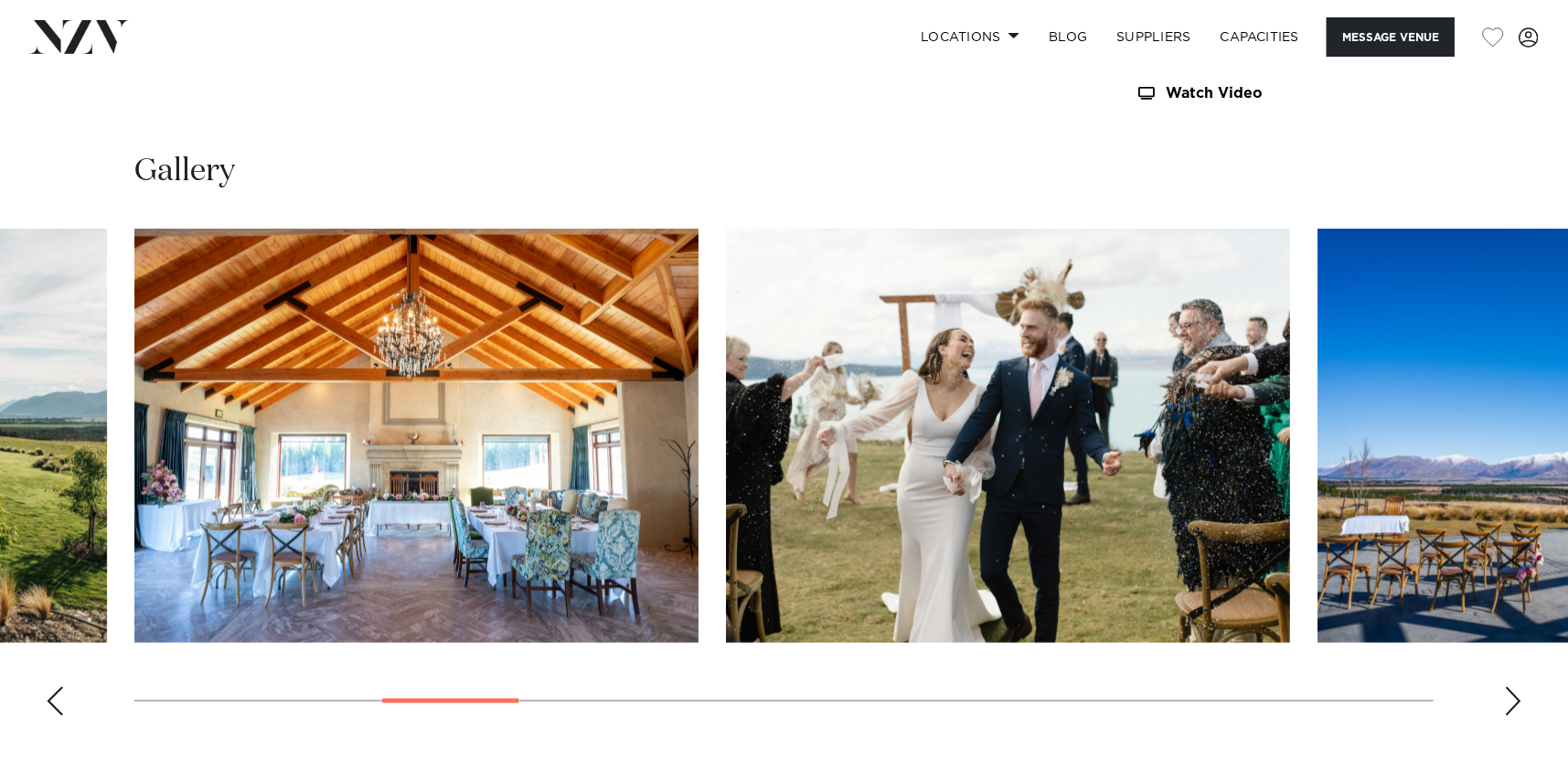
click at [1512, 687] on div "Next slide" at bounding box center [1514, 701] width 19 height 29
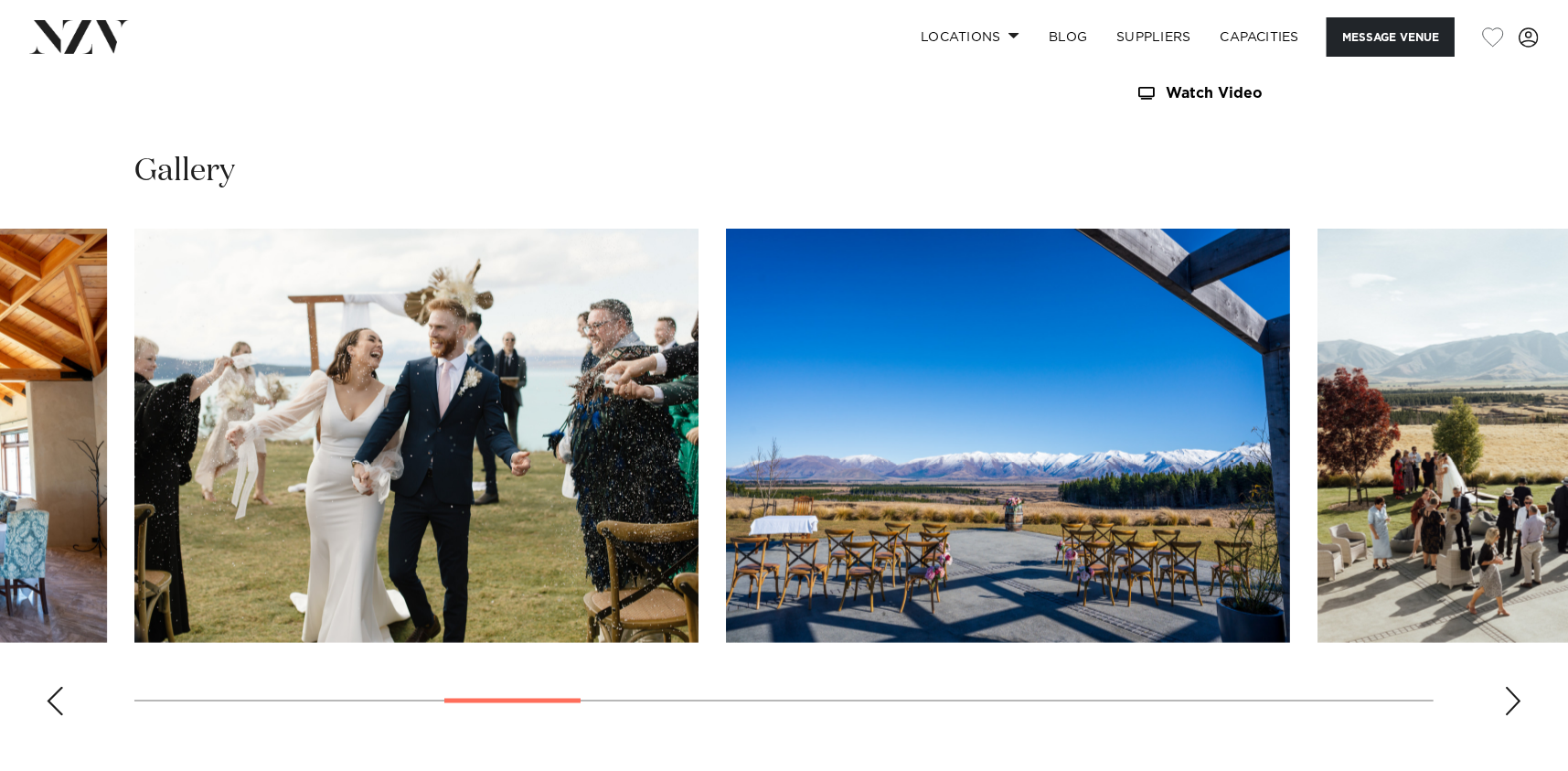
click at [1512, 687] on div "Next slide" at bounding box center [1514, 701] width 19 height 29
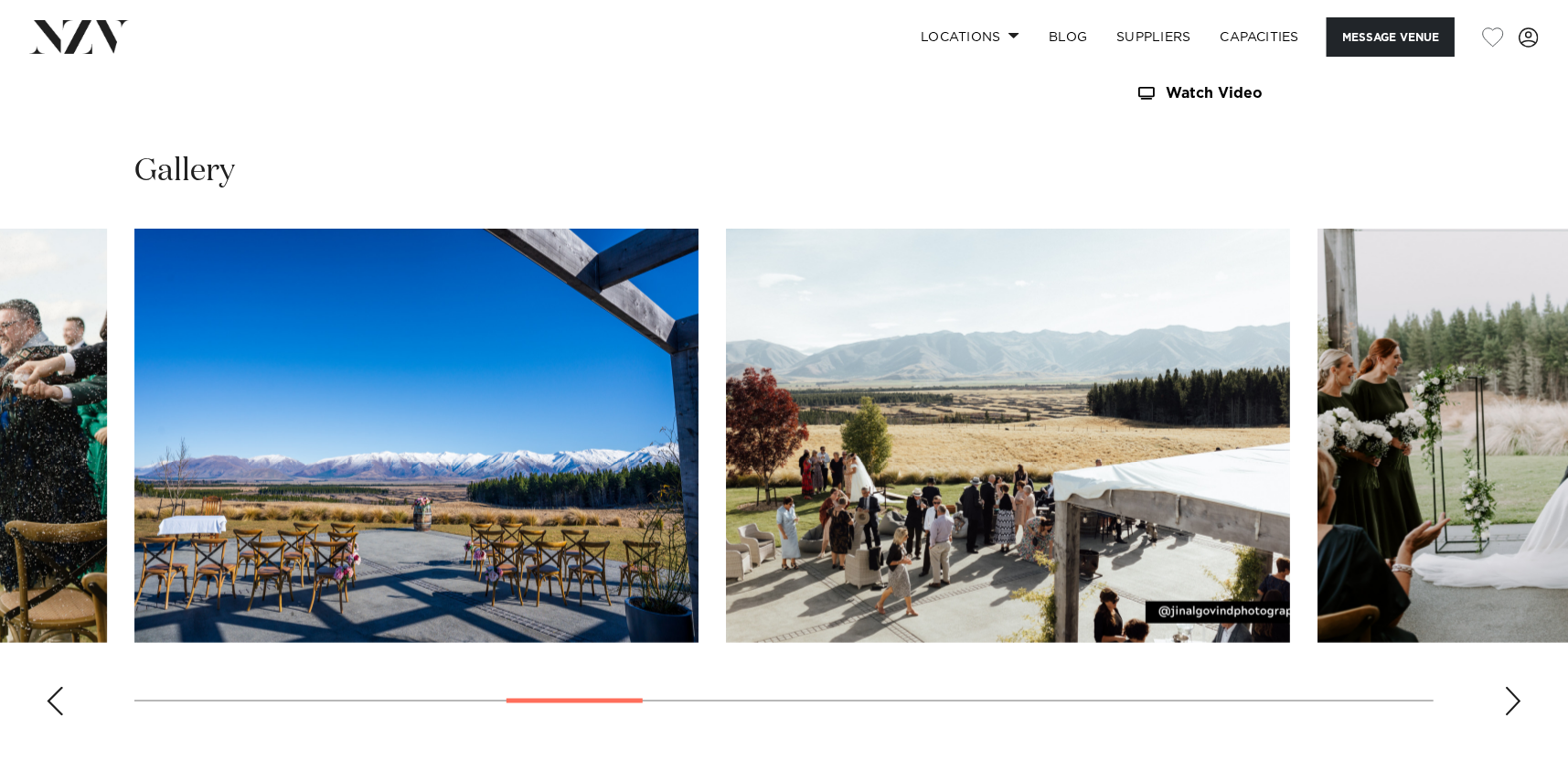
click at [1512, 687] on div "Next slide" at bounding box center [1514, 701] width 19 height 29
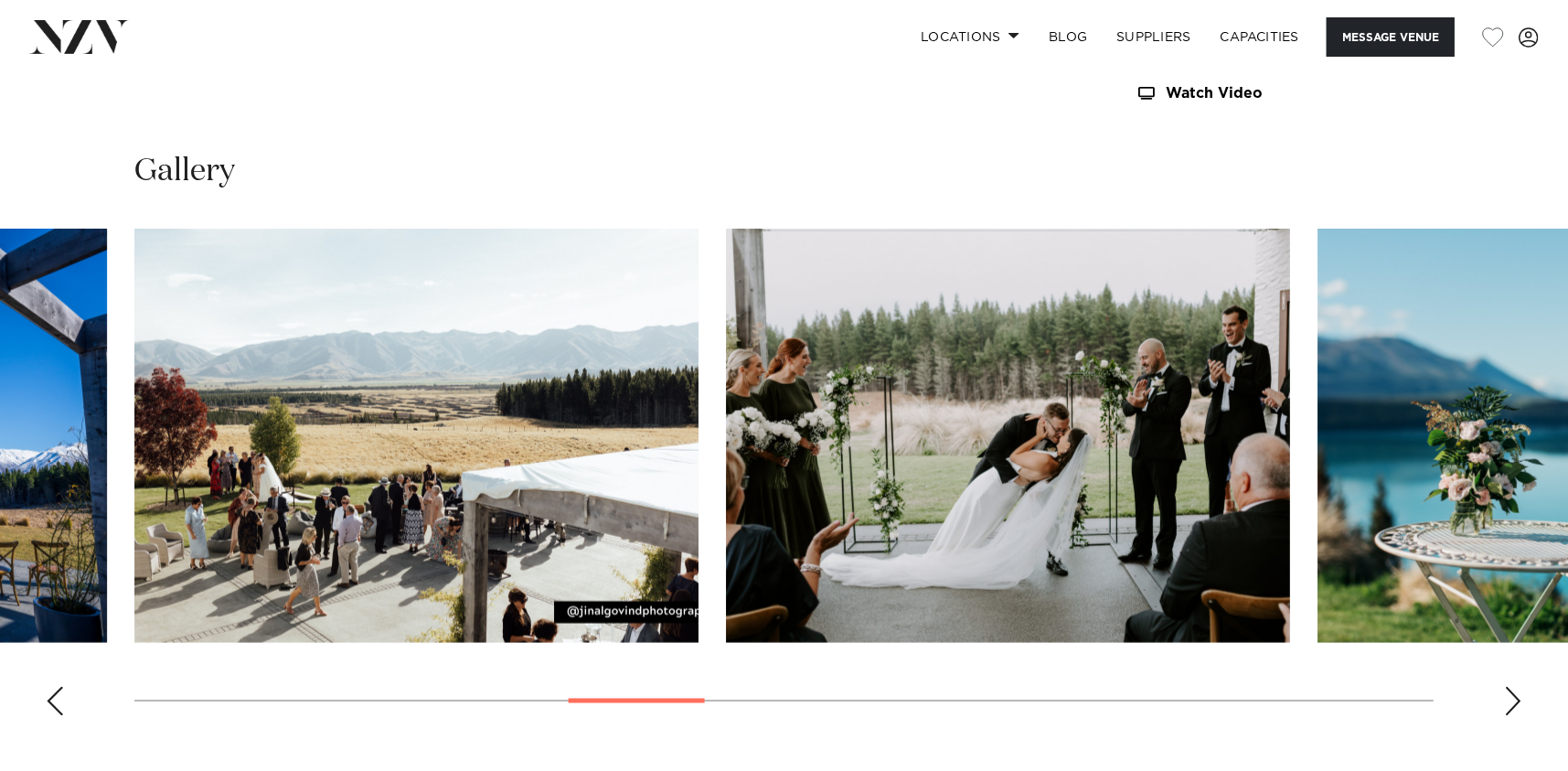
click at [1512, 687] on div "Next slide" at bounding box center [1514, 701] width 19 height 29
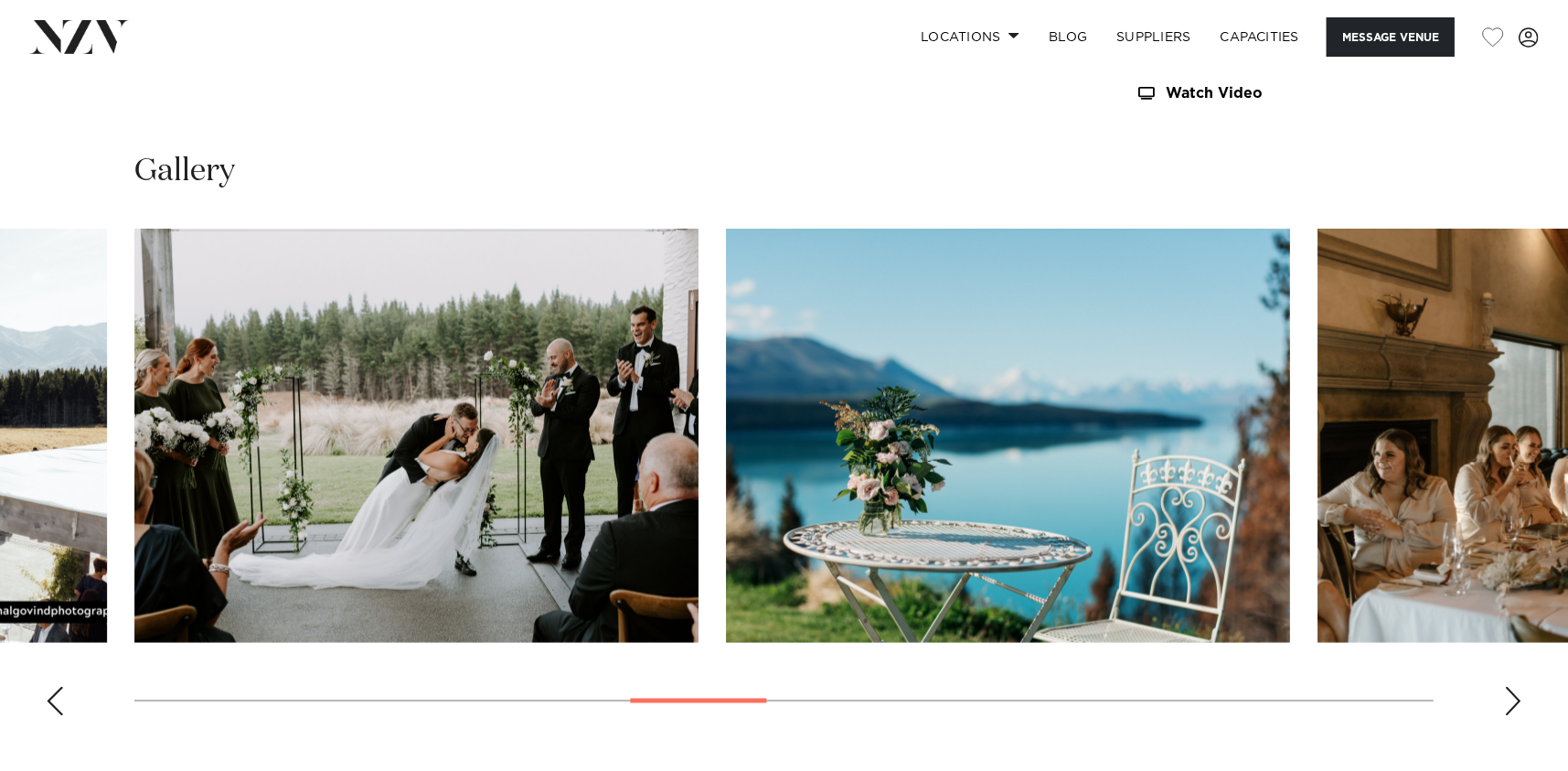
click at [1512, 687] on div "Next slide" at bounding box center [1514, 701] width 19 height 29
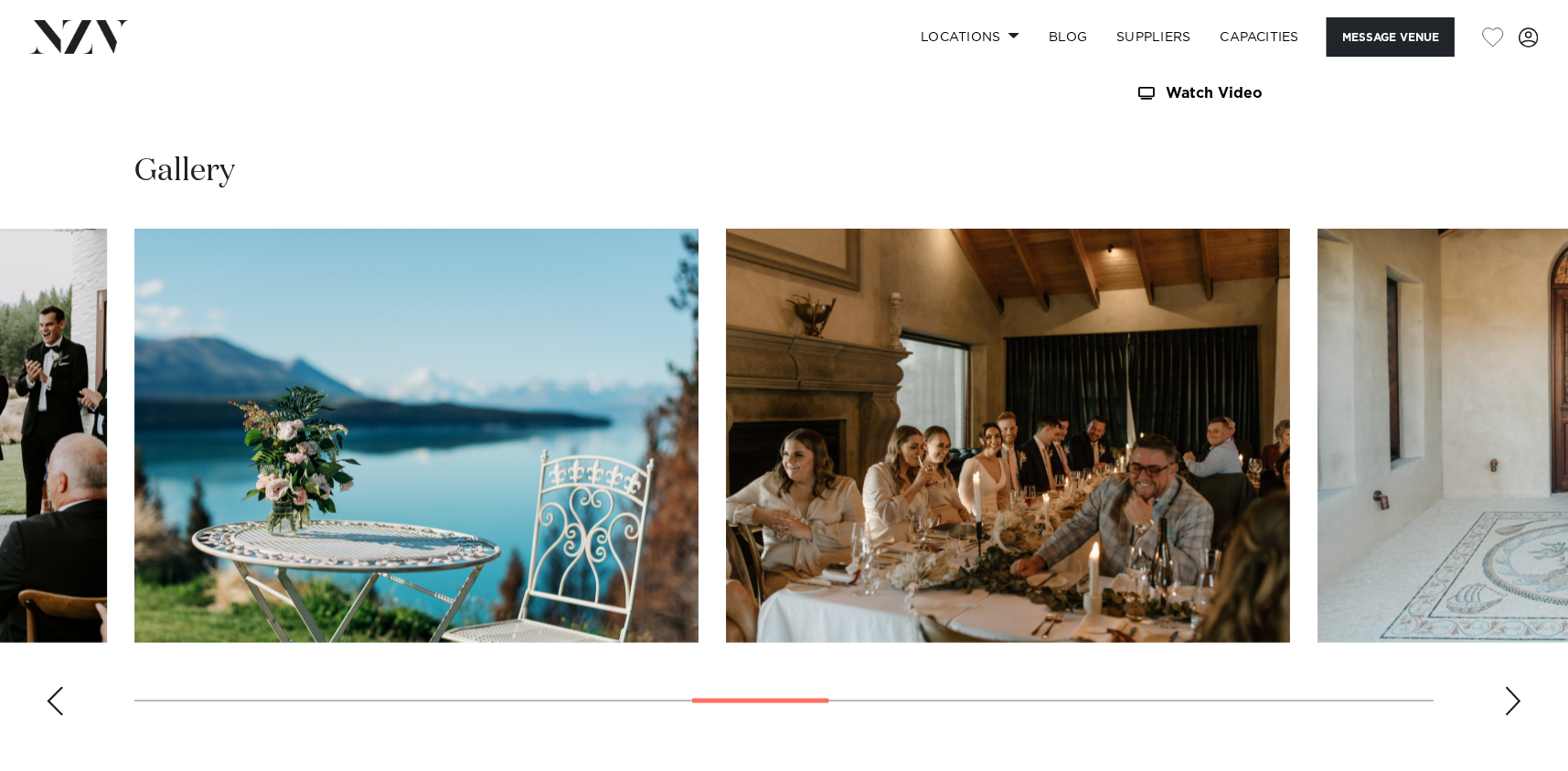
click at [1512, 687] on div "Next slide" at bounding box center [1514, 701] width 19 height 29
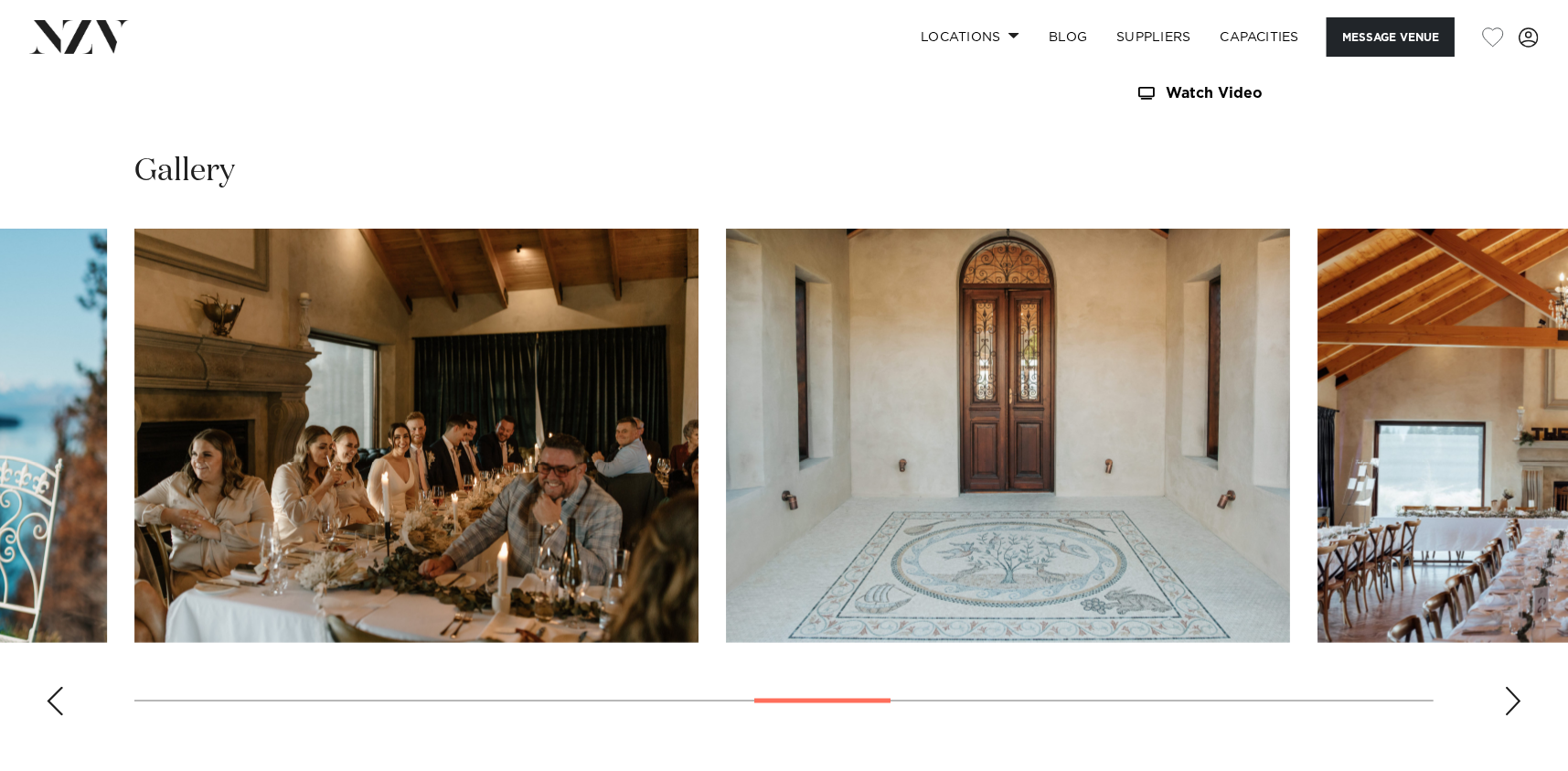
click at [1512, 687] on div "Next slide" at bounding box center [1514, 701] width 19 height 29
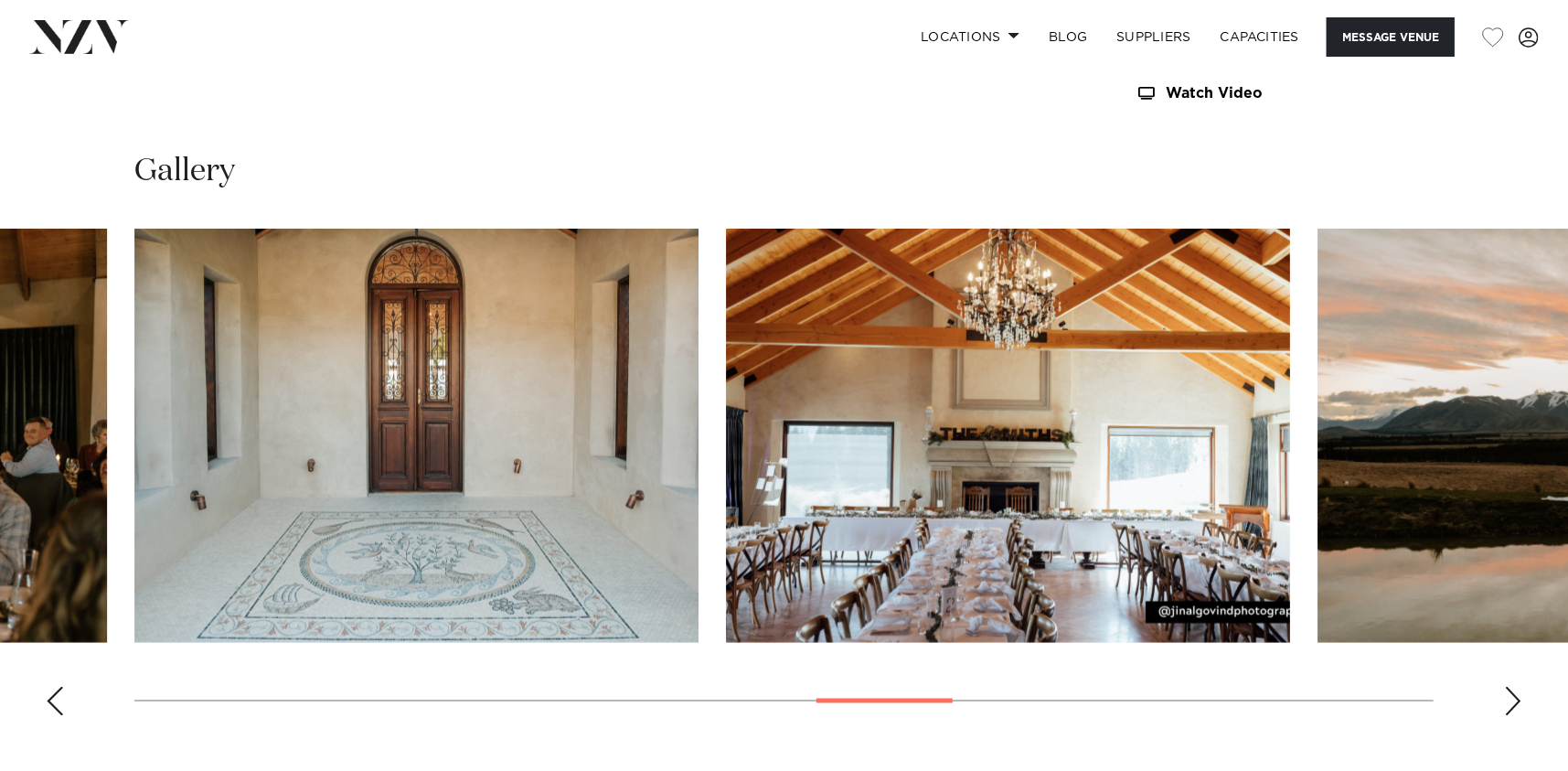
click at [1512, 687] on div "Next slide" at bounding box center [1514, 701] width 19 height 29
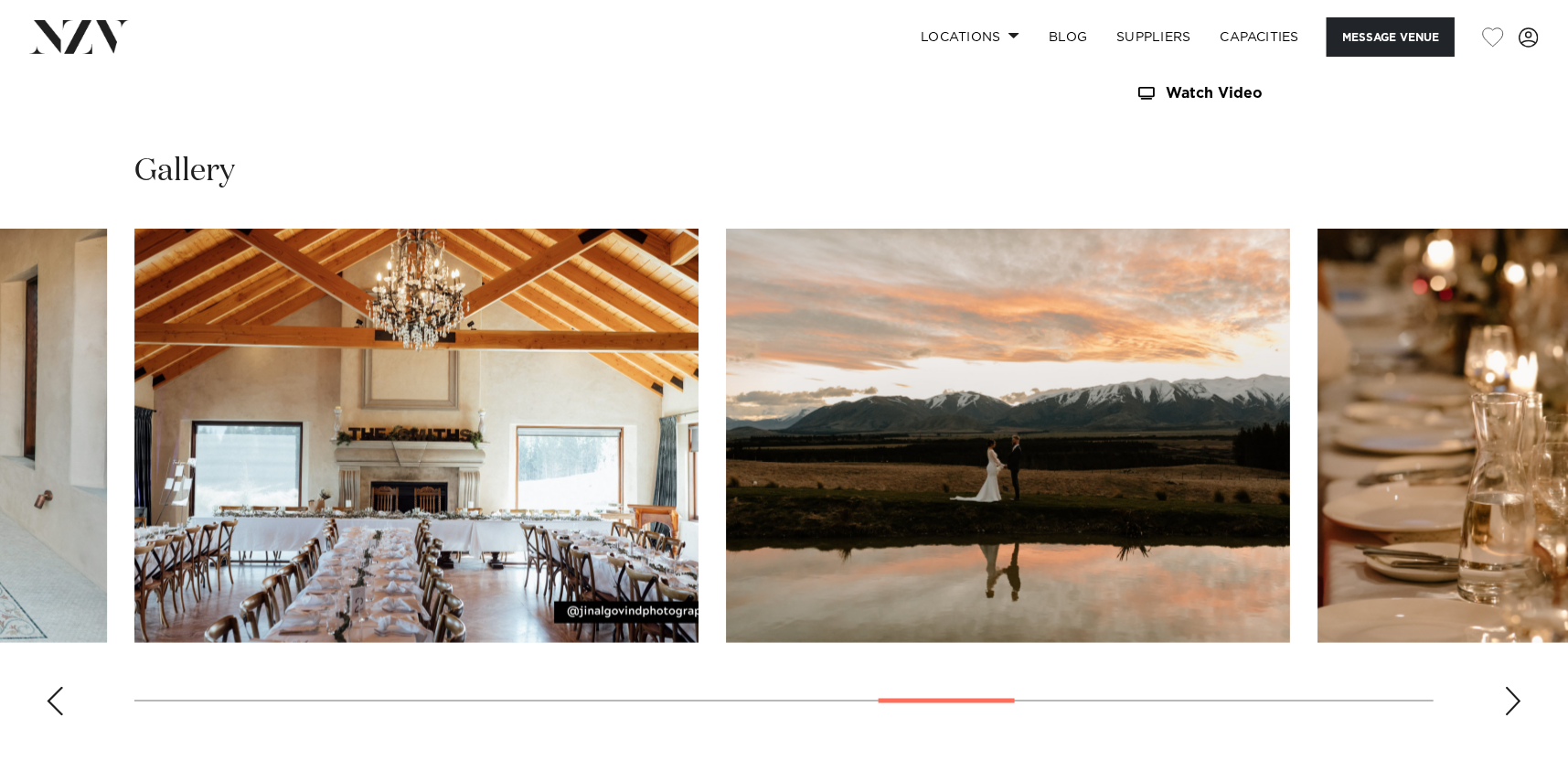
click at [1512, 687] on div "Next slide" at bounding box center [1514, 701] width 19 height 29
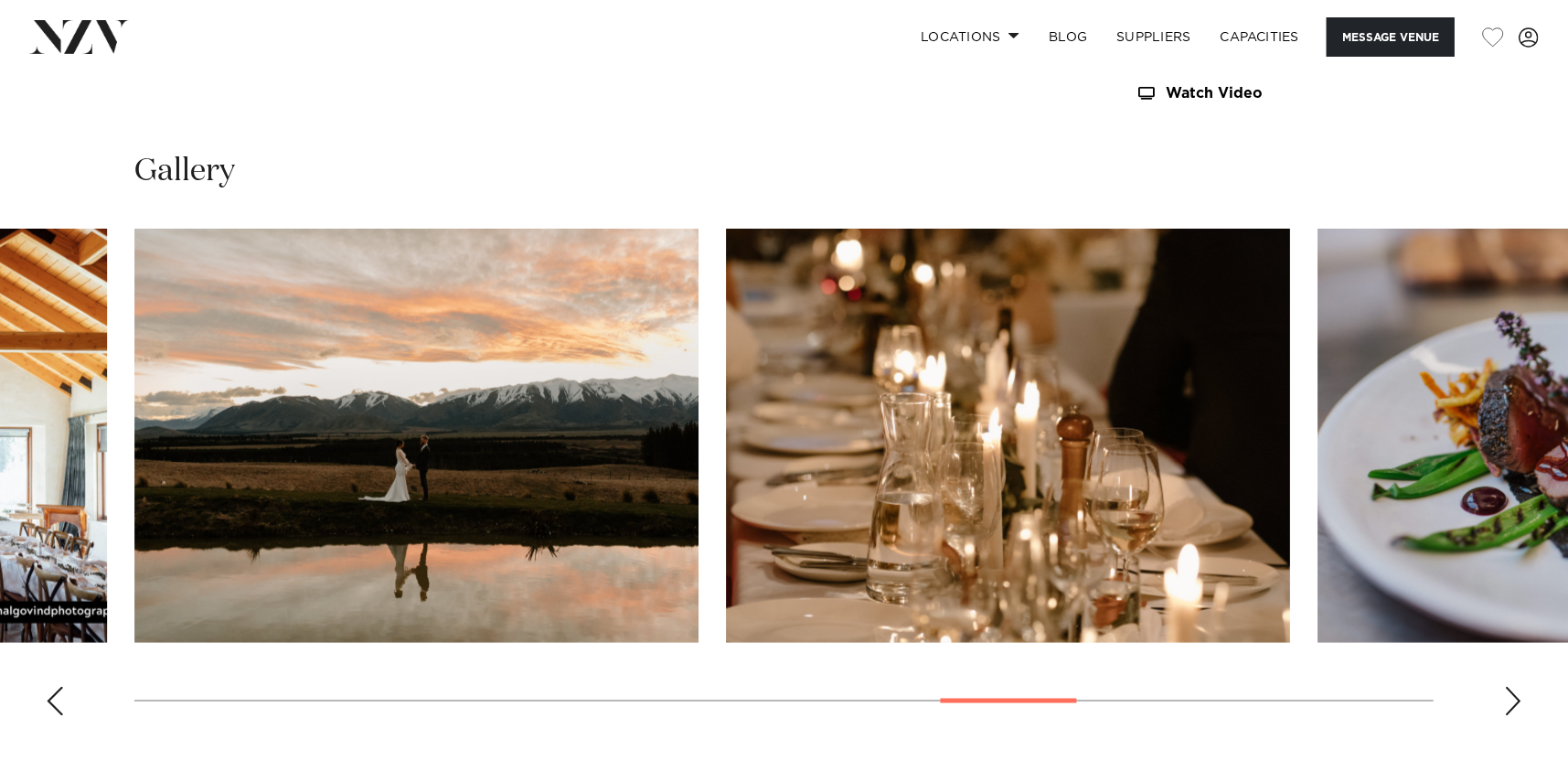
click at [1512, 687] on div "Next slide" at bounding box center [1514, 701] width 19 height 29
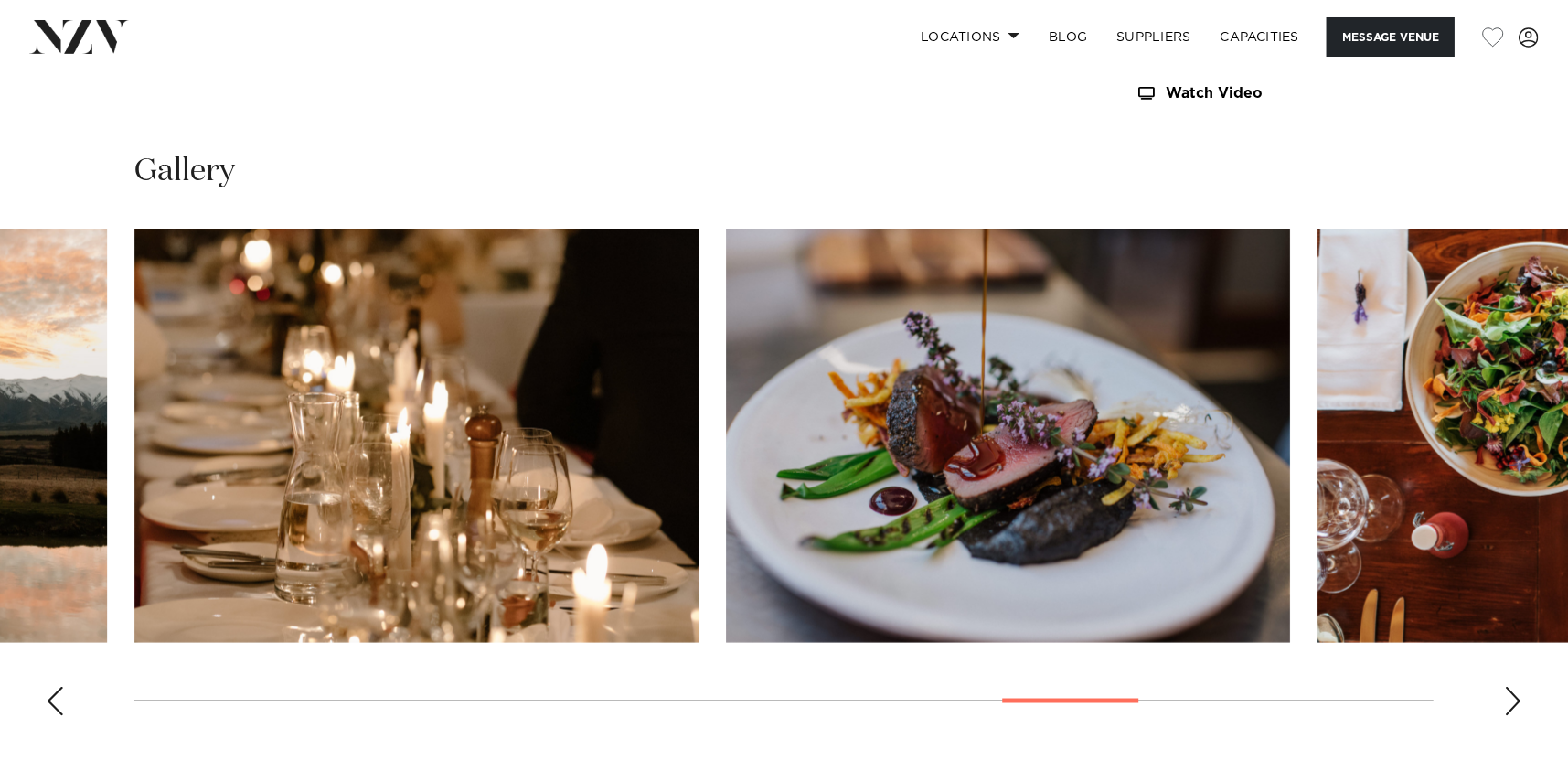
click at [1512, 687] on div "Next slide" at bounding box center [1514, 701] width 19 height 29
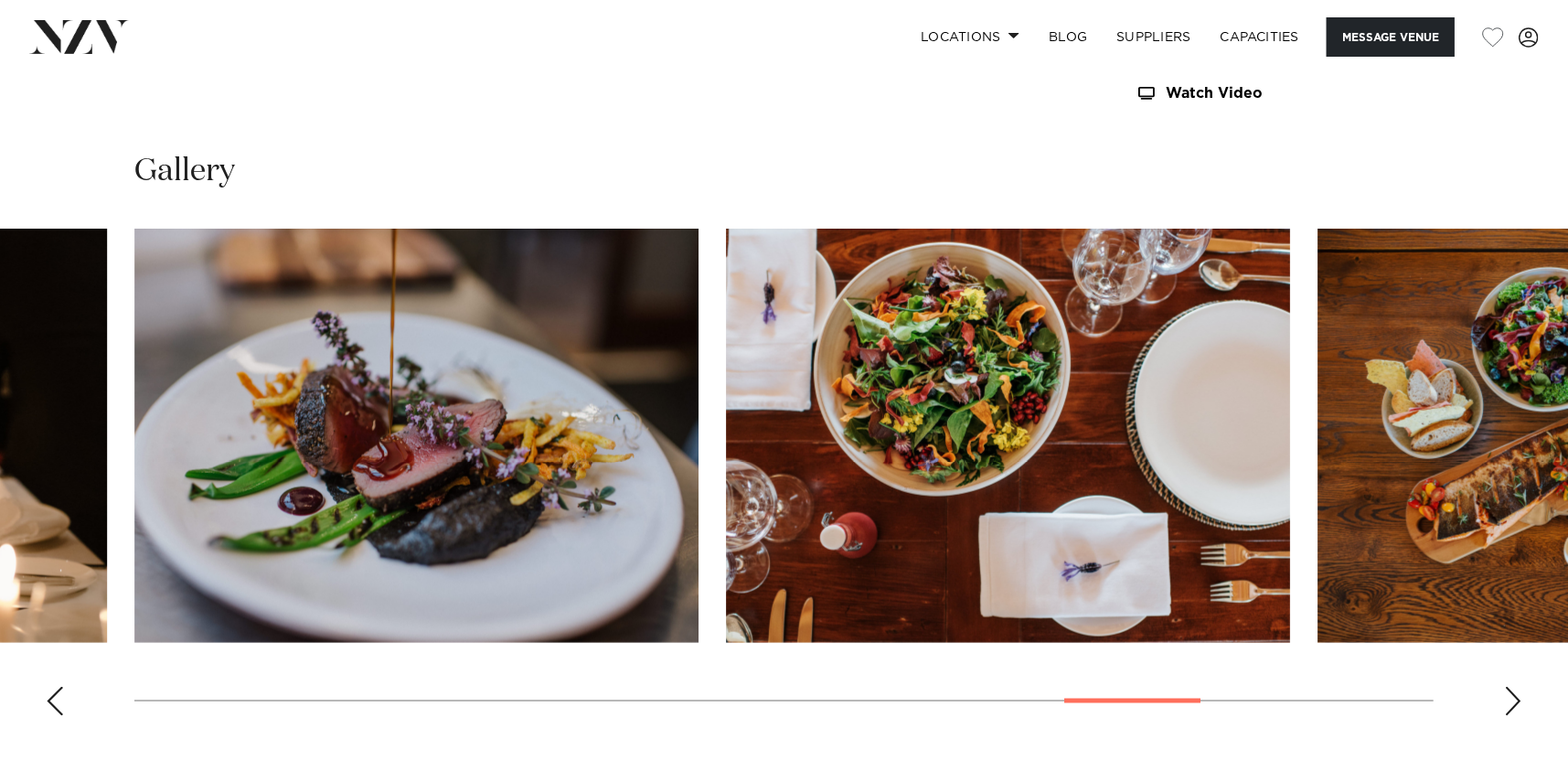
click at [1512, 687] on div "Next slide" at bounding box center [1514, 701] width 19 height 29
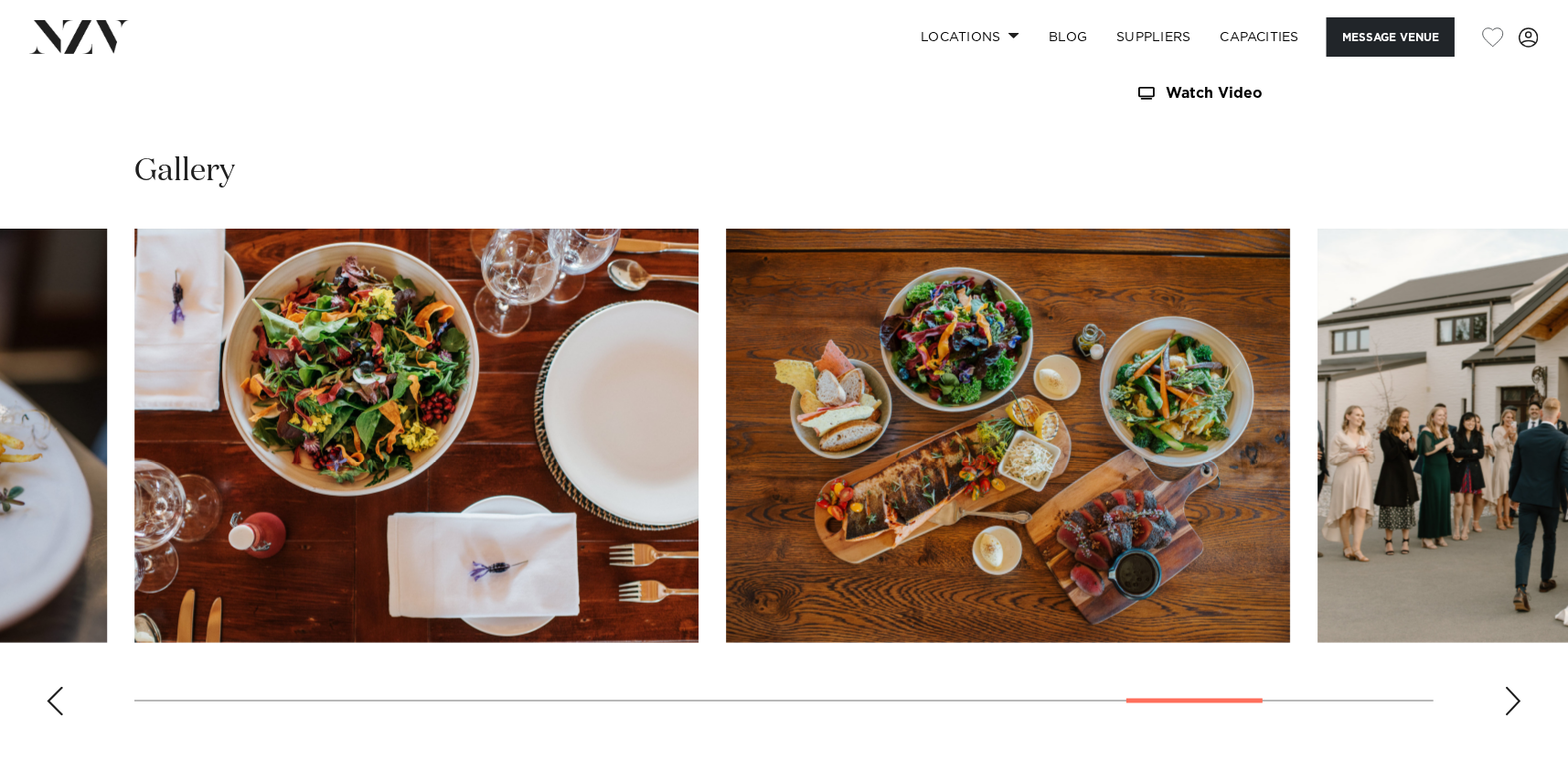
click at [1512, 687] on div "Next slide" at bounding box center [1514, 701] width 19 height 29
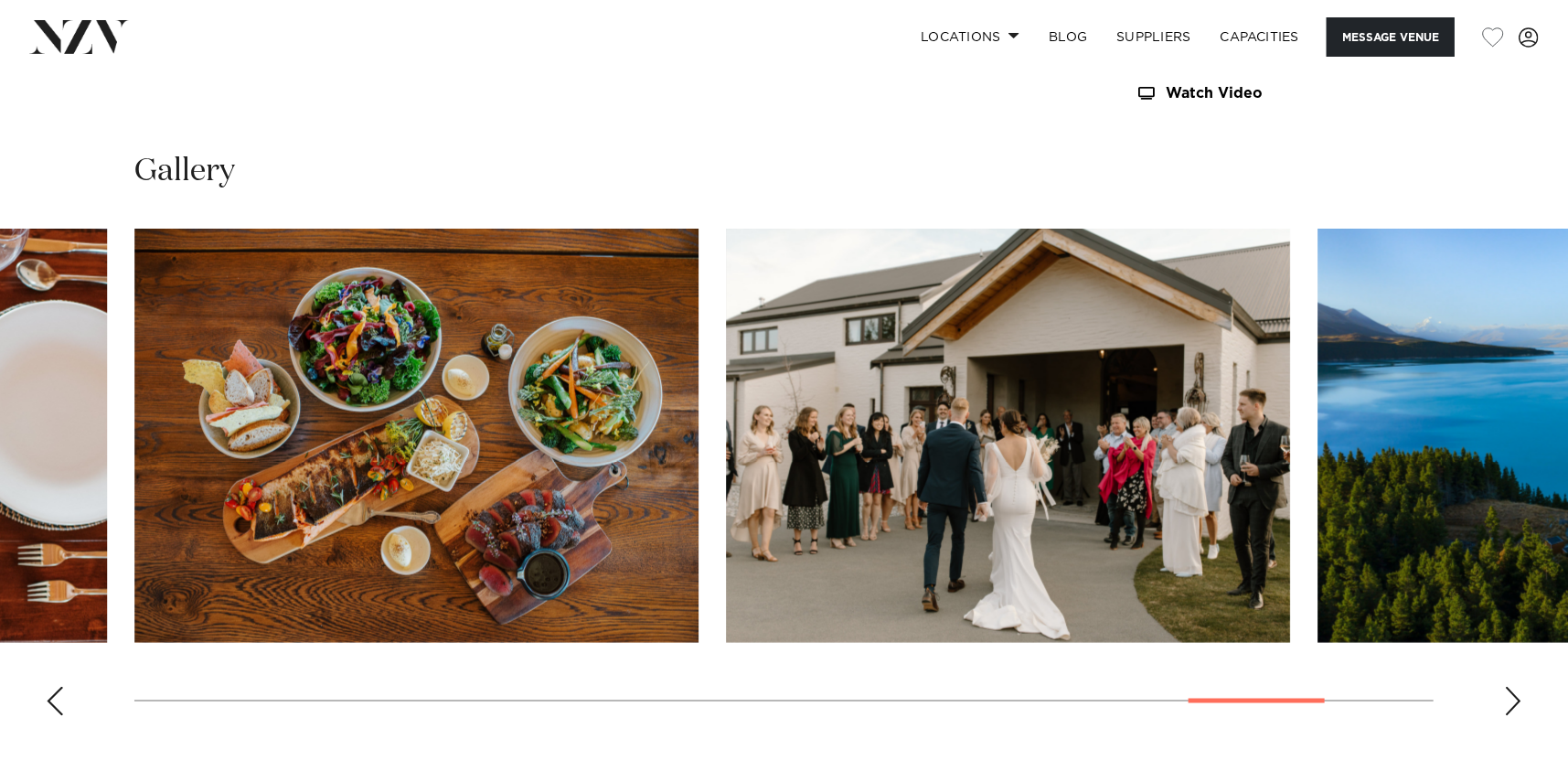
click at [1512, 687] on div "Next slide" at bounding box center [1514, 701] width 19 height 29
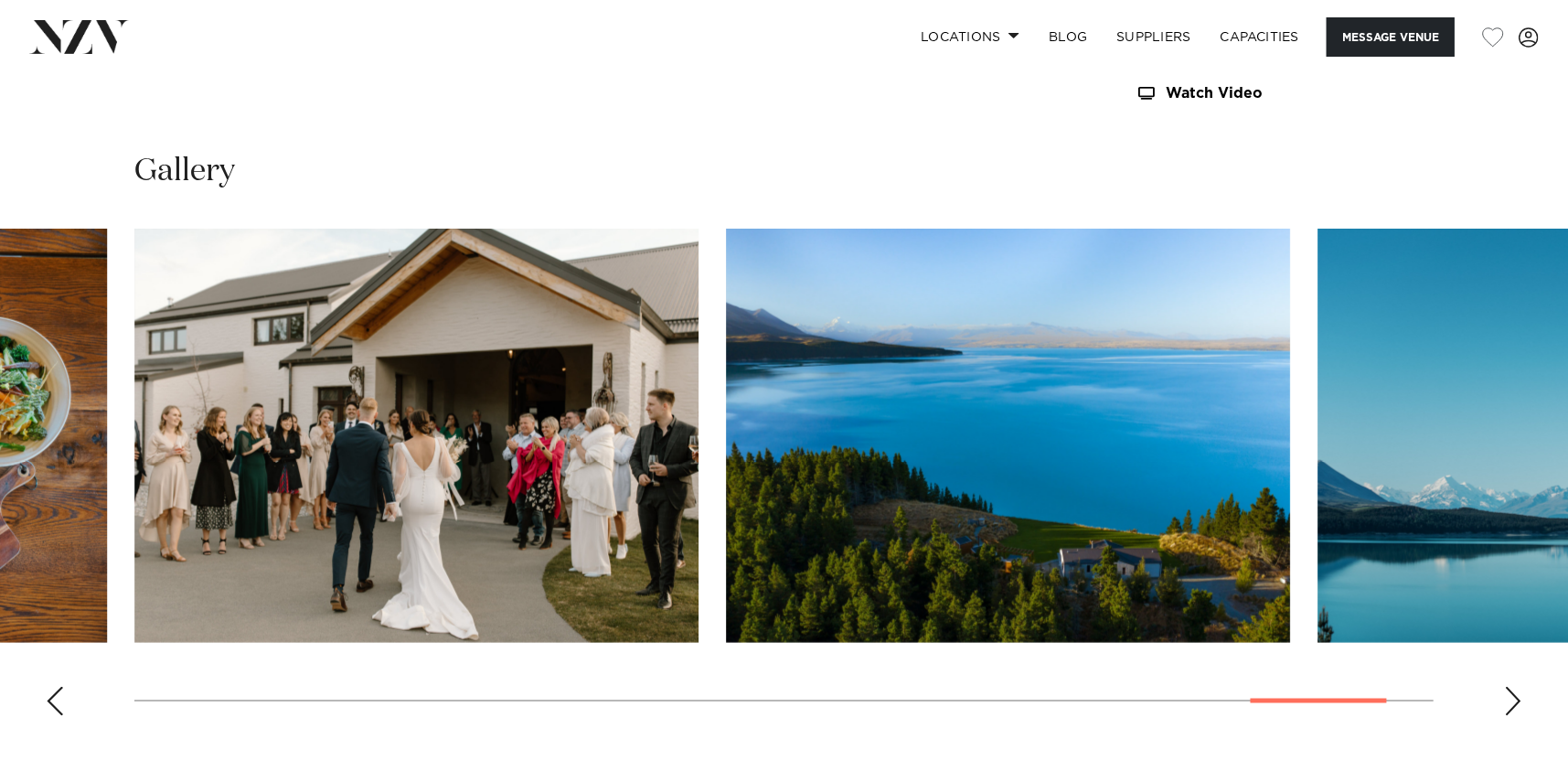
click at [1512, 687] on div "Next slide" at bounding box center [1514, 701] width 19 height 29
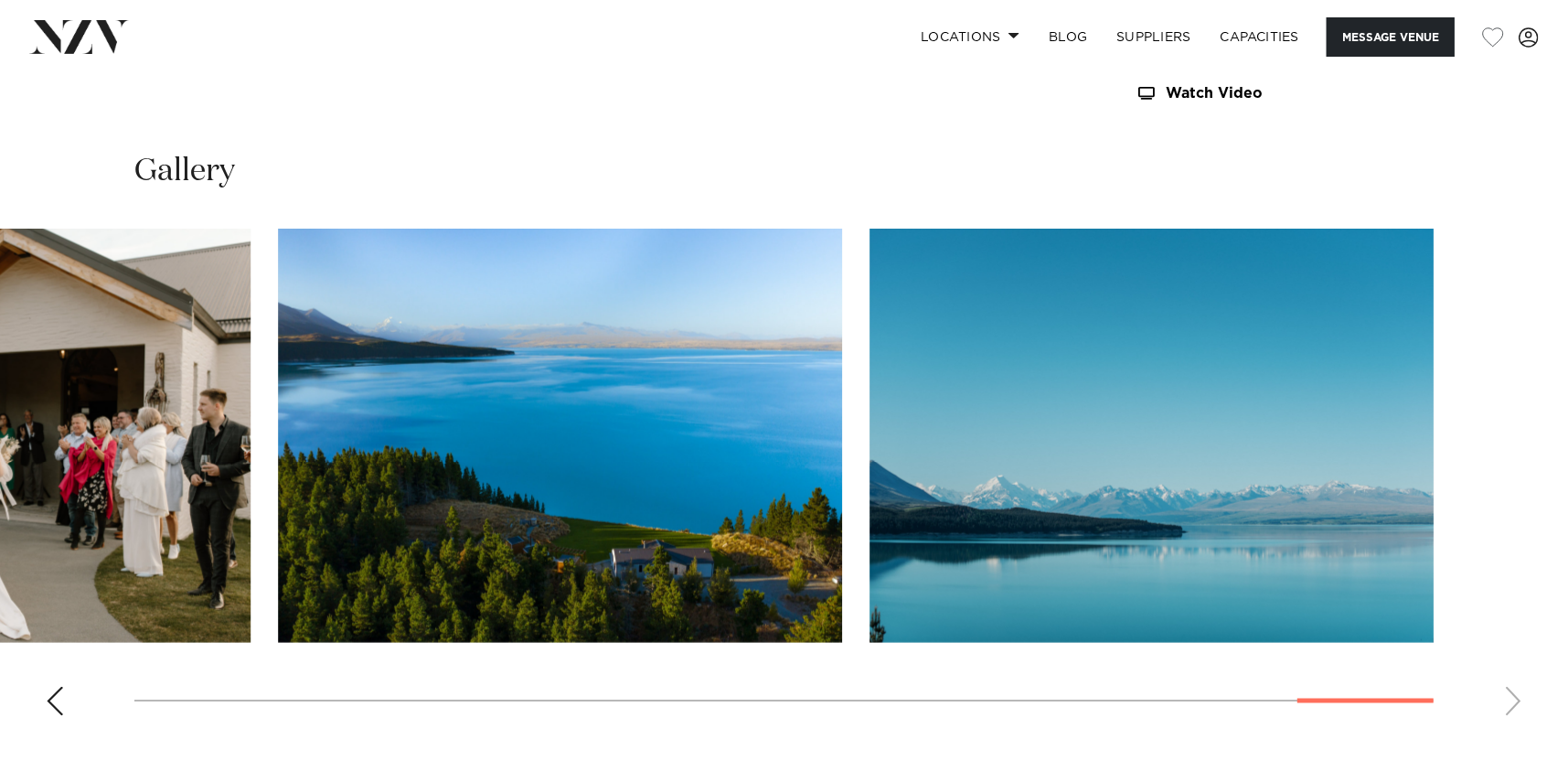
click at [1512, 670] on swiper-container at bounding box center [784, 479] width 1568 height 502
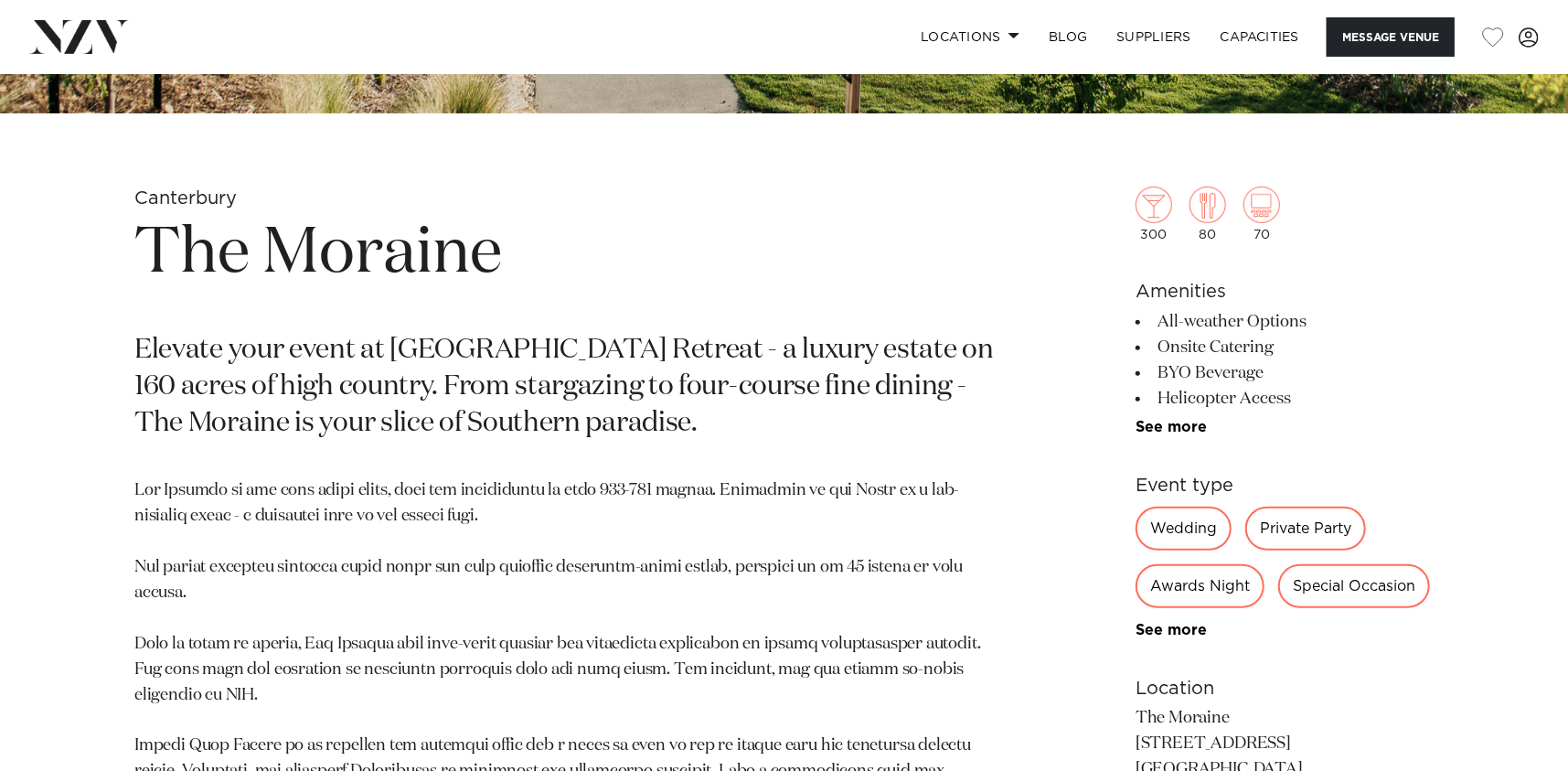
scroll to position [538, 0]
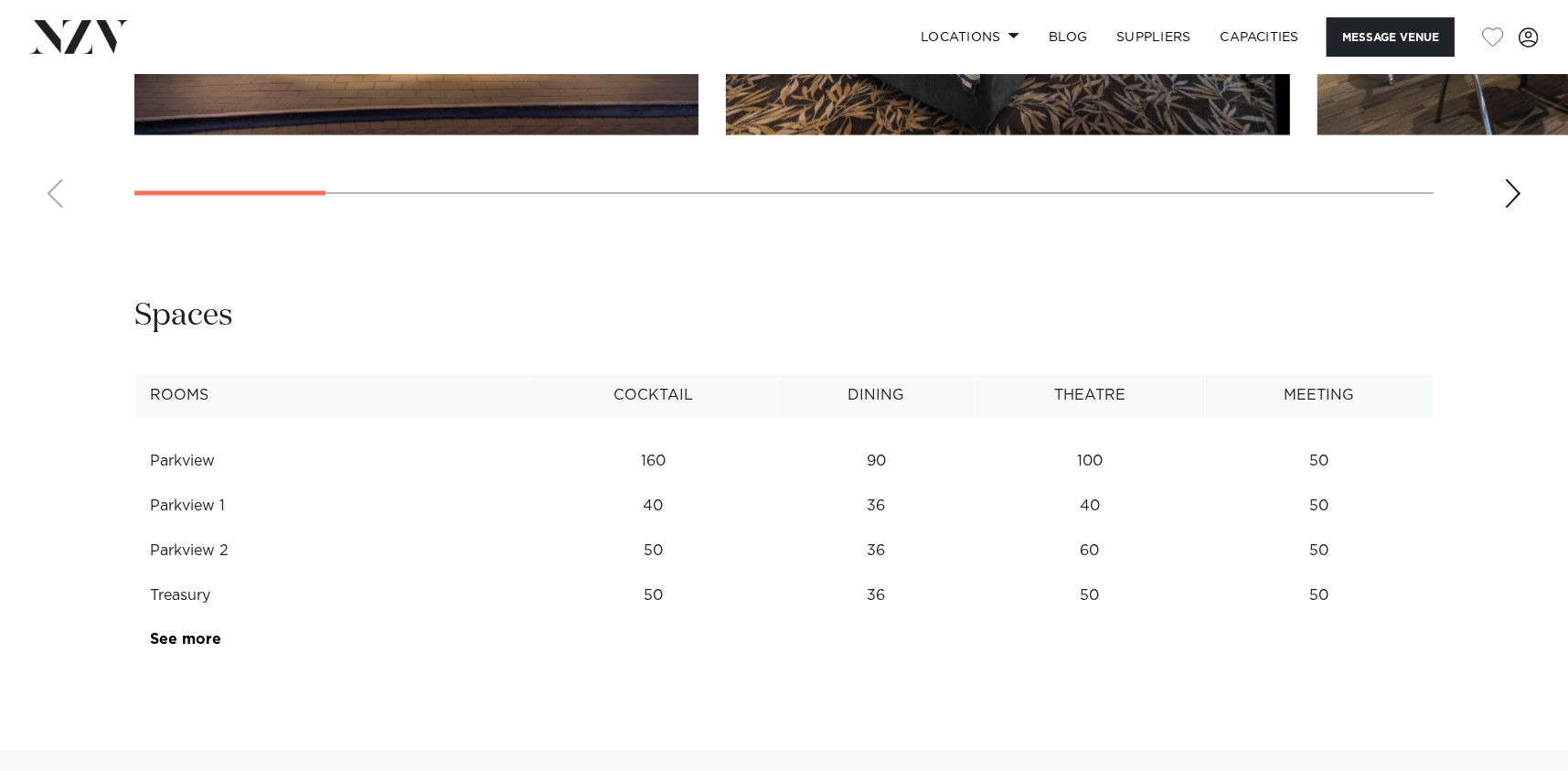
scroll to position [1737, 0]
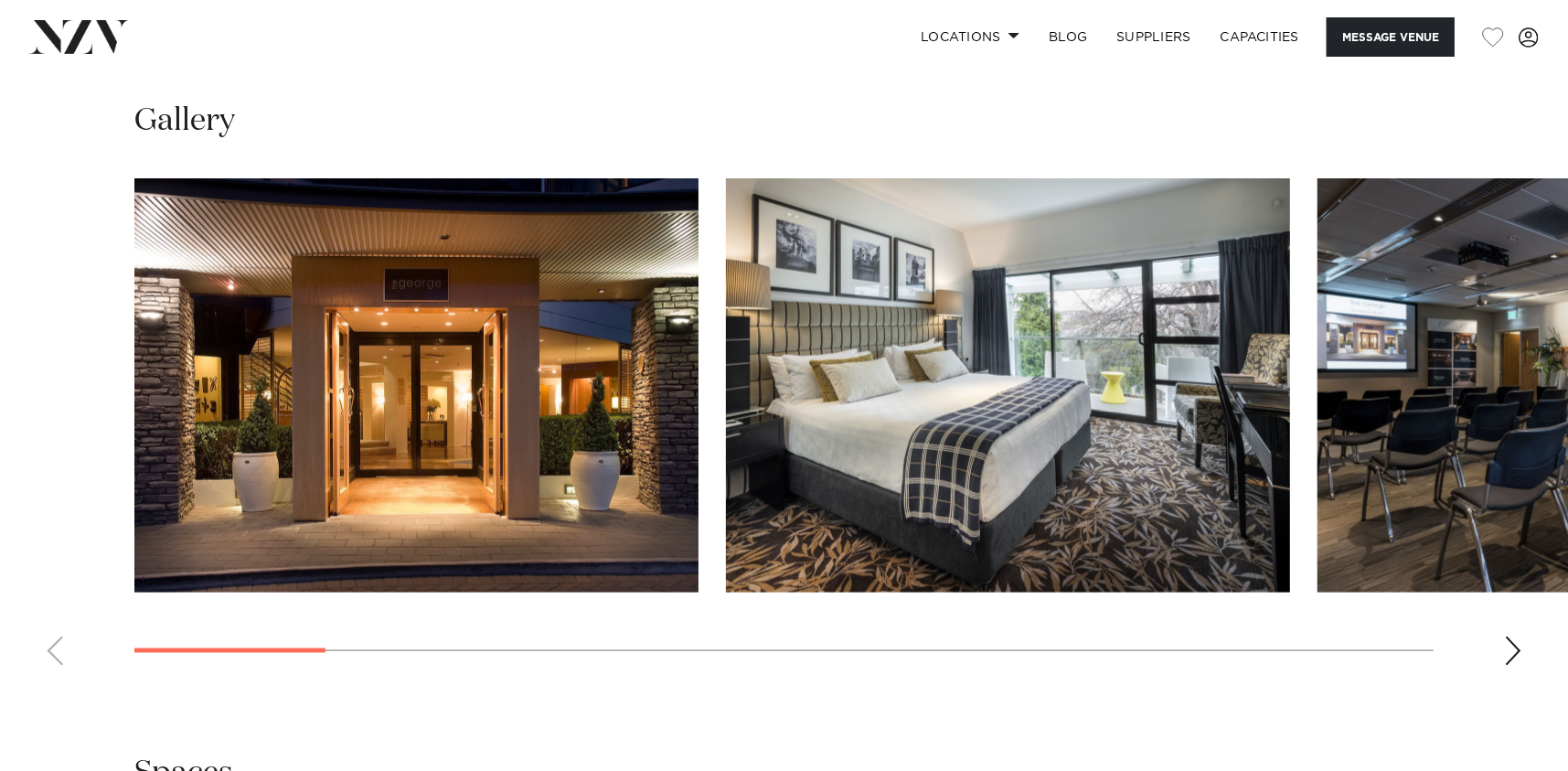
click at [1511, 644] on div "Next slide" at bounding box center [1514, 650] width 19 height 29
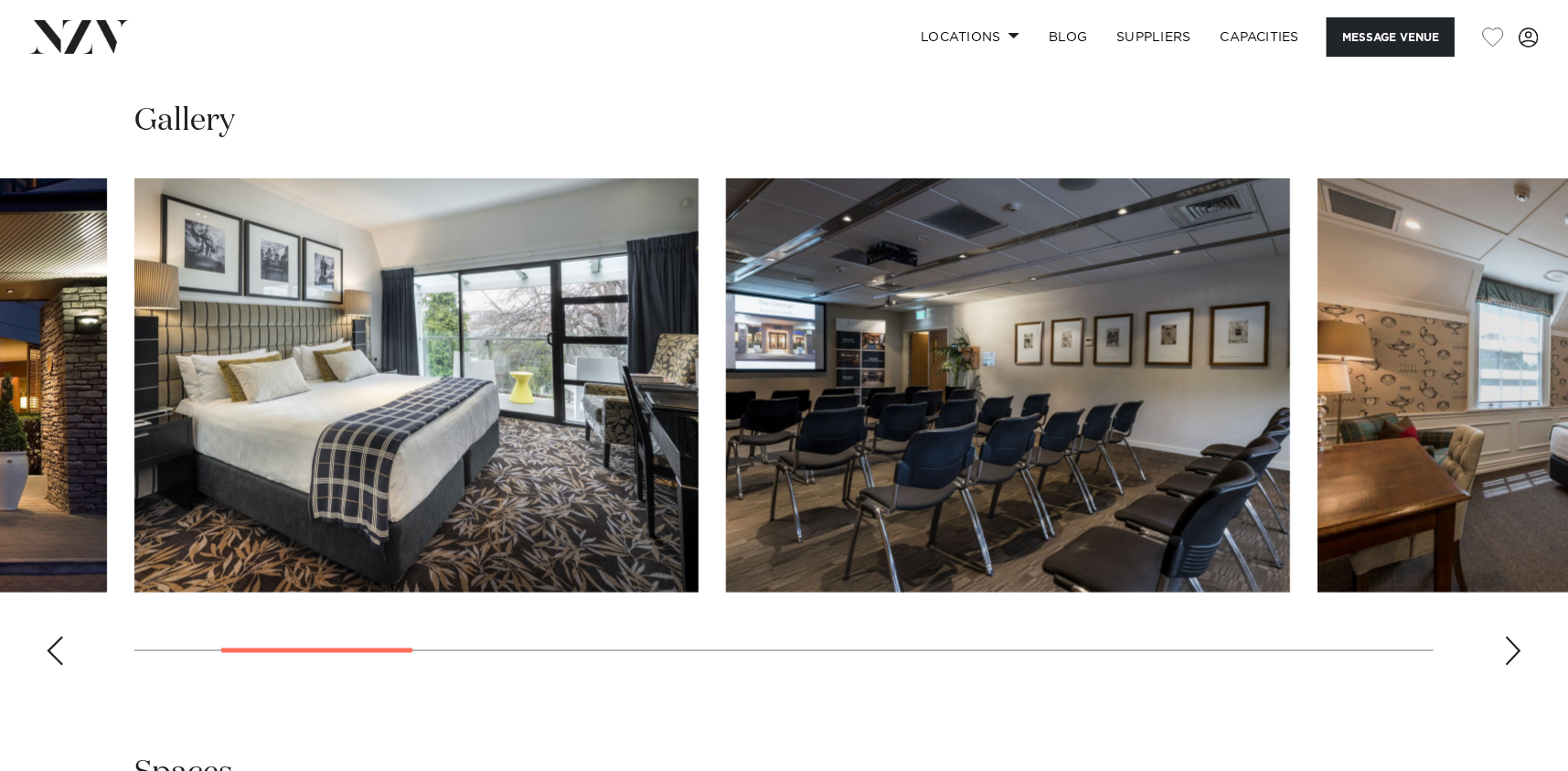
click at [1511, 644] on div "Next slide" at bounding box center [1514, 650] width 19 height 29
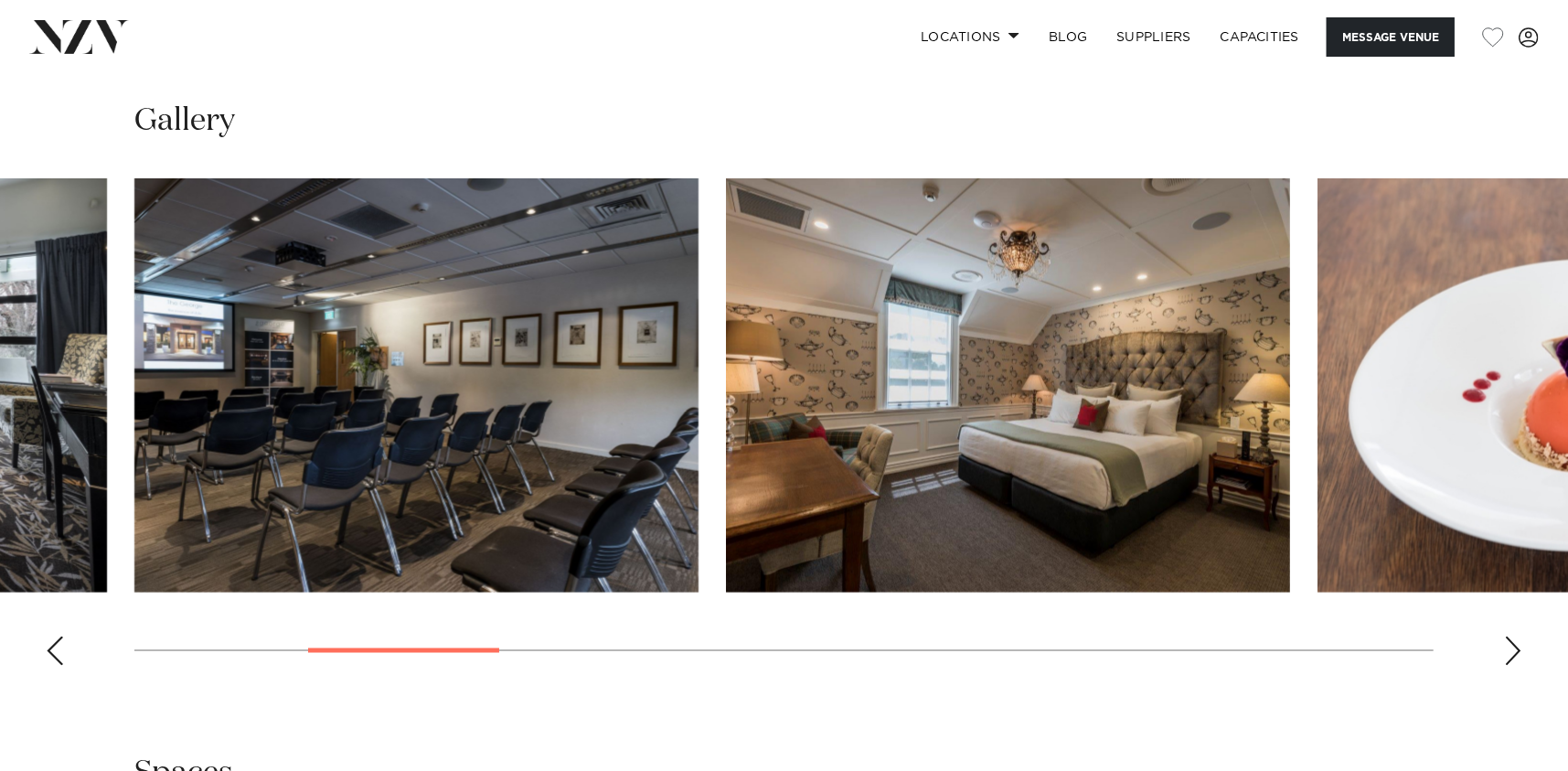
click at [1511, 641] on div "Next slide" at bounding box center [1514, 650] width 19 height 29
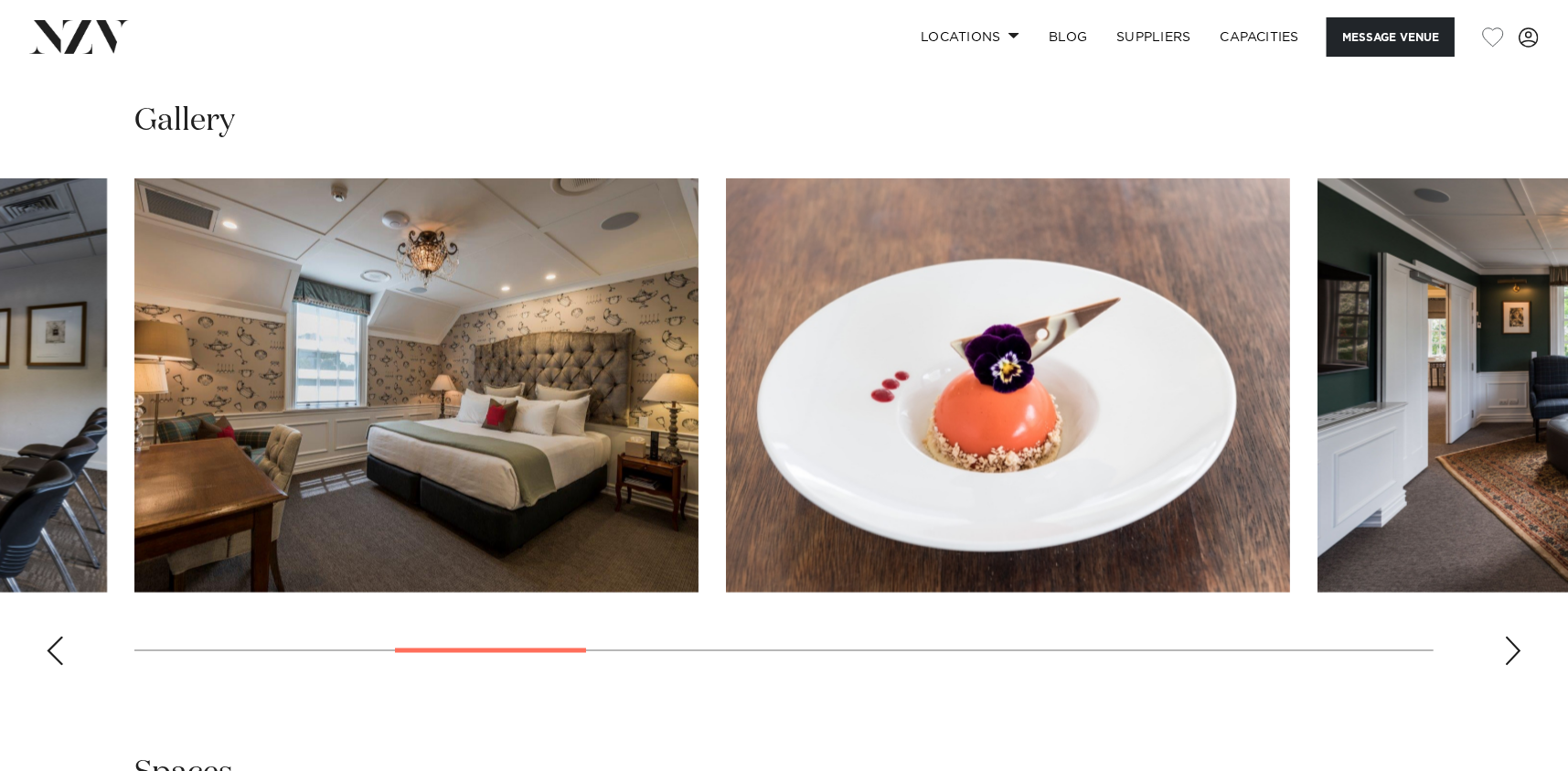
click at [1511, 641] on div "Next slide" at bounding box center [1514, 650] width 19 height 29
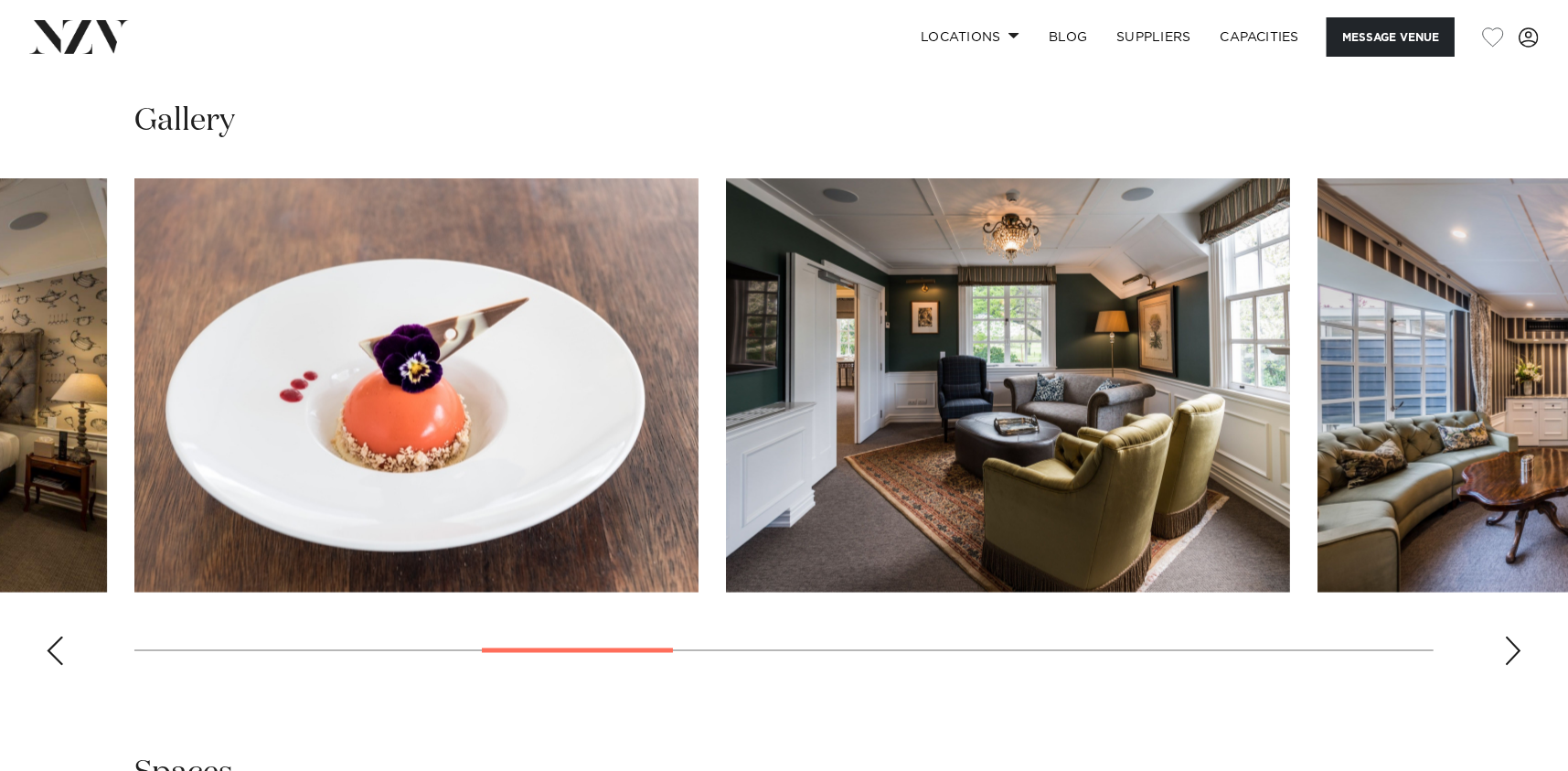
click at [1511, 639] on div "Next slide" at bounding box center [1514, 650] width 19 height 29
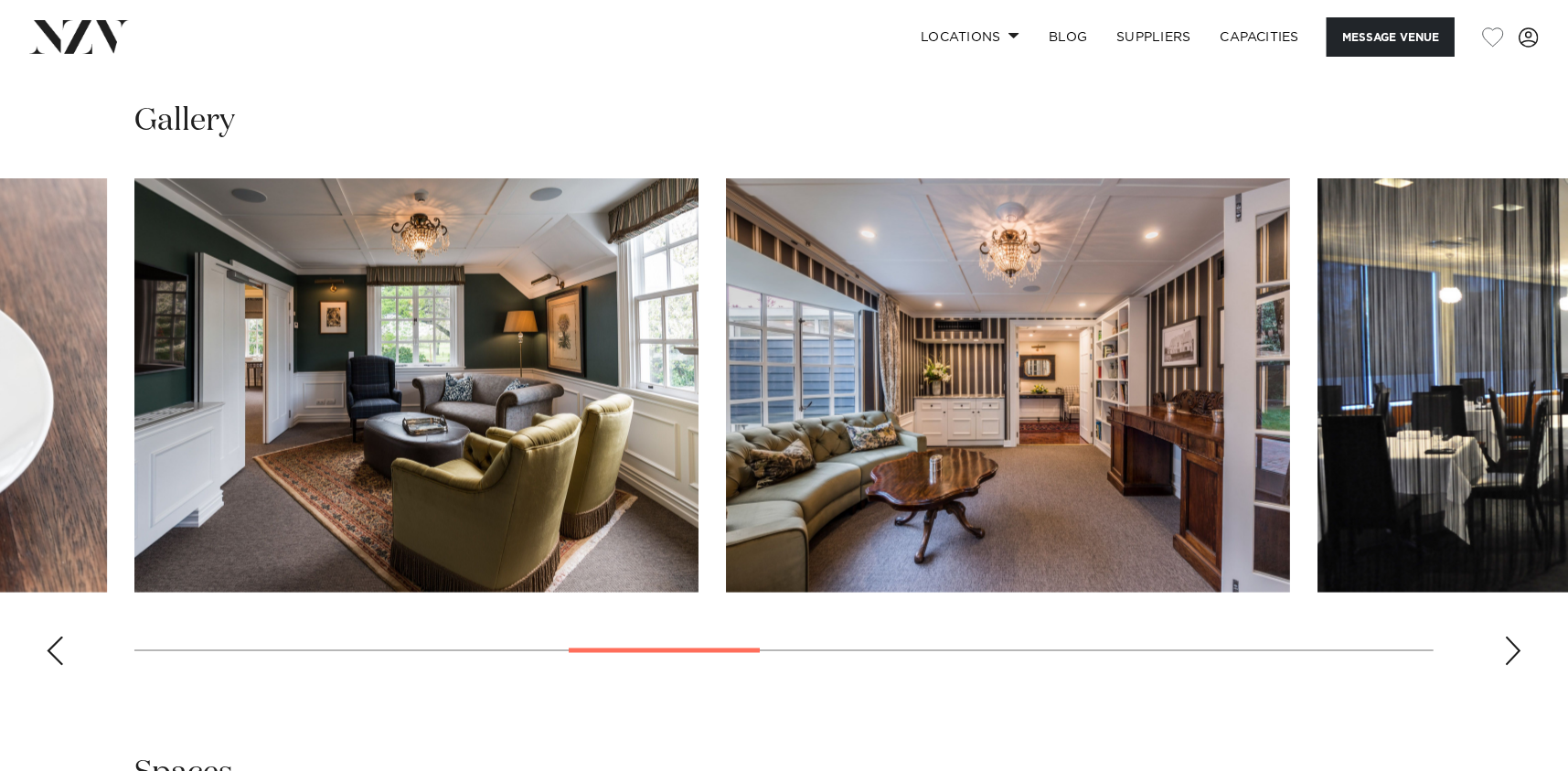
click at [1511, 639] on div "Next slide" at bounding box center [1514, 650] width 19 height 29
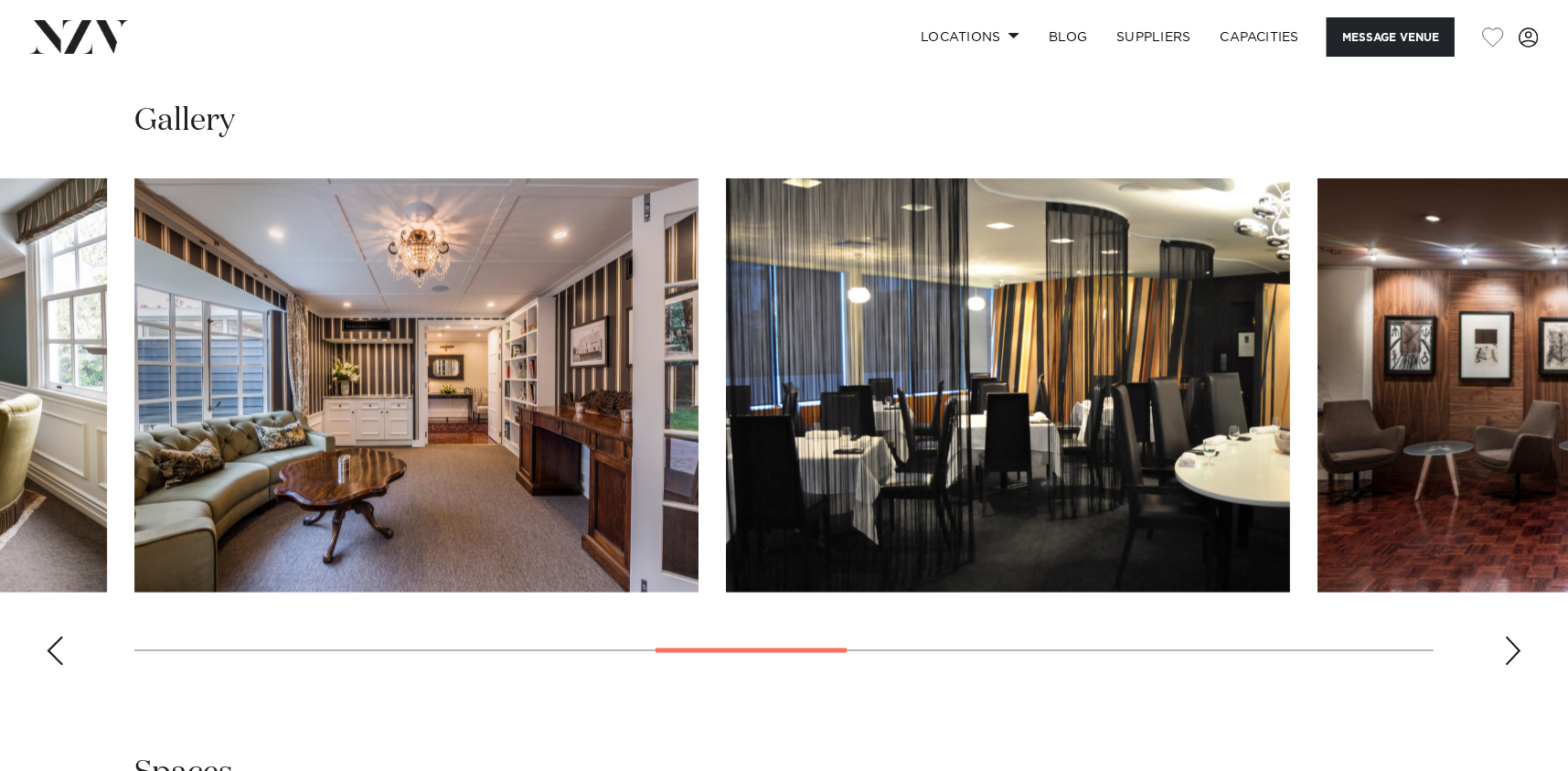
click at [1511, 639] on div "Next slide" at bounding box center [1514, 650] width 19 height 29
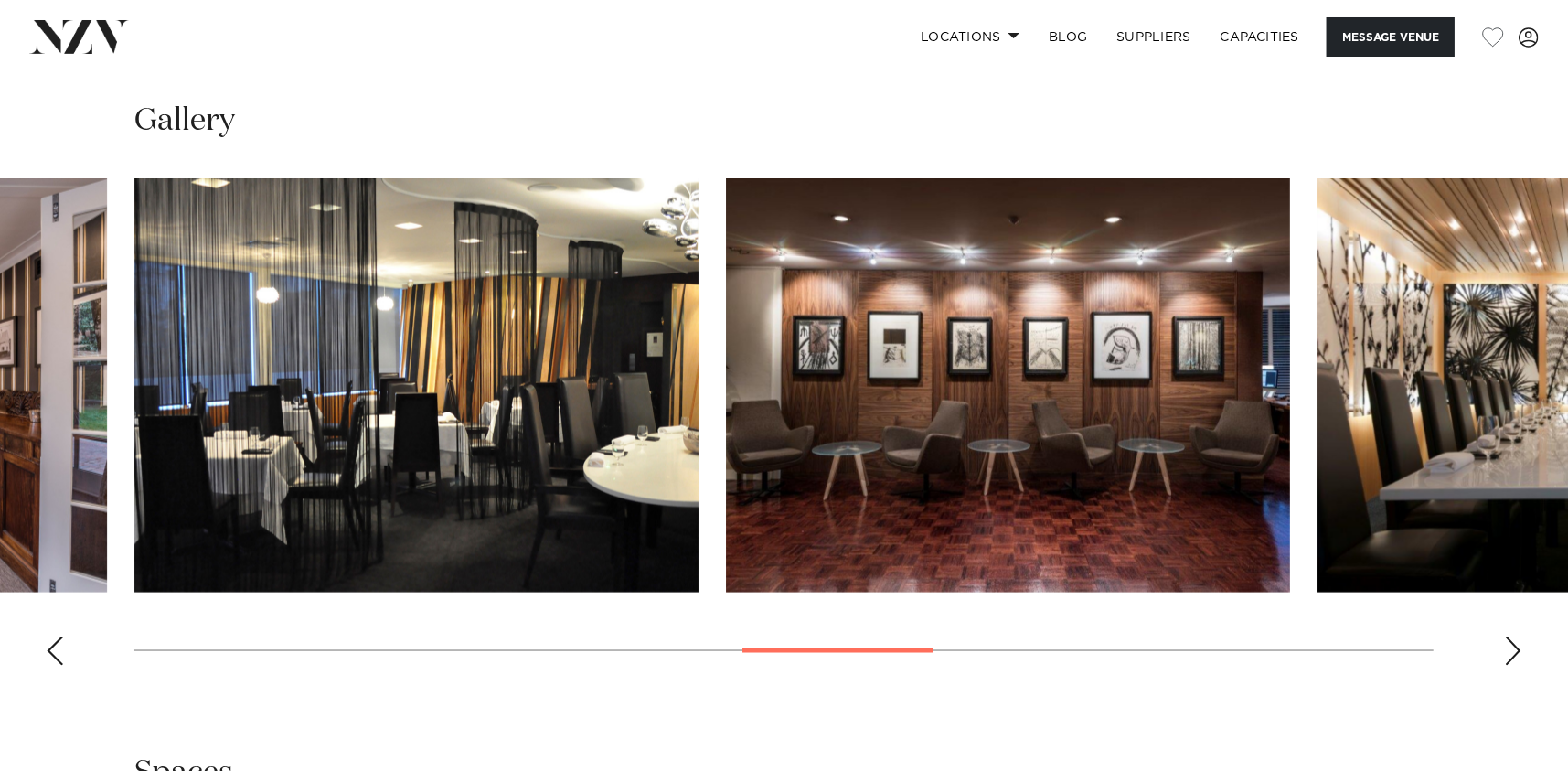
click at [1511, 639] on div "Next slide" at bounding box center [1514, 650] width 19 height 29
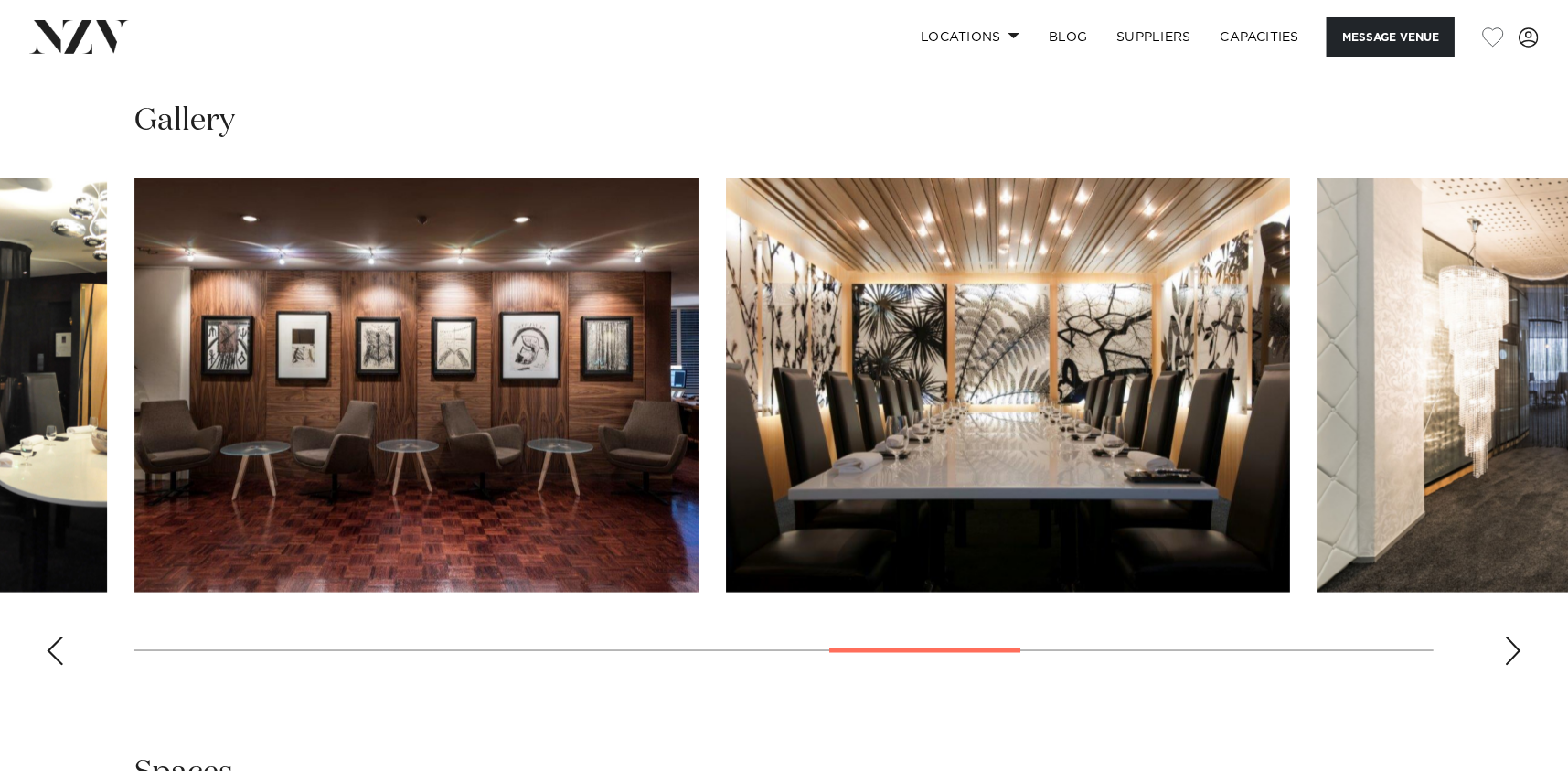
click at [1511, 639] on div "Next slide" at bounding box center [1514, 650] width 19 height 29
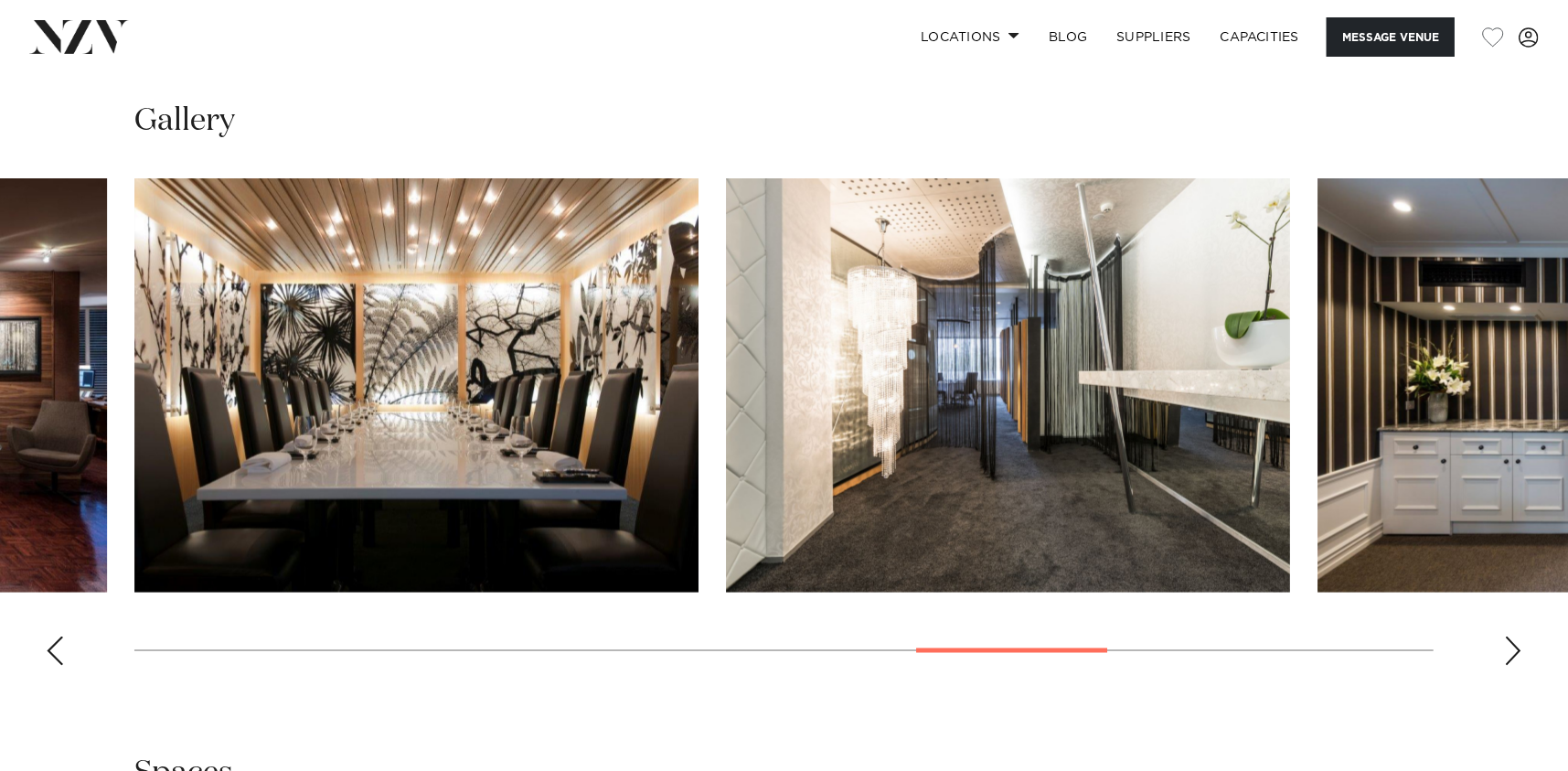
click at [1511, 639] on div "Next slide" at bounding box center [1514, 650] width 19 height 29
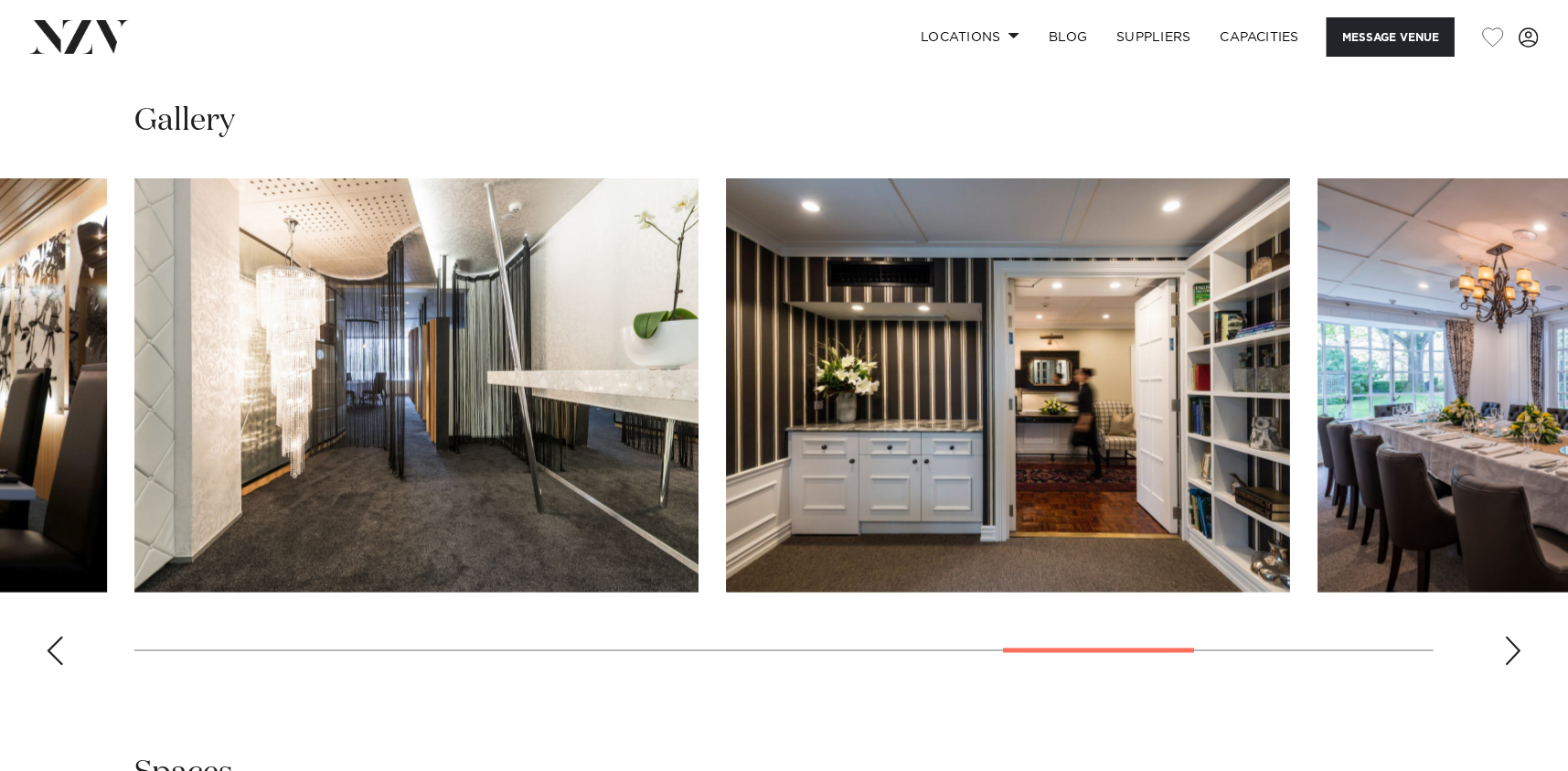
click at [1511, 639] on div "Next slide" at bounding box center [1514, 650] width 19 height 29
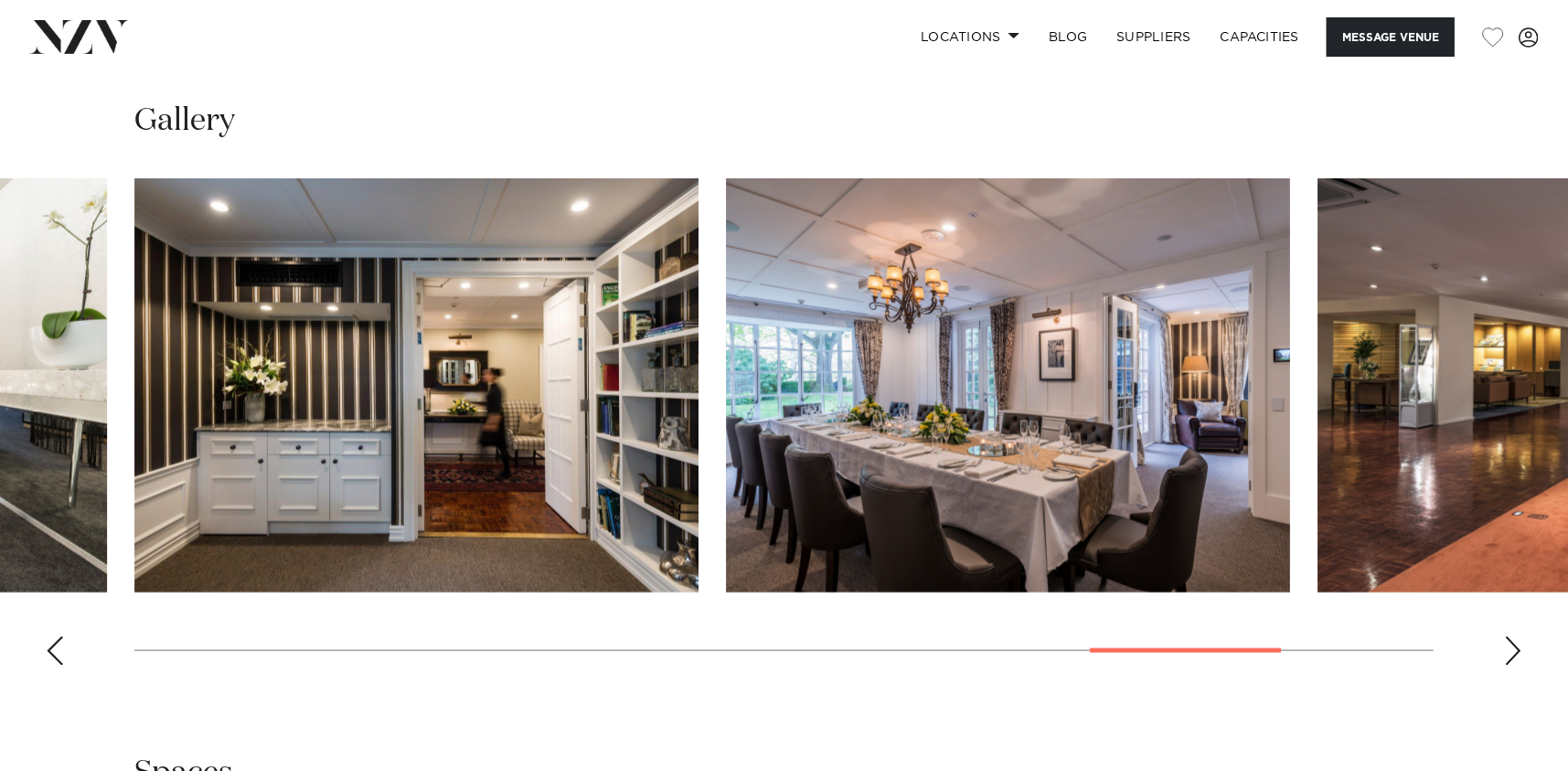
click at [1511, 639] on div "Next slide" at bounding box center [1514, 650] width 19 height 29
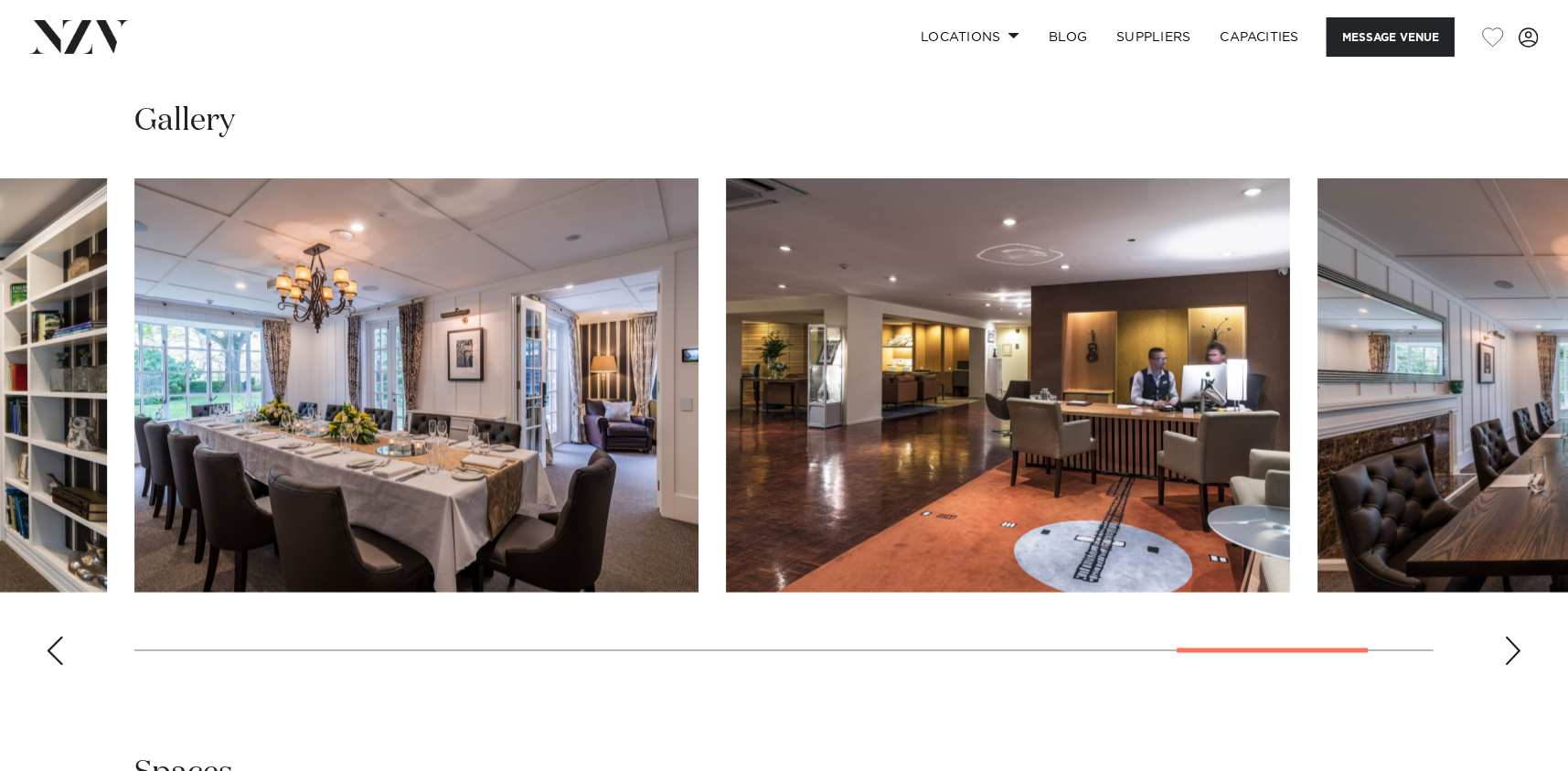
click at [1511, 639] on div "Next slide" at bounding box center [1514, 650] width 19 height 29
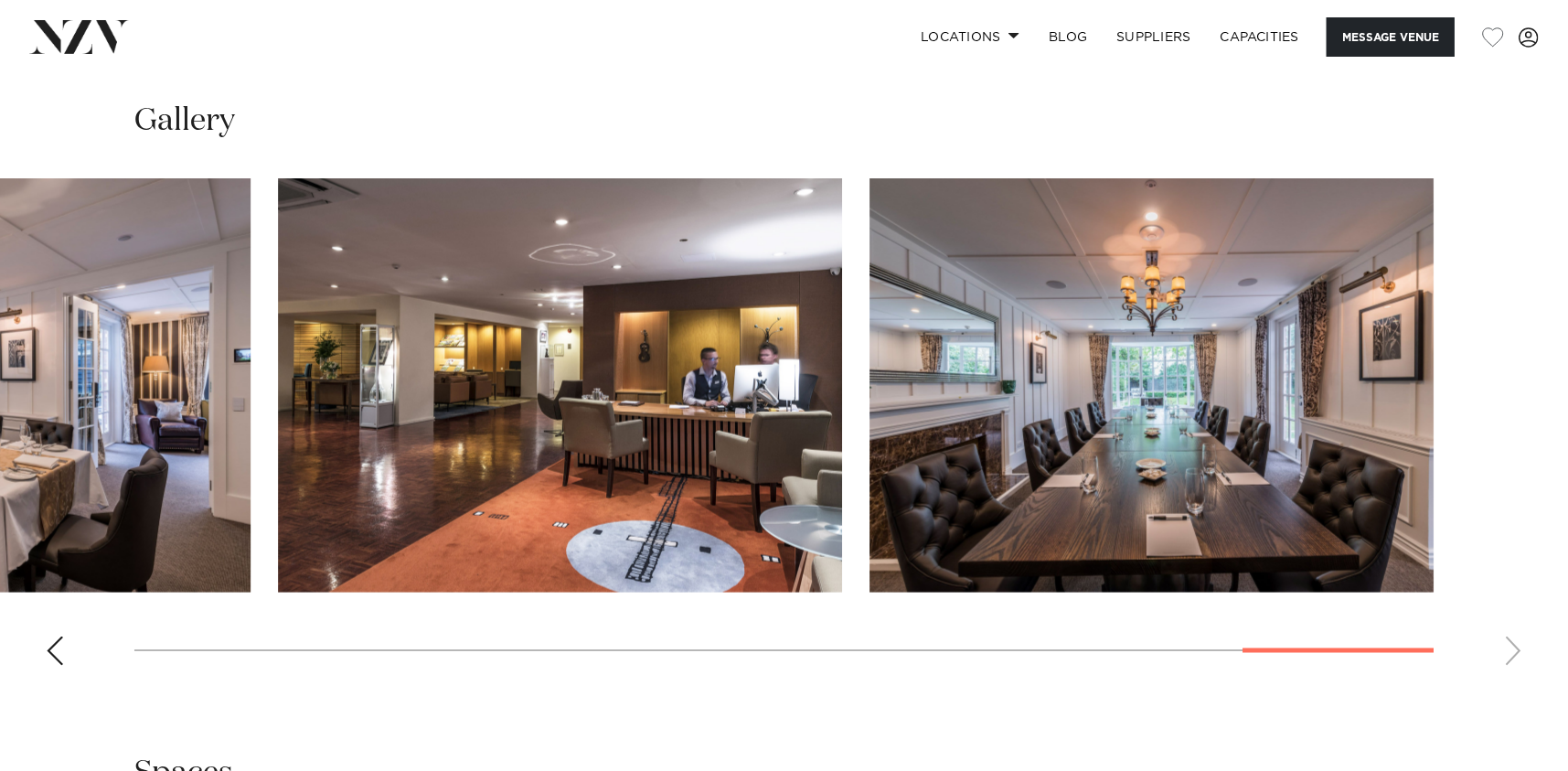
click at [1511, 639] on swiper-container at bounding box center [784, 429] width 1568 height 502
click at [1252, 33] on link "Capacities" at bounding box center [1261, 37] width 108 height 39
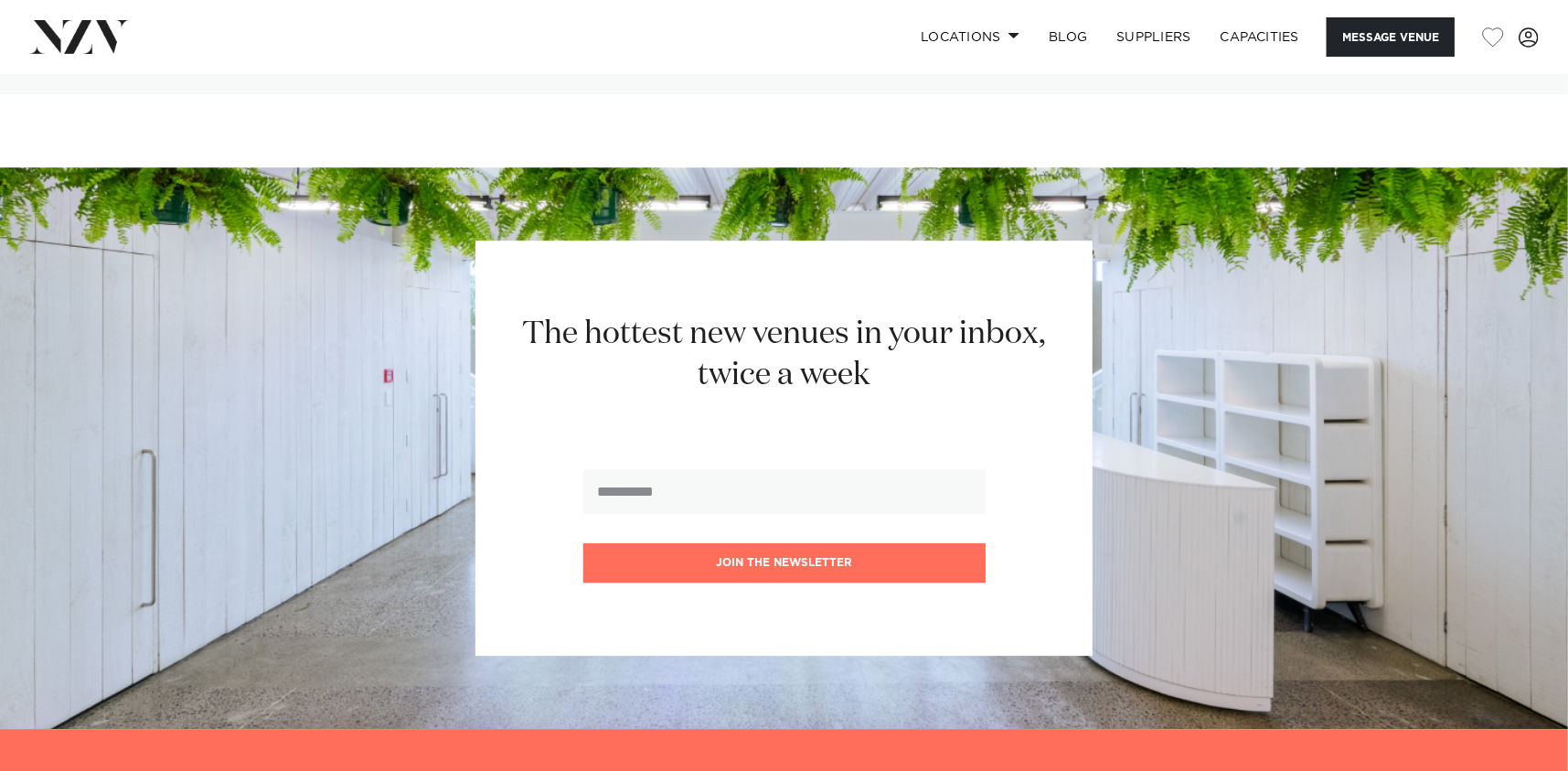
scroll to position [3193, 0]
